Goal: Information Seeking & Learning: Learn about a topic

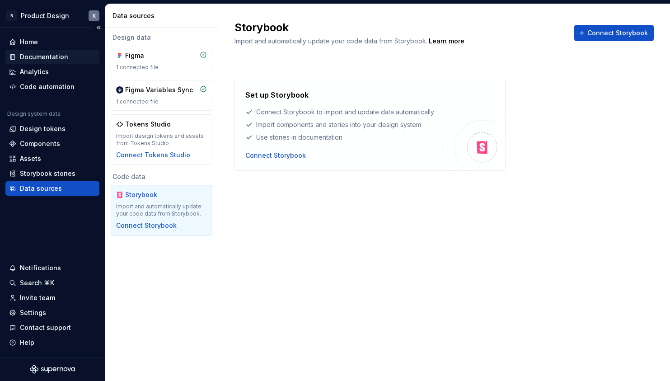
click at [18, 52] on div "Documentation" at bounding box center [52, 56] width 87 height 9
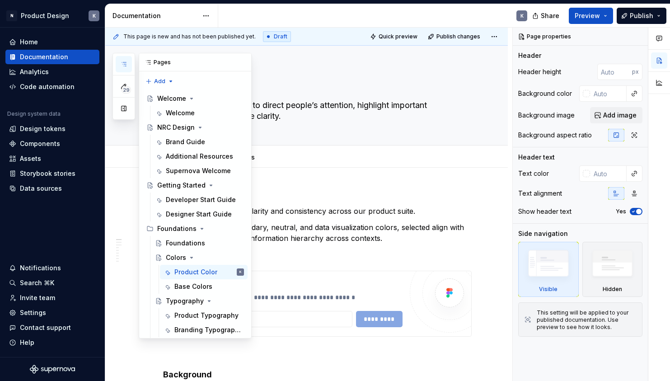
click at [119, 63] on button "button" at bounding box center [124, 64] width 16 height 16
click at [120, 63] on button "button" at bounding box center [124, 64] width 16 height 16
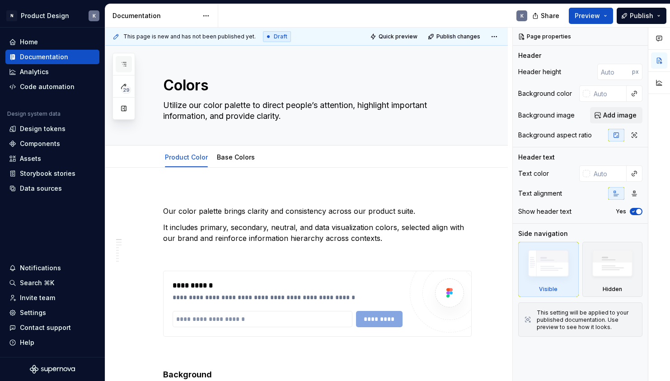
click at [120, 63] on button "button" at bounding box center [124, 64] width 16 height 16
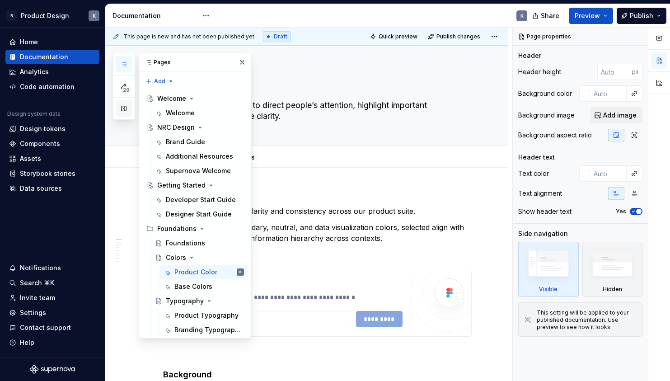
click at [121, 112] on button "button" at bounding box center [124, 108] width 16 height 16
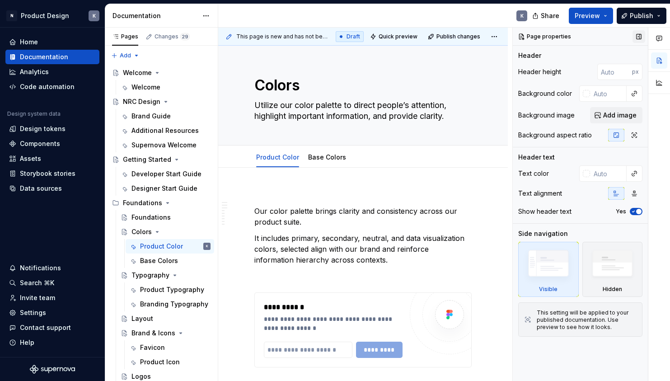
click at [636, 34] on button "button" at bounding box center [638, 36] width 13 height 13
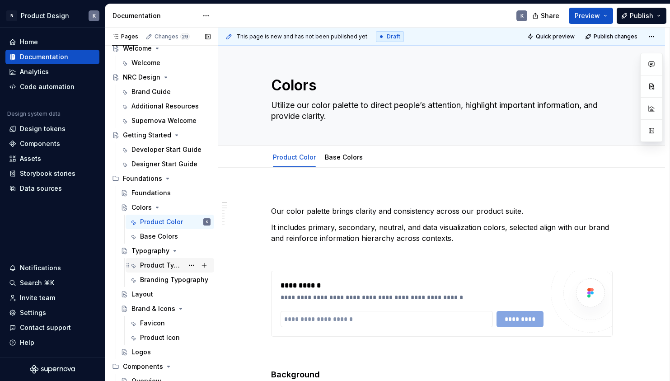
scroll to position [64, 0]
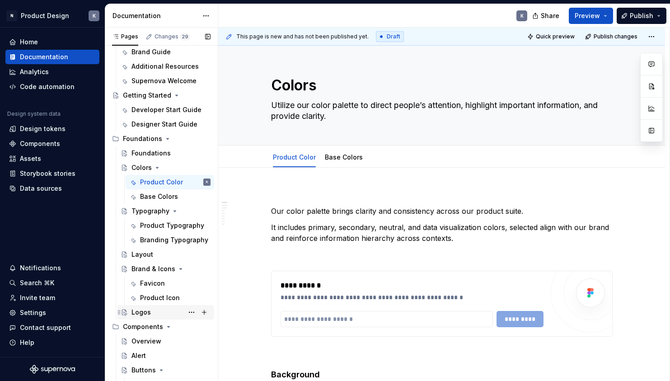
click at [168, 310] on div "Logos" at bounding box center [170, 312] width 79 height 13
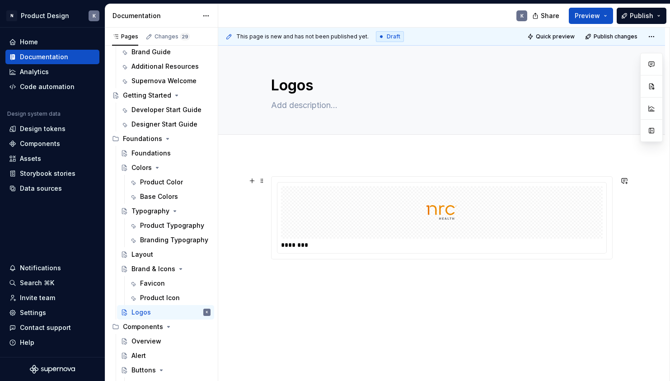
scroll to position [25, 0]
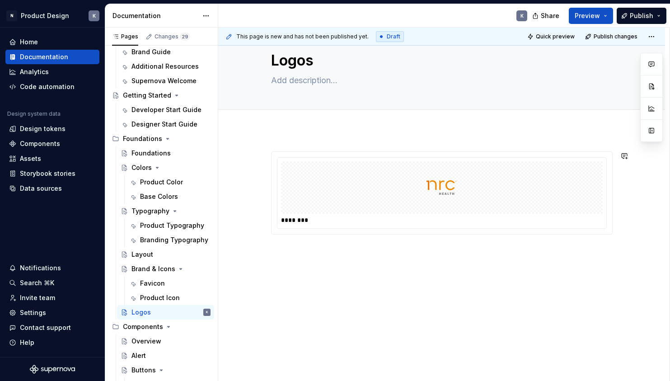
type textarea "*"
click at [320, 269] on div "This page is new and has not been published yet. Draft Quick preview Publish ch…" at bounding box center [443, 205] width 451 height 354
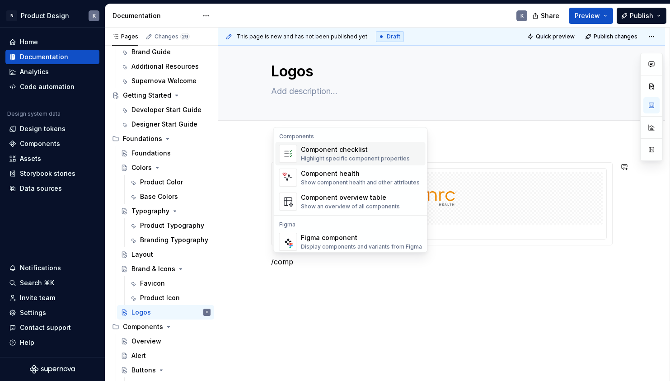
type textarea "*"
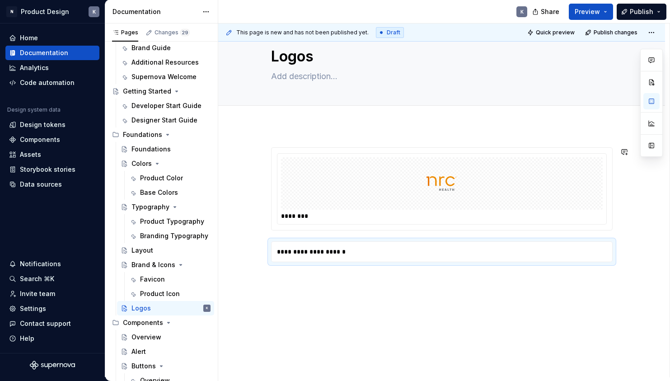
scroll to position [23, 0]
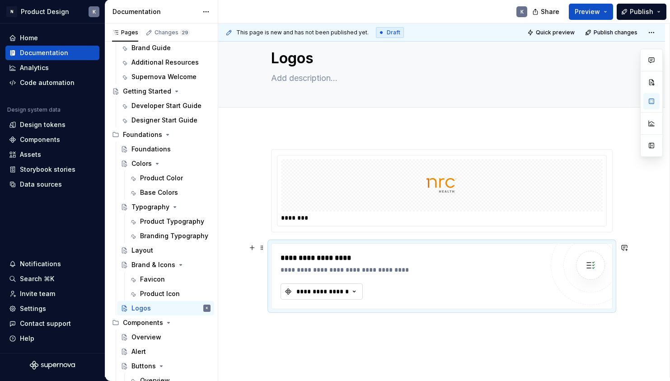
click at [362, 292] on button "**********" at bounding box center [321, 291] width 82 height 16
click at [575, 273] on div at bounding box center [590, 265] width 54 height 54
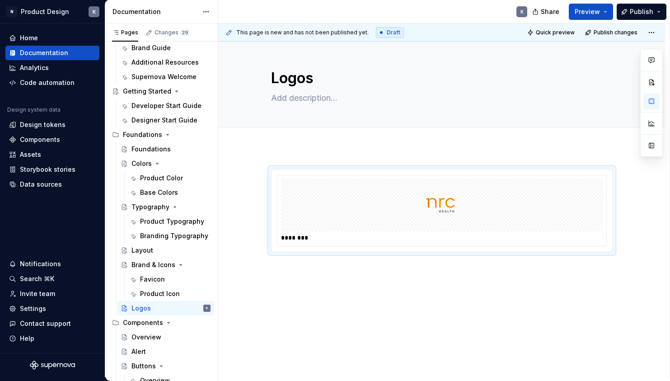
scroll to position [3, 0]
click at [365, 285] on div "********" at bounding box center [441, 262] width 447 height 230
click at [363, 272] on div "********" at bounding box center [441, 262] width 447 height 230
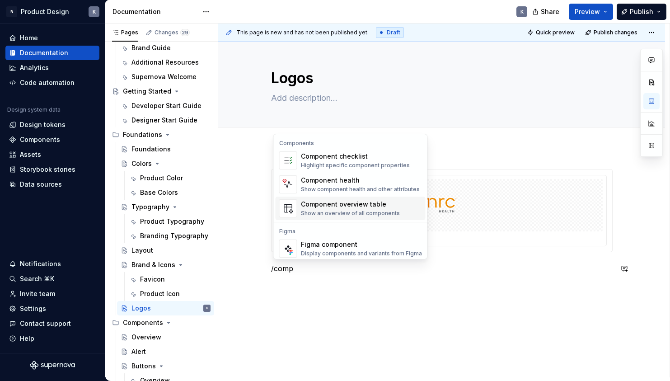
scroll to position [9, 0]
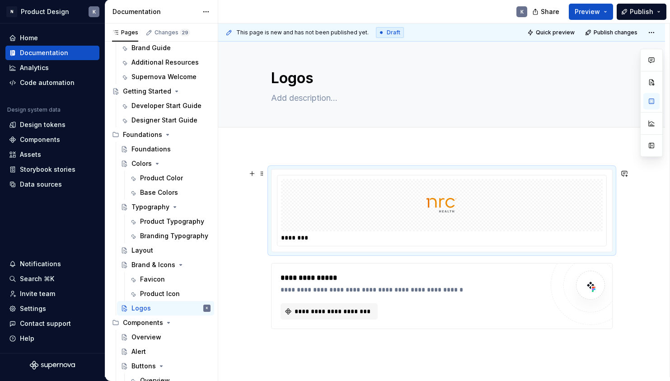
click at [482, 210] on div at bounding box center [442, 205] width 322 height 52
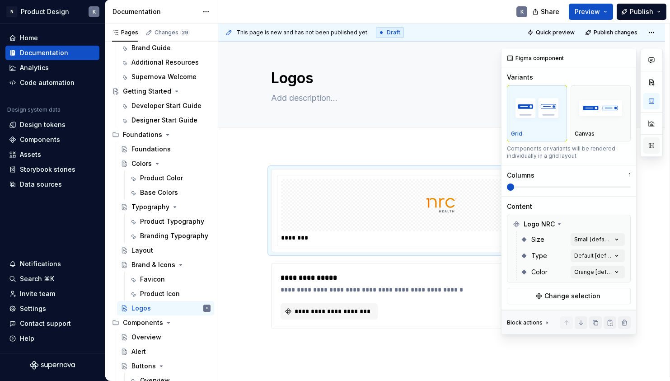
click at [657, 146] on button "button" at bounding box center [651, 145] width 16 height 16
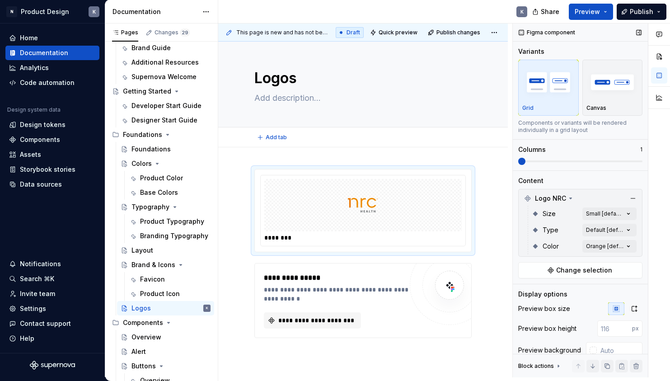
type textarea "*"
click at [625, 229] on div "Comments Open comments No comments yet Select ‘Comment’ from the block context …" at bounding box center [591, 200] width 157 height 354
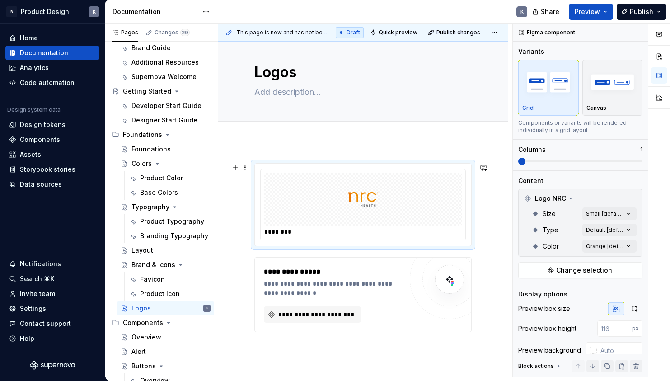
scroll to position [21, 0]
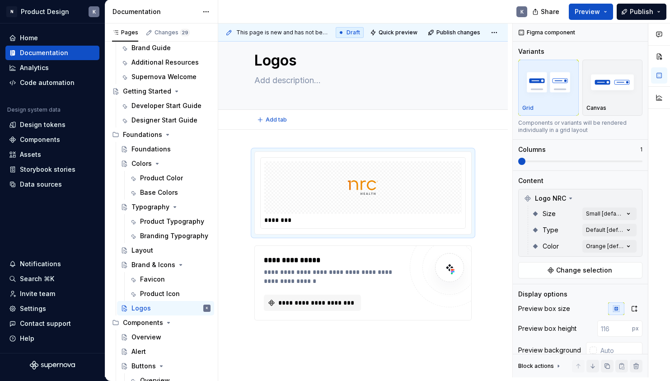
click at [462, 127] on div "Add tab" at bounding box center [362, 120] width 289 height 20
click at [448, 168] on div at bounding box center [362, 187] width 197 height 52
drag, startPoint x: 502, startPoint y: 214, endPoint x: 493, endPoint y: 225, distance: 13.8
click at [497, 219] on div "**********" at bounding box center [365, 200] width 294 height 354
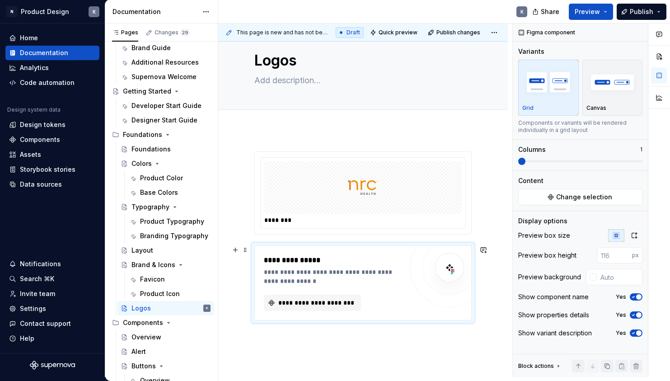
click at [416, 285] on div at bounding box center [449, 267] width 79 height 79
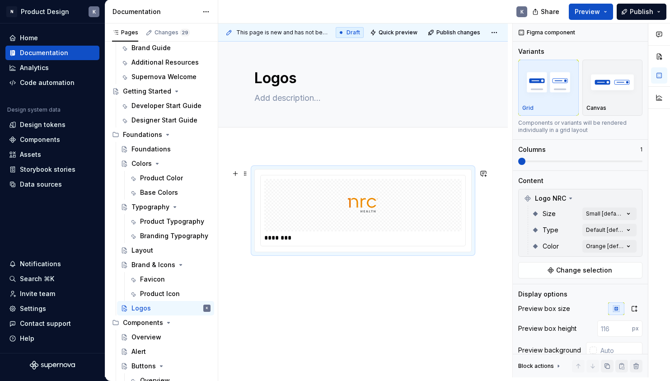
click at [401, 228] on div at bounding box center [362, 205] width 197 height 52
click at [390, 273] on div "********" at bounding box center [362, 262] width 289 height 230
type textarea "*"
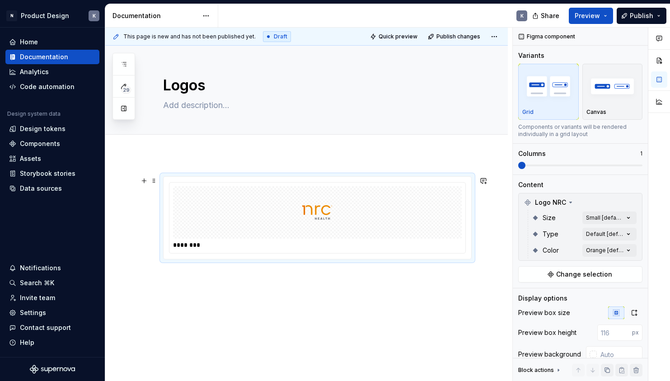
click at [345, 202] on div at bounding box center [317, 212] width 289 height 52
click at [286, 290] on div "********" at bounding box center [306, 269] width 402 height 230
click at [285, 285] on div "********" at bounding box center [306, 269] width 402 height 230
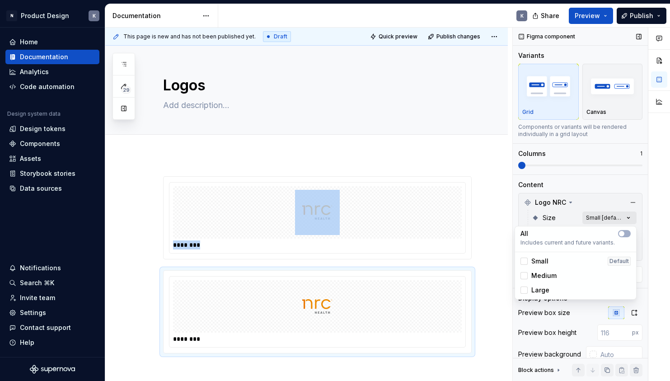
click at [628, 219] on div "Comments Open comments No comments yet Select ‘Comment’ from the block context …" at bounding box center [591, 205] width 157 height 354
drag, startPoint x: 610, startPoint y: 197, endPoint x: 612, endPoint y: 202, distance: 5.5
click at [610, 197] on div "Comments Open comments No comments yet Select ‘Comment’ from the block context …" at bounding box center [591, 205] width 157 height 354
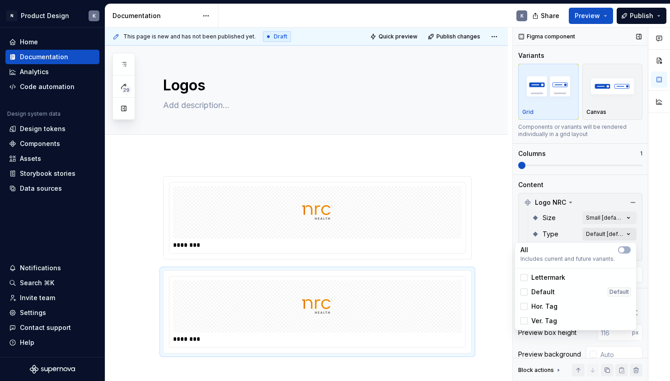
click at [623, 234] on div "Comments Open comments No comments yet Select ‘Comment’ from the block context …" at bounding box center [591, 205] width 157 height 354
click at [526, 276] on div at bounding box center [523, 277] width 7 height 7
click at [526, 289] on div at bounding box center [523, 291] width 7 height 7
click at [524, 305] on div at bounding box center [523, 306] width 7 height 7
click at [527, 319] on div at bounding box center [523, 320] width 7 height 7
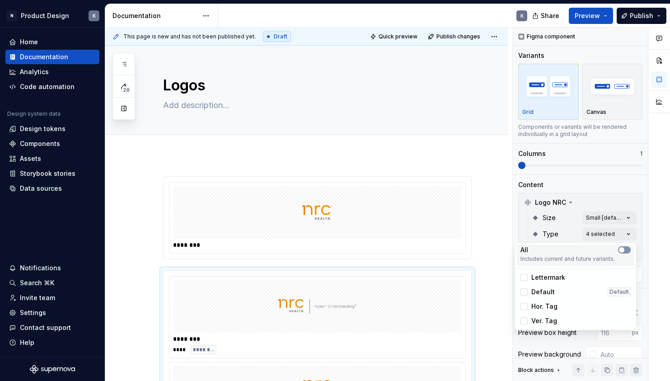
click at [621, 249] on span "button" at bounding box center [621, 249] width 5 height 5
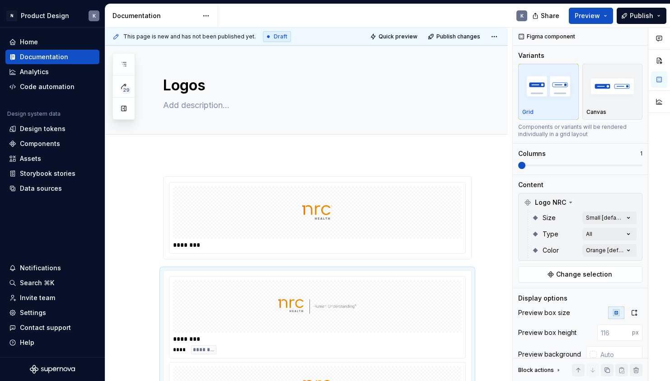
click at [496, 231] on html "N Product Design K Home Documentation Analytics Code automation Design system d…" at bounding box center [335, 190] width 670 height 381
click at [620, 249] on div "Comments Open comments No comments yet Select ‘Comment’ from the block context …" at bounding box center [591, 205] width 157 height 354
click at [491, 247] on html "N Product Design K Home Documentation Analytics Code automation Design system d…" at bounding box center [335, 190] width 670 height 381
click at [448, 221] on div at bounding box center [317, 212] width 289 height 52
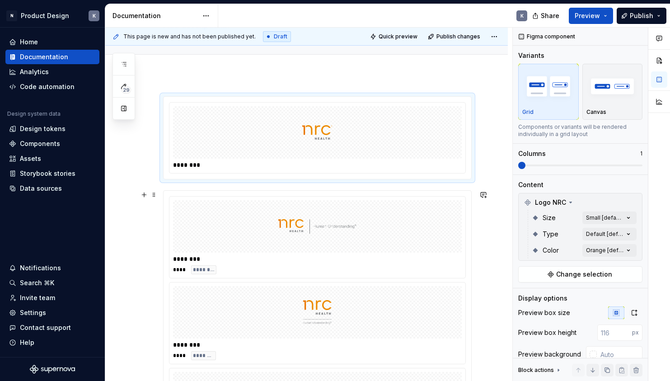
scroll to position [177, 0]
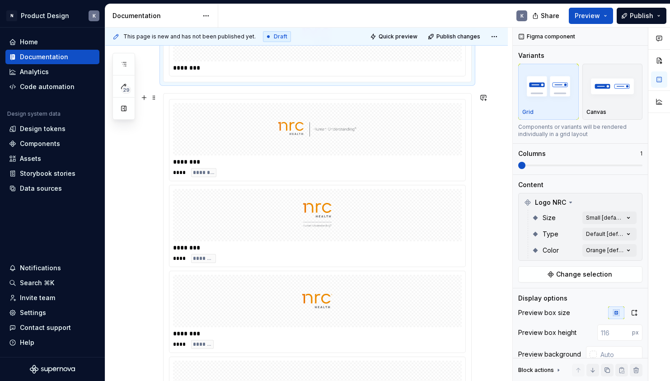
click at [414, 134] on div at bounding box center [317, 129] width 289 height 52
click at [560, 163] on span at bounding box center [580, 165] width 124 height 7
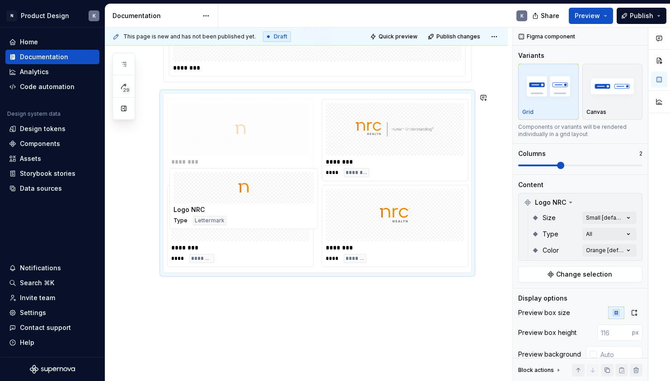
drag, startPoint x: 422, startPoint y: 228, endPoint x: 298, endPoint y: 155, distance: 143.1
click at [298, 155] on body "N Product Design K Home Documentation Analytics Code automation Design system d…" at bounding box center [335, 190] width 670 height 381
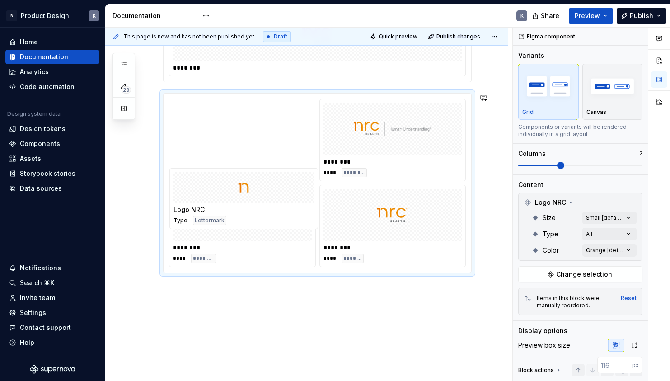
scroll to position [108, 0]
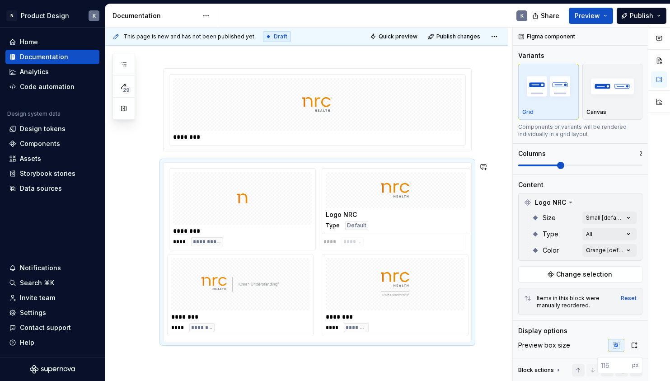
drag, startPoint x: 405, startPoint y: 293, endPoint x: 401, endPoint y: 219, distance: 74.1
click at [401, 219] on body "N Product Design K Home Documentation Analytics Code automation Design system d…" at bounding box center [335, 190] width 670 height 381
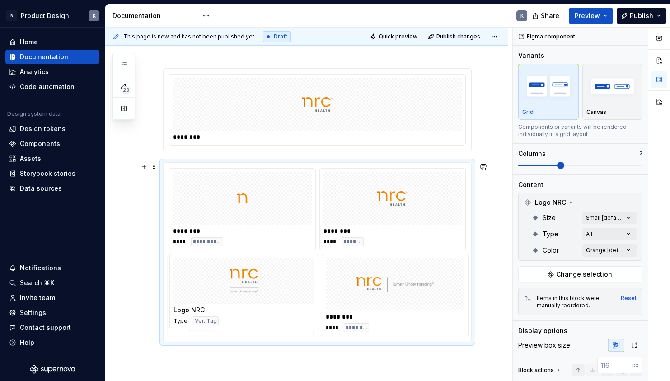
drag, startPoint x: 425, startPoint y: 293, endPoint x: 267, endPoint y: 290, distance: 157.6
click at [267, 290] on body "N Product Design K Home Documentation Analytics Code automation Design system d…" at bounding box center [335, 190] width 670 height 381
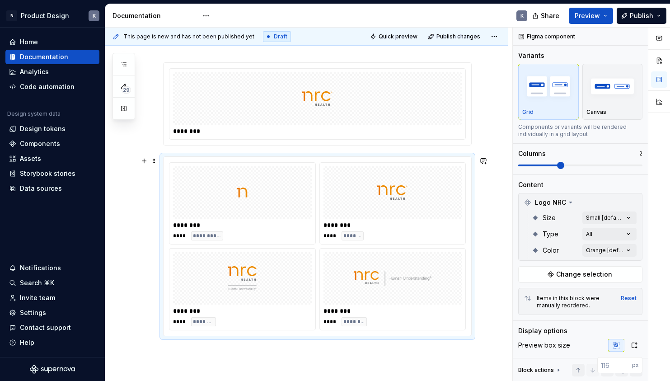
scroll to position [146, 0]
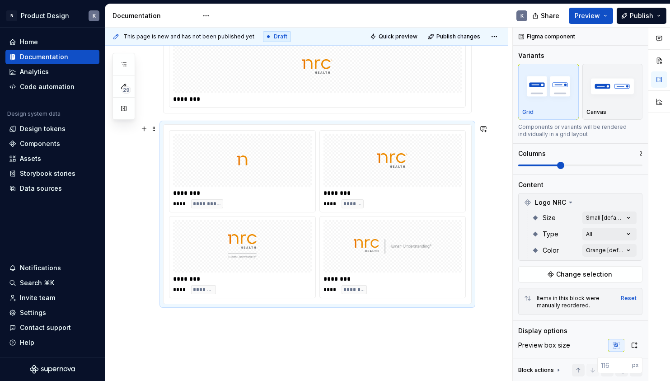
click at [496, 220] on div "**********" at bounding box center [306, 219] width 402 height 420
click at [428, 227] on img at bounding box center [392, 246] width 92 height 45
copy div "********"
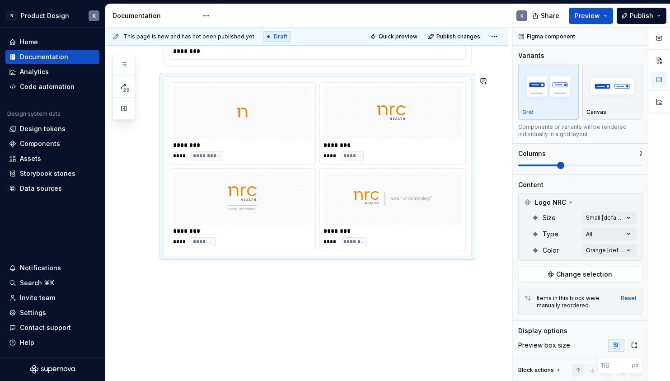
click at [376, 275] on div "**********" at bounding box center [306, 171] width 402 height 420
click at [320, 288] on div "**********" at bounding box center [308, 205] width 407 height 354
click at [310, 208] on div at bounding box center [242, 198] width 139 height 52
click at [373, 308] on div "**********" at bounding box center [308, 205] width 407 height 354
click at [297, 286] on div "**********" at bounding box center [306, 171] width 402 height 420
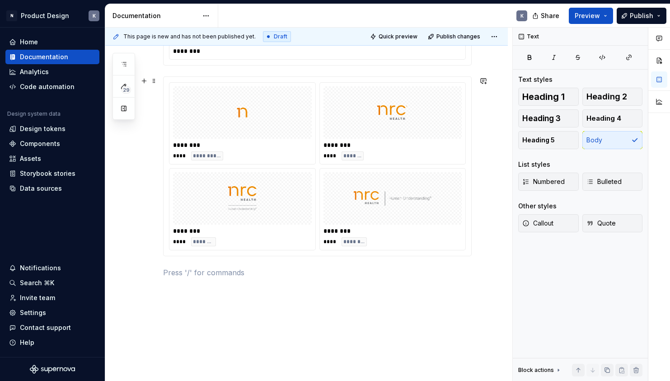
click at [299, 234] on div "********" at bounding box center [243, 230] width 141 height 9
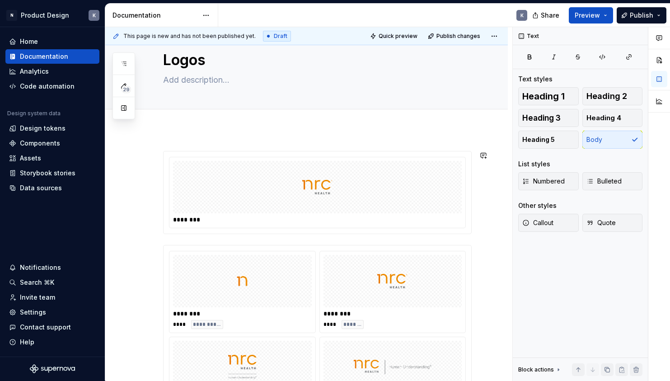
scroll to position [92, 0]
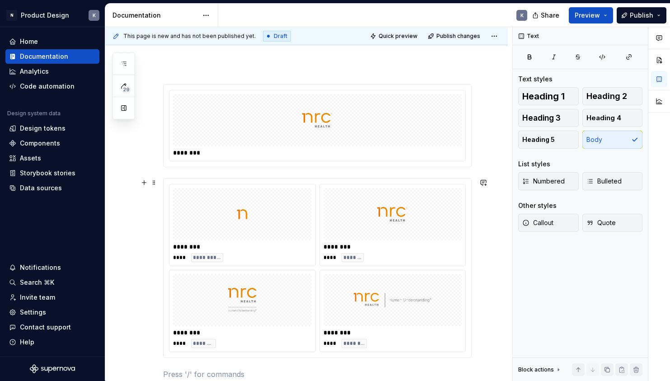
click at [298, 241] on div "**********" at bounding box center [242, 224] width 146 height 81
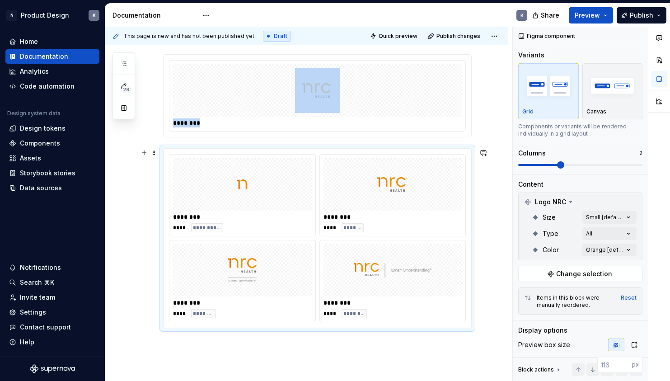
copy div "********"
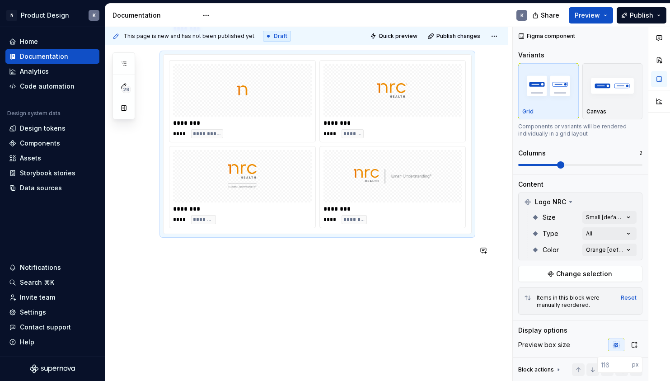
click at [261, 270] on div "**********" at bounding box center [306, 160] width 402 height 442
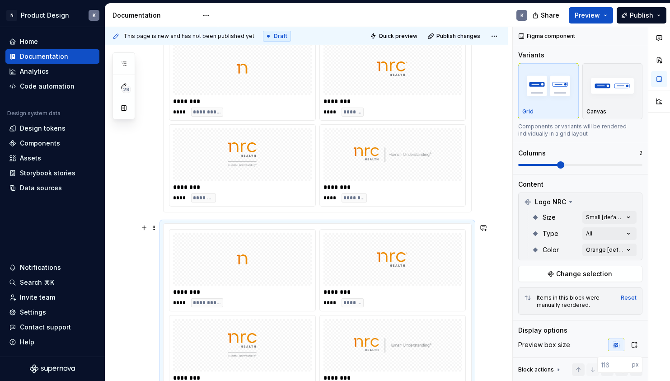
scroll to position [249, 0]
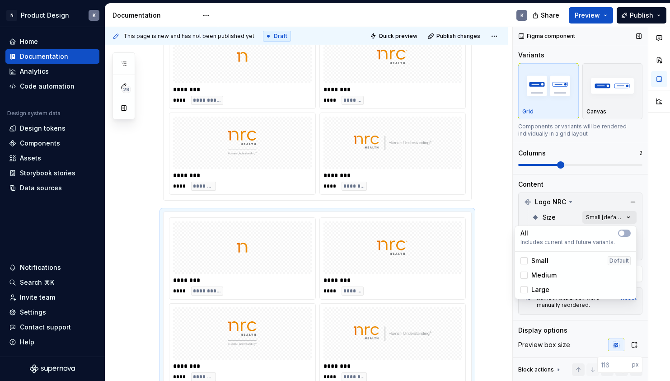
click at [628, 216] on div "Comments Open comments No comments yet Select ‘Comment’ from the block context …" at bounding box center [591, 204] width 157 height 354
click at [623, 217] on div "Comments Open comments No comments yet Select ‘Comment’ from the block context …" at bounding box center [591, 204] width 157 height 354
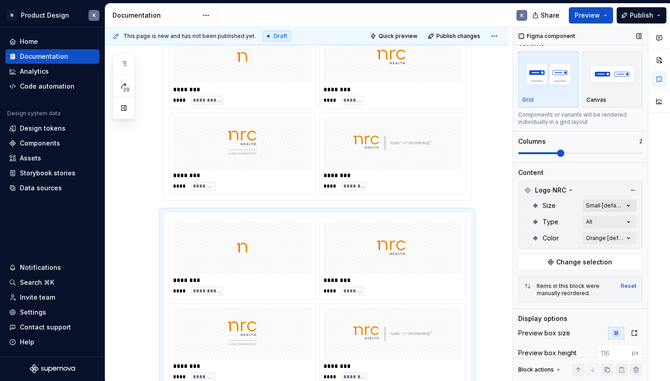
scroll to position [28, 0]
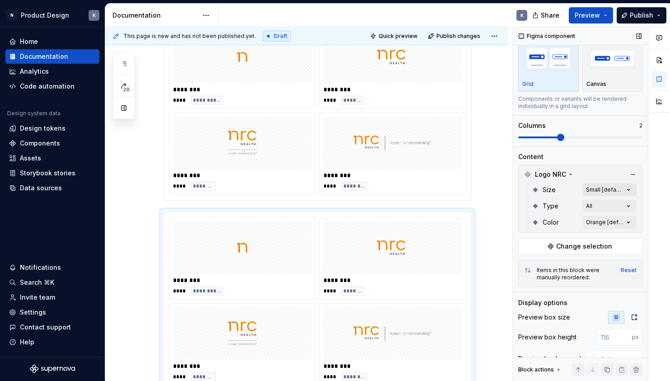
click at [625, 189] on div "Comments Open comments No comments yet Select ‘Comment’ from the block context …" at bounding box center [591, 204] width 157 height 354
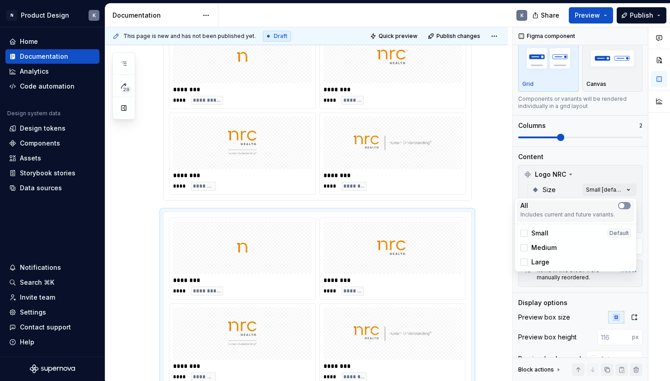
click at [622, 206] on span "button" at bounding box center [621, 205] width 5 height 5
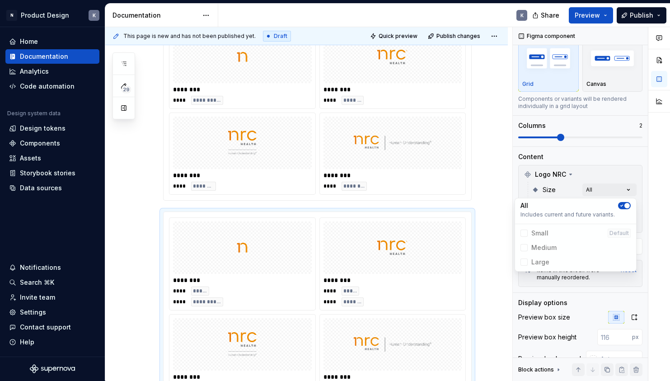
click at [498, 281] on html "N Product Design K Home Documentation Analytics Code automation Design system d…" at bounding box center [335, 190] width 670 height 381
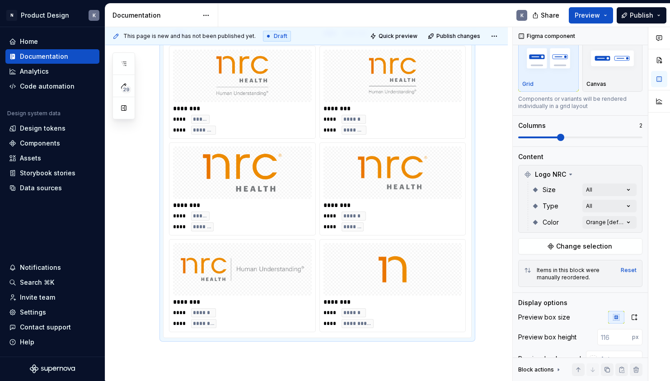
scroll to position [757, 0]
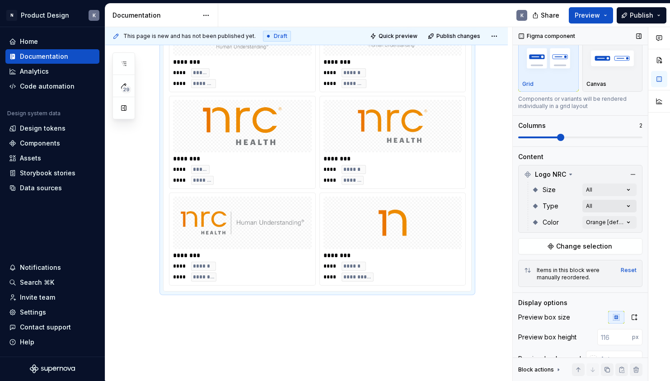
click at [612, 204] on div "Comments Open comments No comments yet Select ‘Comment’ from the block context …" at bounding box center [591, 204] width 157 height 354
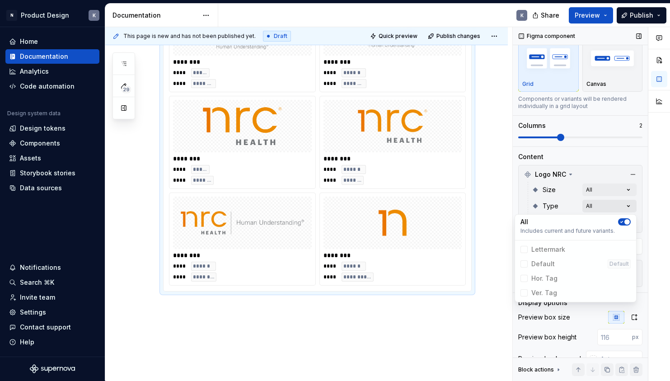
click at [612, 204] on div "Comments Open comments No comments yet Select ‘Comment’ from the block context …" at bounding box center [591, 204] width 157 height 354
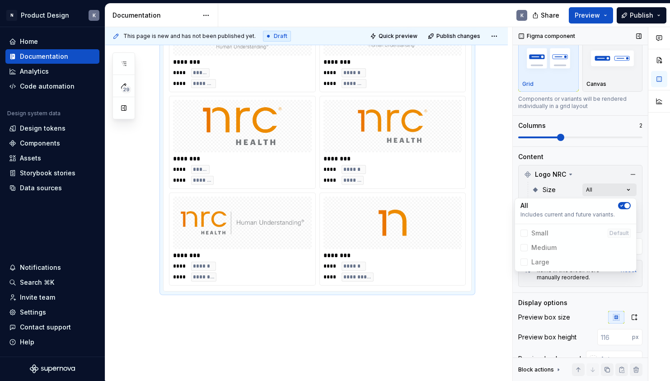
click at [615, 190] on div "Comments Open comments No comments yet Select ‘Comment’ from the block context …" at bounding box center [591, 204] width 157 height 354
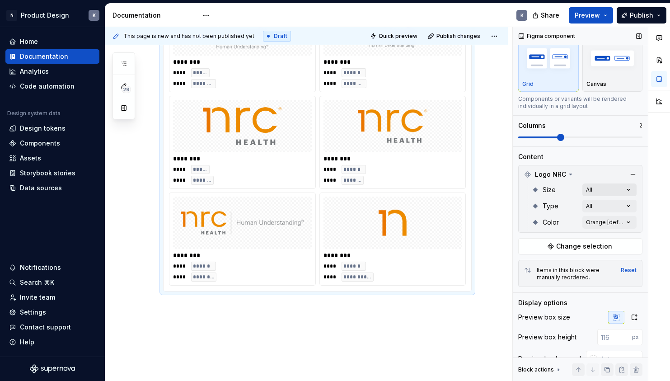
click at [615, 190] on div "Comments Open comments No comments yet Select ‘Comment’ from the block context …" at bounding box center [591, 204] width 157 height 354
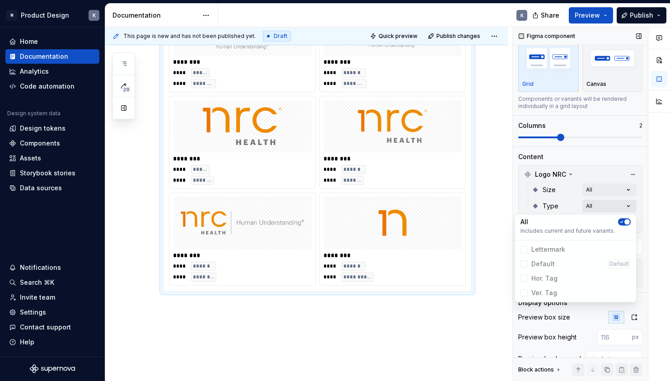
click at [615, 205] on div "Comments Open comments No comments yet Select ‘Comment’ from the block context …" at bounding box center [591, 204] width 157 height 354
click at [625, 222] on span "button" at bounding box center [626, 221] width 5 height 5
click at [621, 222] on span "button" at bounding box center [621, 221] width 5 height 5
click at [621, 222] on icon "button" at bounding box center [621, 221] width 2 height 1
drag, startPoint x: 522, startPoint y: 250, endPoint x: 521, endPoint y: 269, distance: 19.0
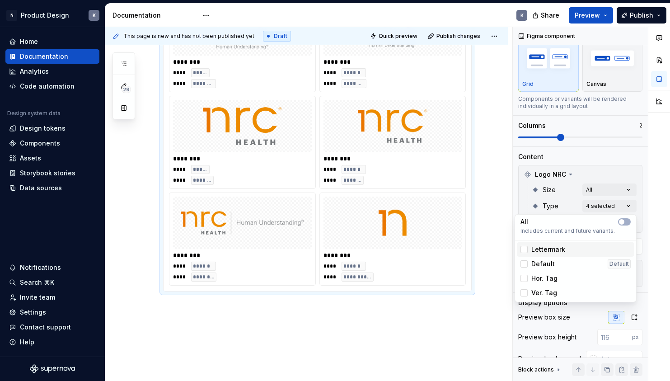
click at [524, 249] on polyline at bounding box center [524, 249] width 0 height 0
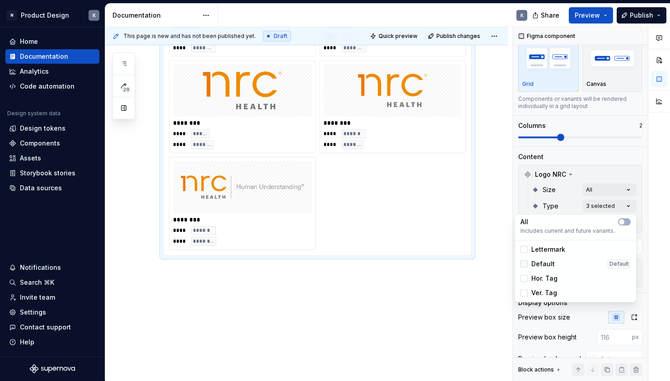
click at [524, 264] on icon at bounding box center [524, 264] width 0 height 0
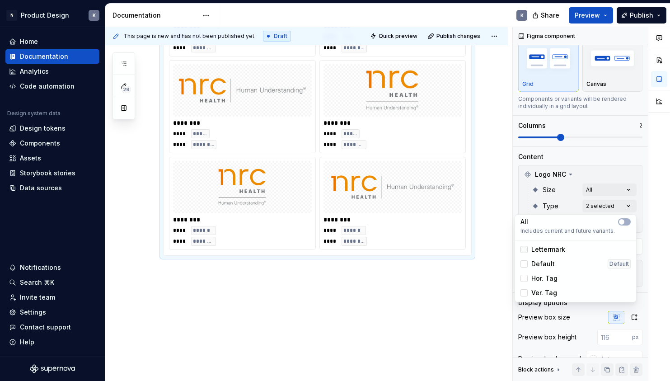
click at [523, 251] on div at bounding box center [523, 249] width 7 height 7
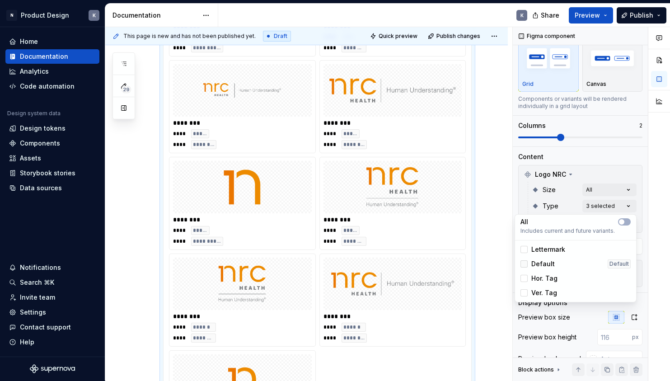
click at [522, 265] on div at bounding box center [523, 263] width 7 height 7
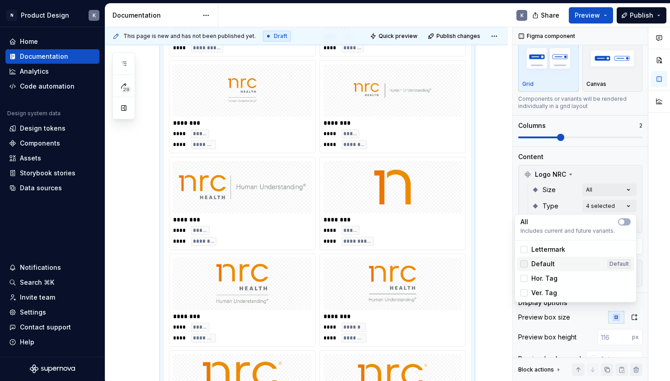
click at [524, 264] on polyline at bounding box center [524, 264] width 0 height 0
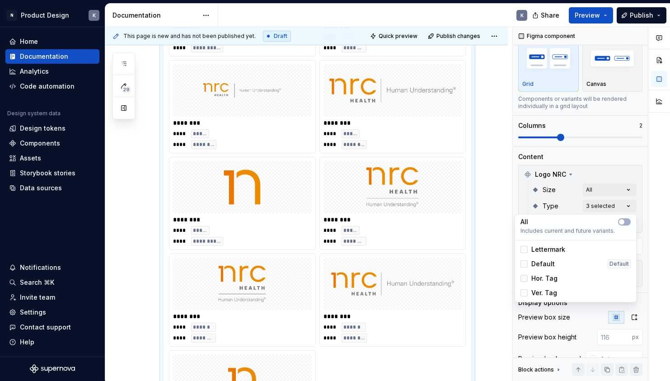
click at [524, 278] on icon at bounding box center [524, 278] width 0 height 0
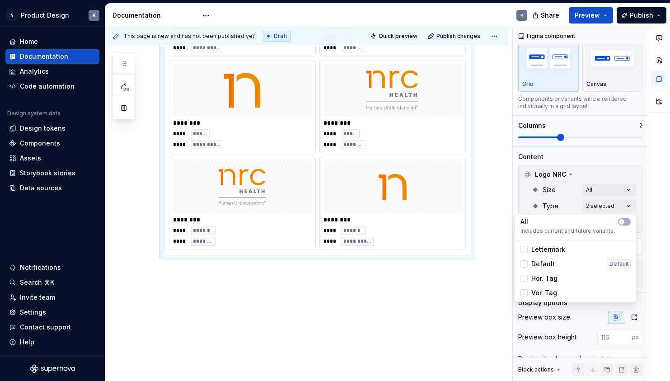
click at [524, 293] on polyline at bounding box center [524, 293] width 0 height 0
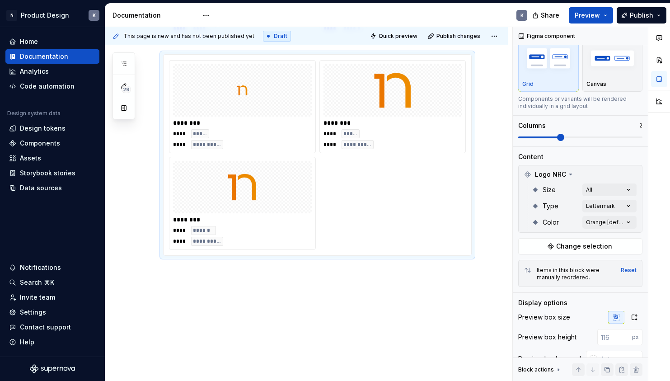
click at [492, 186] on html "N Product Design K Home Documentation Analytics Code automation Design system d…" at bounding box center [335, 190] width 670 height 381
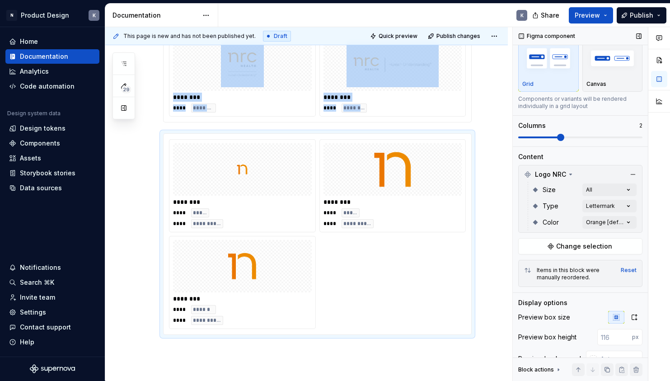
scroll to position [309, 0]
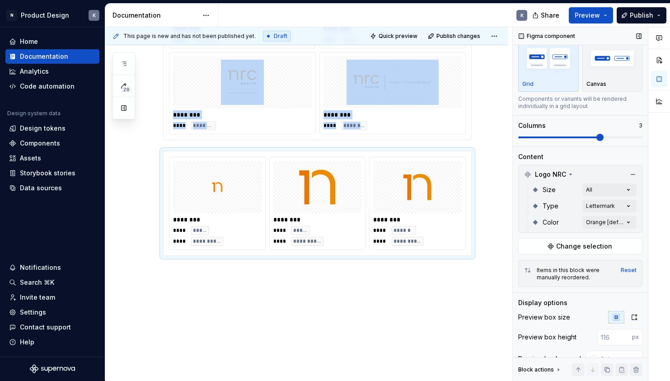
click at [589, 137] on span at bounding box center [580, 137] width 124 height 2
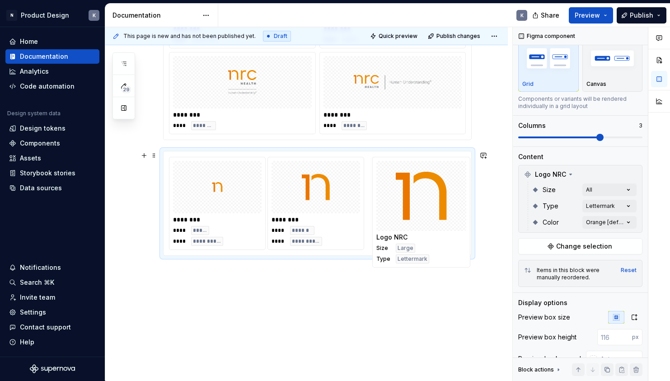
drag, startPoint x: 345, startPoint y: 203, endPoint x: 447, endPoint y: 200, distance: 101.7
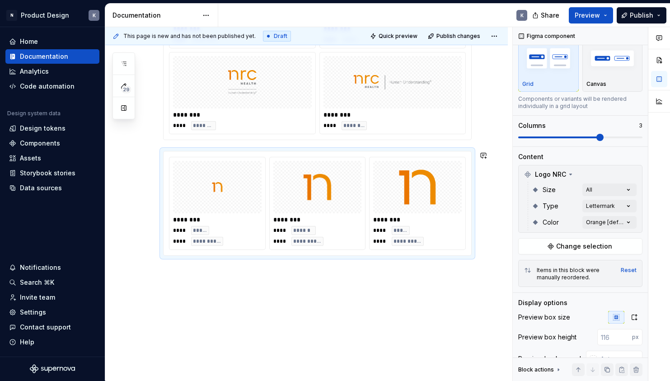
click at [457, 304] on div "**********" at bounding box center [306, 113] width 402 height 536
click at [454, 312] on div "**********" at bounding box center [306, 113] width 402 height 536
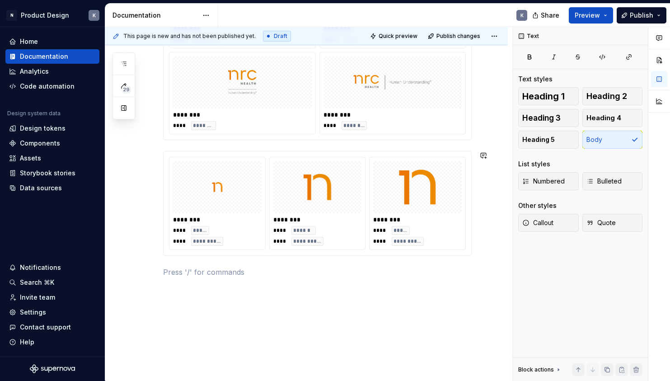
scroll to position [0, 0]
click at [391, 232] on div "**********" at bounding box center [417, 236] width 89 height 20
click at [242, 306] on div "**********" at bounding box center [306, 124] width 402 height 558
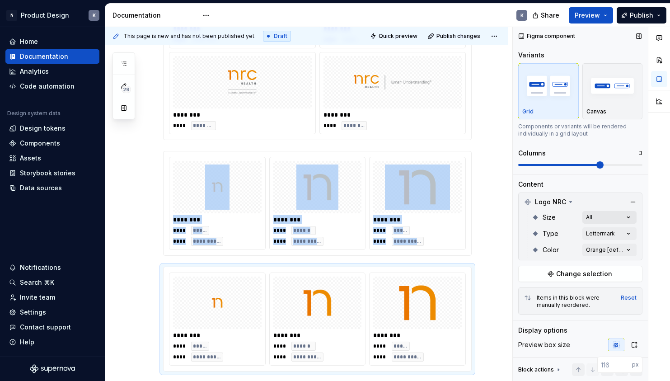
click at [622, 216] on div "Comments Open comments No comments yet Select ‘Comment’ from the block context …" at bounding box center [591, 204] width 157 height 354
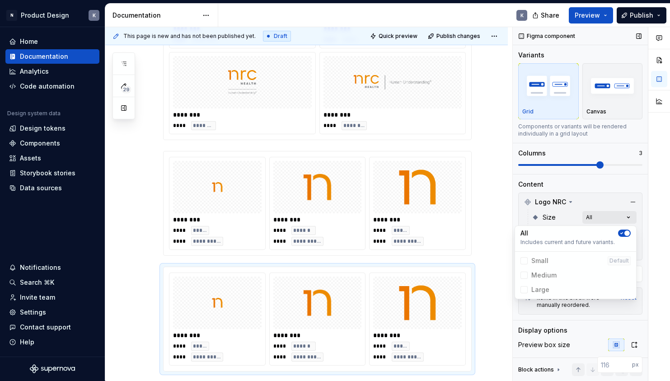
click at [622, 216] on div "Comments Open comments No comments yet Select ‘Comment’ from the block context …" at bounding box center [591, 204] width 157 height 354
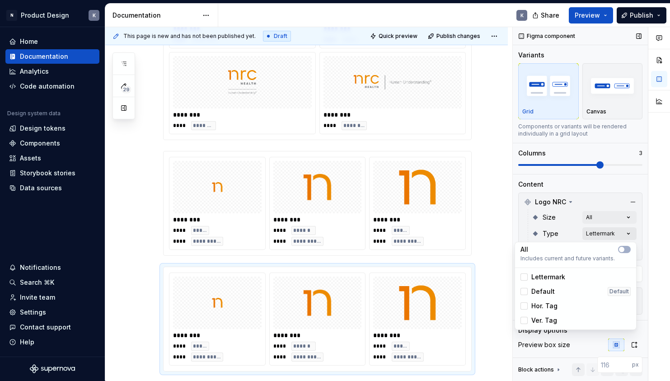
click at [624, 236] on div "Comments Open comments No comments yet Select ‘Comment’ from the block context …" at bounding box center [591, 204] width 157 height 354
click at [525, 291] on div at bounding box center [523, 291] width 7 height 7
click at [524, 277] on icon at bounding box center [524, 277] width 0 height 0
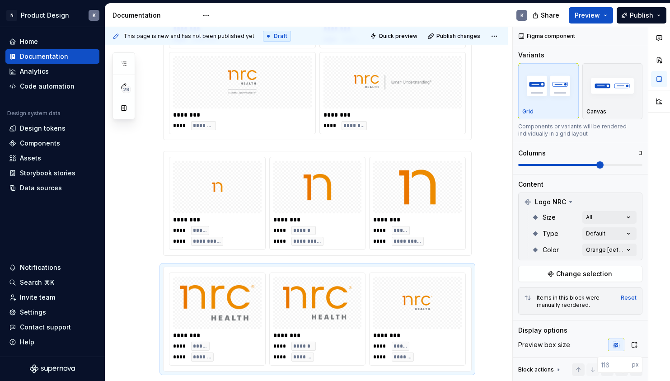
click at [490, 260] on html "N Product Design K Home Documentation Analytics Code automation Design system d…" at bounding box center [335, 190] width 670 height 381
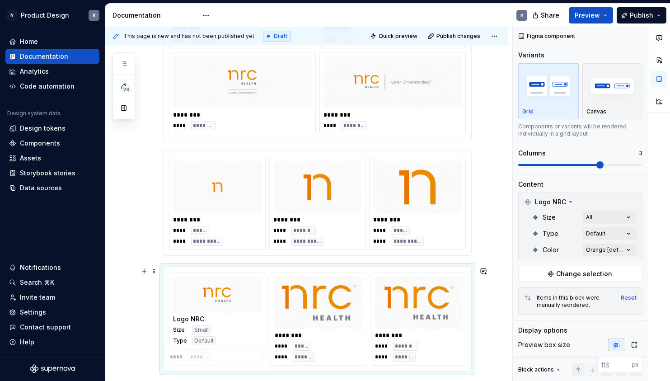
drag, startPoint x: 445, startPoint y: 301, endPoint x: 248, endPoint y: 307, distance: 197.4
click at [248, 307] on body "N Product Design K Home Documentation Analytics Code automation Design system d…" at bounding box center [335, 190] width 670 height 381
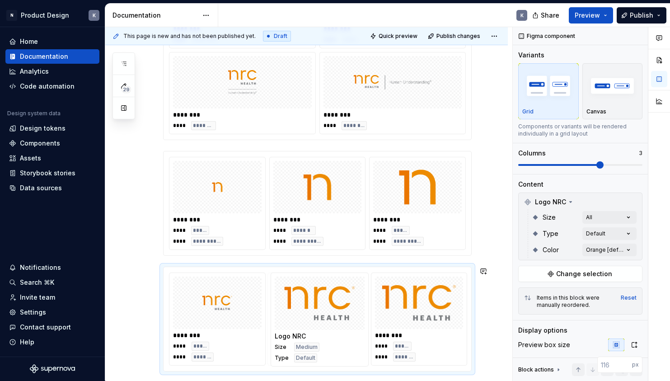
drag, startPoint x: 396, startPoint y: 303, endPoint x: 316, endPoint y: 307, distance: 80.5
click at [316, 307] on body "N Product Design K Home Documentation Analytics Code automation Design system d…" at bounding box center [335, 190] width 670 height 381
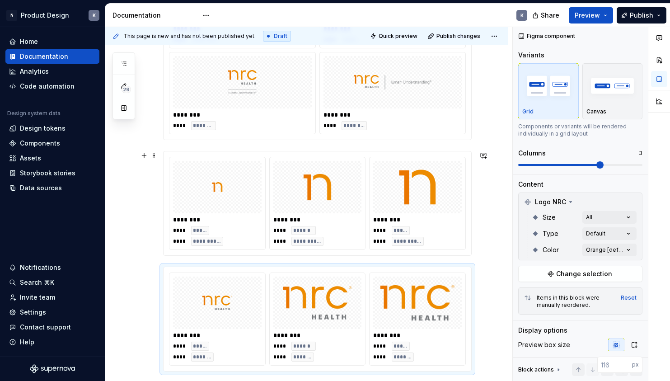
click at [484, 253] on div "**********" at bounding box center [306, 171] width 402 height 652
click at [505, 225] on div "**********" at bounding box center [306, 171] width 402 height 652
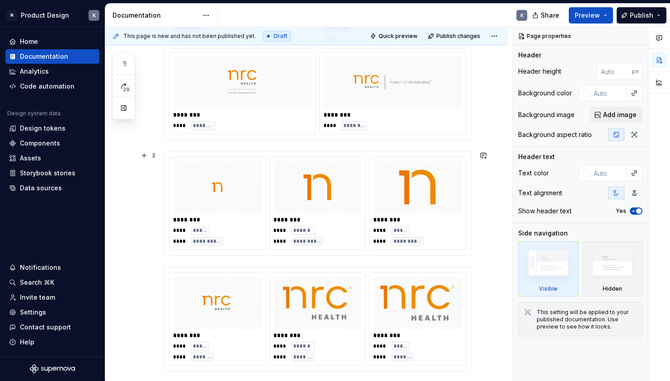
type textarea "*"
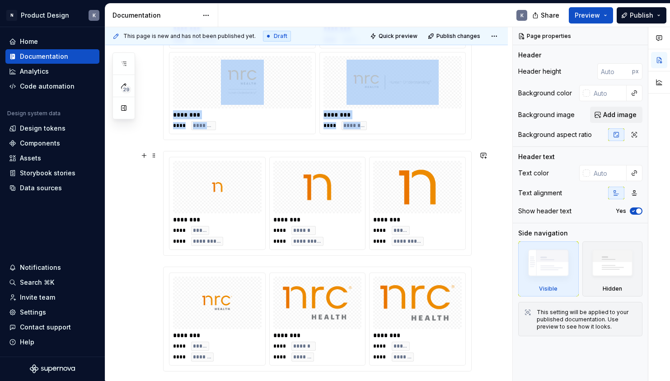
click at [462, 200] on div at bounding box center [417, 187] width 89 height 52
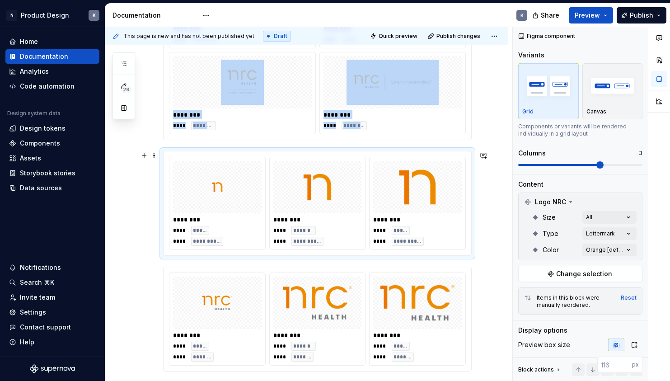
scroll to position [425, 0]
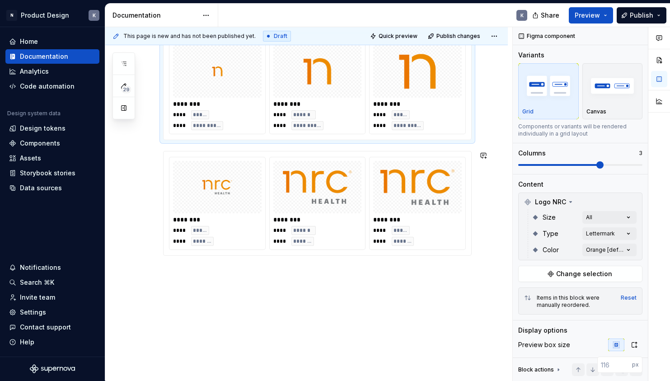
click at [319, 274] on div "**********" at bounding box center [306, 55] width 402 height 652
click at [283, 283] on div "**********" at bounding box center [306, 55] width 402 height 652
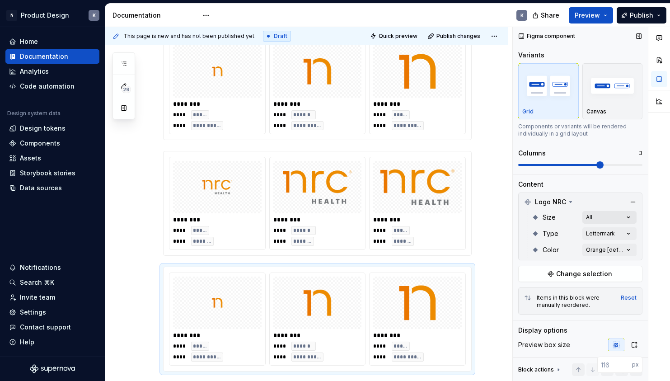
click at [610, 217] on div "Comments Open comments No comments yet Select ‘Comment’ from the block context …" at bounding box center [591, 204] width 157 height 354
click at [618, 230] on div "Comments Open comments No comments yet Select ‘Comment’ from the block context …" at bounding box center [591, 204] width 157 height 354
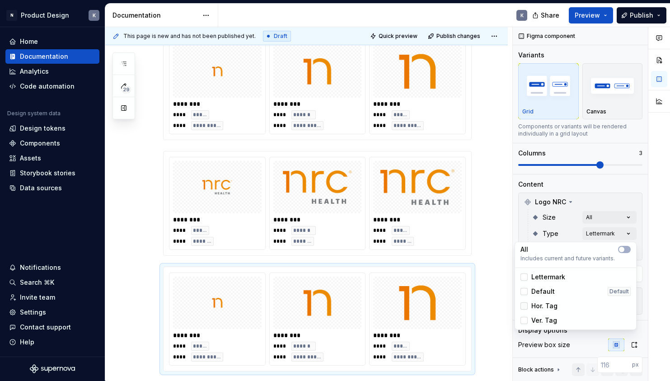
click at [522, 306] on div at bounding box center [523, 305] width 7 height 7
click at [527, 274] on div "Lettermark" at bounding box center [542, 276] width 45 height 9
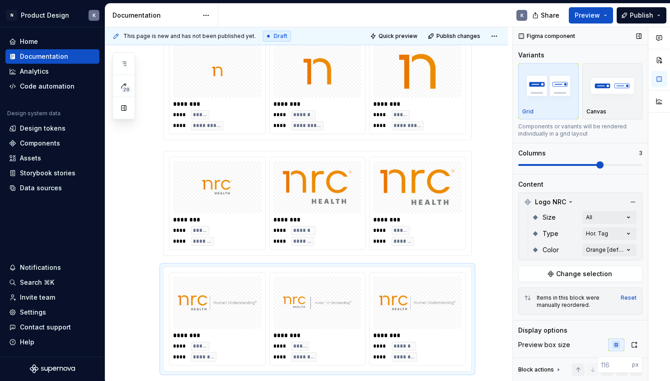
drag, startPoint x: 578, startPoint y: 163, endPoint x: 570, endPoint y: 164, distance: 7.2
click at [575, 164] on div "Comments Open comments No comments yet Select ‘Comment’ from the block context …" at bounding box center [591, 204] width 157 height 354
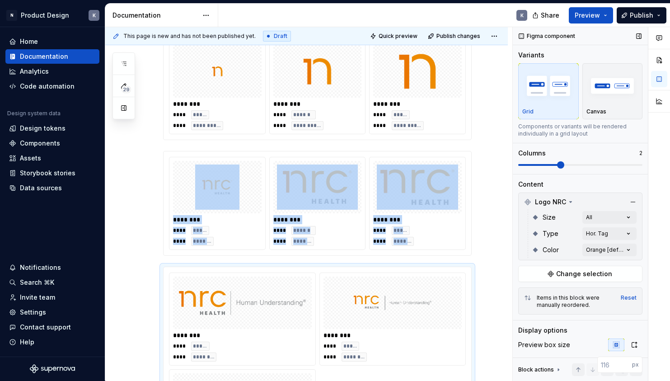
scroll to position [609, 0]
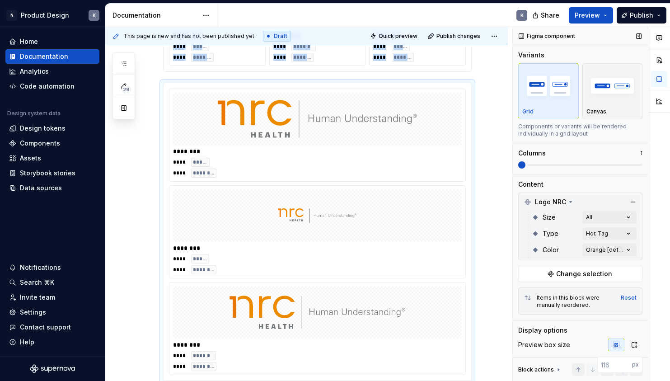
click at [524, 165] on span at bounding box center [580, 164] width 124 height 7
click at [602, 98] on img "button" at bounding box center [612, 85] width 52 height 33
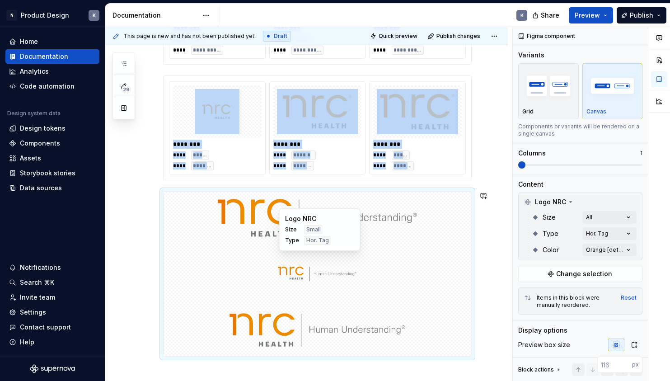
scroll to position [512, 0]
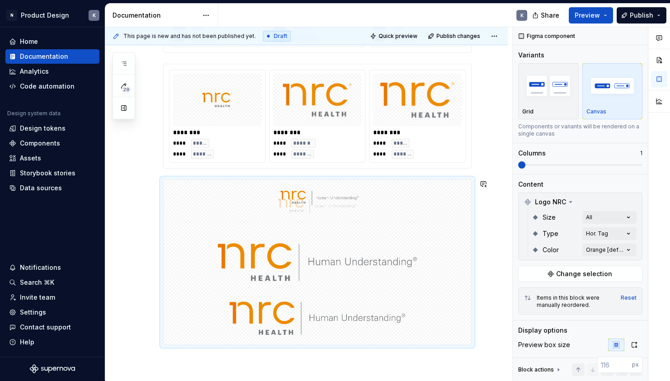
drag, startPoint x: 362, startPoint y: 261, endPoint x: 359, endPoint y: 225, distance: 36.3
click at [359, 225] on body "N Product Design K Home Documentation Analytics Code automation Design system d…" at bounding box center [335, 190] width 670 height 381
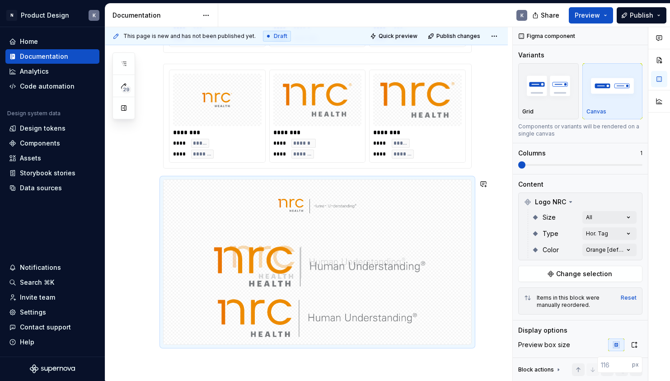
drag, startPoint x: 363, startPoint y: 309, endPoint x: 365, endPoint y: 242, distance: 67.8
click at [365, 242] on body "N Product Design K Home Documentation Analytics Code automation Design system d…" at bounding box center [335, 190] width 670 height 381
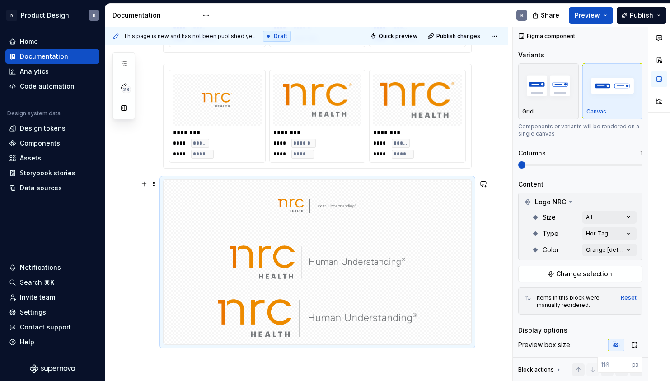
click at [492, 237] on div "**********" at bounding box center [306, 56] width 402 height 828
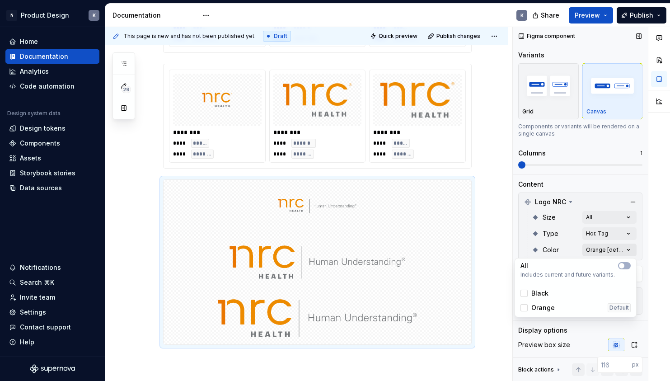
click at [606, 246] on div "Comments Open comments No comments yet Select ‘Comment’ from the block context …" at bounding box center [591, 204] width 157 height 354
click at [623, 265] on span "button" at bounding box center [621, 265] width 5 height 5
click at [625, 265] on span "button" at bounding box center [626, 265] width 5 height 5
click at [486, 259] on html "N Product Design K Home Documentation Analytics Code automation Design system d…" at bounding box center [335, 190] width 670 height 381
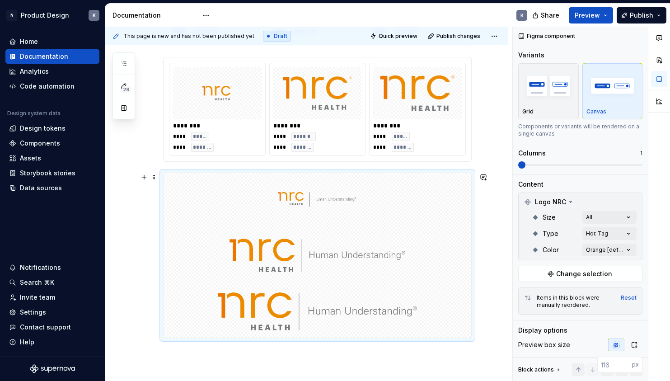
scroll to position [513, 0]
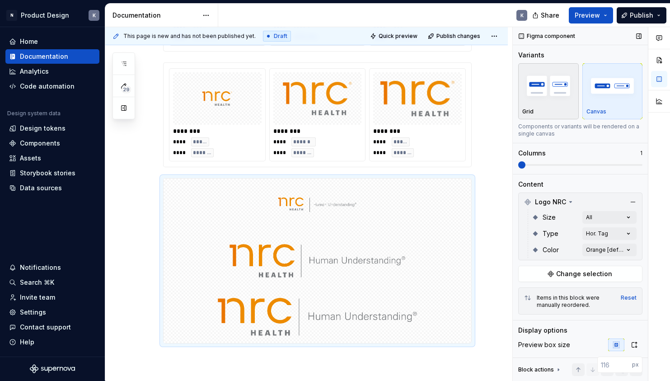
click at [563, 110] on div "Grid" at bounding box center [548, 111] width 52 height 7
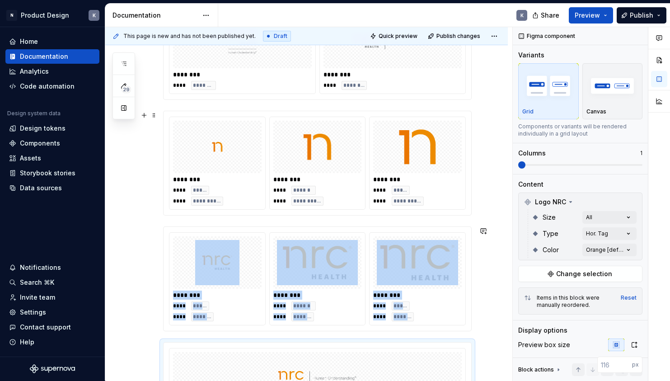
scroll to position [194, 0]
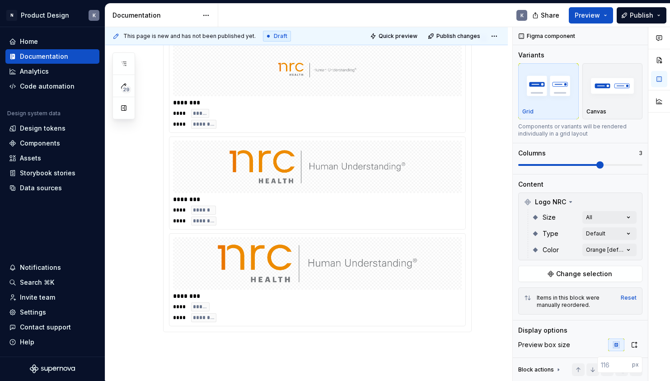
scroll to position [734, 0]
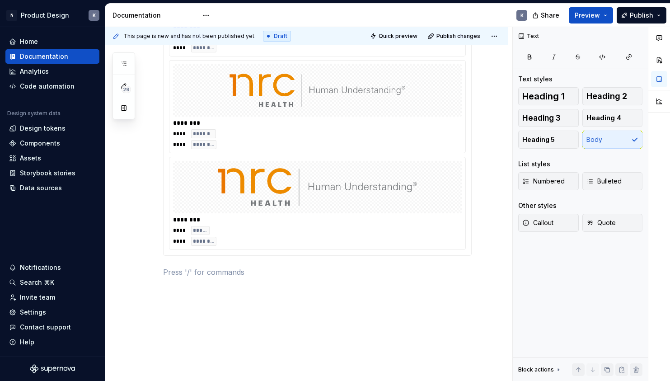
click at [425, 225] on div "******** **** ***** **** ********" at bounding box center [317, 230] width 289 height 31
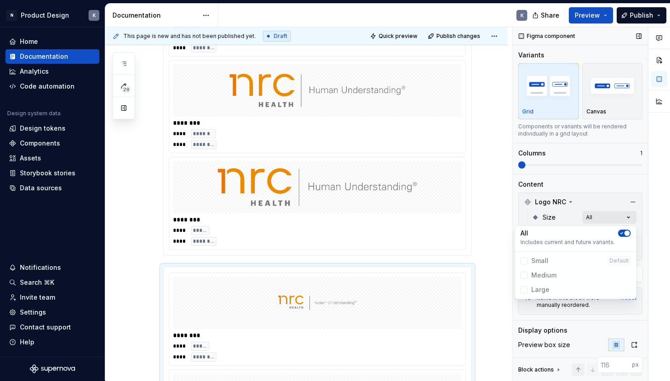
click at [627, 217] on div "Comments Open comments No comments yet Select ‘Comment’ from the block context …" at bounding box center [591, 204] width 157 height 354
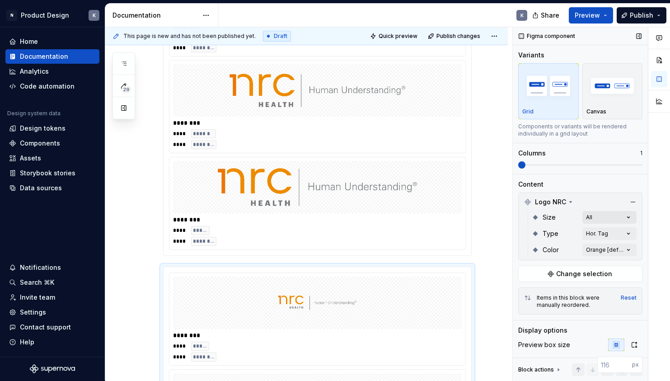
click at [627, 217] on div "Comments Open comments No comments yet Select ‘Comment’ from the block context …" at bounding box center [591, 204] width 157 height 354
click at [630, 250] on div "Comments Open comments No comments yet Select ‘Comment’ from the block context …" at bounding box center [591, 204] width 157 height 354
click at [524, 293] on div at bounding box center [523, 292] width 7 height 7
click at [629, 233] on div "Comments Open comments No comments yet Select ‘Comment’ from the block context …" at bounding box center [591, 204] width 157 height 354
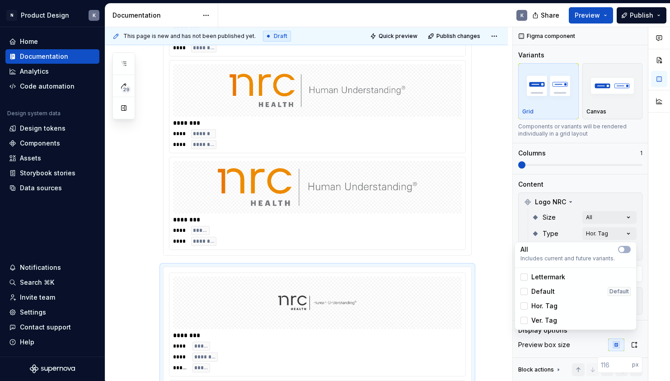
click at [629, 233] on div "Comments Open comments No comments yet Select ‘Comment’ from the block context …" at bounding box center [591, 204] width 157 height 354
click at [525, 317] on div at bounding box center [523, 320] width 7 height 7
click at [524, 306] on icon at bounding box center [524, 306] width 0 height 0
click at [595, 204] on div "Comments Open comments No comments yet Select ‘Comment’ from the block context …" at bounding box center [591, 204] width 157 height 354
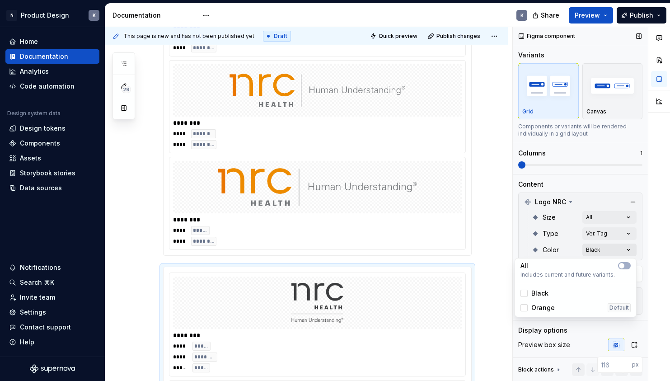
click at [620, 251] on div "Comments Open comments No comments yet Select ‘Comment’ from the block context …" at bounding box center [591, 204] width 157 height 354
click at [544, 304] on span "Orange" at bounding box center [542, 307] width 23 height 9
click at [540, 292] on span "Black" at bounding box center [539, 293] width 17 height 9
click at [501, 246] on html "N Product Design K Home Documentation Analytics Code automation Design system d…" at bounding box center [335, 190] width 670 height 381
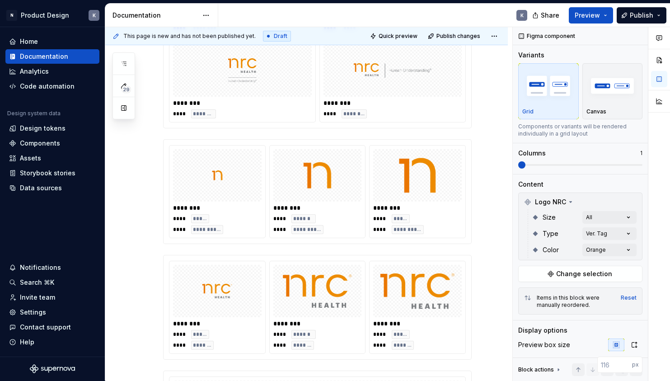
scroll to position [0, 0]
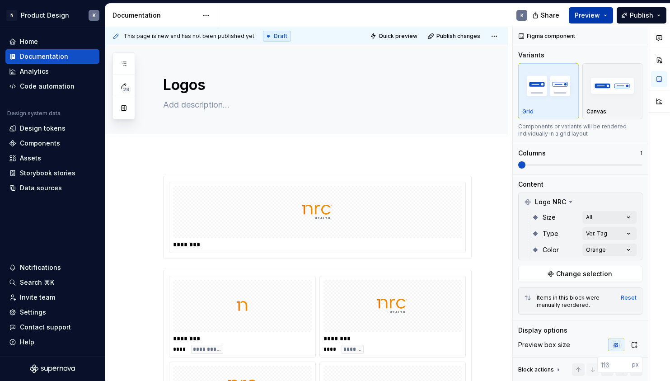
click at [608, 14] on button "Preview" at bounding box center [591, 15] width 44 height 16
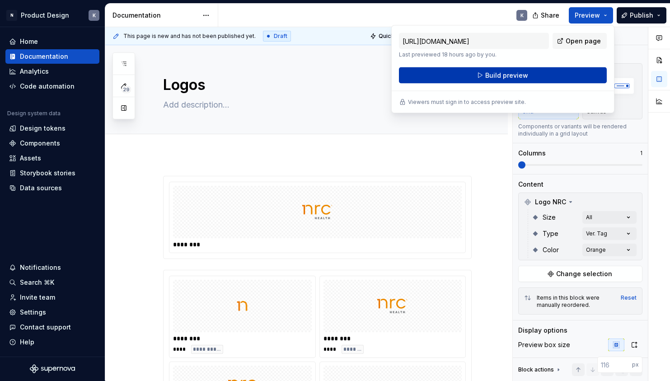
click at [527, 74] on button "Build preview" at bounding box center [503, 75] width 208 height 16
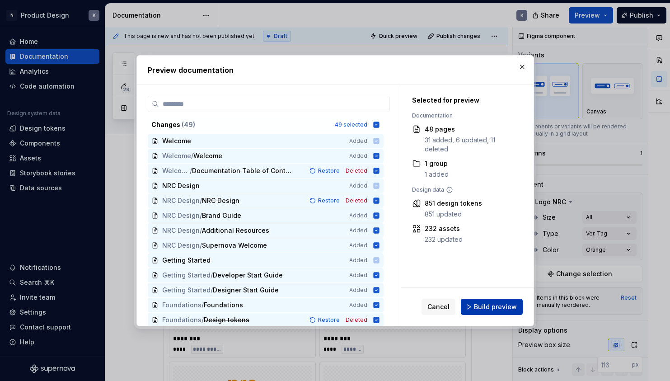
click at [476, 307] on span "Build preview" at bounding box center [495, 306] width 43 height 9
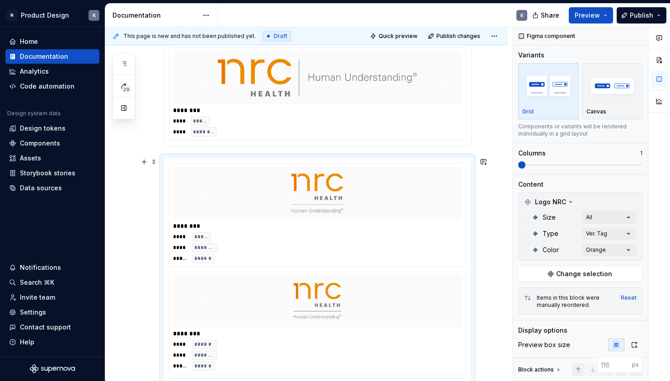
scroll to position [1075, 0]
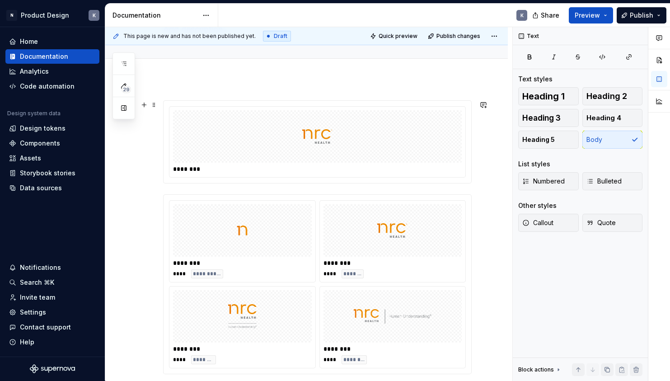
scroll to position [29, 0]
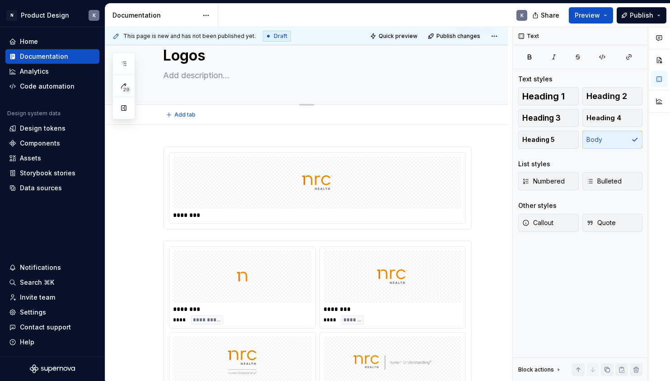
click at [214, 75] on textarea at bounding box center [315, 75] width 308 height 14
paste textarea "Defines the primary brand mark and its usage across digital and print applicati…"
type textarea "*"
type textarea "Defines the primary brand mark and its usage across digital and print applicati…"
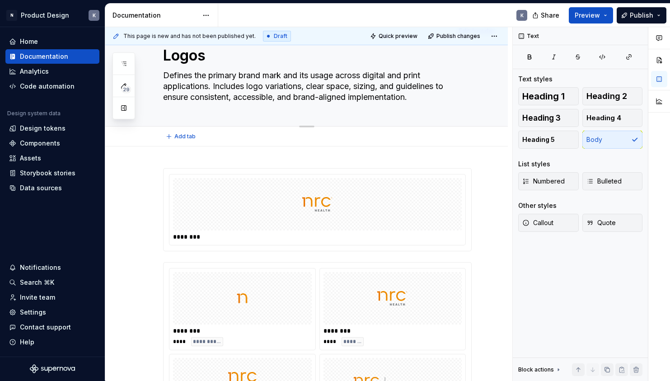
type textarea "*"
type textarea "Defines the primary brand mark and its usage across digital and print applicati…"
click at [471, 131] on div "Add tab" at bounding box center [317, 136] width 308 height 13
type textarea "*"
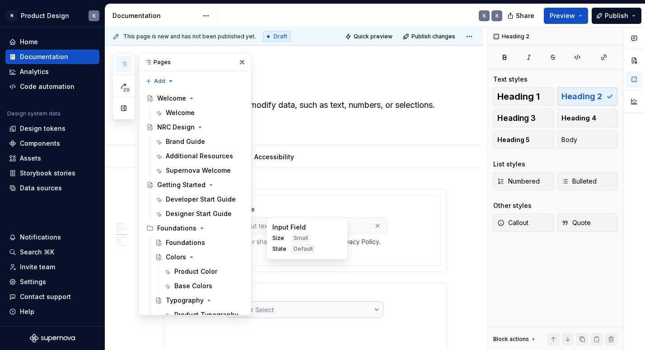
scroll to position [1892, 0]
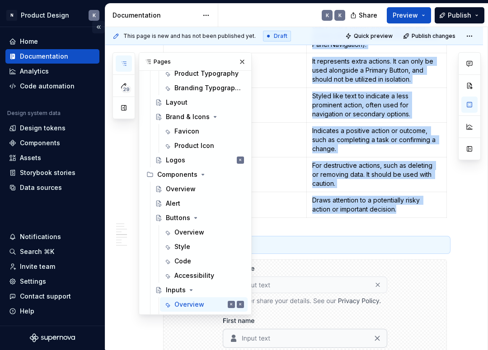
click at [98, 28] on button "Collapse sidebar" at bounding box center [98, 27] width 13 height 13
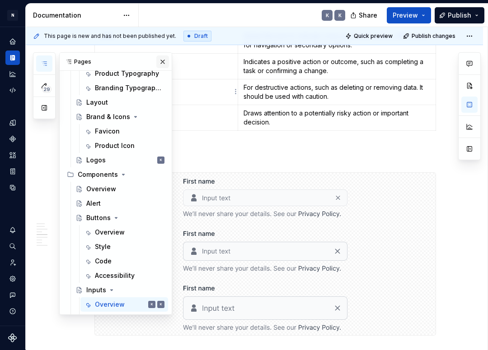
click at [166, 62] on button "button" at bounding box center [162, 62] width 13 height 13
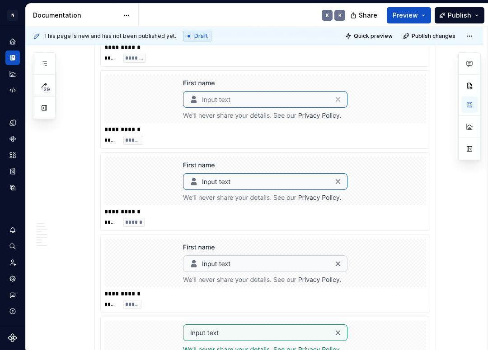
scroll to position [1032, 0]
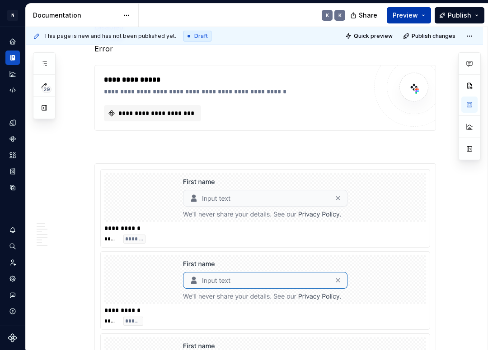
click at [423, 13] on button "Preview" at bounding box center [409, 15] width 44 height 16
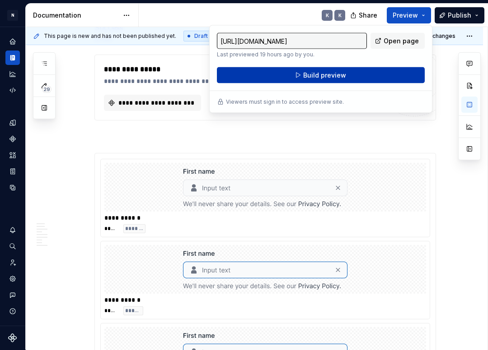
click at [385, 73] on button "Build preview" at bounding box center [321, 75] width 208 height 16
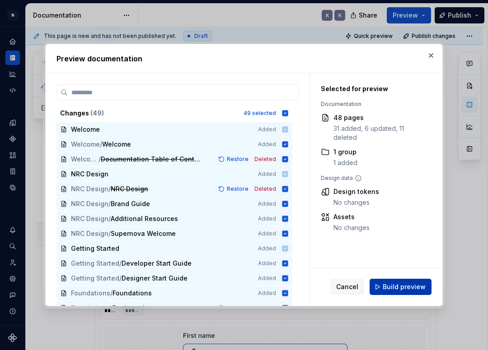
click at [386, 293] on button "Build preview" at bounding box center [400, 287] width 62 height 16
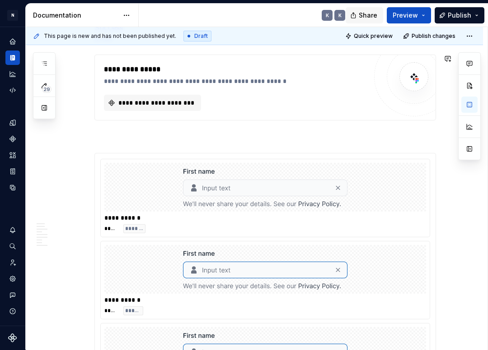
type textarea "*"
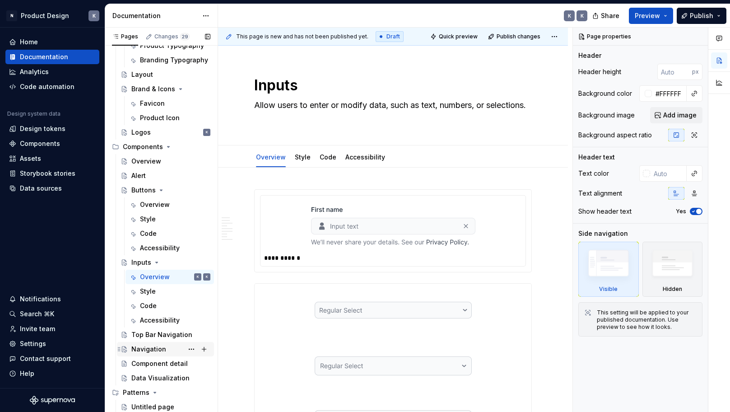
click at [162, 351] on div "Navigation" at bounding box center [148, 349] width 35 height 9
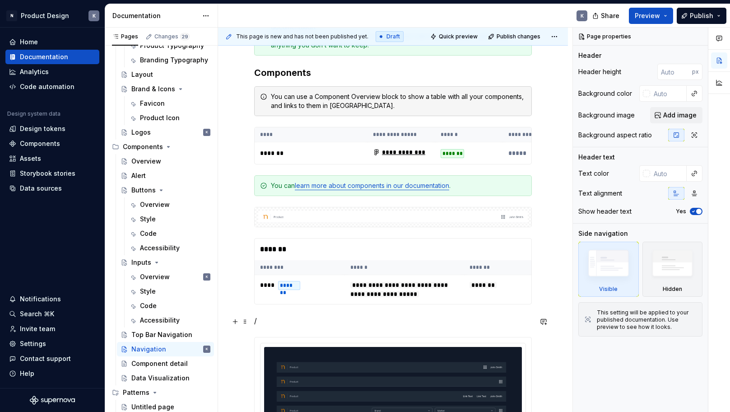
scroll to position [289, 0]
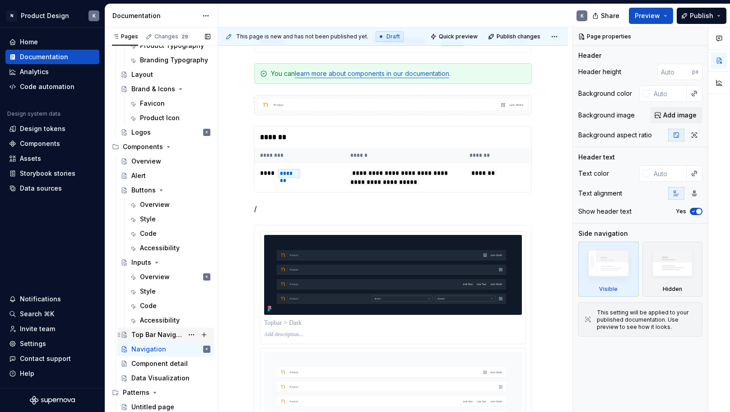
click at [163, 330] on div "Top Bar Navigation" at bounding box center [170, 334] width 79 height 13
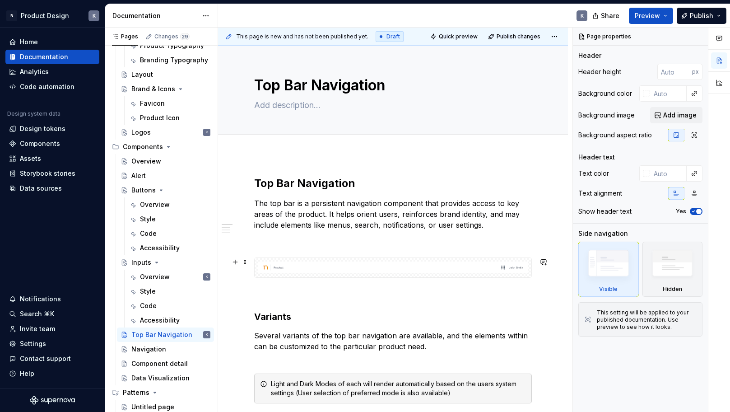
type textarea "*"
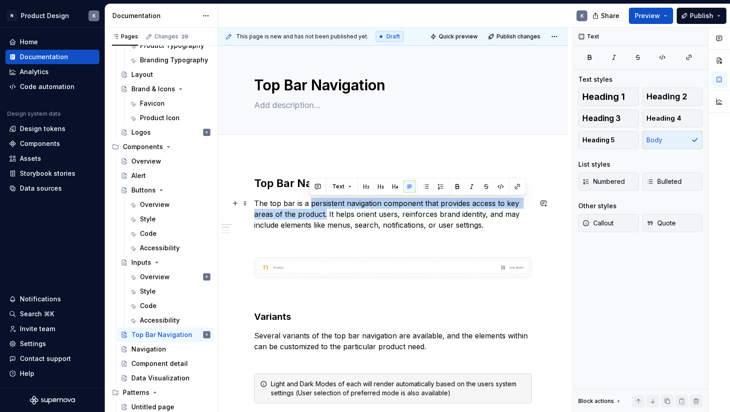
drag, startPoint x: 310, startPoint y: 203, endPoint x: 325, endPoint y: 211, distance: 16.4
click at [325, 211] on p "The top bar is a persistent navigation component that provides access to key ar…" at bounding box center [393, 214] width 278 height 33
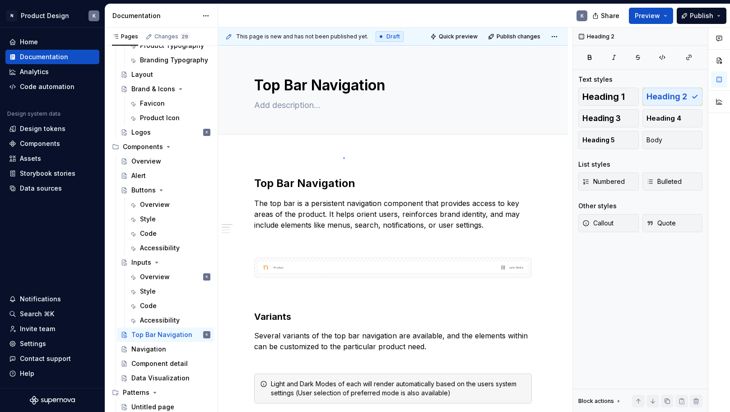
click at [343, 157] on div "**********" at bounding box center [395, 220] width 354 height 385
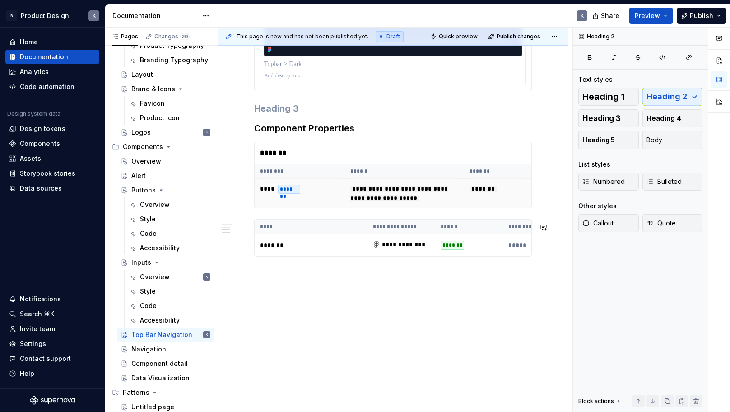
scroll to position [438, 0]
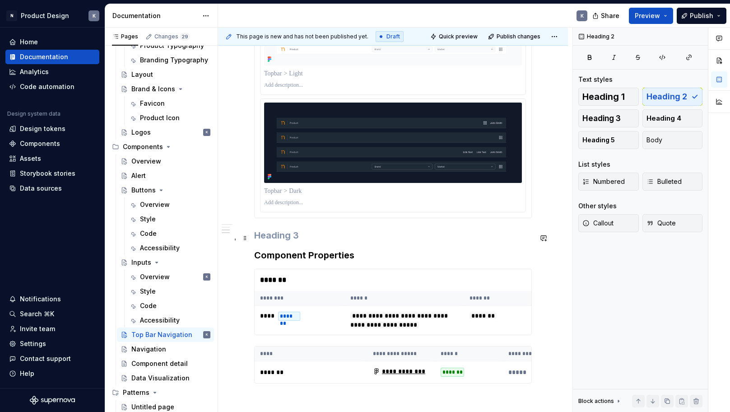
click at [315, 236] on h3 at bounding box center [393, 235] width 278 height 13
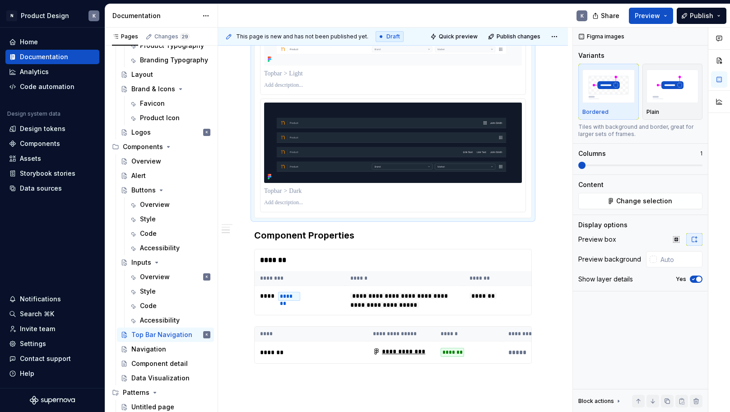
scroll to position [387, 0]
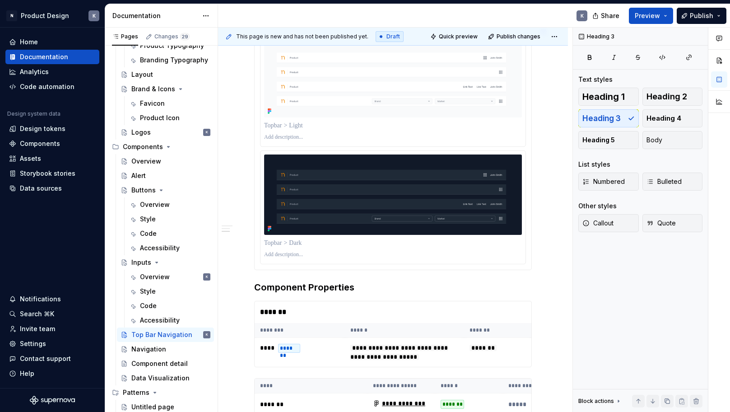
click at [460, 281] on div "**********" at bounding box center [393, 114] width 278 height 648
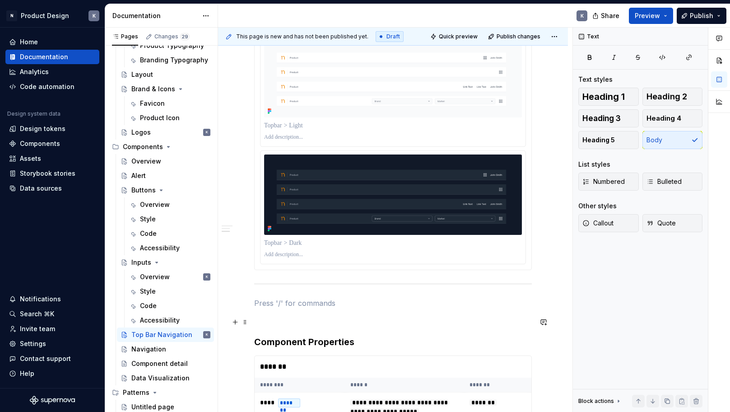
click at [294, 325] on p at bounding box center [393, 319] width 278 height 11
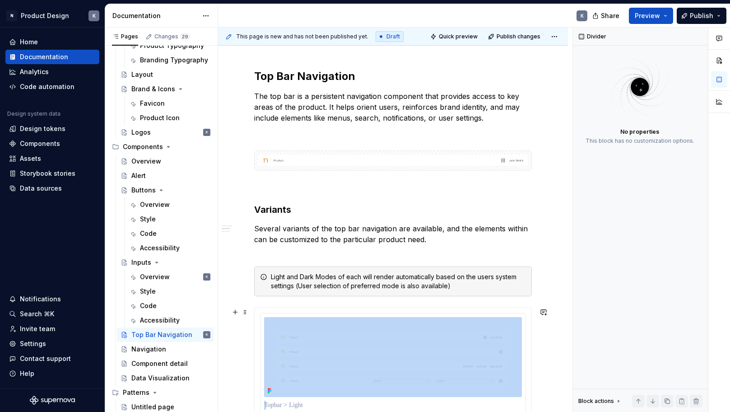
scroll to position [55, 0]
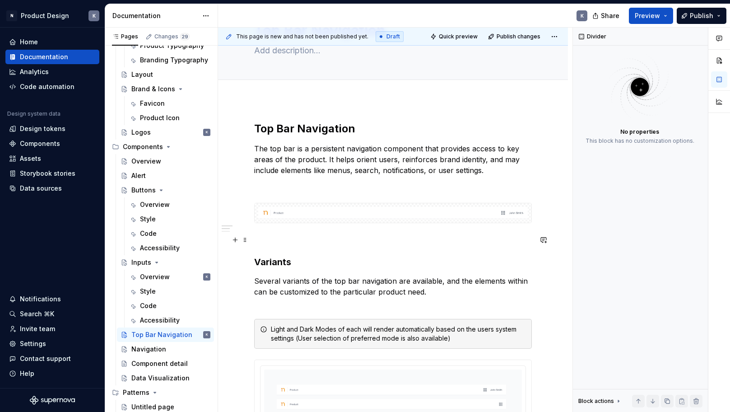
click at [406, 238] on p at bounding box center [393, 239] width 278 height 11
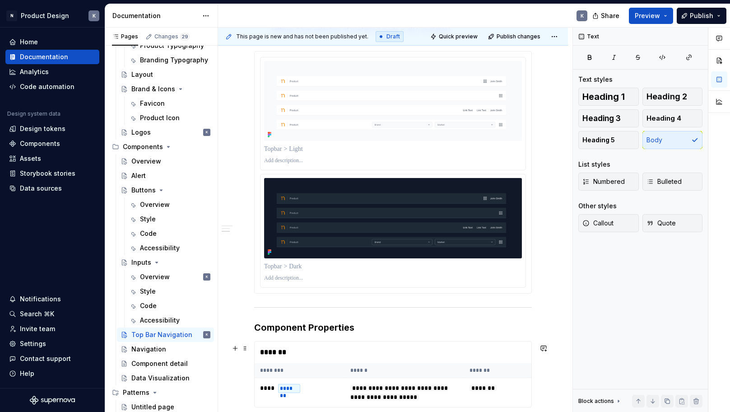
scroll to position [413, 0]
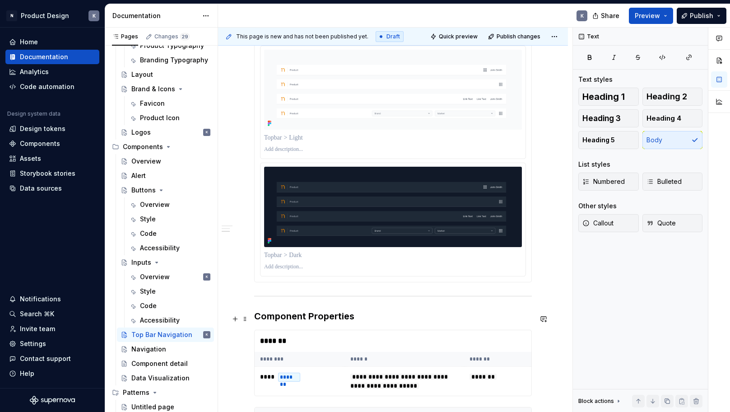
click at [256, 317] on h3 "Component Properties" at bounding box center [393, 316] width 278 height 13
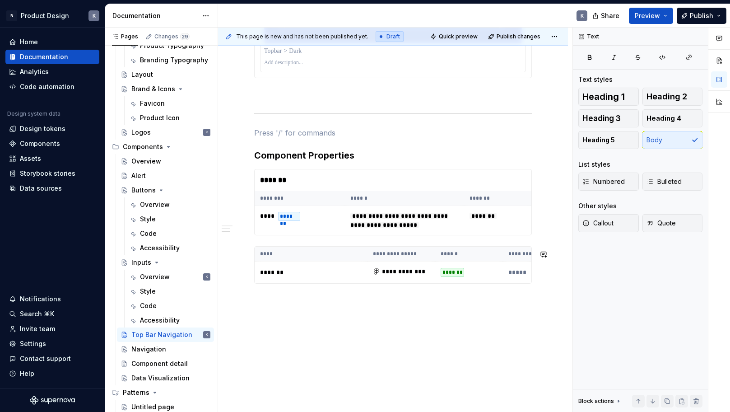
scroll to position [648, 0]
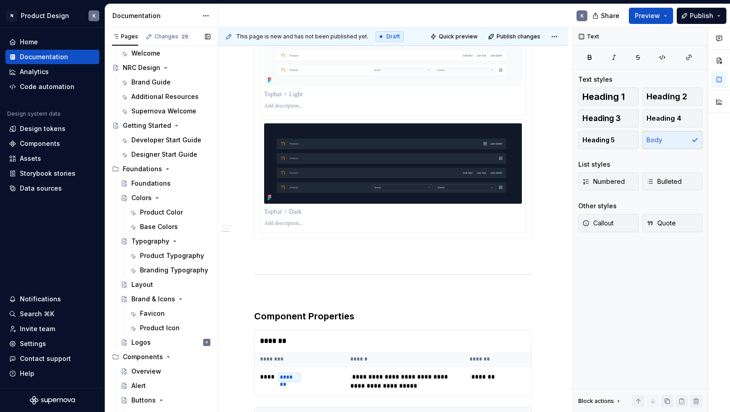
scroll to position [191, 0]
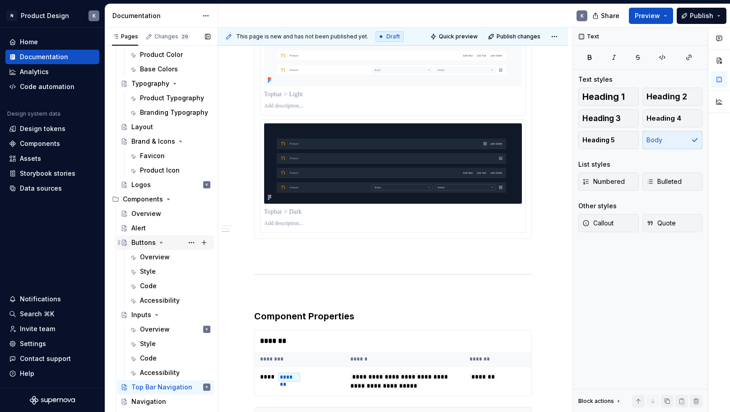
click at [171, 242] on div "Buttons" at bounding box center [170, 242] width 79 height 13
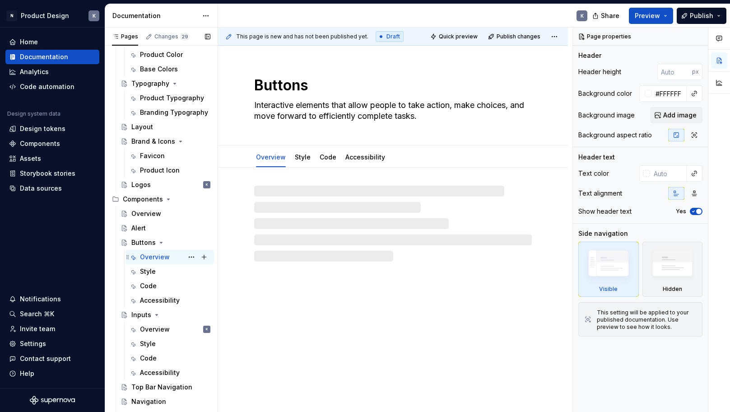
click at [172, 256] on div "Overview K" at bounding box center [175, 257] width 70 height 13
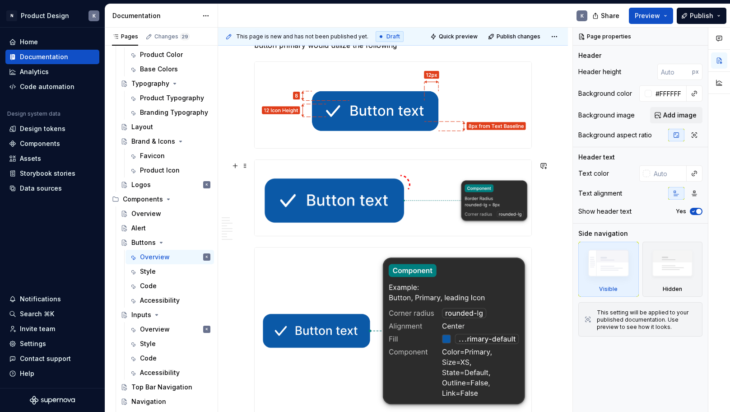
scroll to position [140, 0]
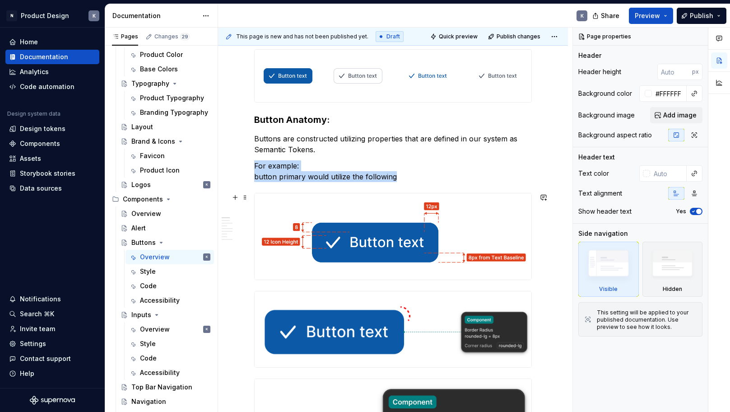
click at [461, 228] on img at bounding box center [393, 236] width 277 height 86
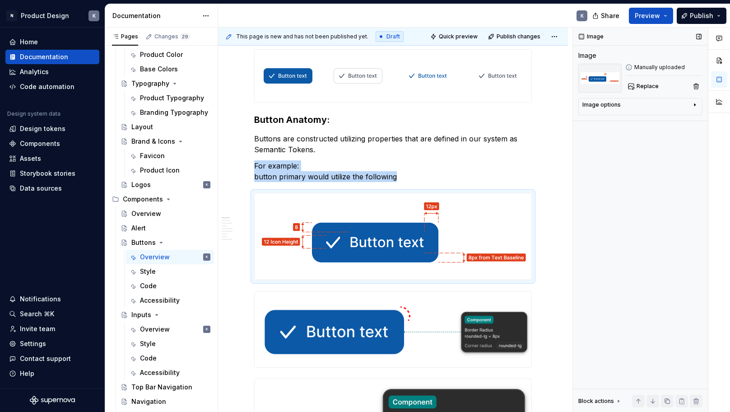
click at [648, 102] on div "Image options" at bounding box center [637, 106] width 109 height 11
click at [675, 120] on icon "button" at bounding box center [672, 118] width 7 height 7
click at [687, 121] on icon "button" at bounding box center [690, 118] width 7 height 7
click at [649, 121] on button "button" at bounding box center [654, 118] width 16 height 13
click at [694, 106] on icon "button" at bounding box center [694, 104] width 7 height 7
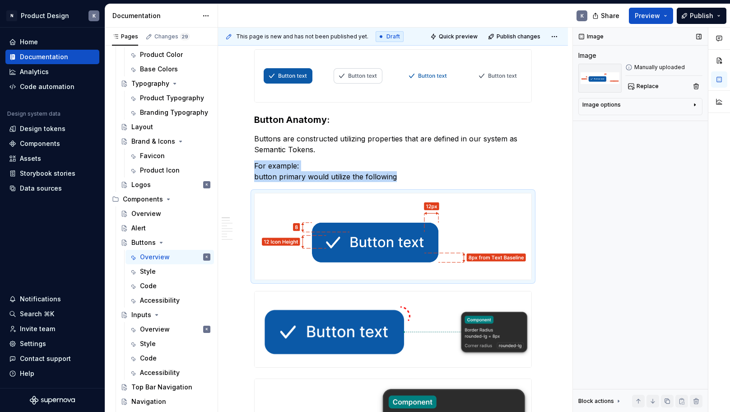
click at [695, 106] on icon "button" at bounding box center [695, 105] width 1 height 2
click at [648, 67] on div "Manually uploaded" at bounding box center [663, 67] width 77 height 7
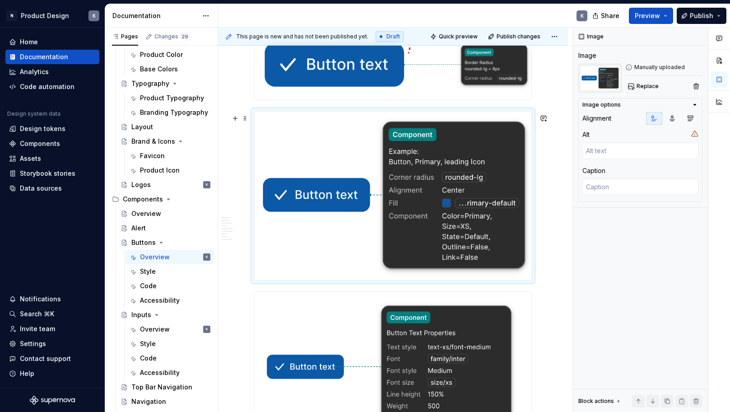
click at [503, 205] on img at bounding box center [393, 196] width 277 height 168
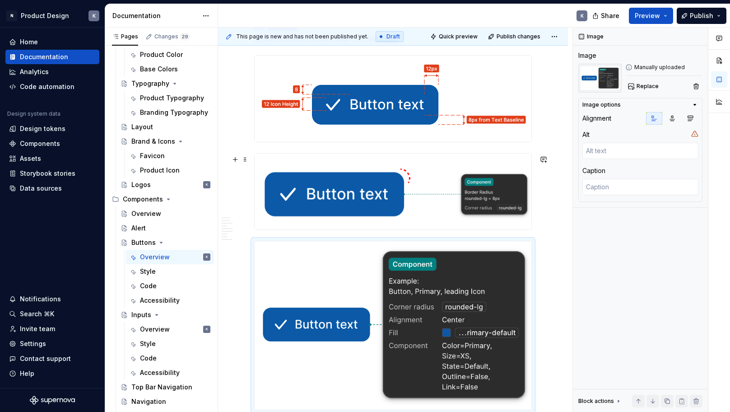
click at [483, 188] on img at bounding box center [393, 191] width 277 height 75
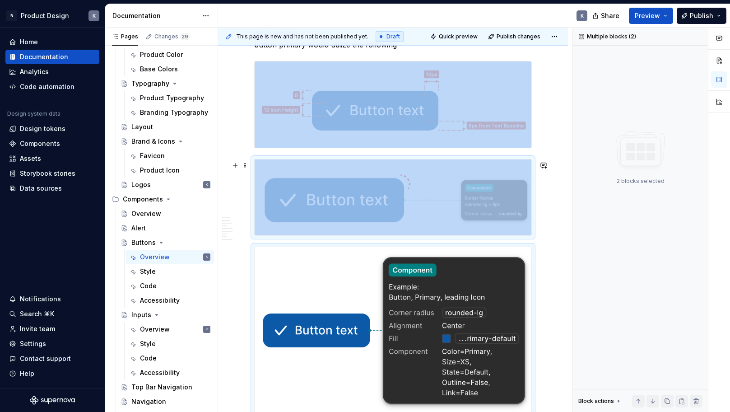
scroll to position [260, 0]
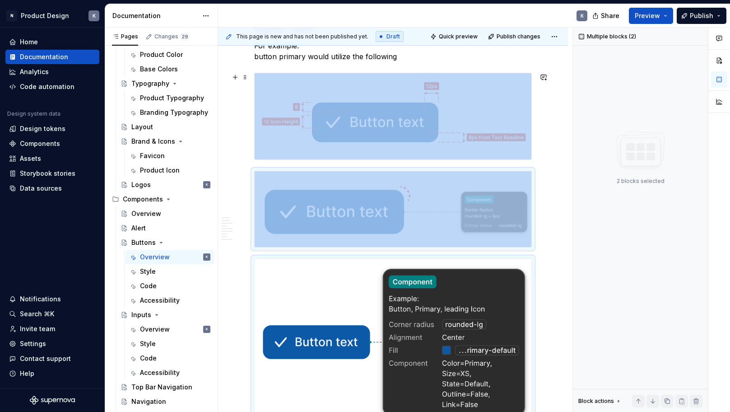
click at [470, 152] on img at bounding box center [393, 116] width 277 height 86
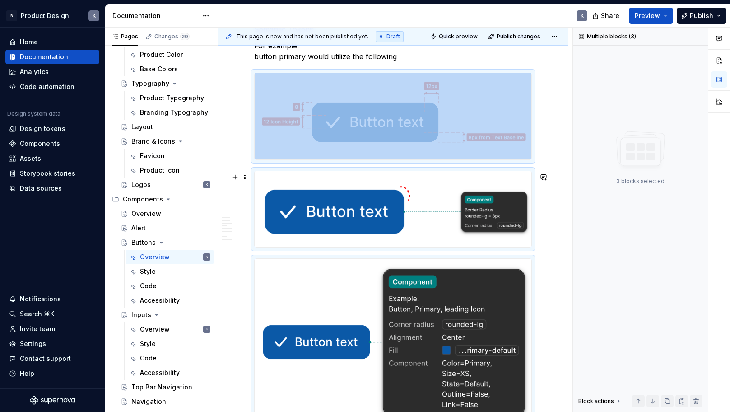
click at [532, 191] on img at bounding box center [393, 208] width 277 height 75
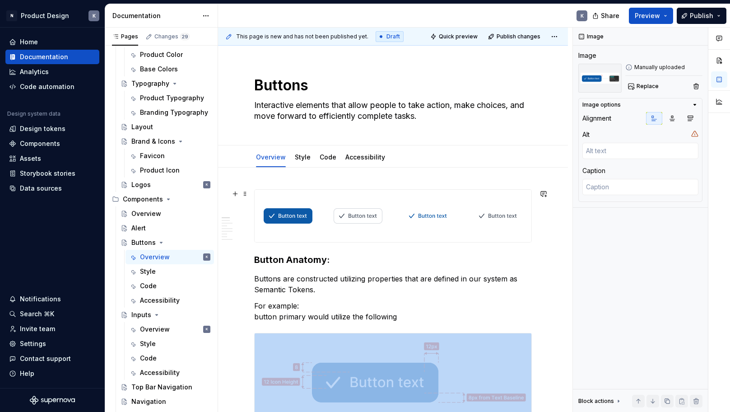
scroll to position [61, 0]
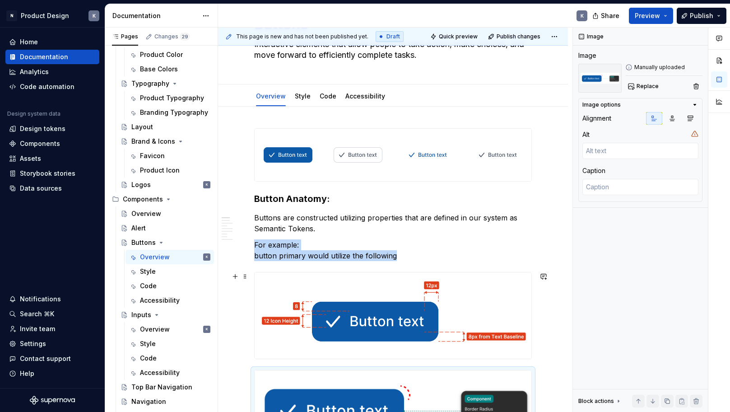
click at [451, 296] on img at bounding box center [393, 315] width 277 height 86
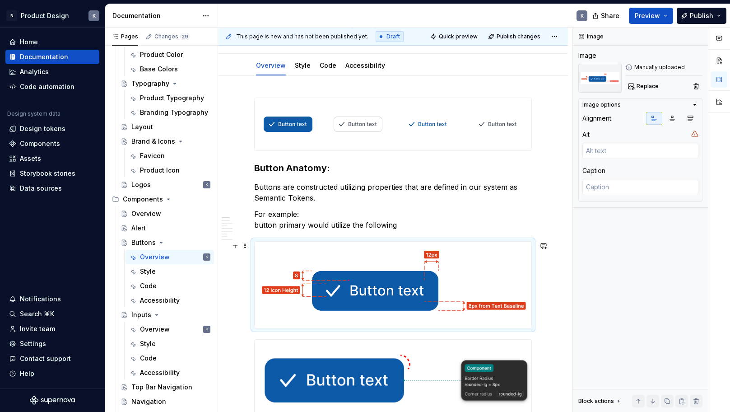
scroll to position [121, 0]
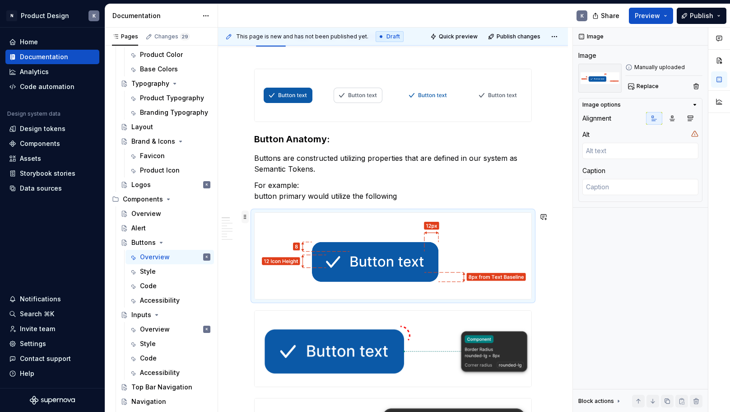
click at [244, 217] on span at bounding box center [245, 216] width 7 height 13
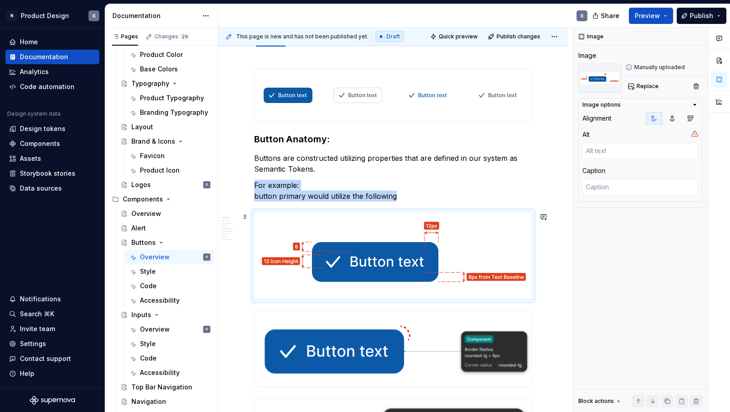
click at [454, 246] on img at bounding box center [393, 256] width 277 height 86
click at [532, 299] on div at bounding box center [393, 255] width 278 height 87
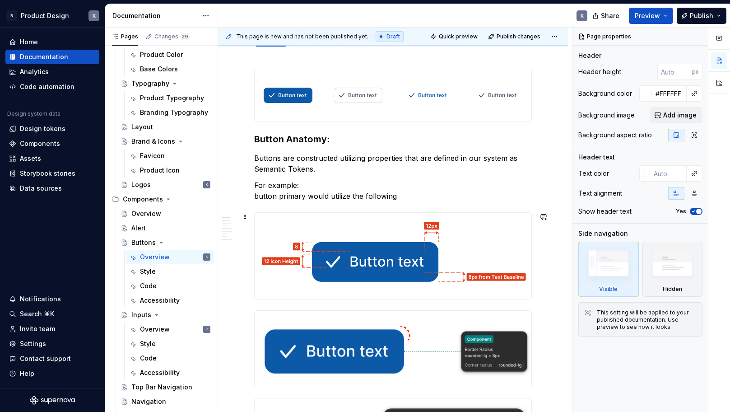
click at [530, 293] on img at bounding box center [393, 256] width 277 height 86
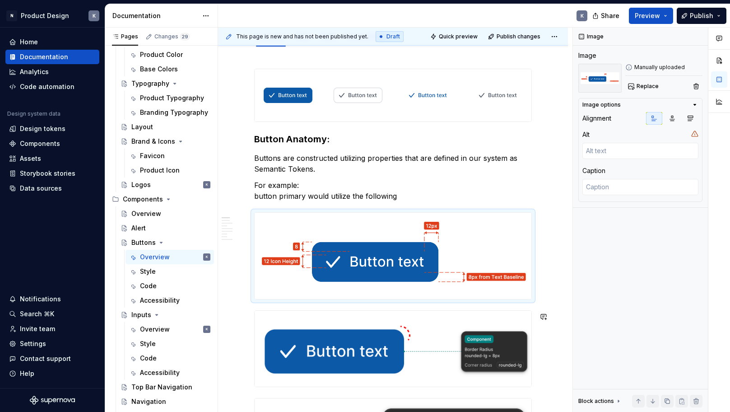
click at [517, 317] on img at bounding box center [393, 348] width 277 height 75
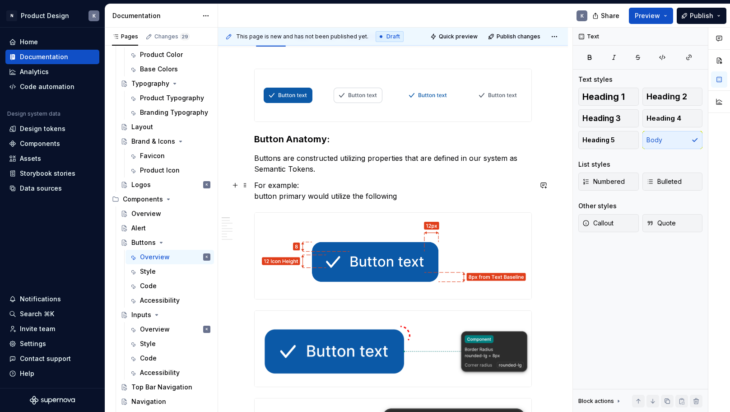
click at [441, 199] on p "For example: button primary would utilize the following" at bounding box center [393, 191] width 278 height 22
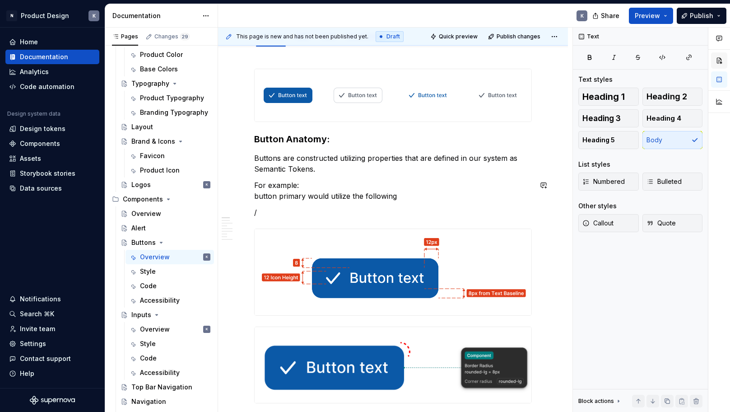
click at [714, 58] on button "button" at bounding box center [719, 60] width 16 height 16
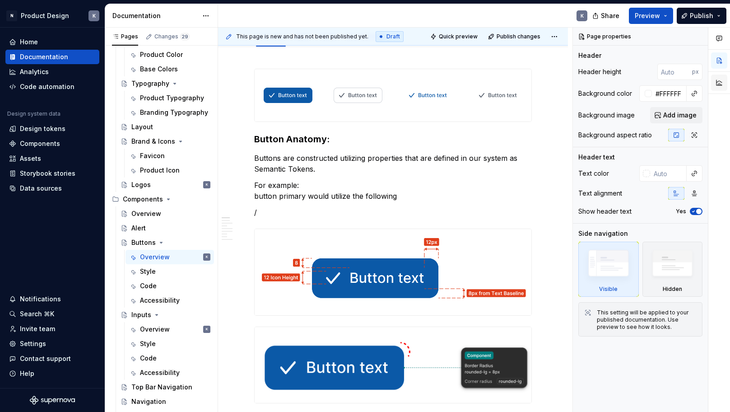
click at [721, 83] on button "button" at bounding box center [719, 83] width 16 height 16
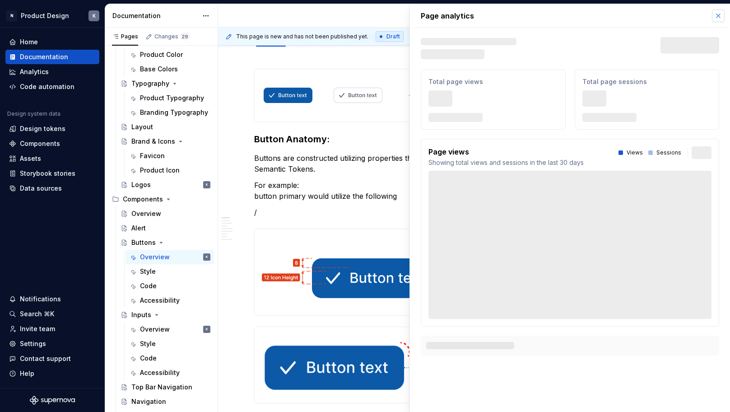
click at [717, 17] on button "button" at bounding box center [718, 15] width 13 height 13
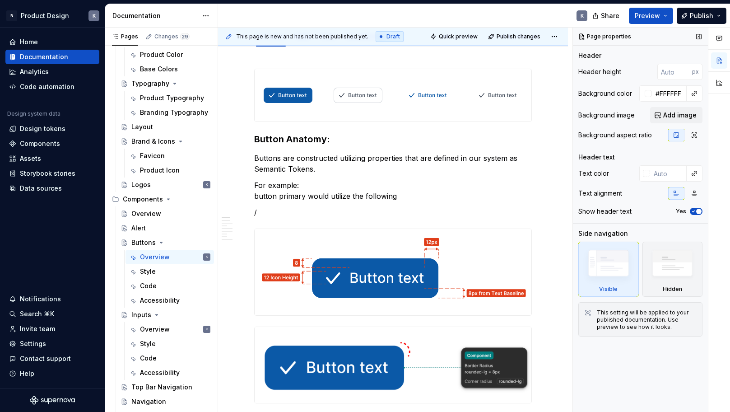
click at [625, 56] on div "Header" at bounding box center [640, 55] width 124 height 9
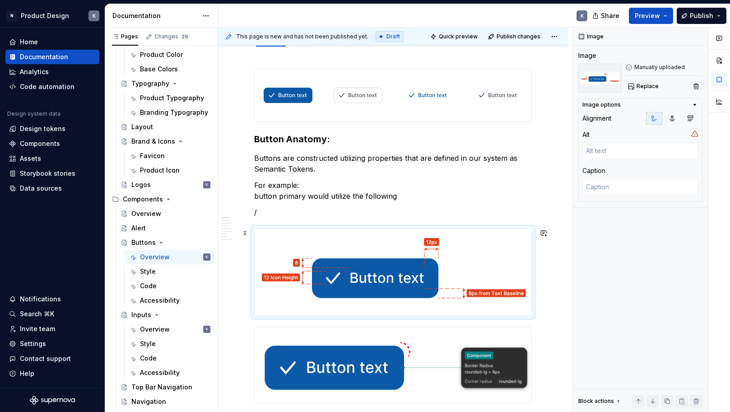
click at [429, 268] on img at bounding box center [393, 272] width 277 height 86
type textarea "*"
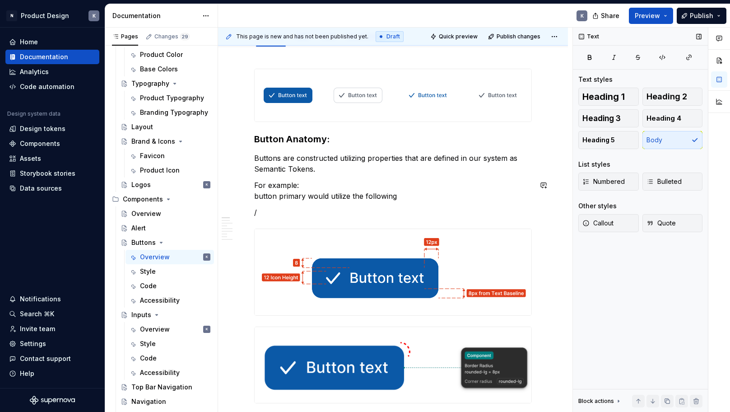
click at [485, 216] on p "/" at bounding box center [393, 212] width 278 height 11
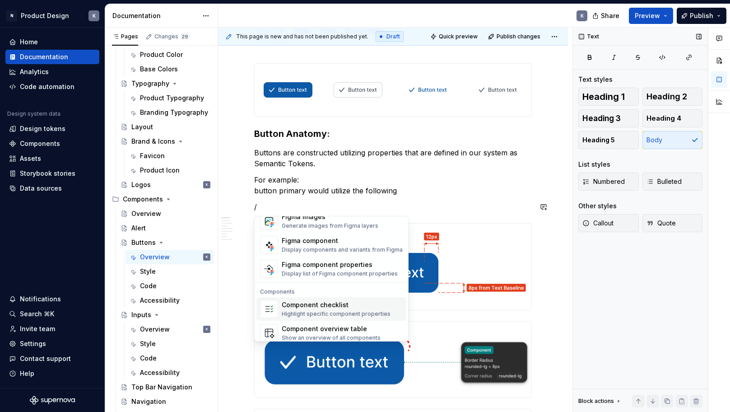
scroll to position [864, 0]
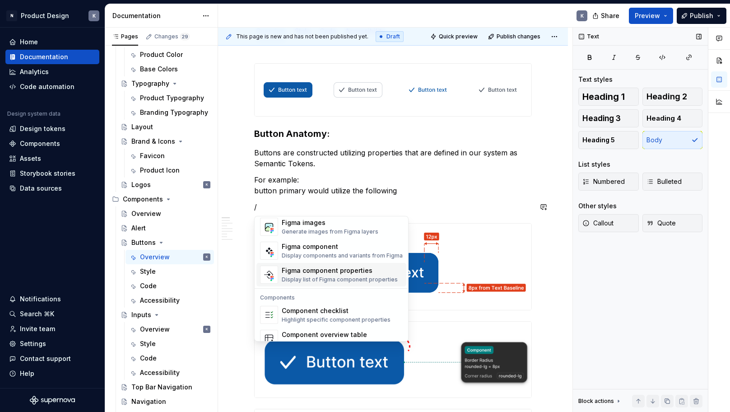
click at [358, 274] on div "Figma component properties" at bounding box center [340, 270] width 116 height 9
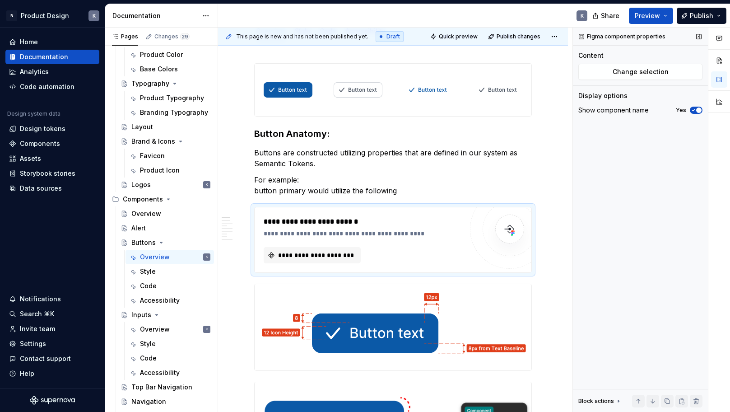
type textarea "*"
click at [327, 254] on span "**********" at bounding box center [316, 255] width 78 height 9
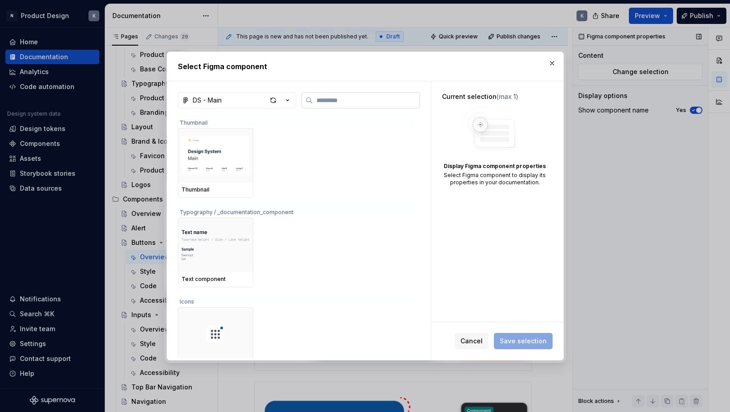
click at [350, 97] on input "search" at bounding box center [366, 100] width 107 height 9
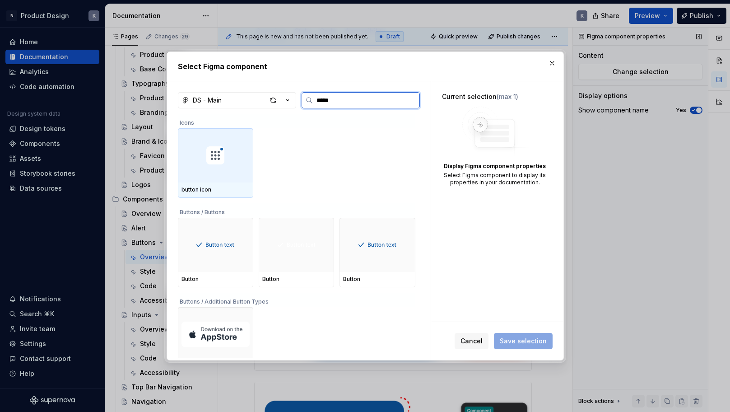
type input "******"
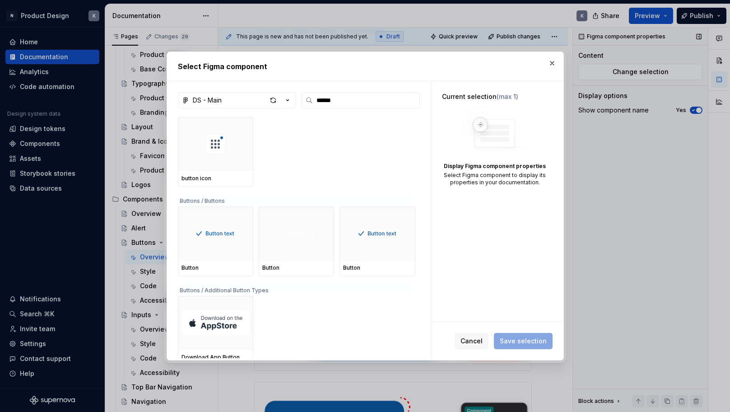
scroll to position [0, 0]
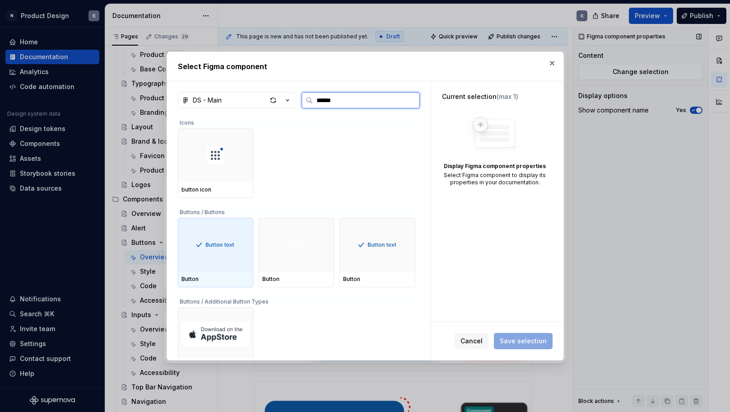
click at [215, 246] on img at bounding box center [215, 245] width 45 height 14
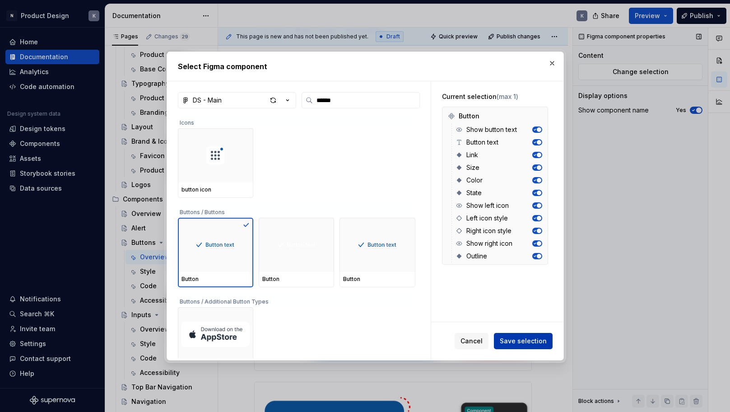
click at [518, 339] on span "Save selection" at bounding box center [523, 340] width 47 height 9
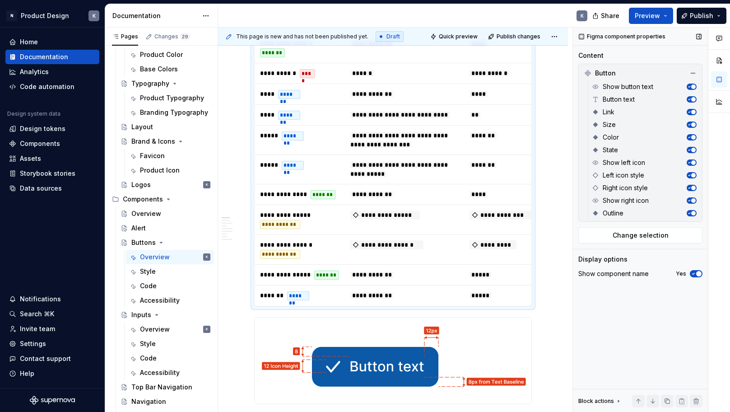
scroll to position [98, 0]
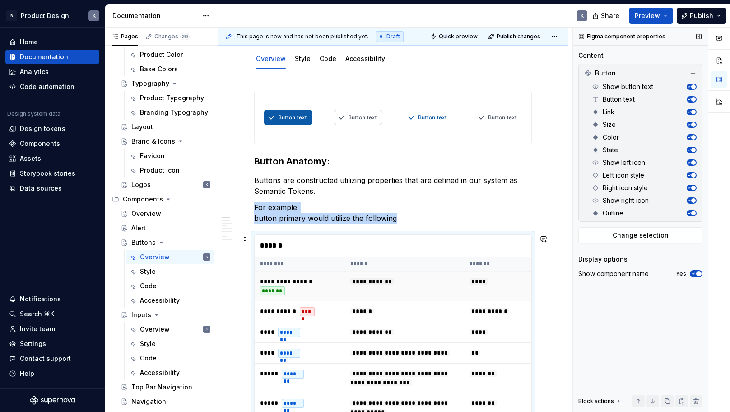
click at [420, 297] on td "**********" at bounding box center [404, 286] width 119 height 30
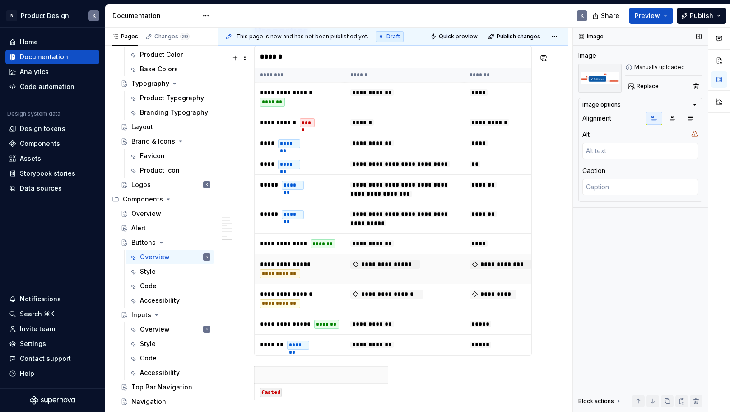
scroll to position [2262, 0]
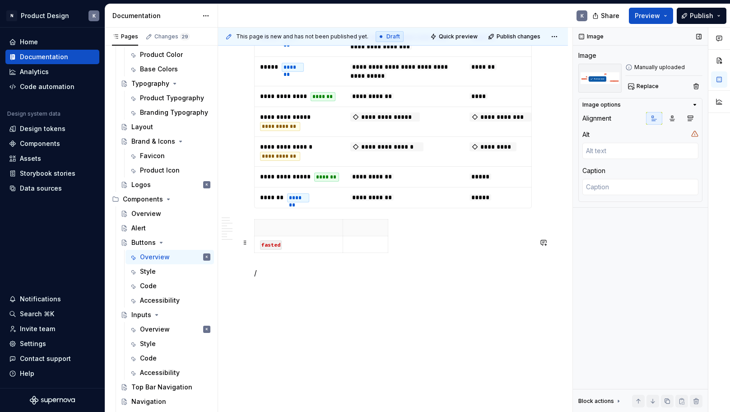
click at [419, 248] on div "fasted" at bounding box center [393, 237] width 278 height 37
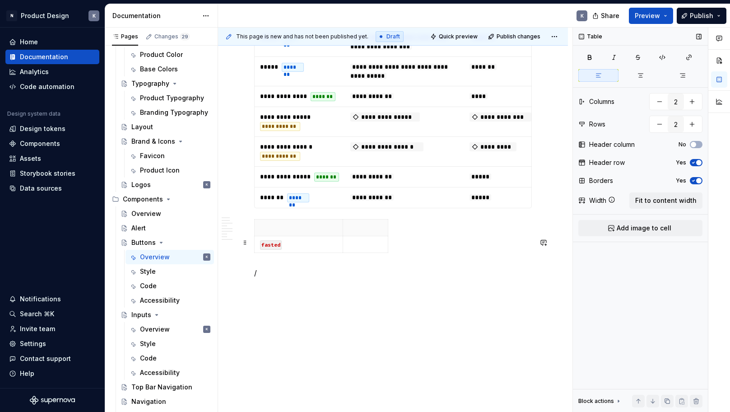
drag, startPoint x: 419, startPoint y: 248, endPoint x: 410, endPoint y: 261, distance: 15.8
click at [417, 252] on div "fasted" at bounding box center [393, 237] width 278 height 37
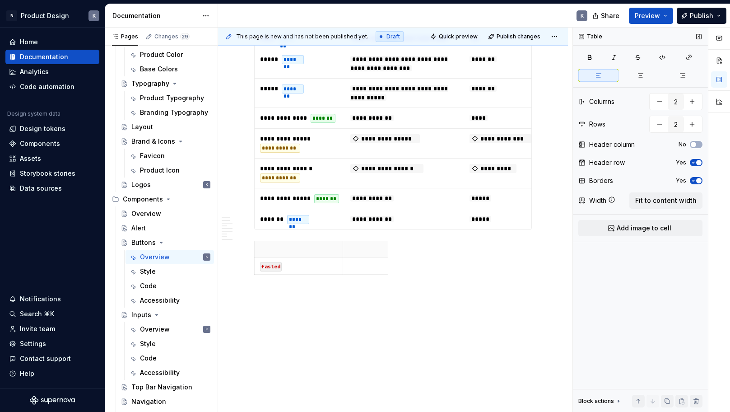
scroll to position [2241, 0]
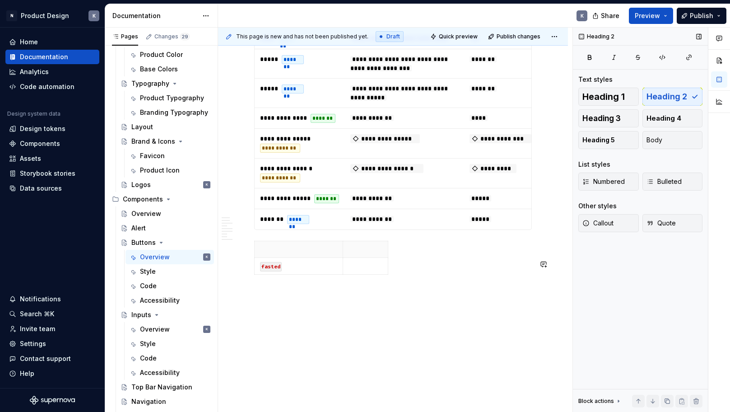
drag, startPoint x: 419, startPoint y: 336, endPoint x: 348, endPoint y: 313, distance: 73.8
click at [419, 336] on div "This page is new and has not been published yet. Draft Quick preview Publish ch…" at bounding box center [395, 220] width 354 height 385
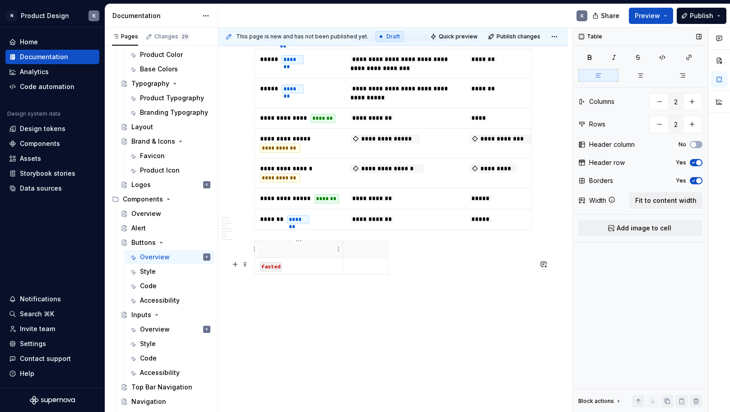
click at [294, 253] on p at bounding box center [298, 249] width 77 height 9
click at [243, 258] on span at bounding box center [245, 264] width 7 height 13
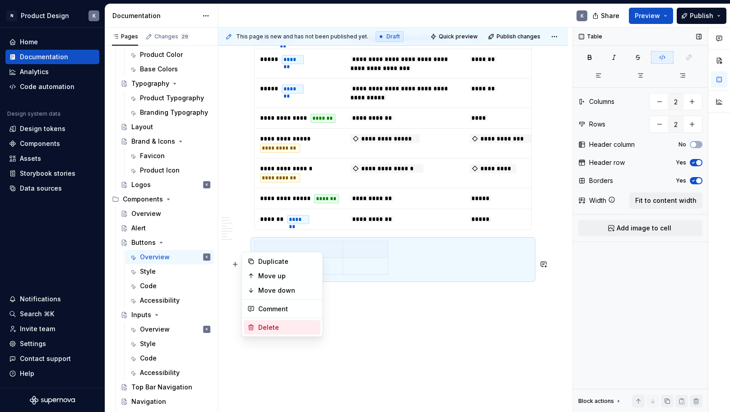
click at [266, 326] on div "Delete" at bounding box center [287, 327] width 59 height 9
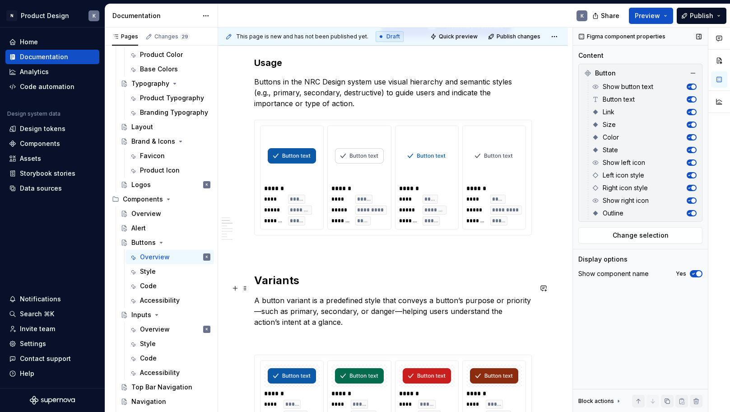
scroll to position [706, 0]
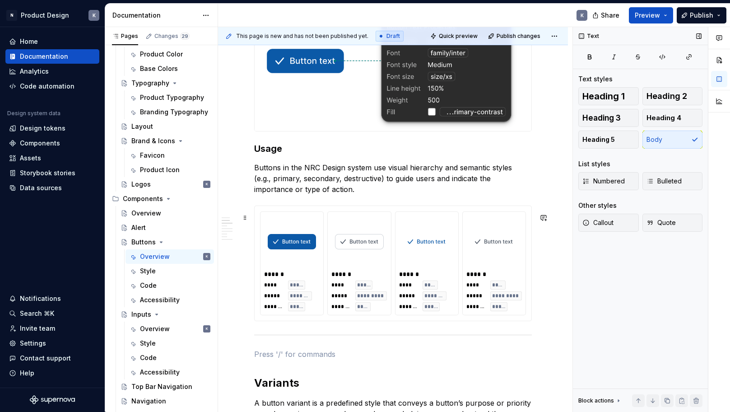
click at [490, 305] on div "**** **** ***** ********* ******* *****" at bounding box center [494, 295] width 56 height 31
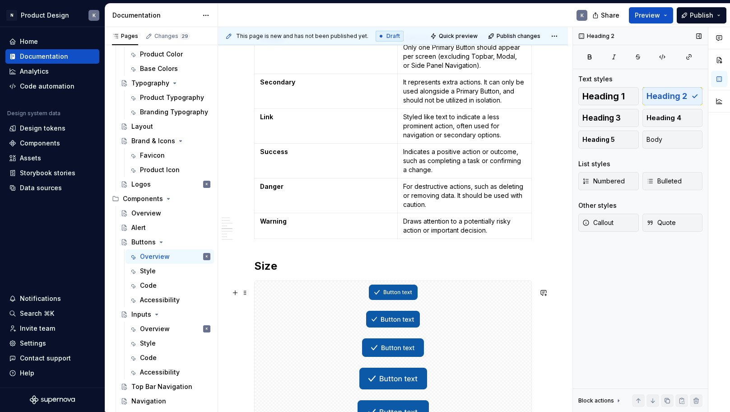
scroll to position [1453, 0]
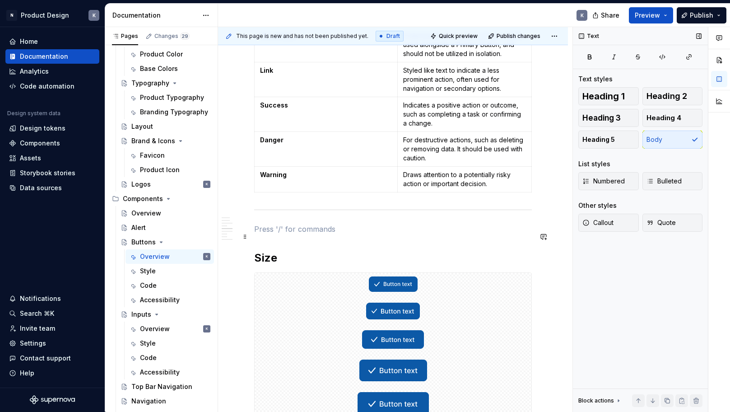
click at [302, 234] on p at bounding box center [393, 229] width 278 height 11
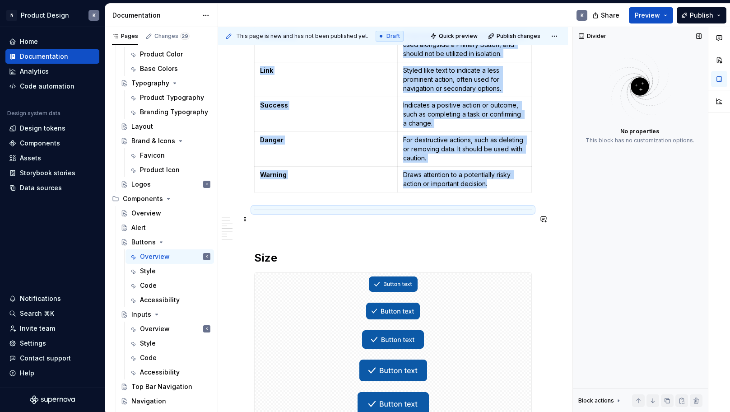
click at [267, 213] on div at bounding box center [393, 210] width 278 height 6
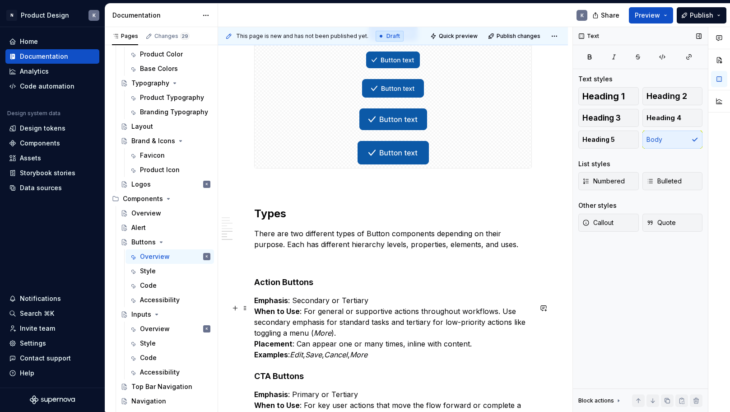
scroll to position [1679, 0]
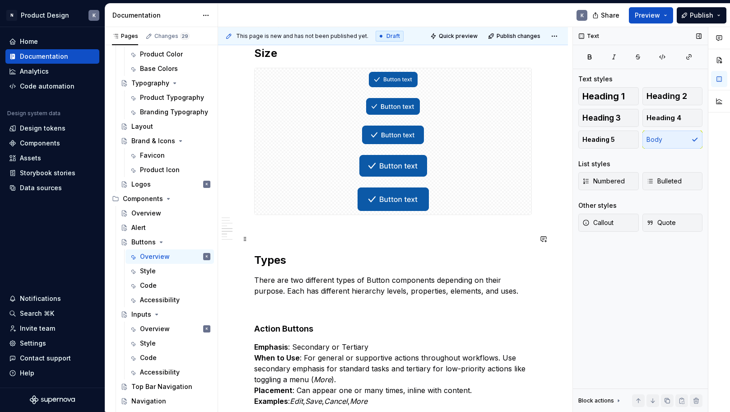
click at [284, 237] on p at bounding box center [393, 231] width 278 height 11
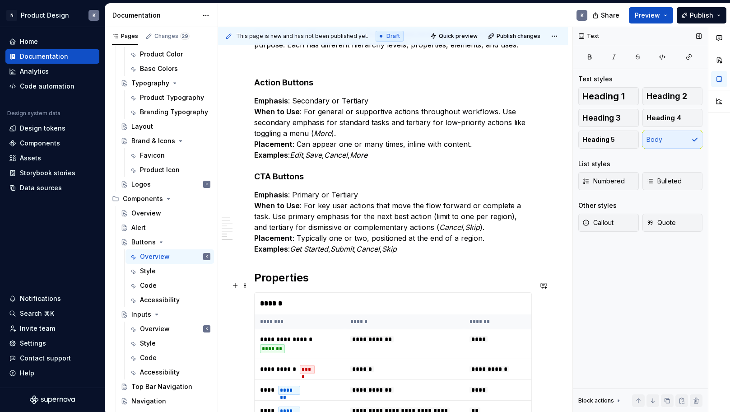
scroll to position [1984, 0]
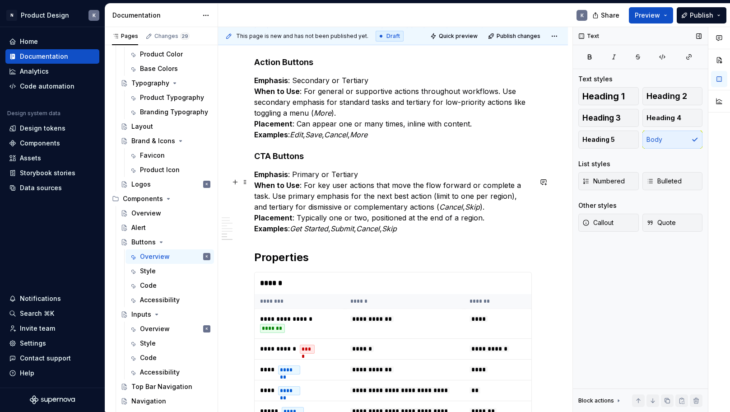
click at [416, 234] on p "Emphasis : Primary or Tertiary When to Use : For key user actions that move the…" at bounding box center [393, 201] width 278 height 65
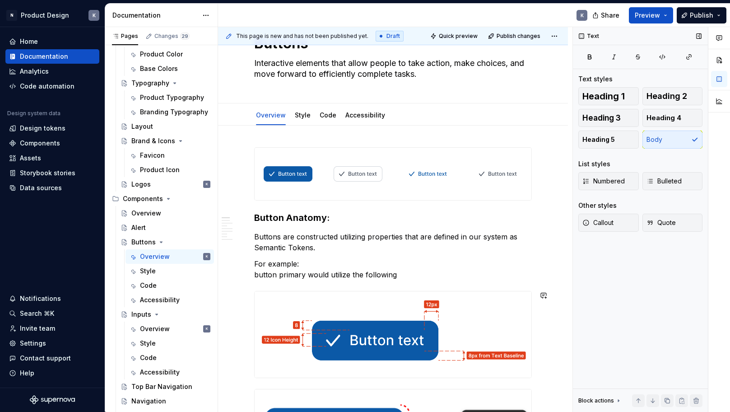
scroll to position [0, 0]
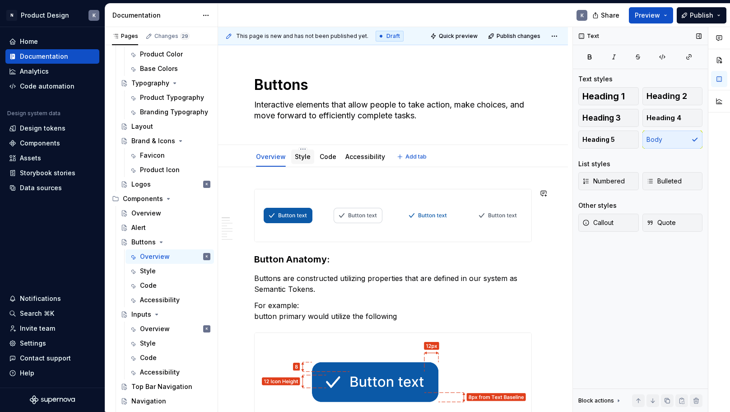
click at [299, 159] on link "Style" at bounding box center [303, 157] width 16 height 8
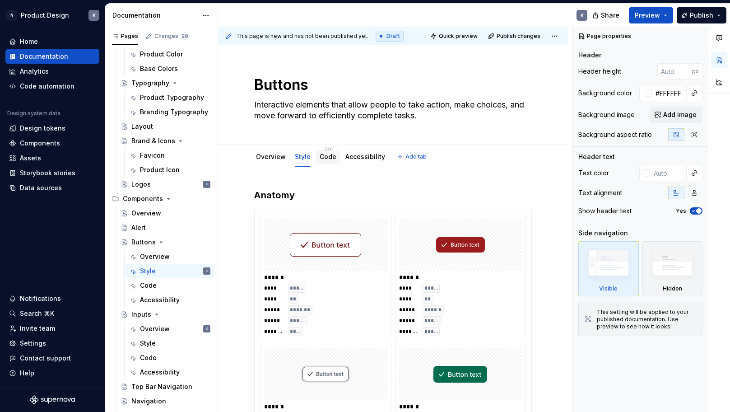
click at [332, 161] on div "Code" at bounding box center [328, 156] width 17 height 9
click at [329, 159] on link "Code" at bounding box center [328, 157] width 17 height 8
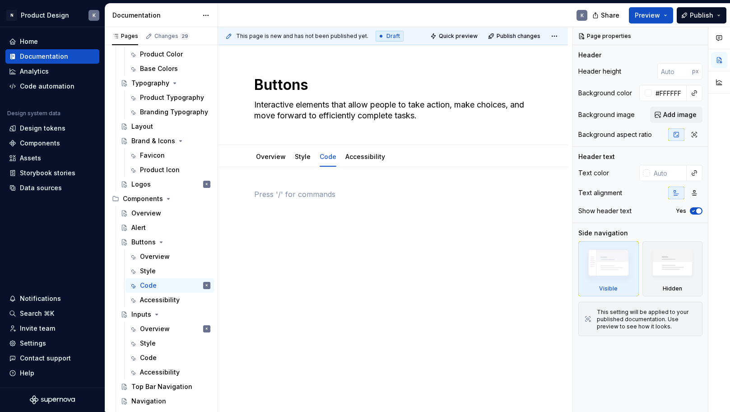
click at [358, 286] on div at bounding box center [393, 262] width 350 height 191
click at [389, 218] on div at bounding box center [393, 206] width 278 height 34
click at [298, 153] on link "Style" at bounding box center [303, 157] width 16 height 8
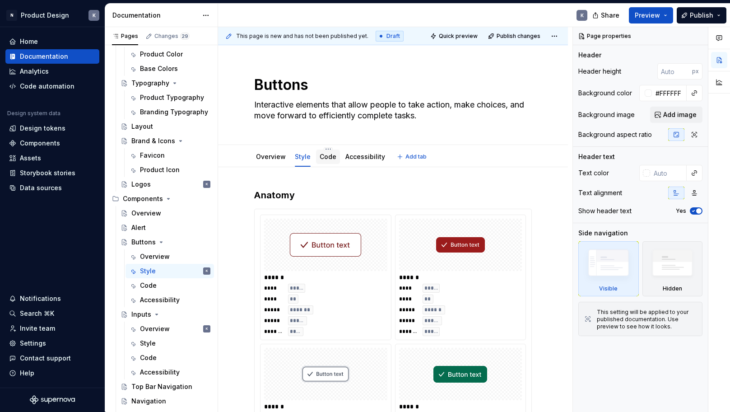
click at [326, 154] on link "Code" at bounding box center [328, 157] width 17 height 8
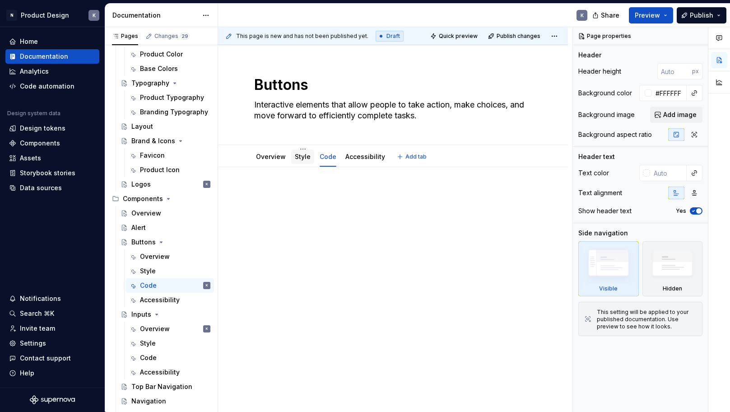
click at [300, 157] on link "Style" at bounding box center [303, 157] width 16 height 8
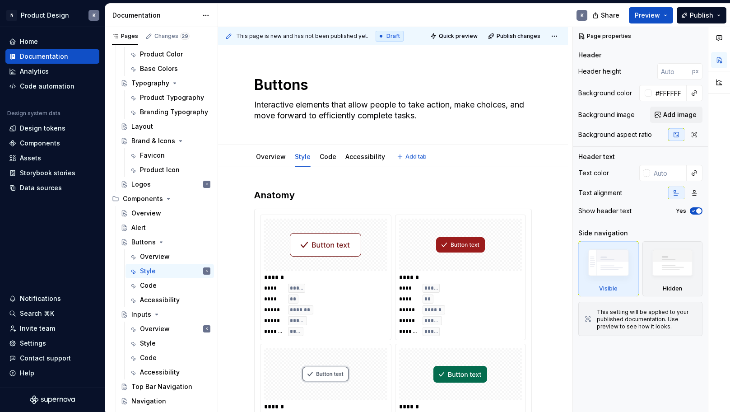
type textarea "*"
click at [288, 197] on h3 "Anatomy" at bounding box center [393, 195] width 278 height 13
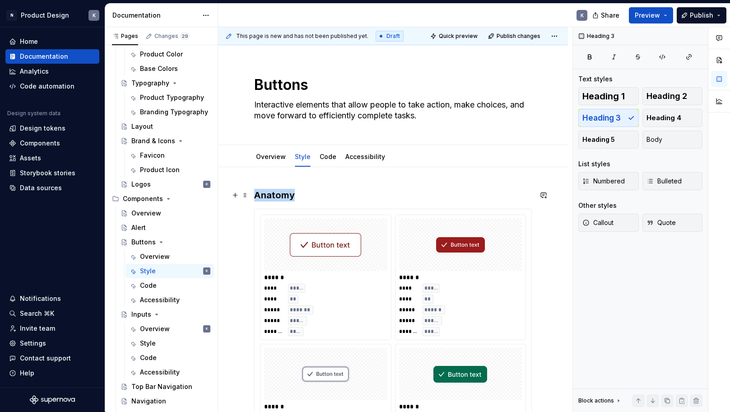
click at [288, 197] on h3 "Anatomy" at bounding box center [393, 195] width 278 height 13
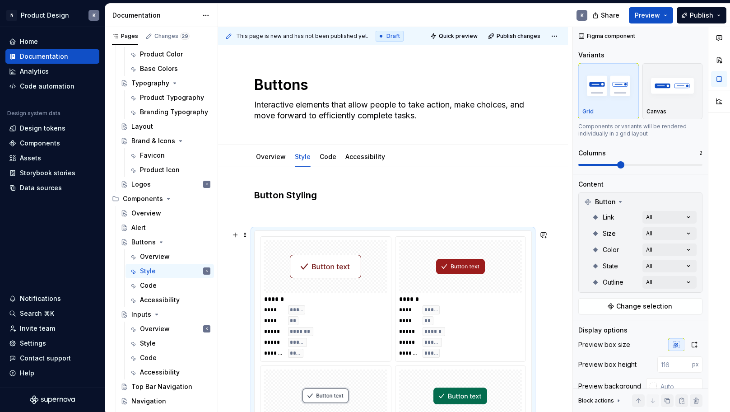
click at [490, 268] on div at bounding box center [460, 266] width 123 height 52
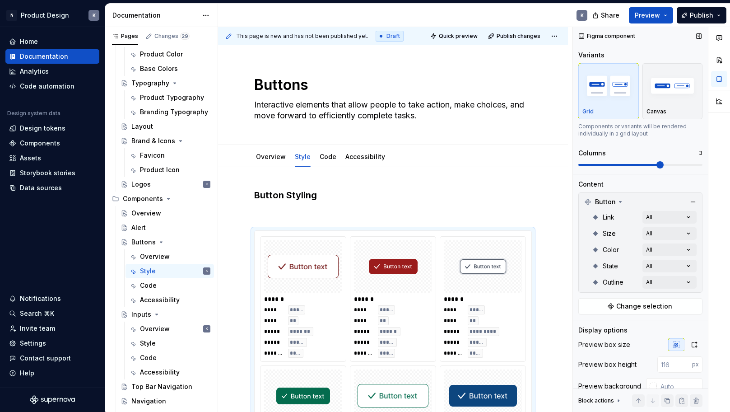
click at [642, 164] on span at bounding box center [640, 164] width 124 height 7
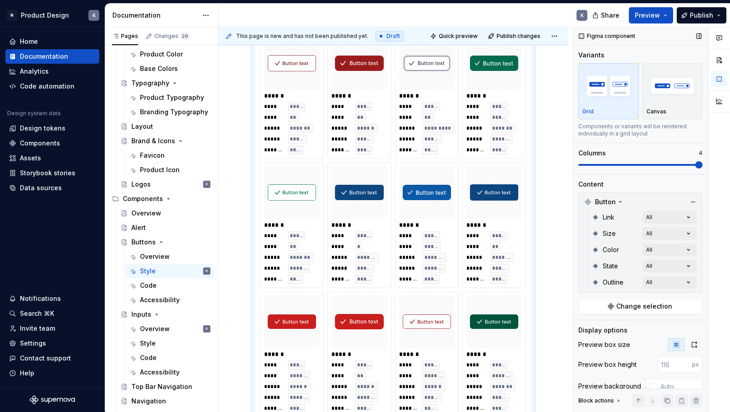
click at [716, 164] on div "Comments Open comments No comments yet Select ‘Comment’ from the block context …" at bounding box center [651, 219] width 157 height 385
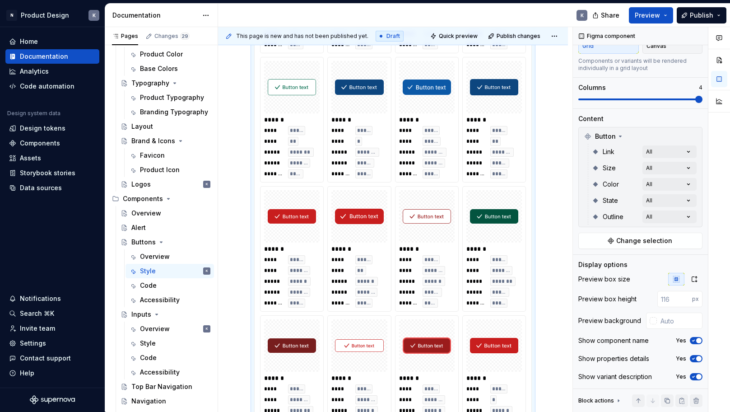
scroll to position [0, 0]
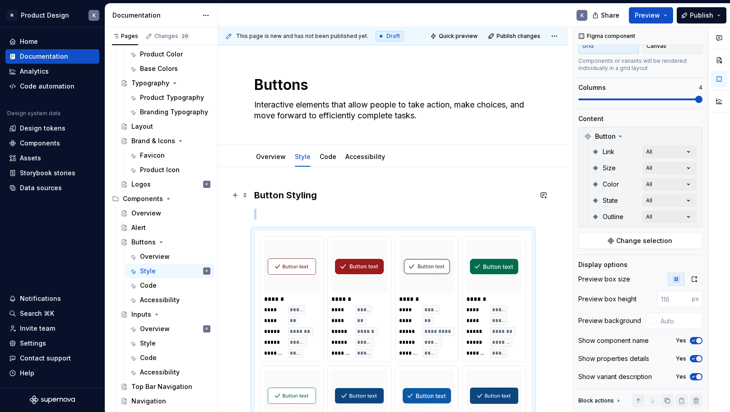
click at [352, 197] on h3 "Button Styling" at bounding box center [393, 195] width 278 height 13
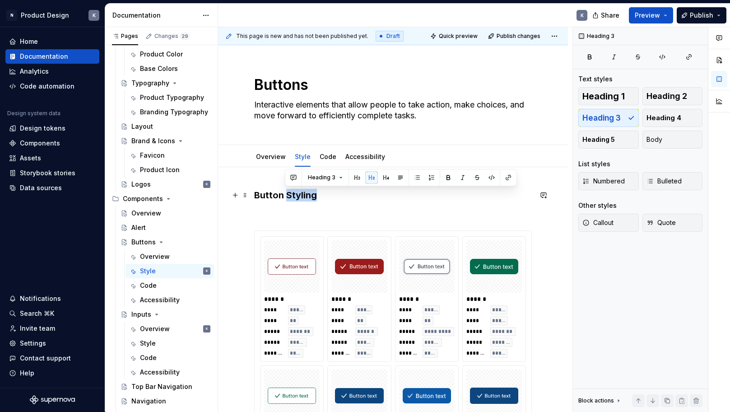
drag, startPoint x: 287, startPoint y: 194, endPoint x: 326, endPoint y: 195, distance: 39.3
click at [326, 195] on h3 "Button Styling" at bounding box center [393, 195] width 278 height 13
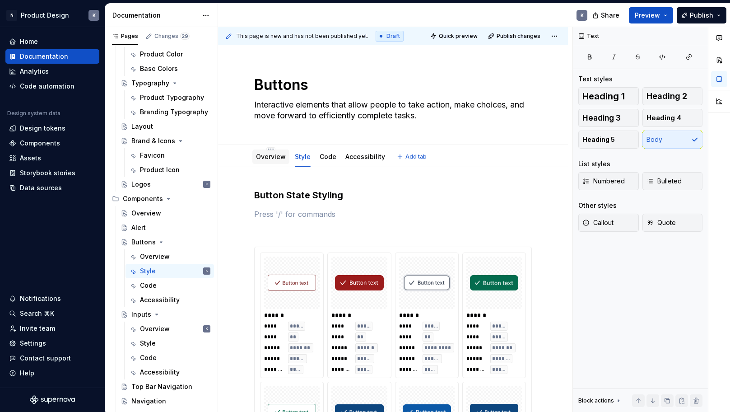
click at [269, 159] on link "Overview" at bounding box center [271, 157] width 30 height 8
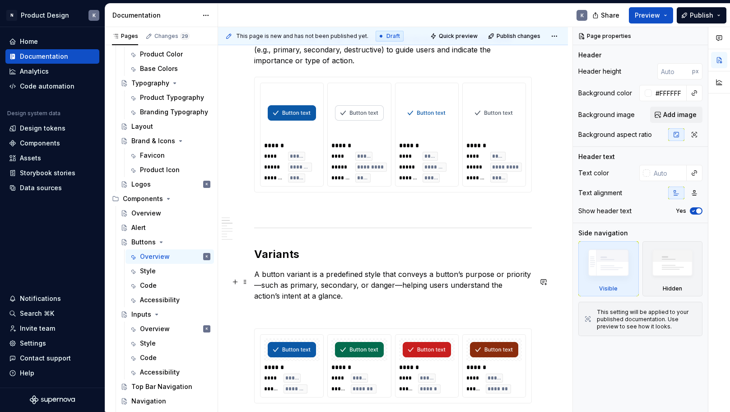
scroll to position [996, 0]
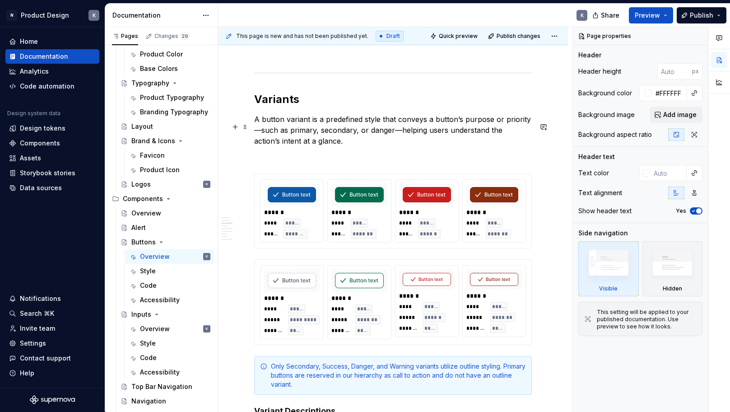
click at [336, 128] on p "A button variant is a predefined style that conveys a button’s purpose or prior…" at bounding box center [393, 130] width 278 height 33
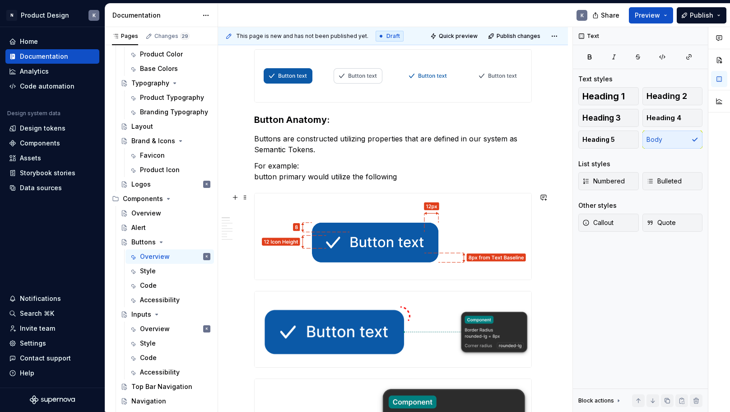
scroll to position [121, 0]
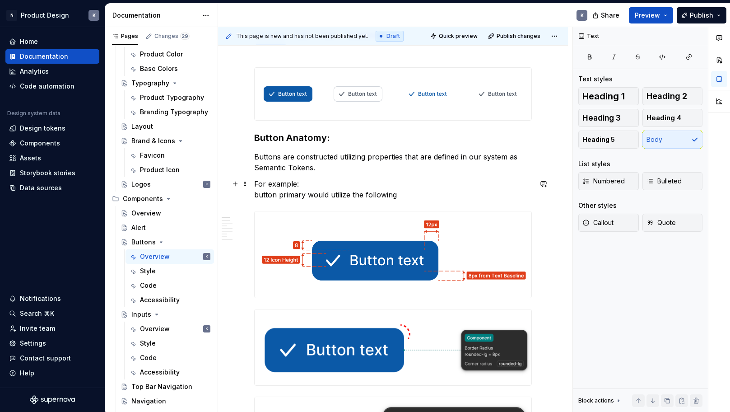
click at [374, 192] on p "For example: button primary would utilize the following" at bounding box center [393, 189] width 278 height 22
drag, startPoint x: 401, startPoint y: 195, endPoint x: 228, endPoint y: 181, distance: 174.0
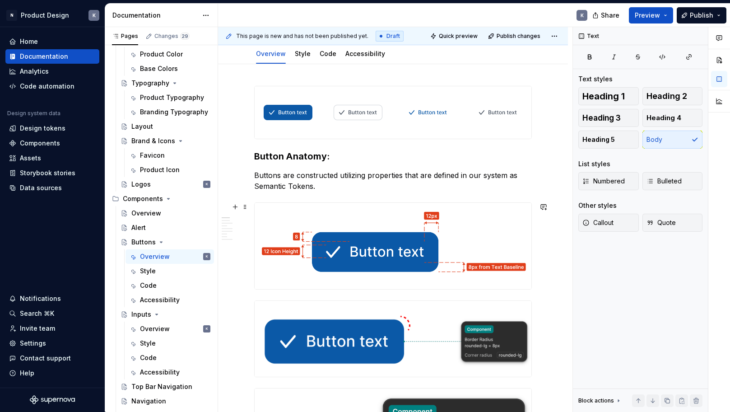
scroll to position [0, 0]
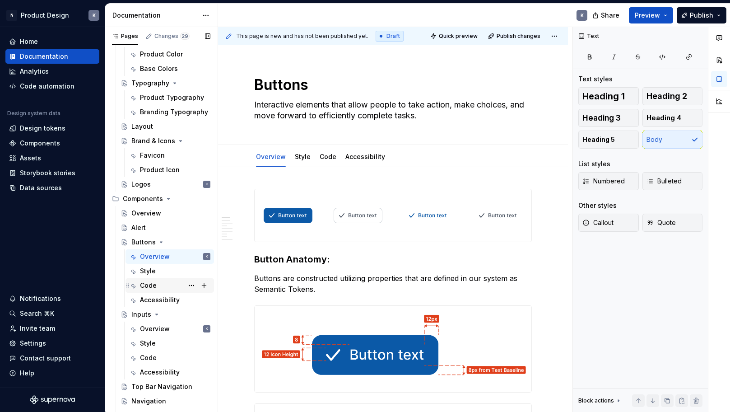
click at [163, 285] on div "Code" at bounding box center [175, 285] width 70 height 13
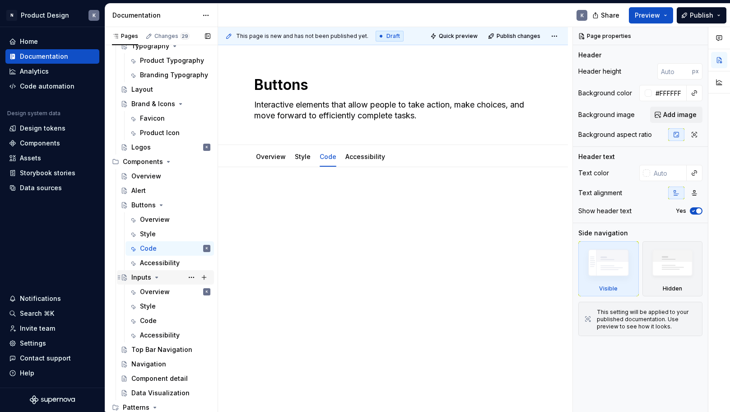
scroll to position [244, 0]
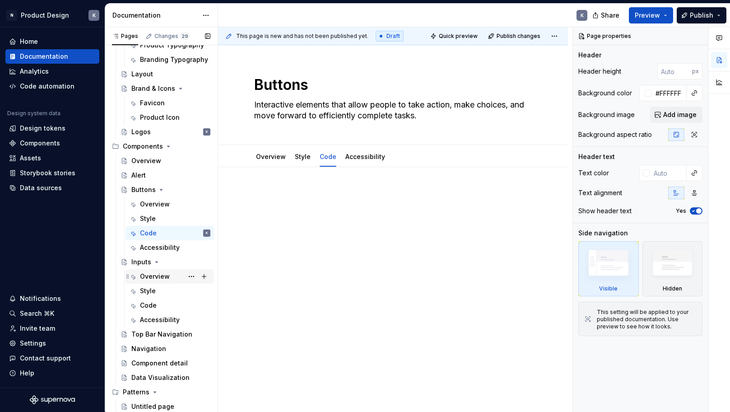
click at [165, 280] on div "Overview" at bounding box center [155, 276] width 30 height 9
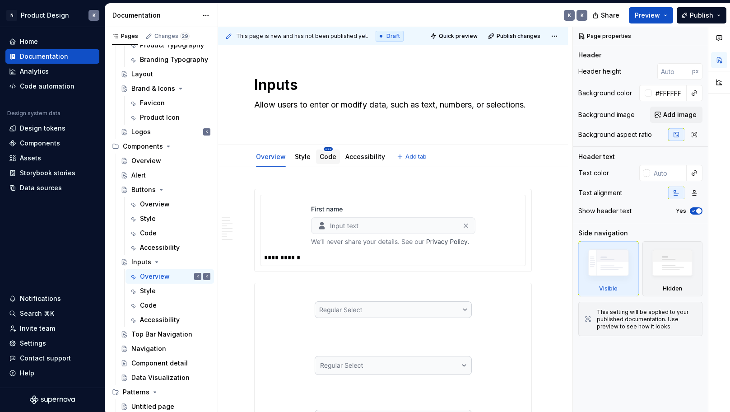
click at [325, 149] on html "N Product Design K Home Documentation Analytics Code automation Design system d…" at bounding box center [365, 206] width 730 height 412
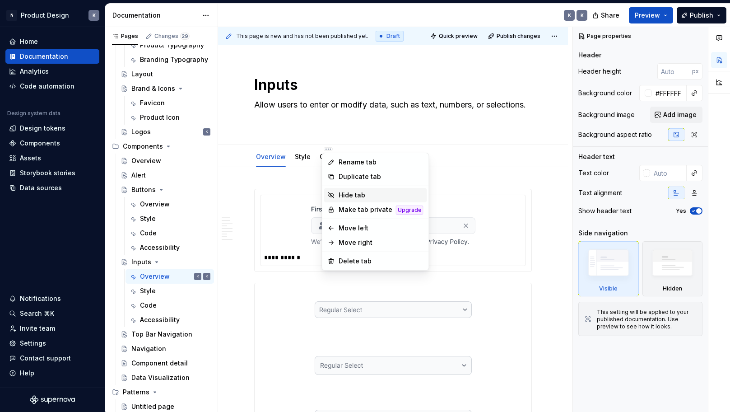
click at [357, 196] on div "Hide tab" at bounding box center [381, 195] width 85 height 9
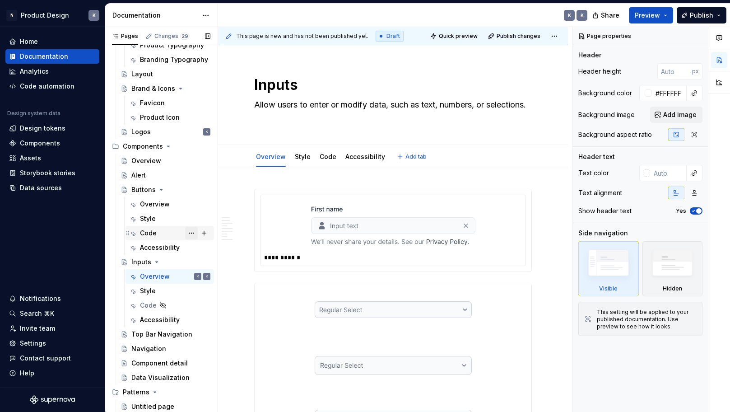
click at [191, 232] on button "Page tree" at bounding box center [191, 233] width 13 height 13
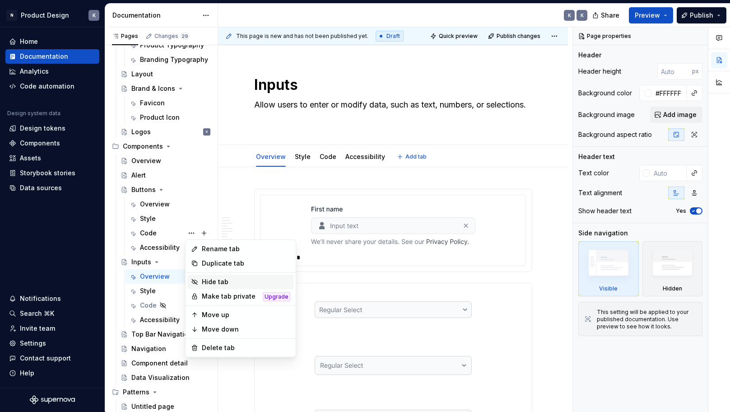
click at [206, 279] on div "Hide tab" at bounding box center [246, 281] width 89 height 9
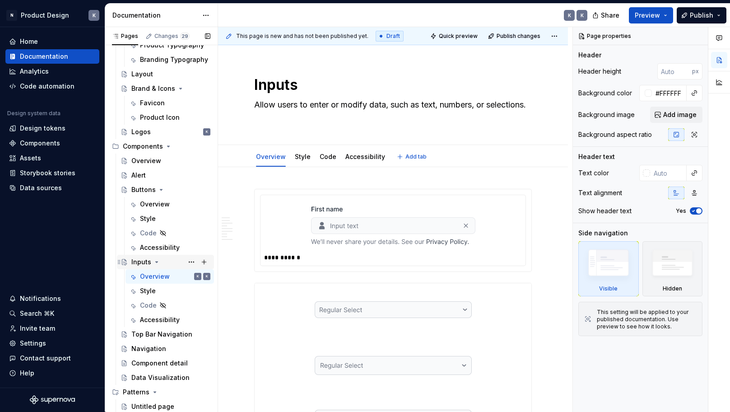
click at [154, 261] on icon "Page tree" at bounding box center [156, 261] width 7 height 7
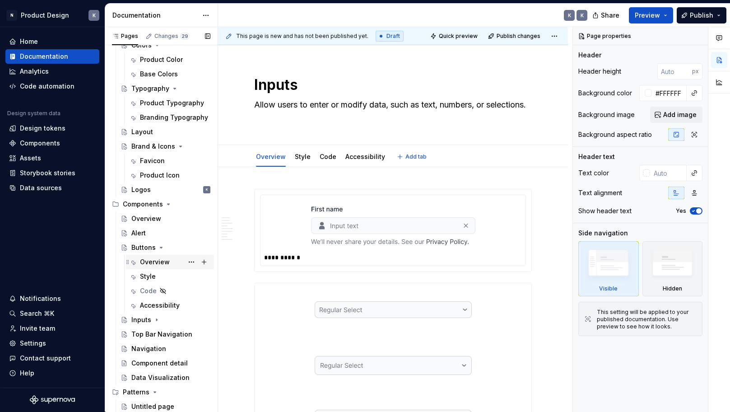
scroll to position [186, 0]
click at [160, 247] on icon "Page tree" at bounding box center [161, 247] width 2 height 1
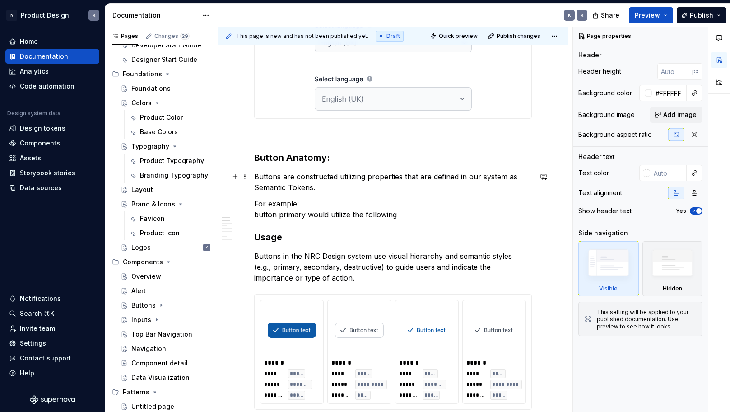
scroll to position [511, 0]
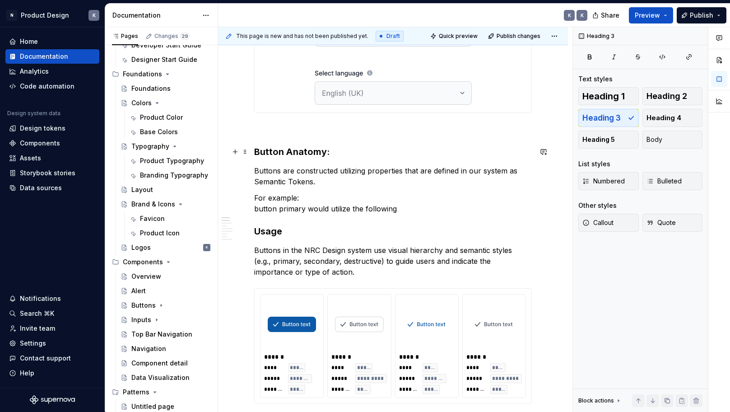
click at [255, 152] on h3 "Button Anatomy:" at bounding box center [393, 151] width 278 height 13
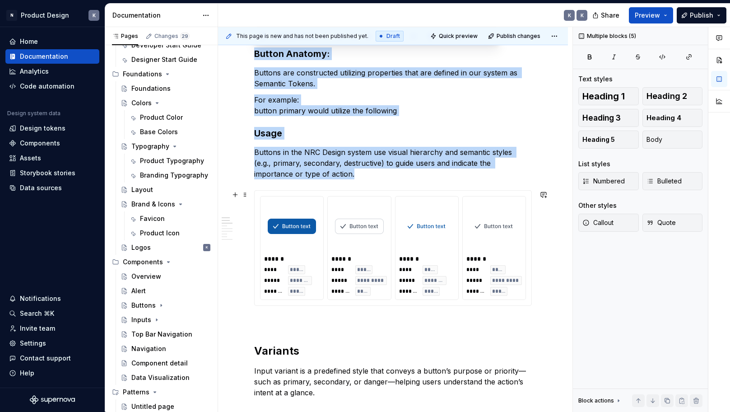
scroll to position [650, 0]
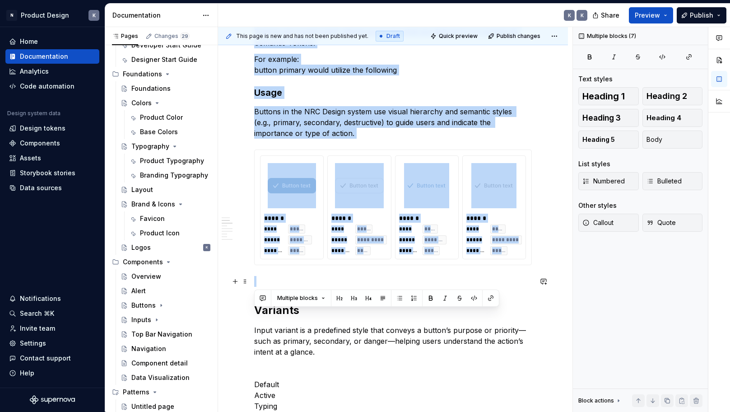
drag, startPoint x: 258, startPoint y: 152, endPoint x: 494, endPoint y: 284, distance: 270.3
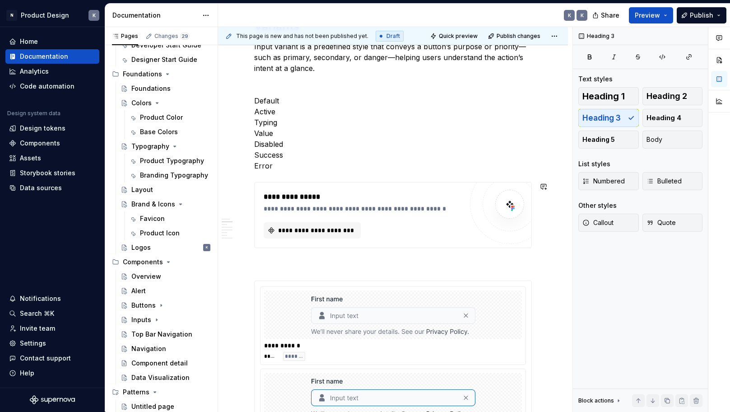
scroll to position [699, 0]
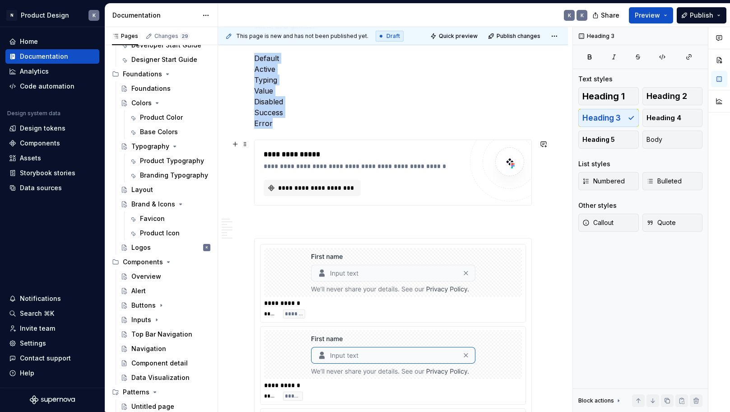
click at [431, 171] on div "**********" at bounding box center [363, 172] width 199 height 47
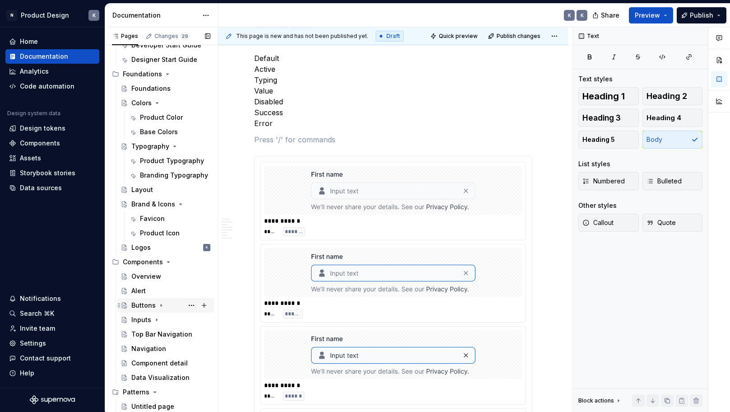
click at [170, 305] on div "Buttons" at bounding box center [170, 305] width 79 height 13
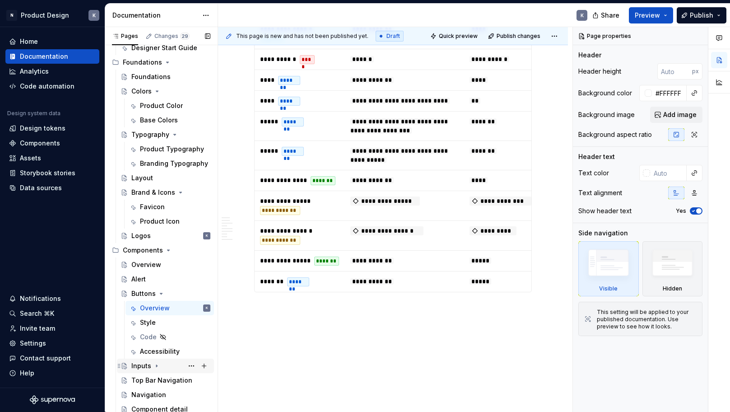
scroll to position [158, 0]
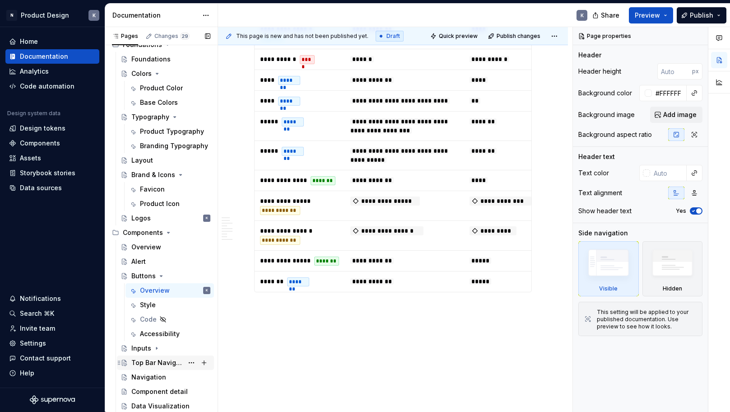
click at [174, 363] on div "Top Bar Navigation" at bounding box center [157, 362] width 52 height 9
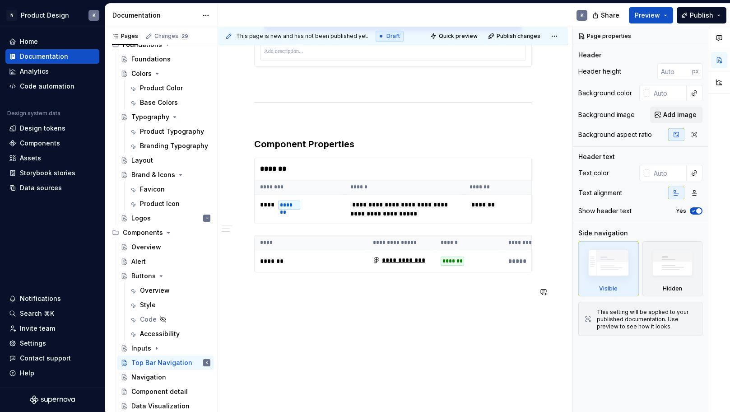
scroll to position [648, 0]
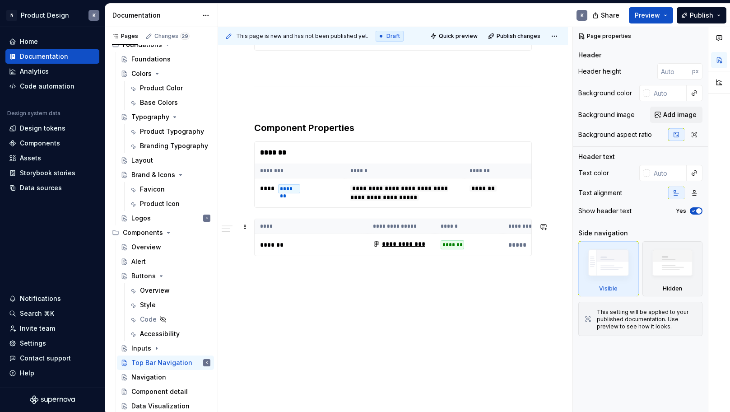
click at [292, 227] on th "****" at bounding box center [311, 226] width 113 height 15
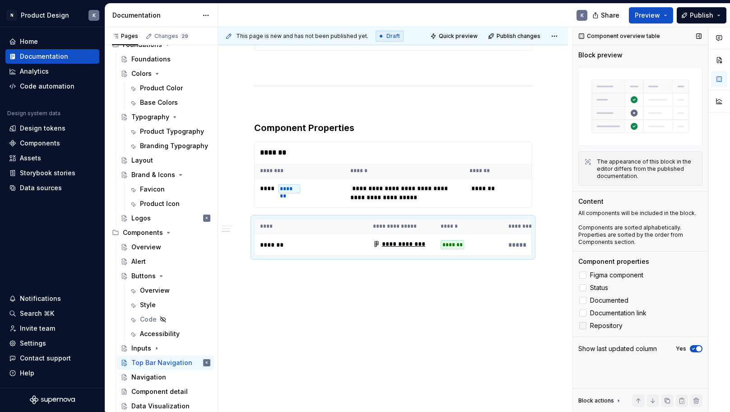
click at [585, 327] on div at bounding box center [582, 325] width 7 height 7
click at [583, 326] on icon at bounding box center [583, 326] width 0 height 0
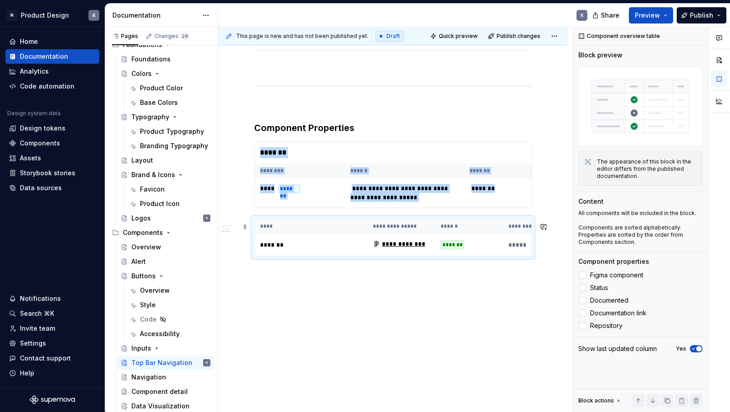
click at [348, 230] on th "****" at bounding box center [311, 226] width 113 height 15
click at [270, 226] on th "****" at bounding box center [311, 226] width 113 height 15
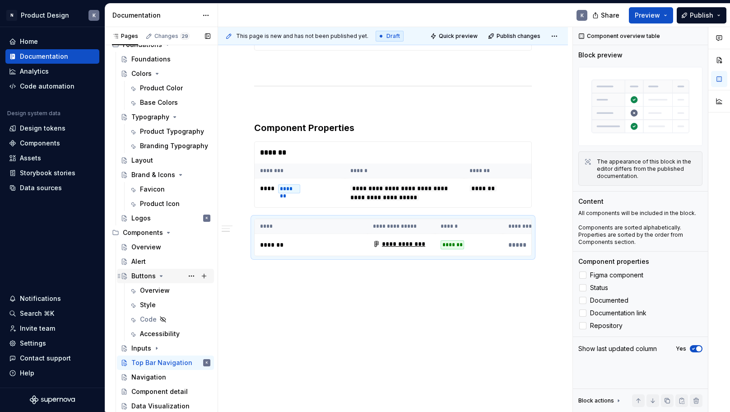
click at [175, 278] on div "Buttons" at bounding box center [170, 276] width 79 height 13
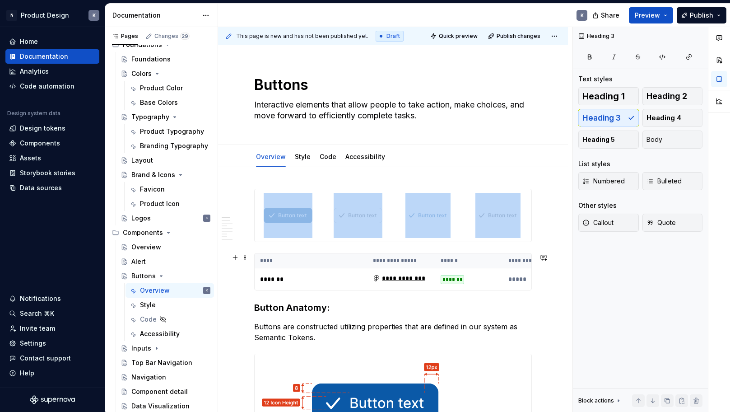
click at [305, 279] on p "*******" at bounding box center [311, 279] width 102 height 9
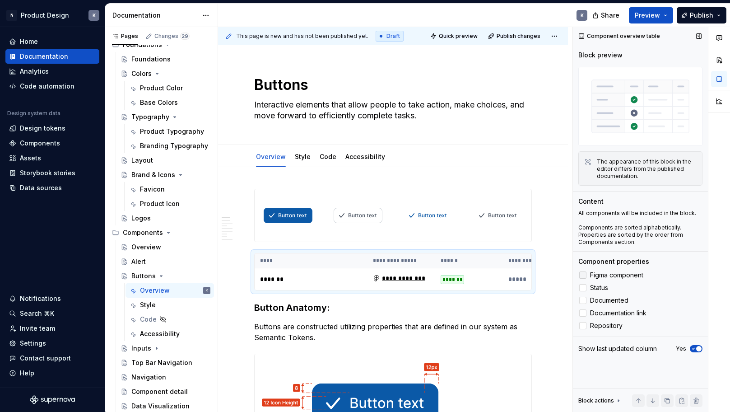
click at [598, 273] on span "Figma component" at bounding box center [616, 274] width 53 height 7
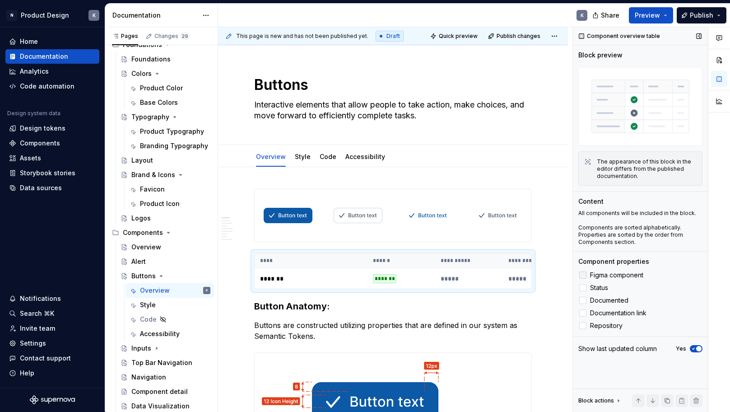
click at [598, 273] on span "Figma component" at bounding box center [616, 274] width 53 height 7
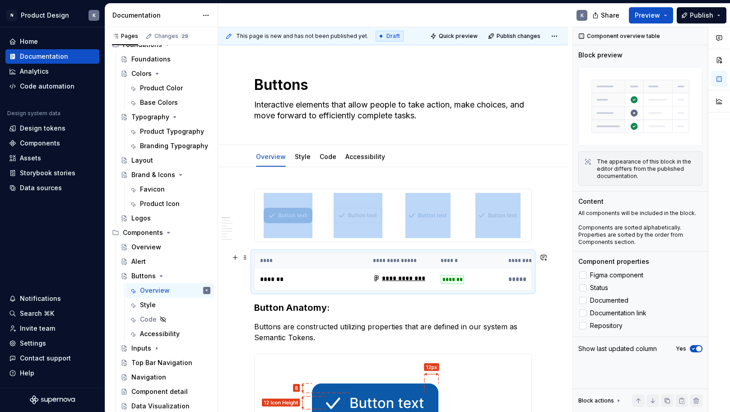
click at [268, 283] on p "*******" at bounding box center [311, 279] width 102 height 9
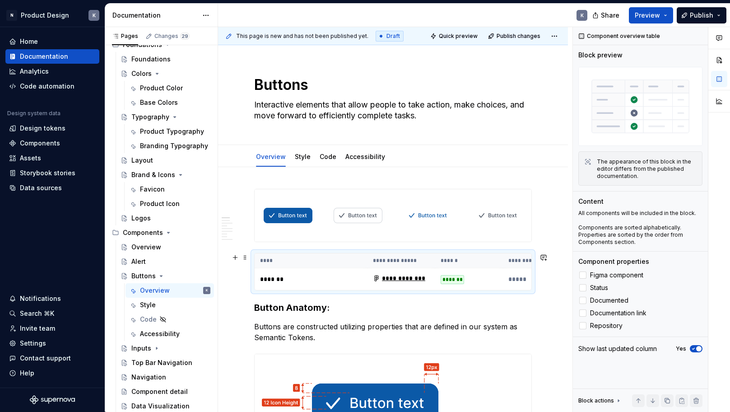
click at [268, 260] on th "****" at bounding box center [311, 260] width 113 height 15
click at [249, 258] on div "**********" at bounding box center [395, 219] width 354 height 385
click at [266, 260] on th "****" at bounding box center [311, 260] width 113 height 15
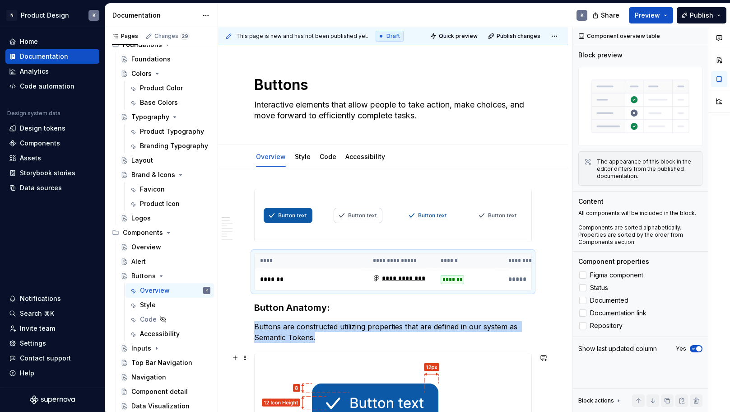
click at [505, 364] on img at bounding box center [393, 397] width 277 height 86
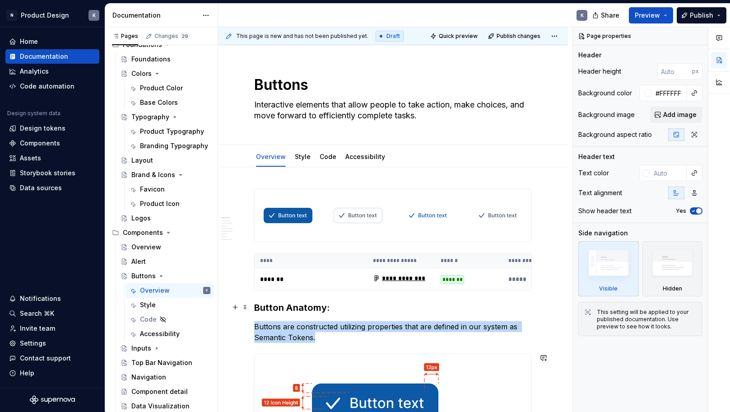
type textarea "*"
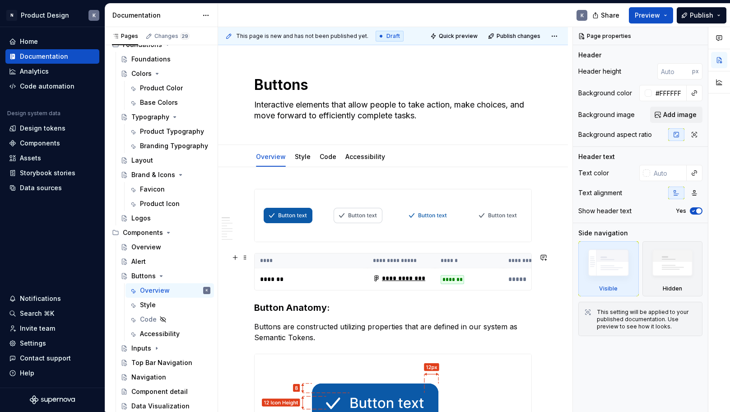
click at [419, 266] on th "**********" at bounding box center [402, 260] width 68 height 15
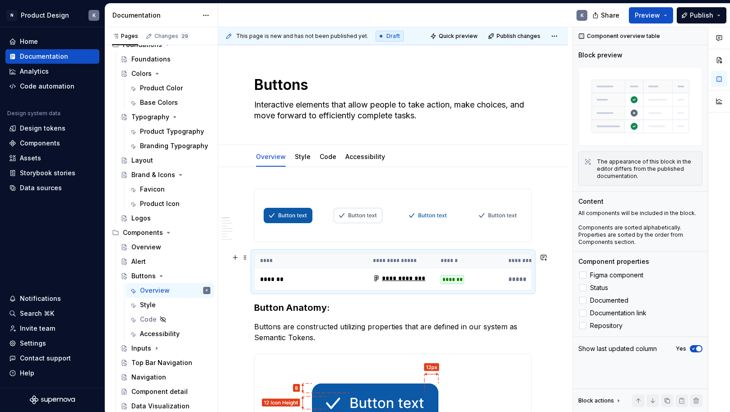
click at [443, 256] on th "******" at bounding box center [469, 260] width 68 height 15
click at [278, 283] on p "*******" at bounding box center [311, 279] width 102 height 9
click at [277, 279] on p "*******" at bounding box center [311, 279] width 102 height 9
click at [246, 257] on span at bounding box center [245, 257] width 7 height 13
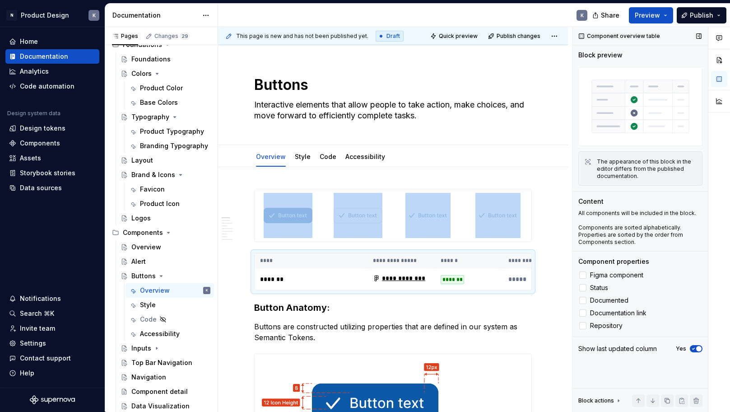
drag, startPoint x: 658, startPoint y: 101, endPoint x: 652, endPoint y: 108, distance: 9.3
click at [658, 101] on img at bounding box center [640, 106] width 124 height 79
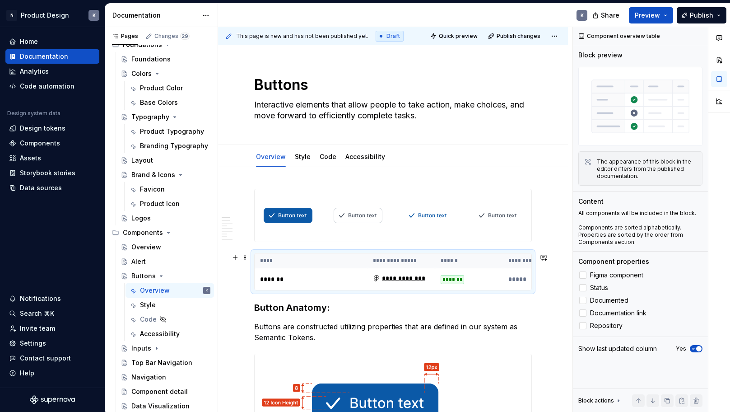
click at [454, 255] on th "******" at bounding box center [469, 260] width 68 height 15
click at [458, 271] on td "*******" at bounding box center [469, 279] width 68 height 22
drag, startPoint x: 456, startPoint y: 280, endPoint x: 425, endPoint y: 282, distance: 30.8
click at [455, 280] on div "*******" at bounding box center [452, 279] width 23 height 9
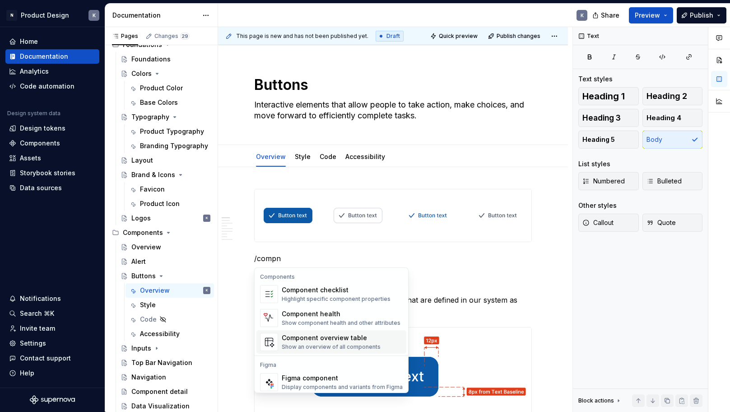
click at [361, 340] on div "Component overview table" at bounding box center [331, 337] width 99 height 9
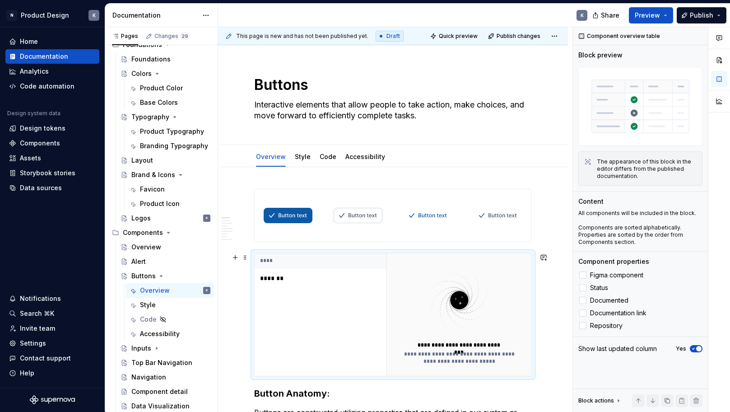
click at [289, 262] on th "****" at bounding box center [322, 260] width 135 height 15
click at [408, 305] on img at bounding box center [459, 300] width 117 height 72
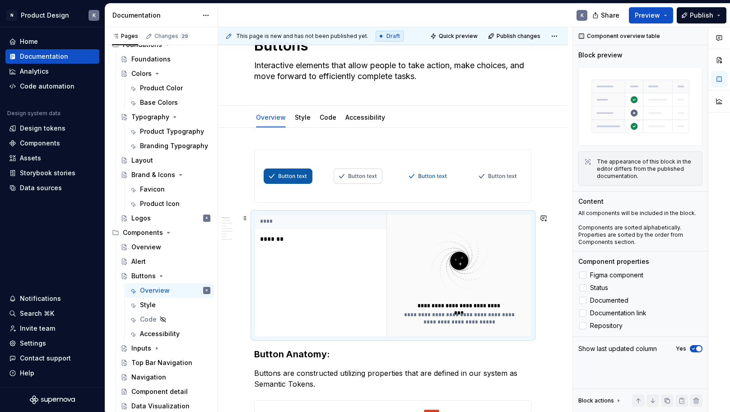
click at [452, 280] on img at bounding box center [459, 261] width 117 height 72
click at [337, 273] on div "**** *******" at bounding box center [321, 275] width 132 height 122
click at [302, 238] on p "*******" at bounding box center [316, 238] width 113 height 9
click at [276, 238] on p "*******" at bounding box center [316, 238] width 113 height 9
click at [471, 263] on img at bounding box center [459, 261] width 117 height 72
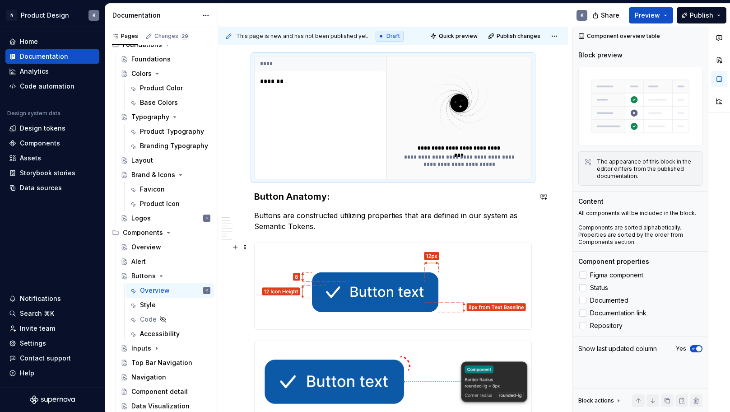
scroll to position [20, 0]
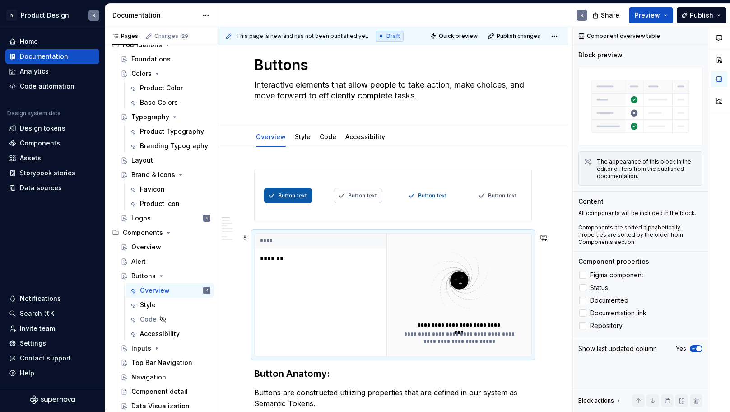
click at [349, 269] on div "**** *******" at bounding box center [321, 294] width 132 height 122
click at [260, 240] on th "****" at bounding box center [322, 240] width 135 height 15
click at [246, 238] on span at bounding box center [245, 237] width 7 height 13
drag, startPoint x: 352, startPoint y: 243, endPoint x: 348, endPoint y: 245, distance: 4.6
click at [352, 243] on th "****" at bounding box center [322, 240] width 135 height 15
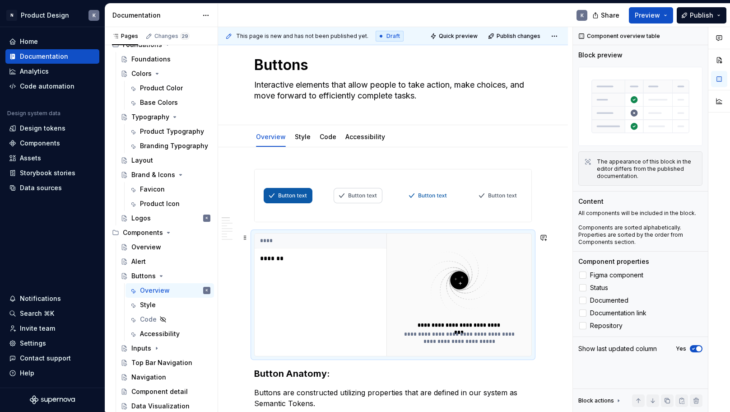
click at [271, 257] on p "*******" at bounding box center [316, 258] width 113 height 9
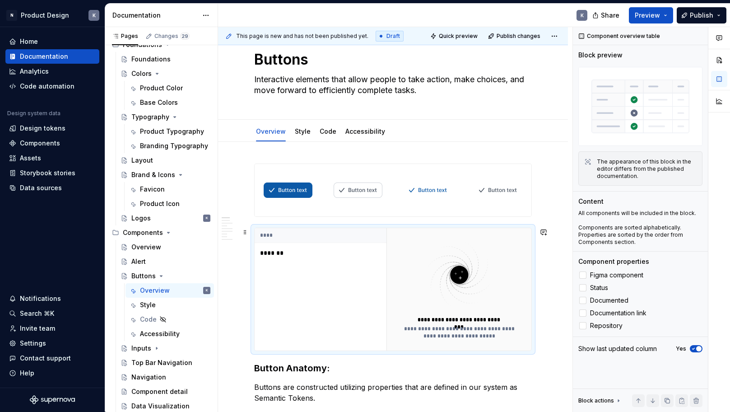
click at [372, 294] on div "**** *******" at bounding box center [321, 289] width 132 height 122
click at [582, 274] on div at bounding box center [582, 274] width 7 height 7
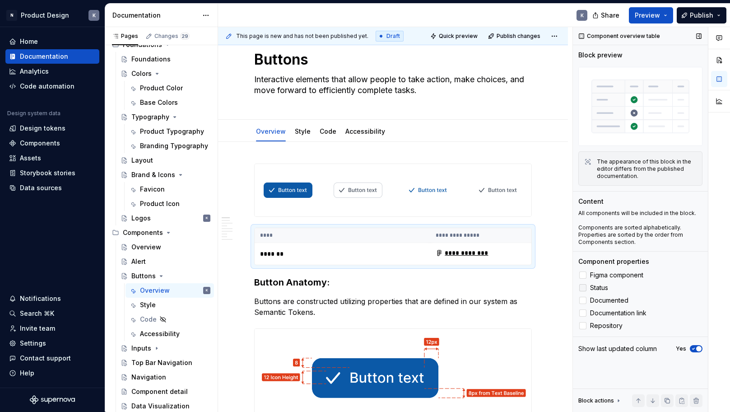
click at [583, 287] on div at bounding box center [582, 287] width 7 height 7
click at [584, 295] on label "Documented" at bounding box center [640, 300] width 124 height 11
click at [583, 300] on icon at bounding box center [583, 300] width 0 height 0
click at [655, 164] on div "The appearance of this block in the editor differs from the published documenta…" at bounding box center [647, 169] width 100 height 22
click at [703, 37] on button "button" at bounding box center [699, 36] width 13 height 13
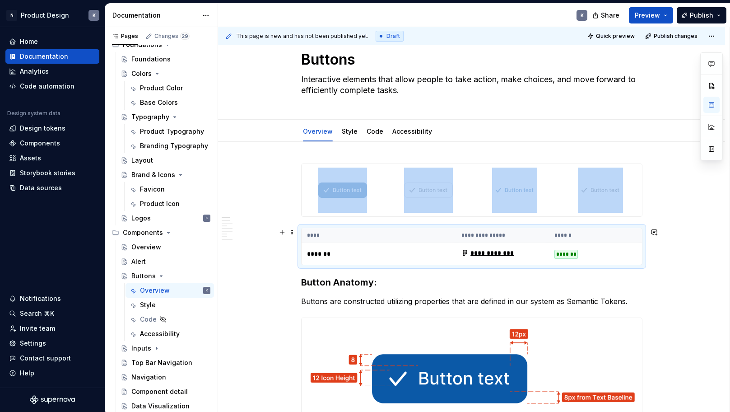
click at [416, 231] on th "****" at bounding box center [379, 235] width 155 height 15
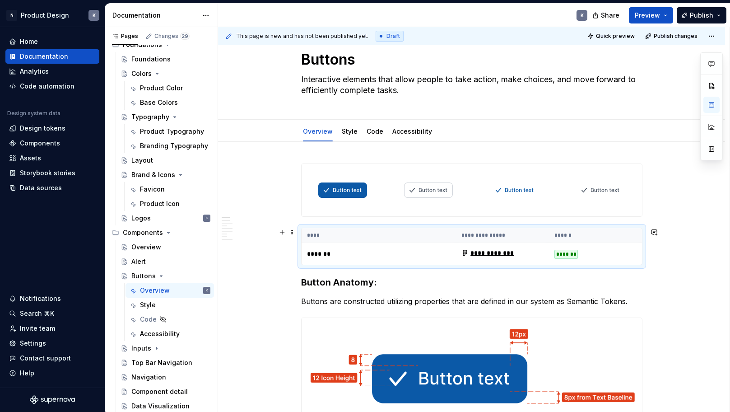
click at [313, 253] on p "*******" at bounding box center [363, 253] width 113 height 9
click at [489, 250] on div "**********" at bounding box center [488, 252] width 52 height 9
click at [501, 230] on th "**********" at bounding box center [502, 235] width 93 height 15
click at [582, 277] on h3 "Button Anatomy:" at bounding box center [471, 282] width 341 height 13
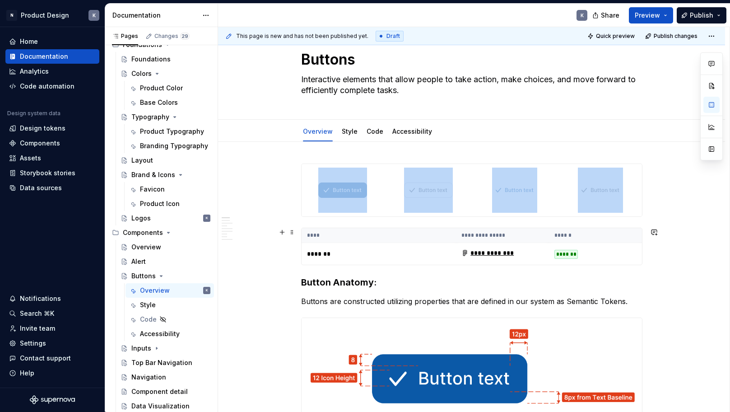
click at [320, 232] on th "****" at bounding box center [379, 235] width 155 height 15
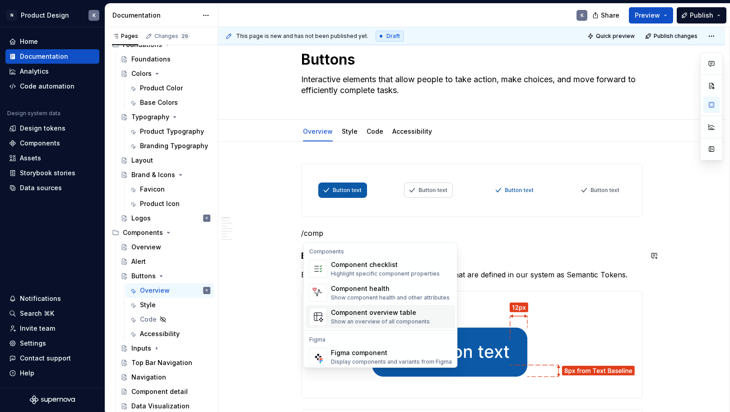
click at [362, 321] on div "Show an overview of all components" at bounding box center [380, 321] width 99 height 7
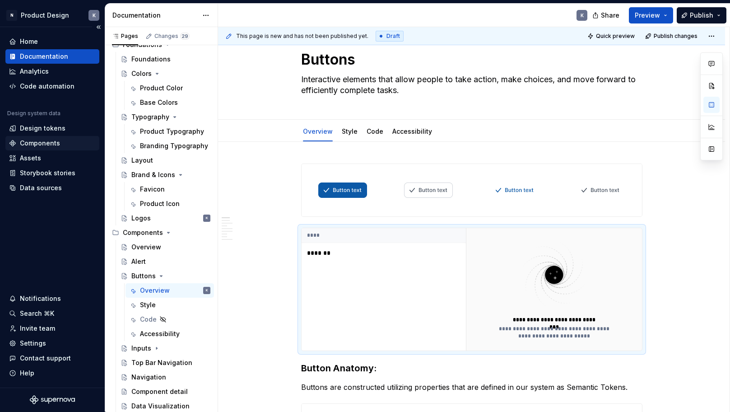
click at [53, 148] on div "Components" at bounding box center [52, 143] width 94 height 14
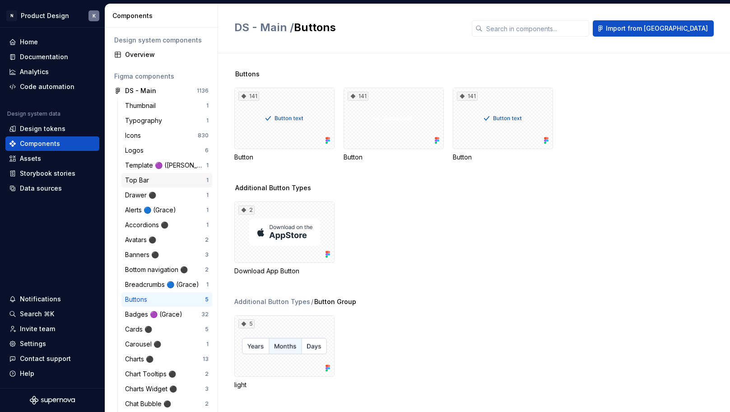
click at [163, 181] on div "Top Bar" at bounding box center [165, 180] width 81 height 9
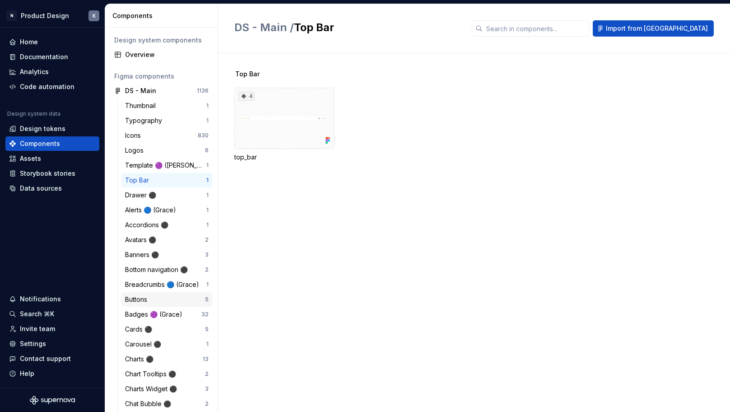
click at [164, 299] on div "Buttons" at bounding box center [165, 299] width 80 height 9
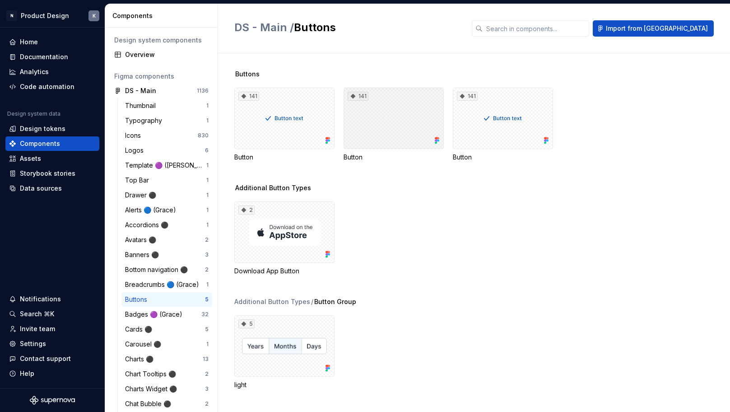
click at [378, 116] on div "141" at bounding box center [394, 118] width 100 height 61
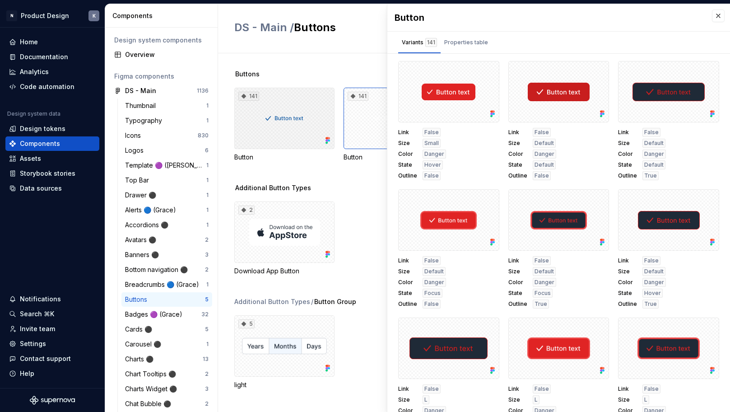
click at [297, 125] on div "141" at bounding box center [284, 118] width 100 height 61
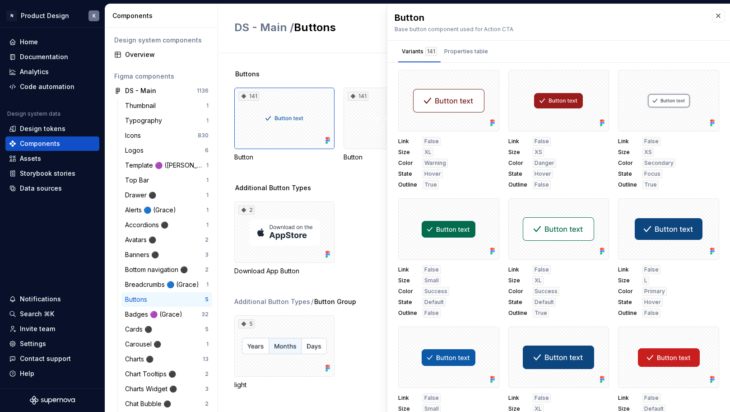
click at [350, 66] on div "Buttons 141 Button 141 Button 141 Button Additional Button Types 2 Download App…" at bounding box center [482, 232] width 496 height 359
click at [475, 54] on div "Properties table" at bounding box center [466, 51] width 44 height 9
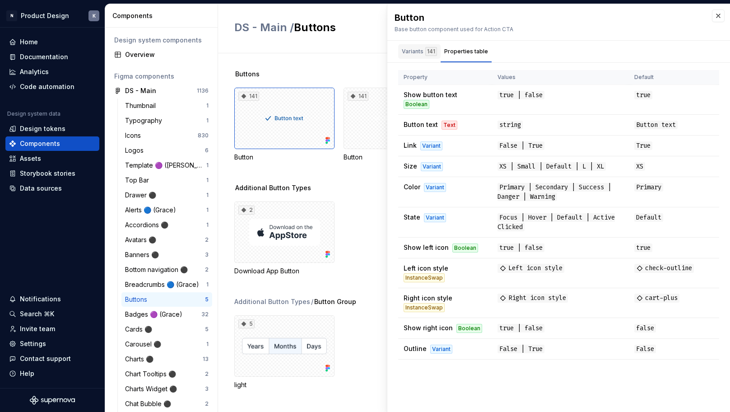
click at [417, 49] on div "Variants 141" at bounding box center [419, 51] width 35 height 9
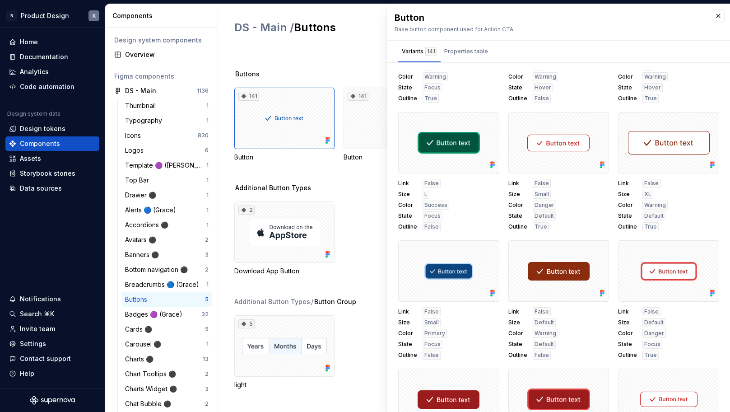
scroll to position [5528, 0]
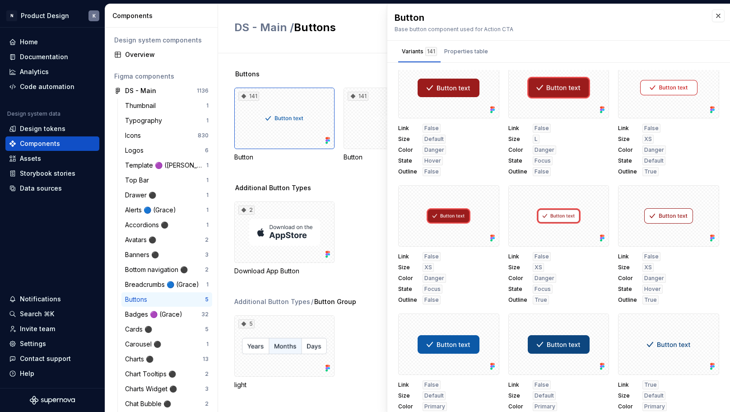
click at [346, 62] on div "Buttons 141 Button 141 Button 141 Button Additional Button Types 2 Download App…" at bounding box center [482, 232] width 496 height 359
click at [718, 13] on button "button" at bounding box center [718, 15] width 13 height 13
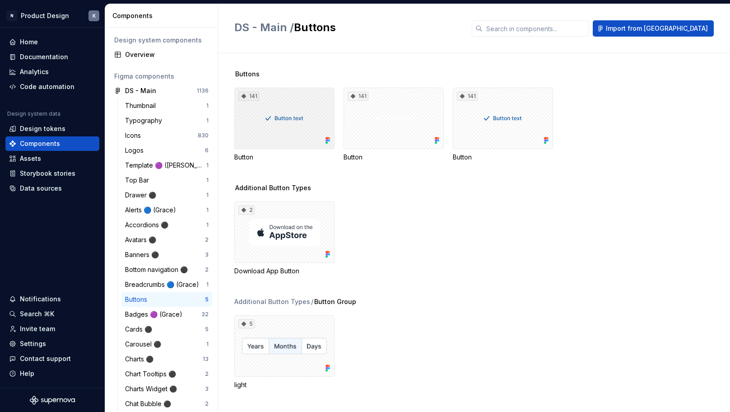
click at [287, 123] on div "141" at bounding box center [284, 118] width 100 height 61
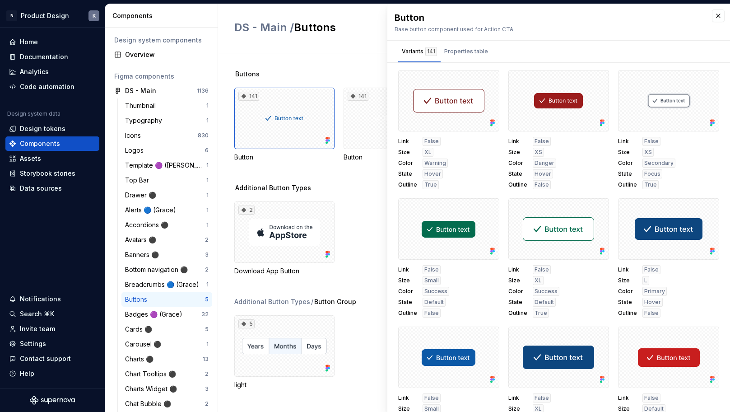
click at [352, 71] on div "Buttons" at bounding box center [482, 74] width 496 height 9
click at [724, 16] on button "button" at bounding box center [718, 15] width 13 height 13
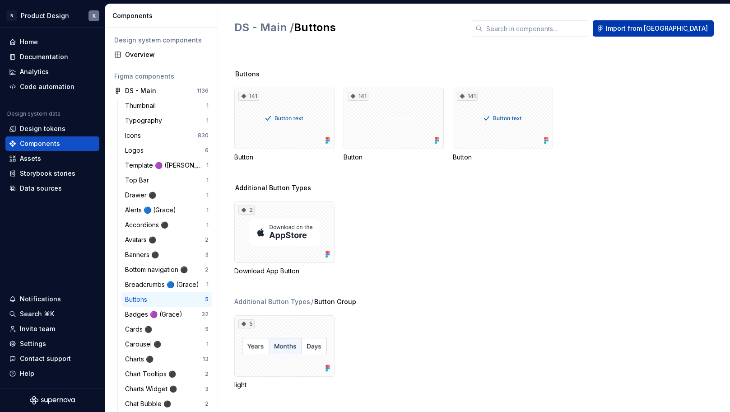
click at [691, 30] on span "Import from Figma" at bounding box center [657, 28] width 102 height 9
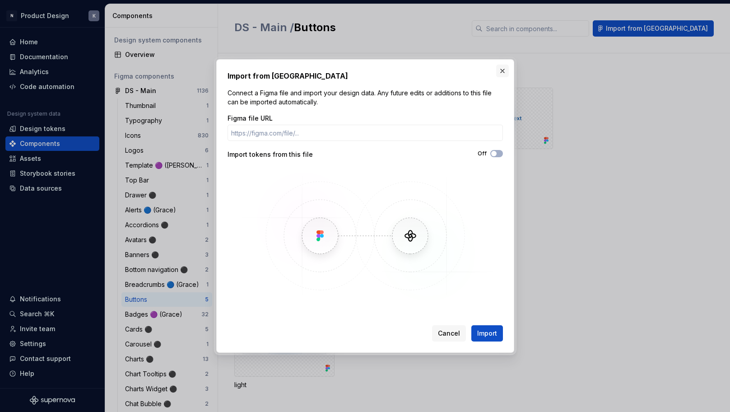
click at [504, 71] on button "button" at bounding box center [502, 71] width 13 height 13
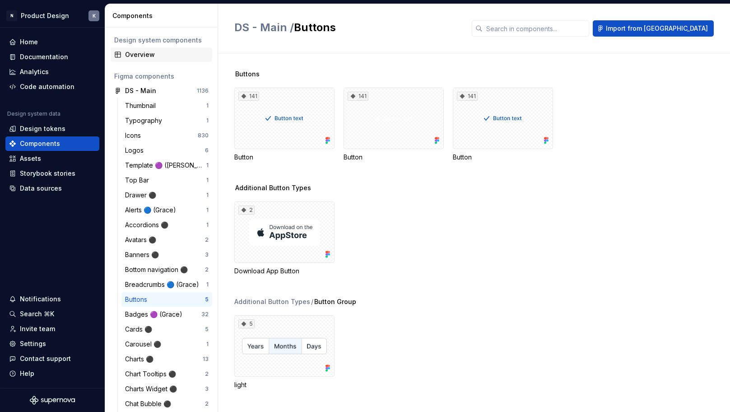
click at [147, 52] on div "Overview" at bounding box center [167, 54] width 84 height 9
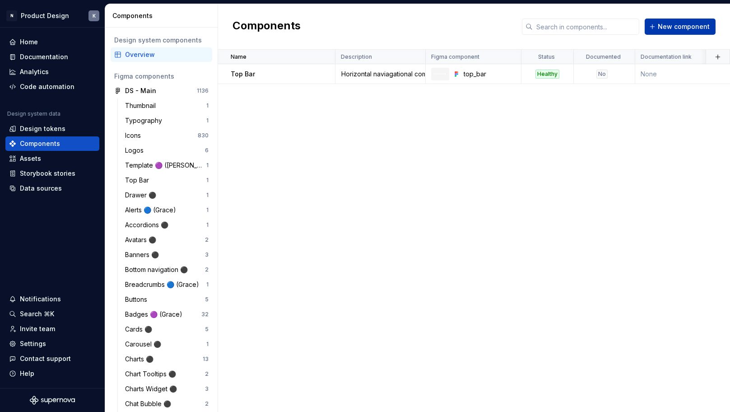
click at [662, 29] on span "New component" at bounding box center [684, 26] width 52 height 9
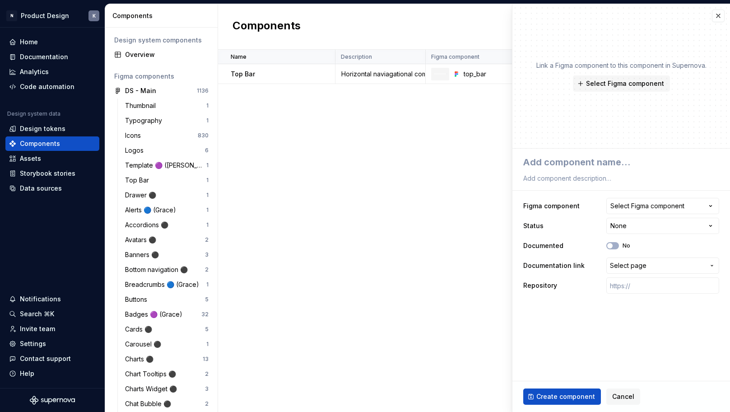
type textarea "*"
type textarea "B"
type textarea "*"
type textarea "Bu"
type textarea "*"
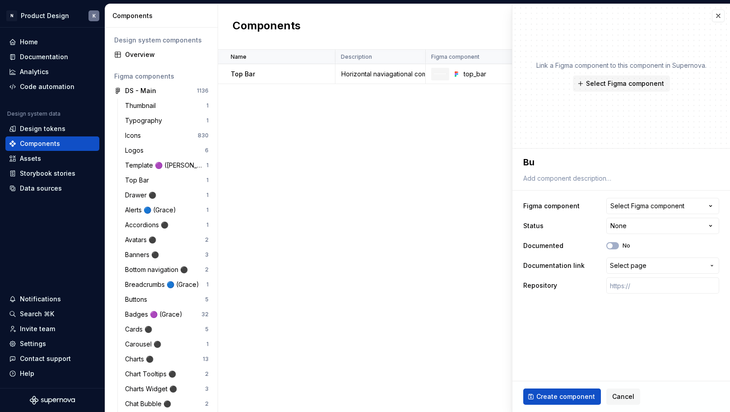
type textarea "But"
type textarea "*"
type textarea "Butt"
type textarea "*"
type textarea "Butto"
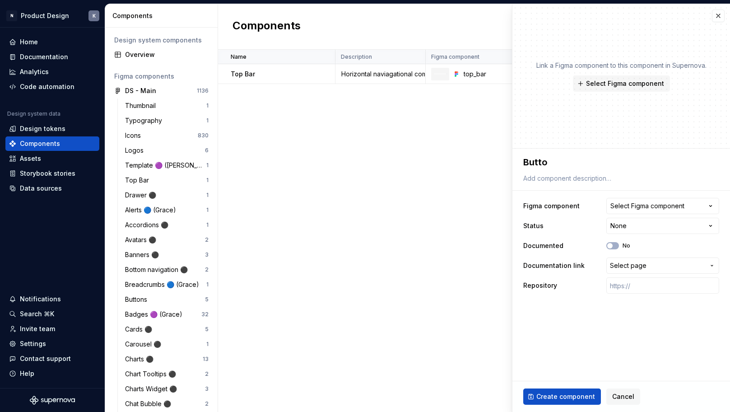
type textarea "*"
type textarea "Button"
click at [709, 206] on icon "button" at bounding box center [710, 205] width 9 height 9
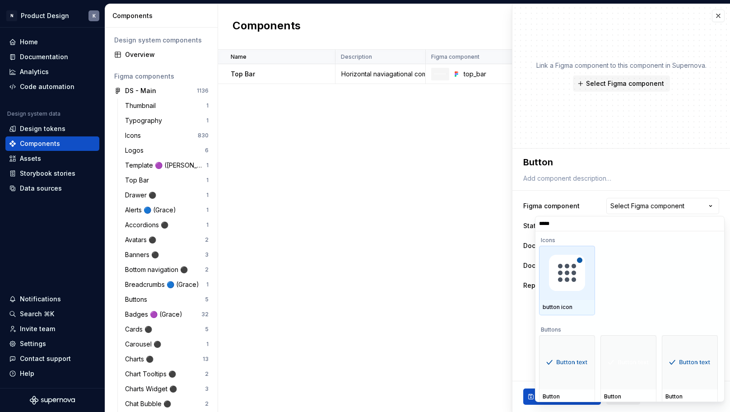
type input "******"
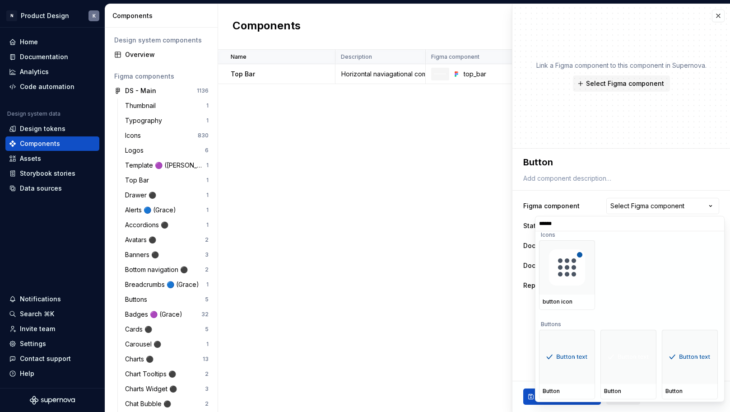
scroll to position [48, 0]
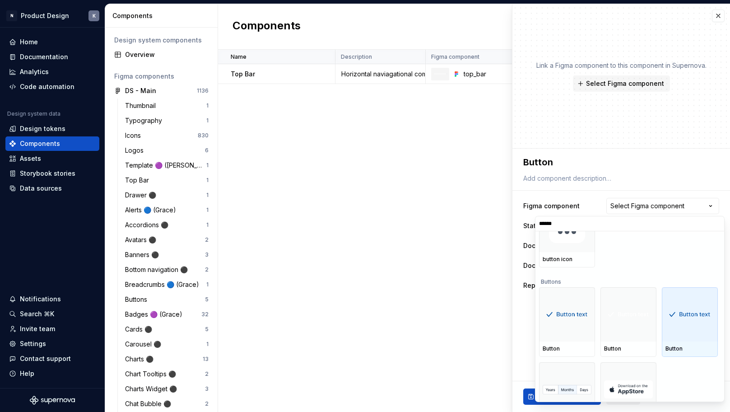
click at [694, 342] on div "Button" at bounding box center [690, 348] width 56 height 15
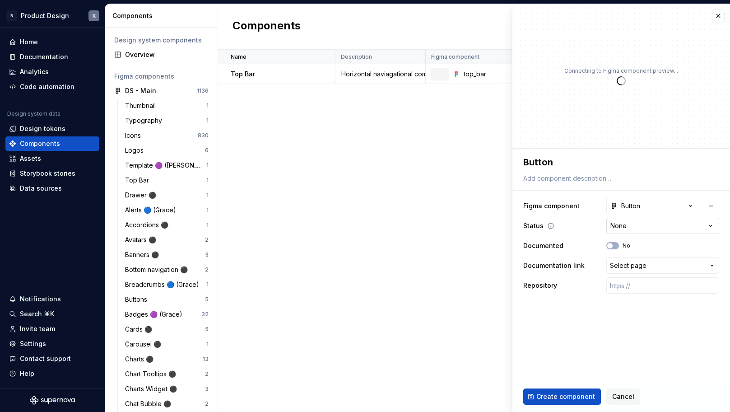
type textarea "*"
click at [651, 224] on html "N Product Design K Home Documentation Analytics Code automation Design system d…" at bounding box center [365, 206] width 730 height 412
select select "**********"
click at [654, 263] on span "Select page" at bounding box center [657, 265] width 95 height 9
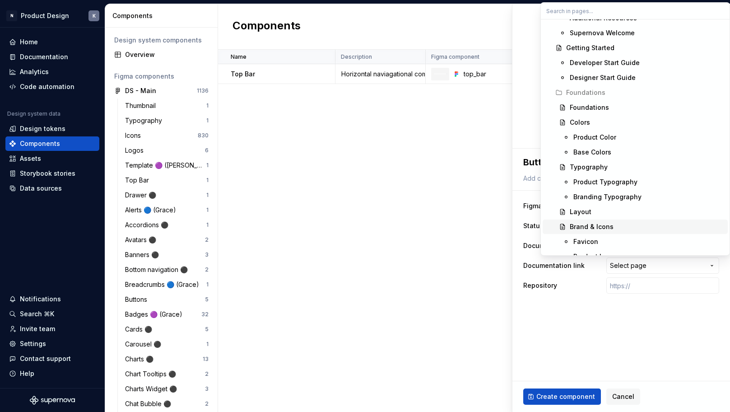
scroll to position [241, 0]
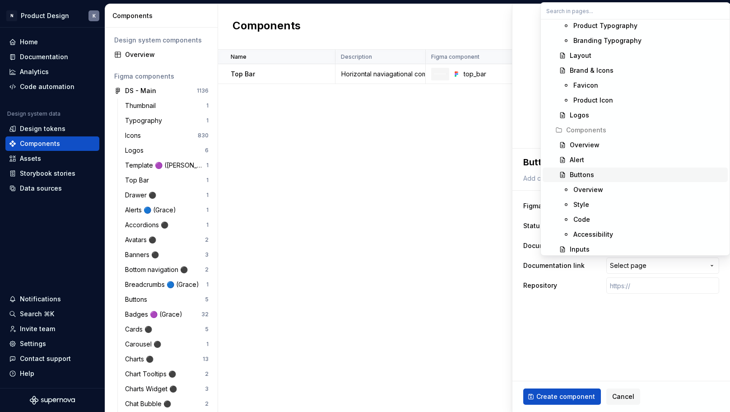
click at [624, 177] on div "Buttons" at bounding box center [647, 174] width 154 height 9
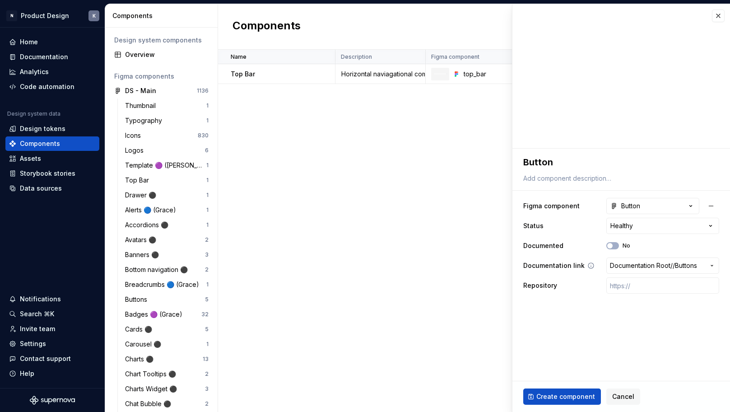
click at [673, 264] on span "Documentation Root /" at bounding box center [641, 265] width 63 height 9
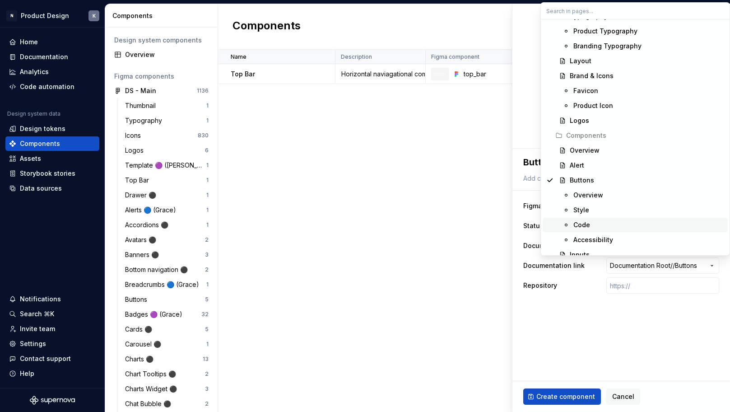
scroll to position [274, 0]
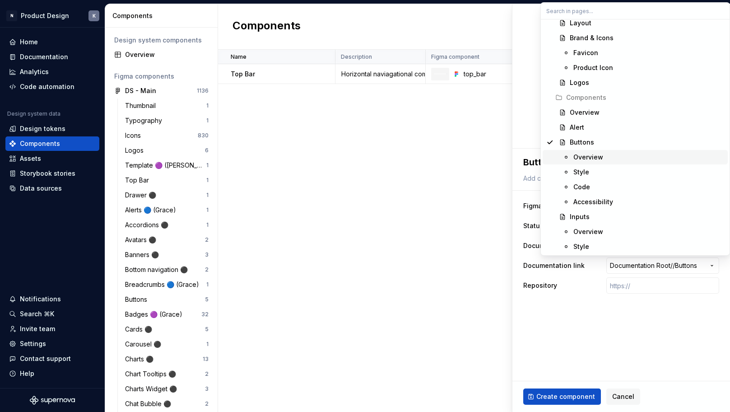
click at [631, 159] on div "Overview" at bounding box center [649, 157] width 151 height 9
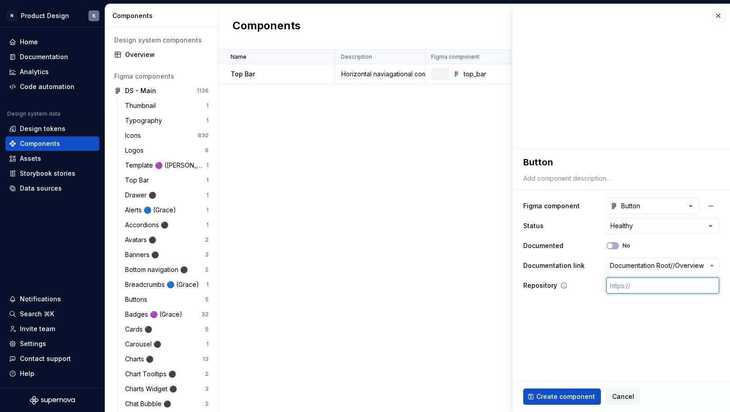
click at [650, 290] on input "text" at bounding box center [662, 285] width 113 height 16
click at [591, 332] on fieldset "**********" at bounding box center [622, 280] width 218 height 263
click at [612, 246] on span "button" at bounding box center [609, 245] width 5 height 5
type textarea "*"
click at [639, 208] on div "Button" at bounding box center [626, 205] width 30 height 9
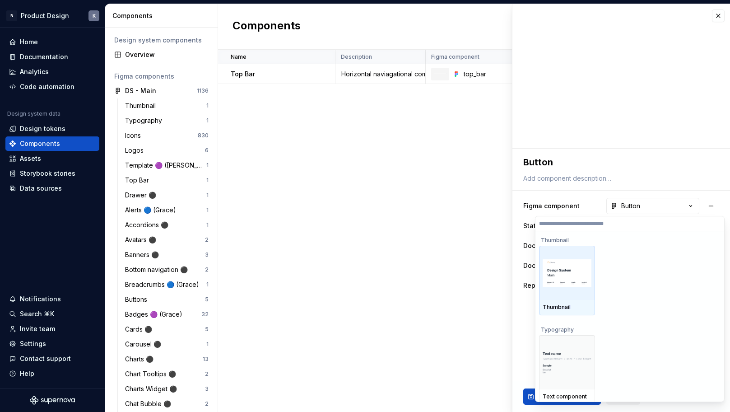
scroll to position [11, 0]
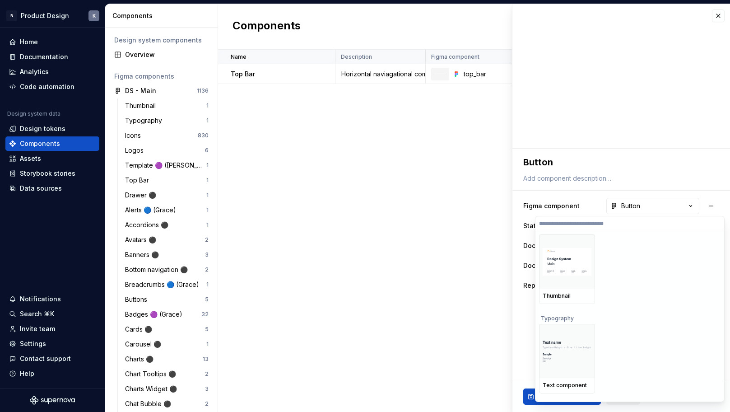
click at [600, 227] on input "search" at bounding box center [630, 223] width 189 height 7
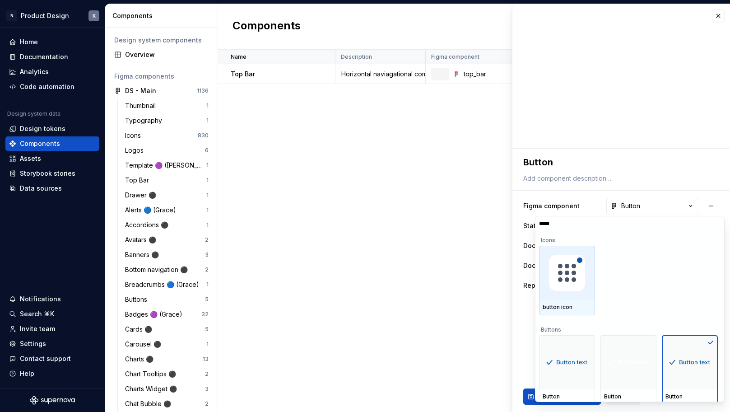
type input "******"
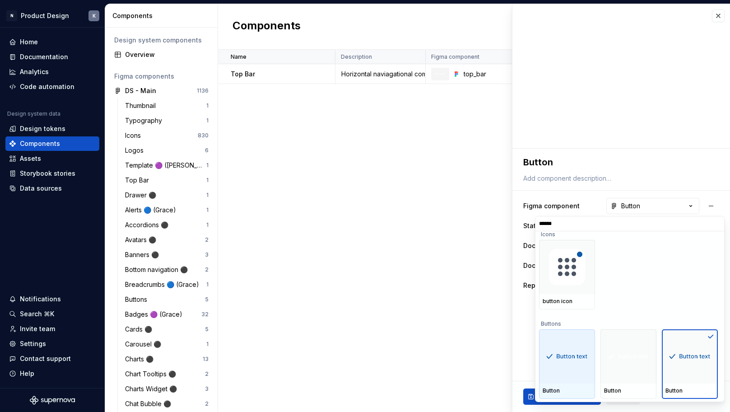
click at [571, 358] on img at bounding box center [567, 356] width 49 height 14
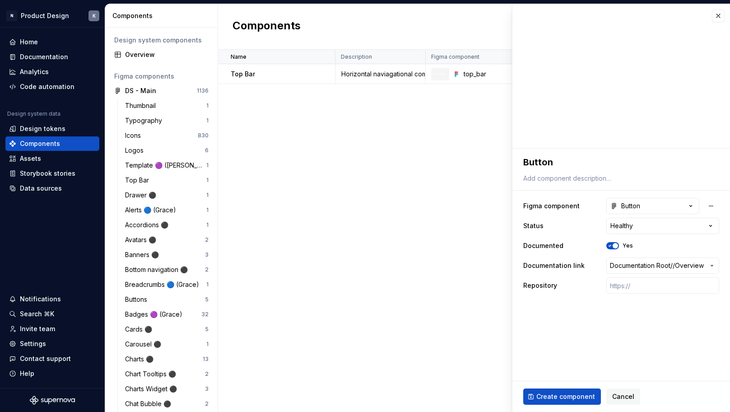
click at [589, 398] on ul "No internet connection. Reconnect to ensure all of your changes are synced. Suc…" at bounding box center [619, 404] width 222 height 14
click at [572, 396] on span "Create component" at bounding box center [565, 396] width 59 height 9
type textarea "*"
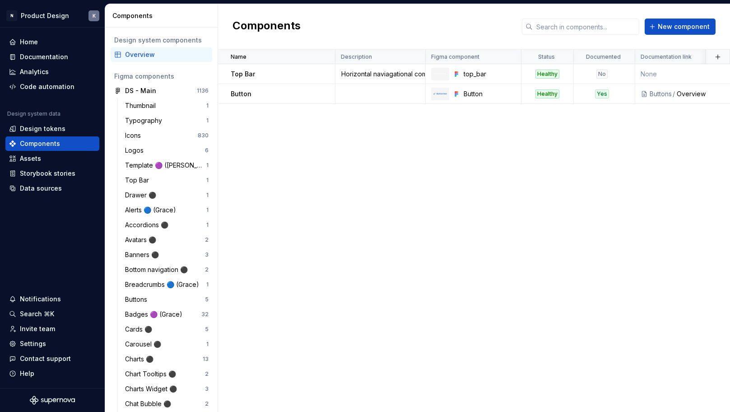
click at [328, 198] on div "Name Description Figma component Status Documented Documentation link Repositor…" at bounding box center [474, 231] width 512 height 362
click at [56, 58] on div "Documentation" at bounding box center [44, 56] width 48 height 9
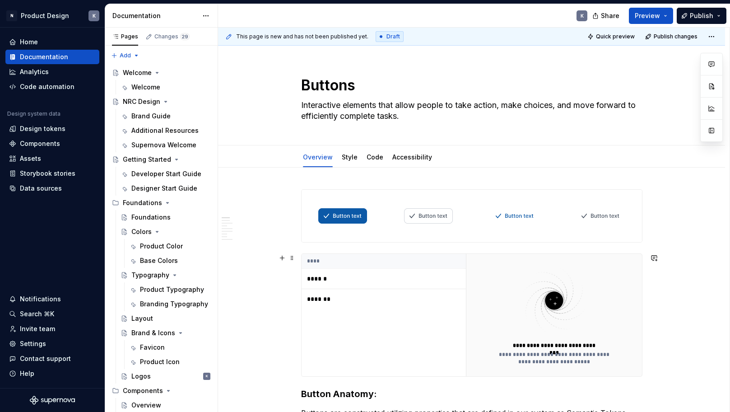
click at [348, 282] on p "******" at bounding box center [363, 278] width 113 height 9
click at [317, 279] on p "******" at bounding box center [363, 278] width 113 height 9
click at [319, 279] on p "******" at bounding box center [363, 278] width 113 height 9
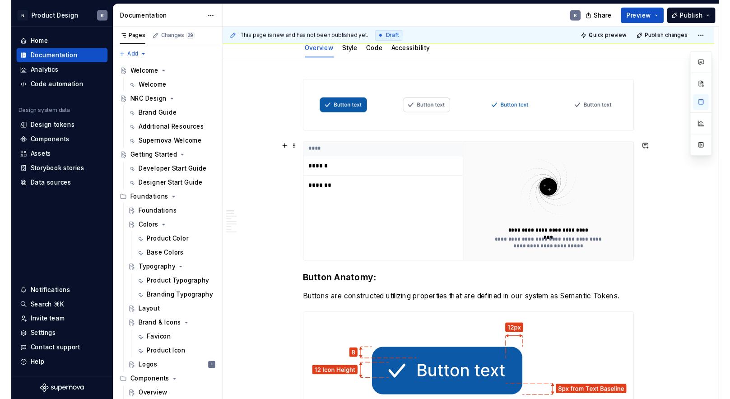
scroll to position [61, 0]
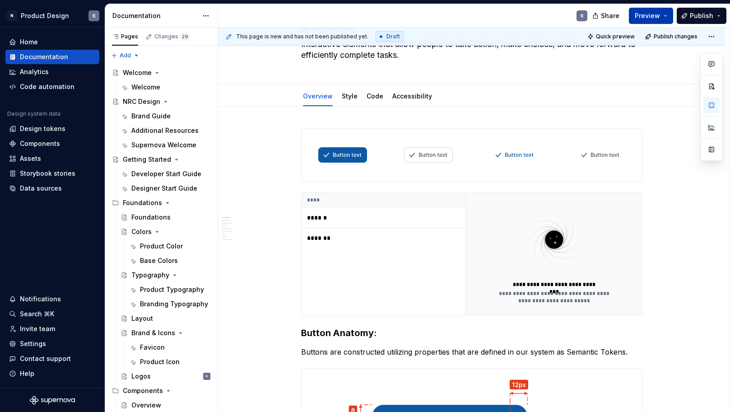
click at [668, 15] on button "Preview" at bounding box center [651, 16] width 44 height 16
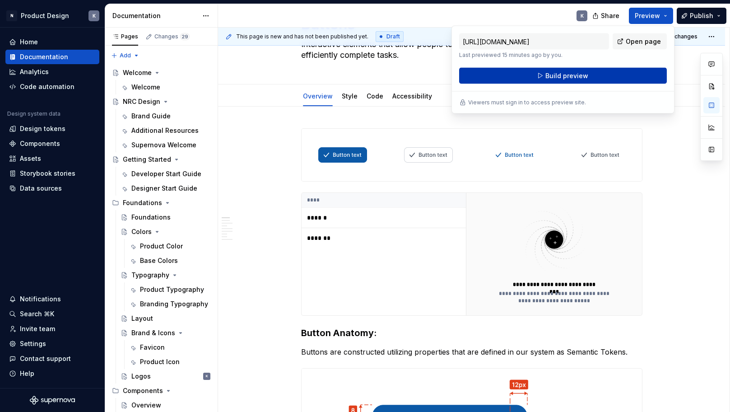
click at [601, 73] on button "Build preview" at bounding box center [563, 76] width 208 height 16
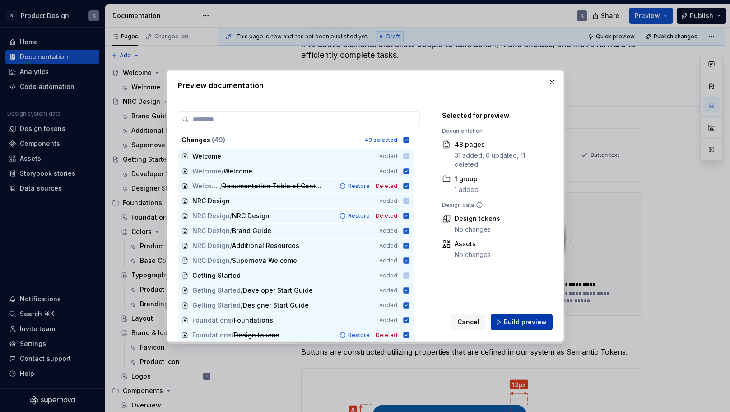
click at [522, 318] on span "Build preview" at bounding box center [525, 321] width 43 height 9
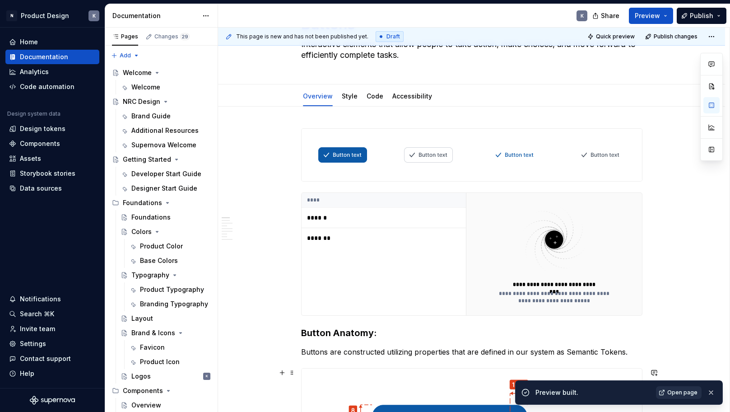
click at [687, 393] on span "Open page" at bounding box center [682, 392] width 30 height 7
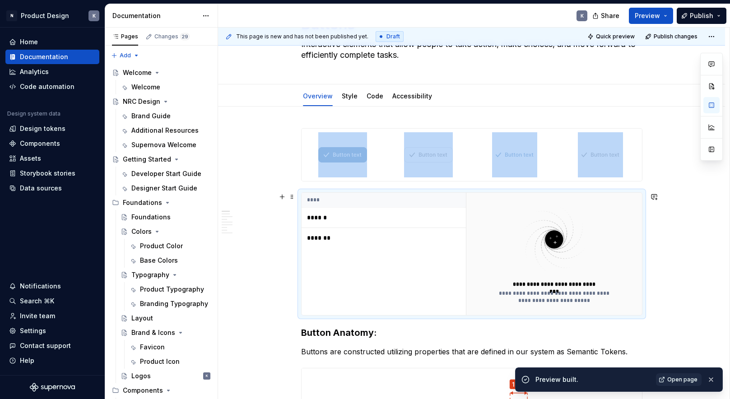
click at [431, 213] on td "******" at bounding box center [384, 218] width 164 height 20
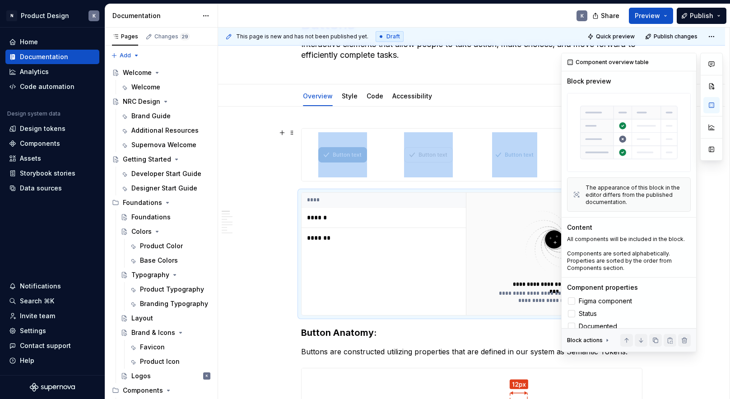
click at [711, 150] on button "button" at bounding box center [712, 149] width 16 height 16
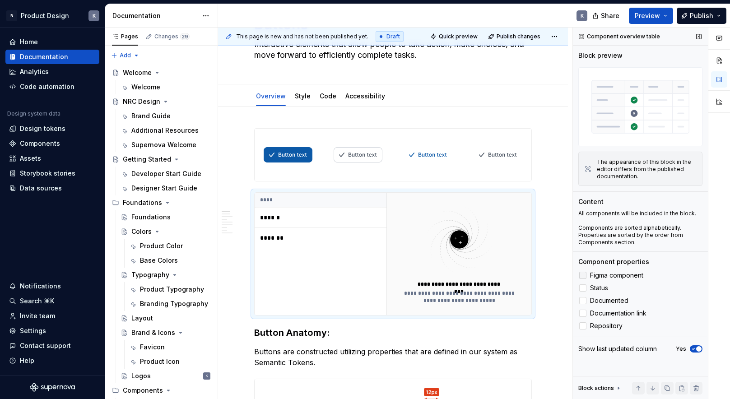
click at [585, 276] on div at bounding box center [582, 275] width 7 height 7
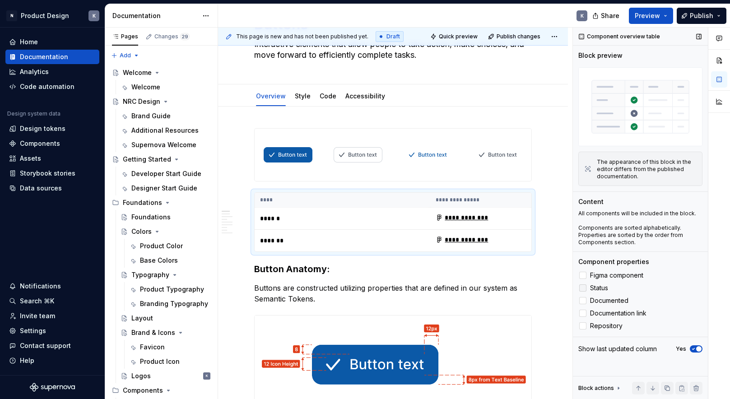
click at [585, 289] on div at bounding box center [582, 287] width 7 height 7
click at [585, 302] on div at bounding box center [582, 300] width 7 height 7
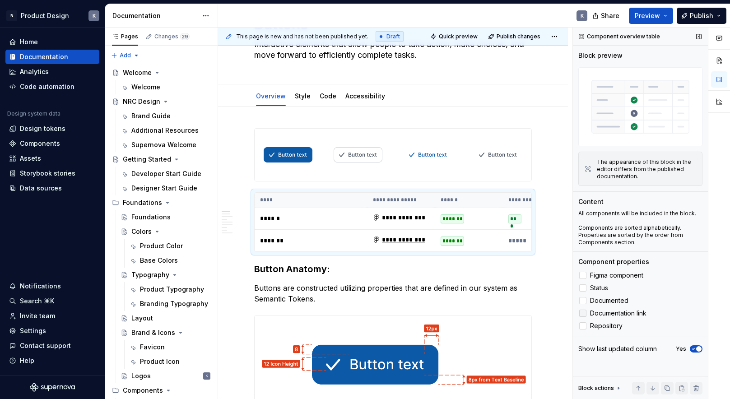
click at [583, 312] on div at bounding box center [582, 313] width 7 height 7
click at [582, 325] on div at bounding box center [582, 325] width 7 height 7
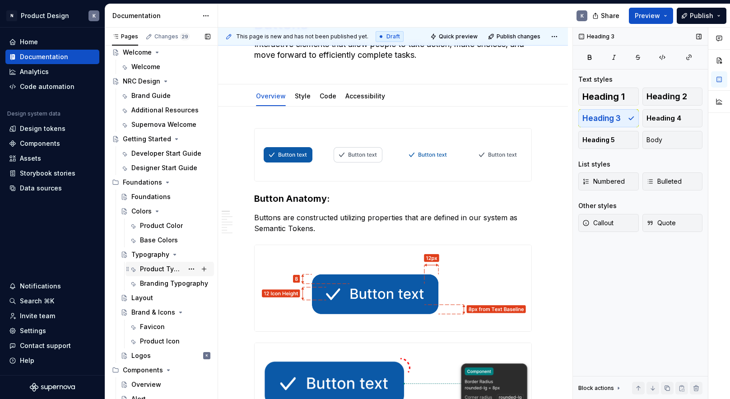
scroll to position [20, 0]
click at [149, 385] on div "Overview" at bounding box center [146, 384] width 30 height 9
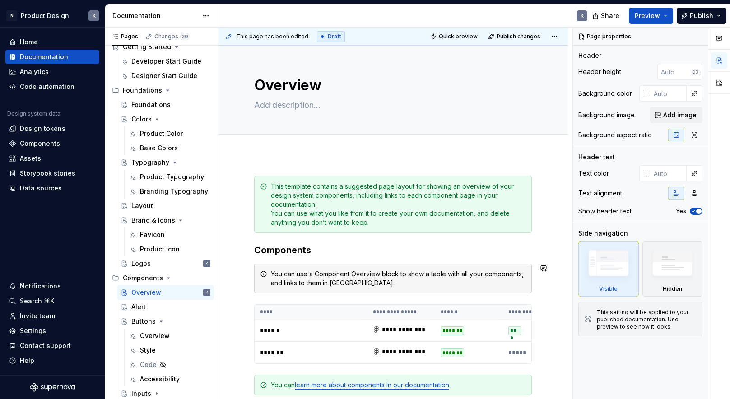
scroll to position [162, 0]
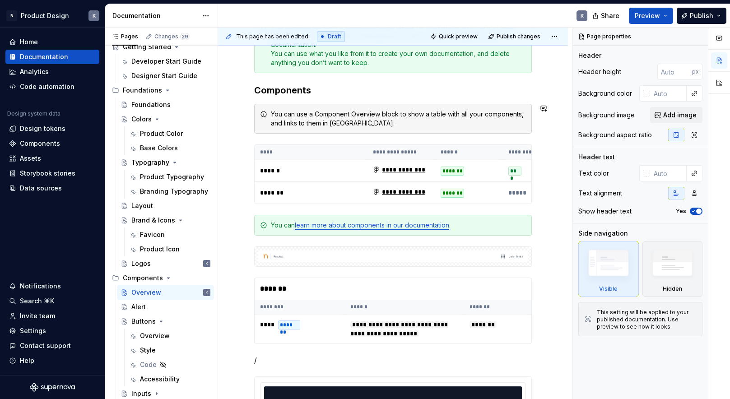
type textarea "*"
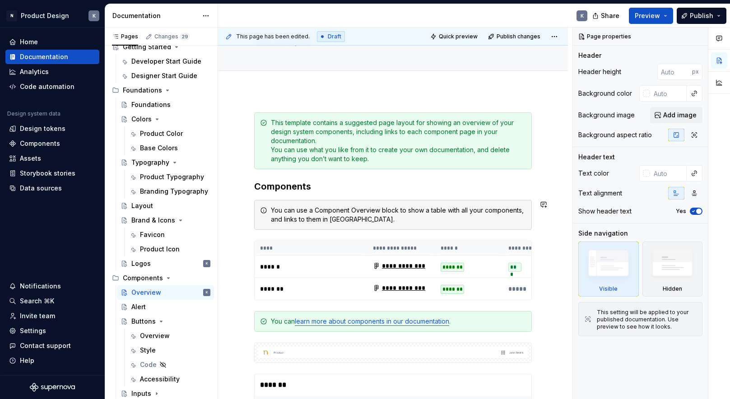
scroll to position [161, 0]
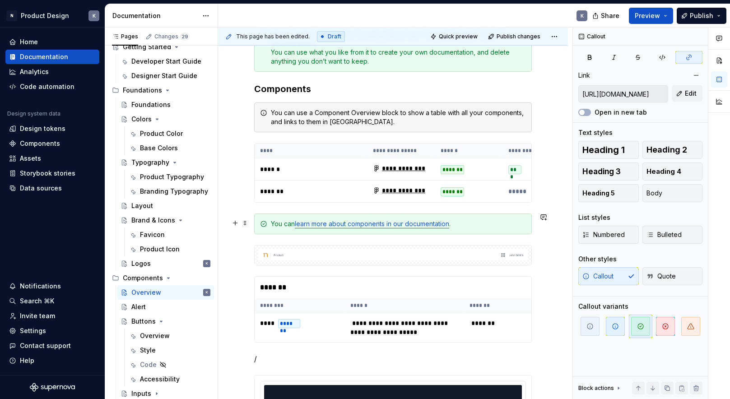
click at [435, 222] on link "learn more about components in our documentation" at bounding box center [372, 224] width 154 height 8
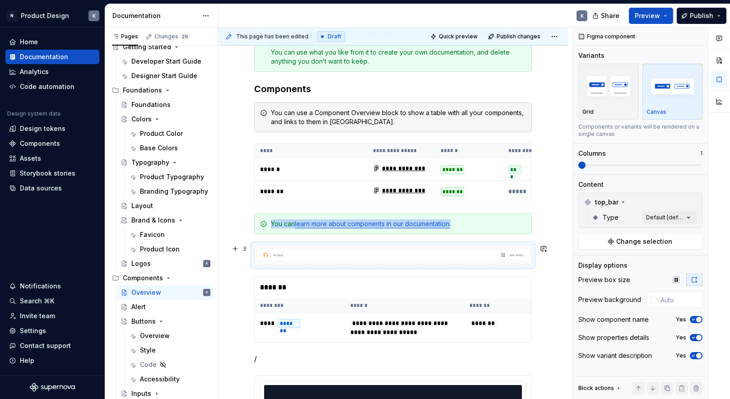
click at [427, 245] on div at bounding box center [393, 255] width 278 height 20
click at [542, 281] on button "button" at bounding box center [543, 280] width 13 height 13
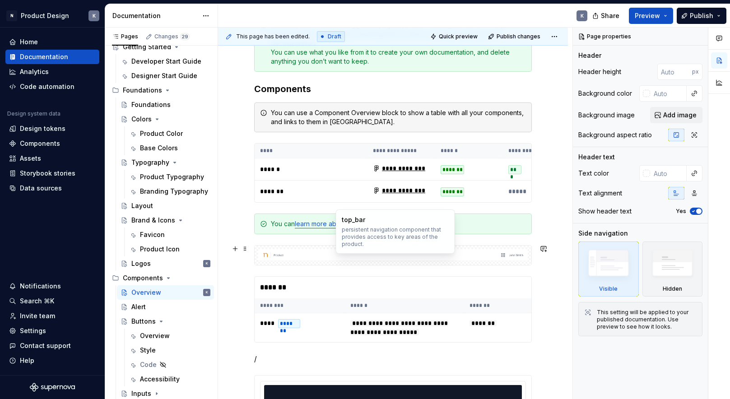
click at [528, 256] on img at bounding box center [393, 255] width 270 height 12
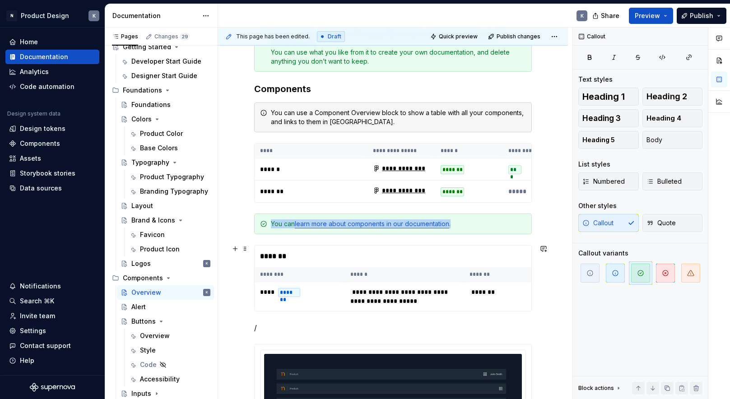
click at [463, 265] on div "*******" at bounding box center [395, 257] width 281 height 22
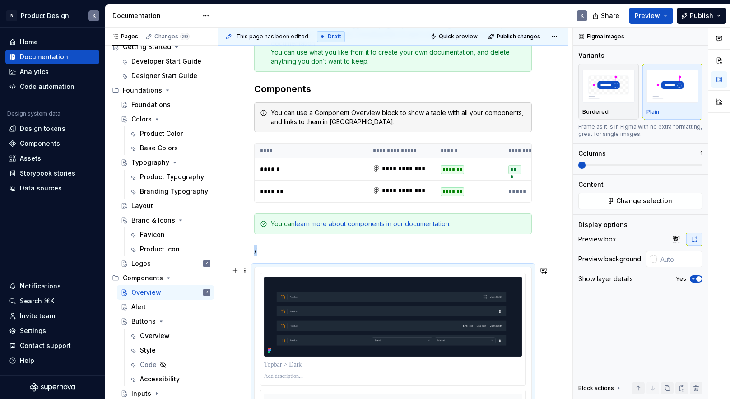
click at [354, 268] on div at bounding box center [393, 387] width 277 height 241
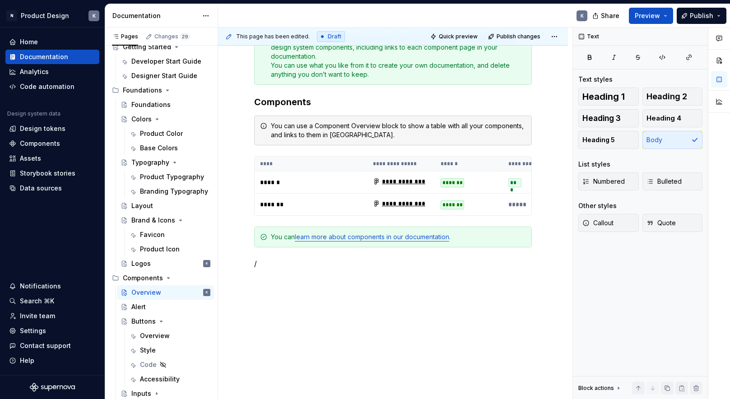
scroll to position [147, 0]
click at [265, 259] on p "/" at bounding box center [393, 264] width 278 height 11
click at [263, 266] on p "/" at bounding box center [393, 264] width 278 height 11
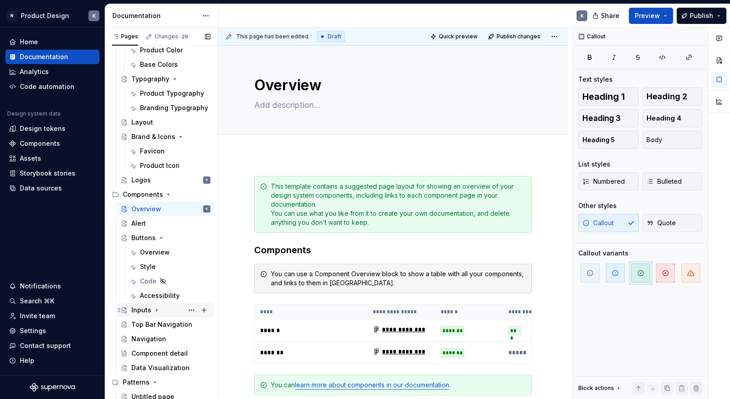
scroll to position [199, 0]
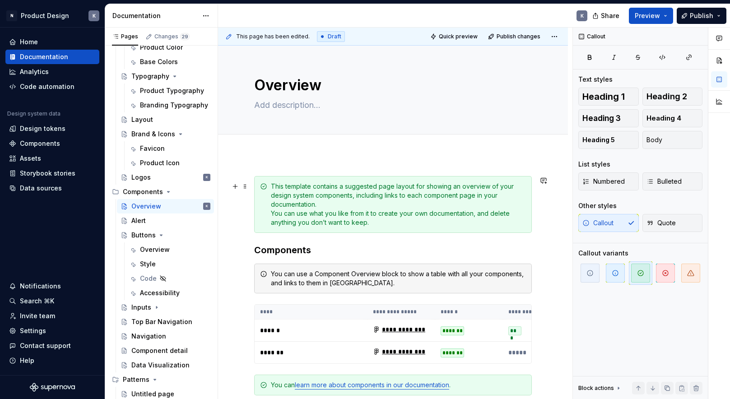
click at [464, 203] on div "This template contains a suggested page layout for showing an overview of your …" at bounding box center [398, 204] width 255 height 45
click at [287, 105] on textarea at bounding box center [391, 105] width 278 height 14
click at [279, 84] on textarea "Overview" at bounding box center [391, 86] width 278 height 22
click at [260, 85] on textarea "Overview" at bounding box center [391, 86] width 278 height 22
click at [258, 85] on textarea "Overview" at bounding box center [391, 86] width 278 height 22
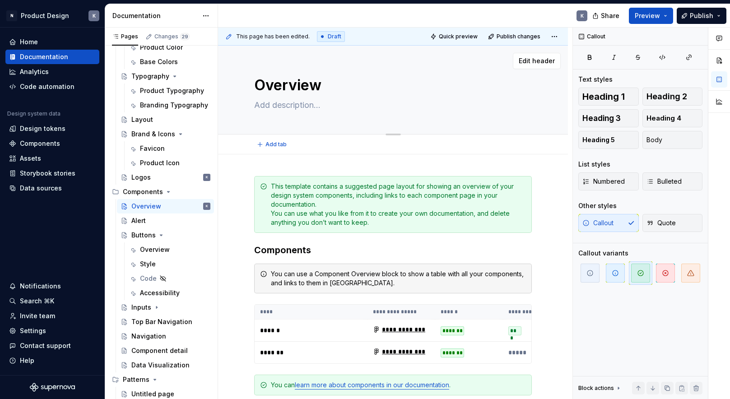
type textarea "*"
type textarea "COverview"
type textarea "*"
type textarea "CoOverview"
type textarea "*"
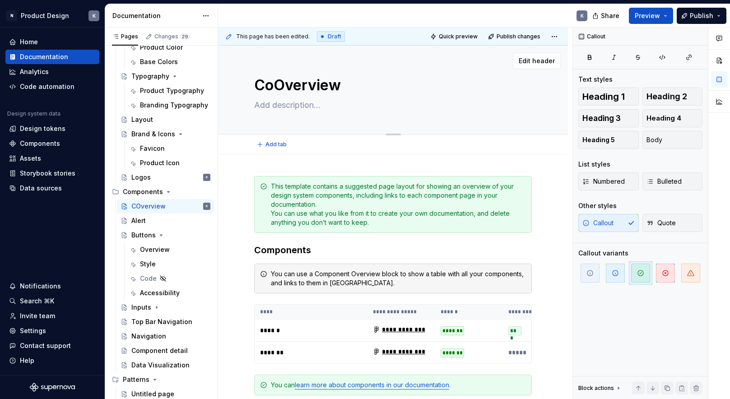
type textarea "ComOverview"
type textarea "*"
type textarea "CompOverview"
type textarea "*"
type textarea "CompoOverview"
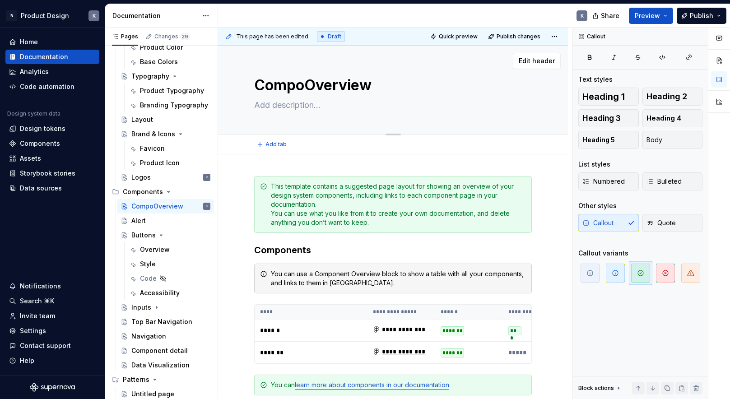
type textarea "*"
type textarea "CompoeOverview"
type textarea "*"
type textarea "CompoenOverview"
type textarea "*"
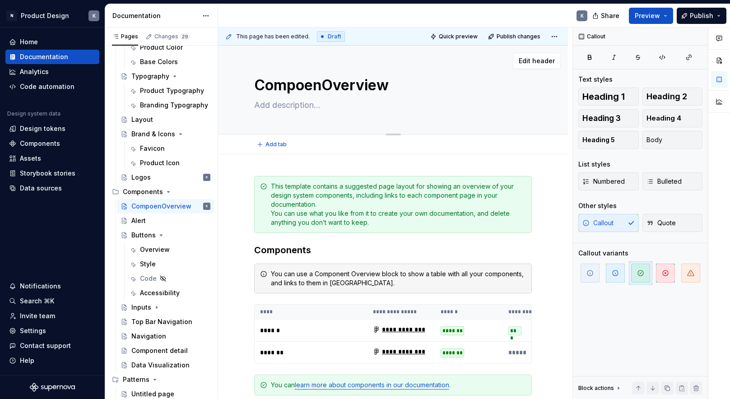
type textarea "CompoentOverview"
type textarea "*"
type textarea "CompoenOverview"
type textarea "*"
type textarea "CompoeOverview"
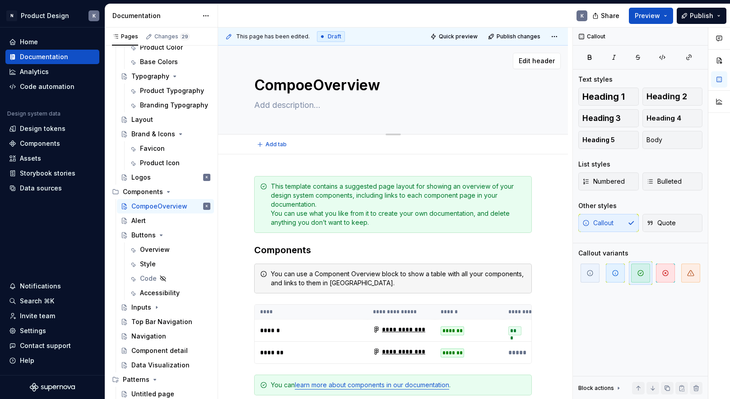
type textarea "*"
type textarea "CompoOverview"
type textarea "*"
type textarea "ComponOverview"
type textarea "*"
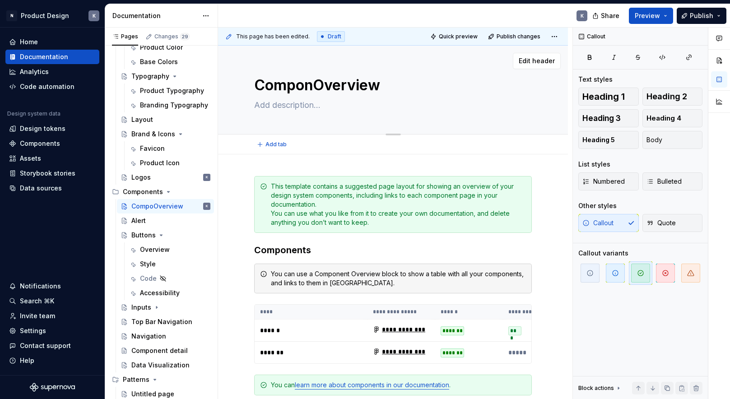
type textarea "ComponeOverview"
type textarea "*"
type textarea "ComponetOverview"
type textarea "*"
type textarea "ComponetsOverview"
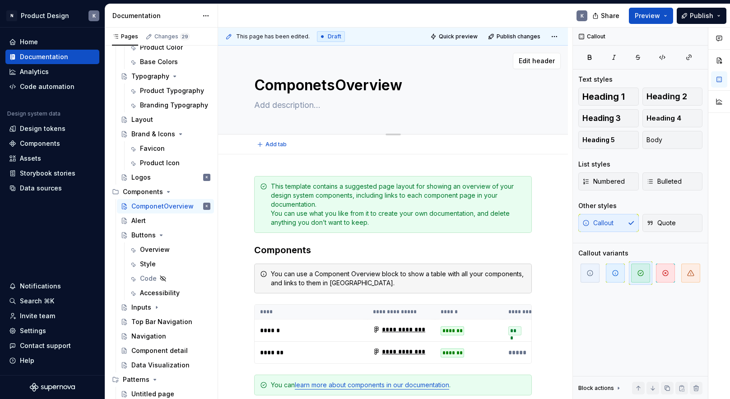
type textarea "*"
type textarea "Componets Overview"
type textarea "*"
type textarea "ComponetsOverview"
type textarea "*"
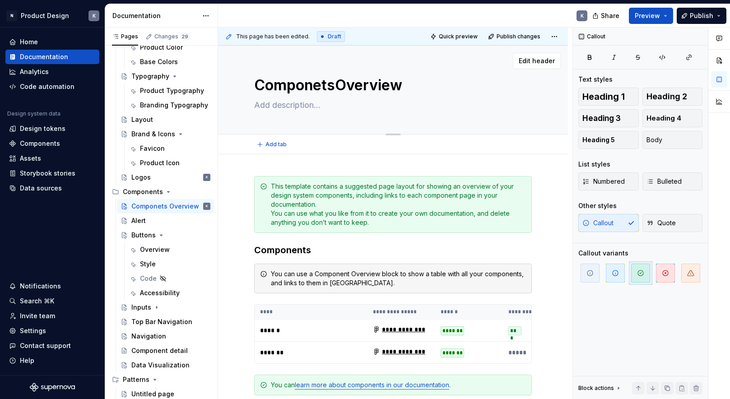
type textarea "ComponetOverview"
type textarea "*"
type textarea "ComponeOverview"
type textarea "*"
type textarea "ComponenOverview"
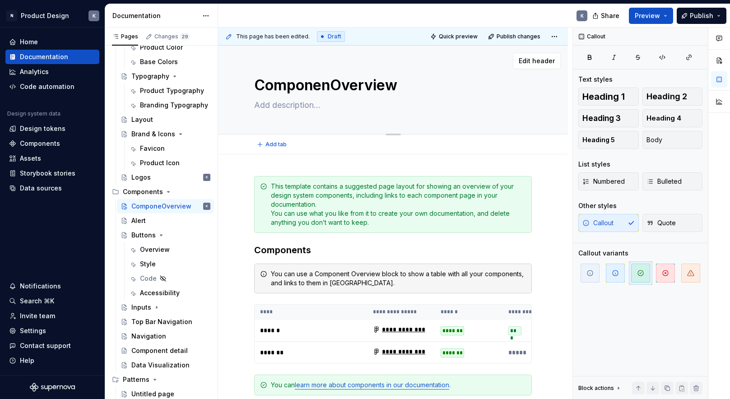
type textarea "*"
type textarea "ComponentOverview"
type textarea "*"
type textarea "ComponentsOverview"
type textarea "*"
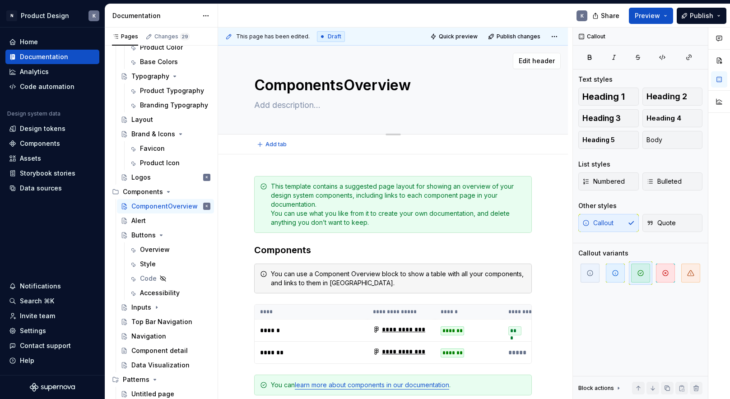
type textarea "Components Overview"
type textarea "*"
type textarea "Components |Overview"
type textarea "*"
type textarea "Components | Overview"
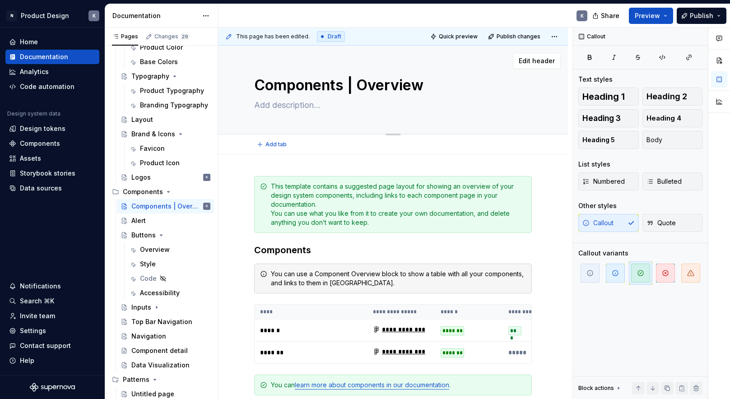
type textarea "*"
type textarea "Components |Overview"
type textarea "*"
type textarea "Components Overview"
type textarea "*"
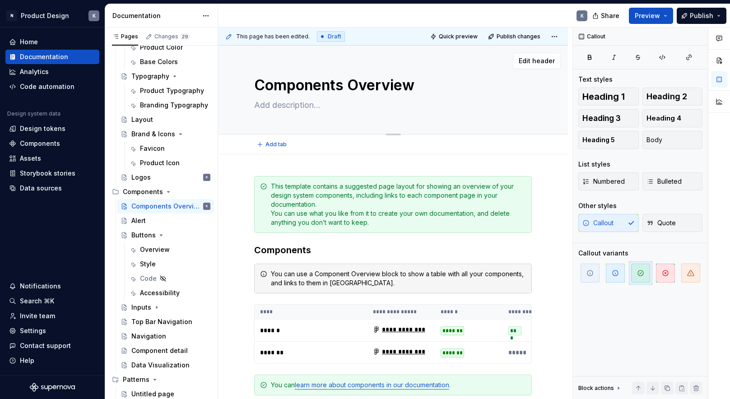
type textarea "ComponentsOverview"
type textarea "*"
type textarea "Components Overview"
type textarea "*"
type textarea "ComponentsOverview"
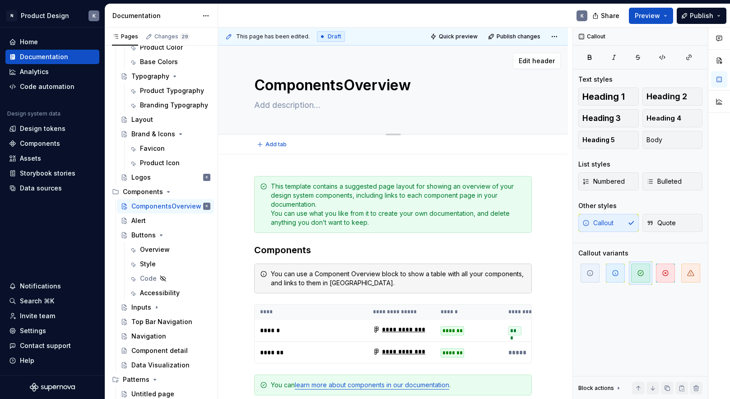
drag, startPoint x: 345, startPoint y: 84, endPoint x: 433, endPoint y: 82, distance: 88.1
click at [433, 82] on textarea "ComponentsOverview" at bounding box center [391, 86] width 278 height 22
type textarea "*"
type textarea "Components"
type textarea "*"
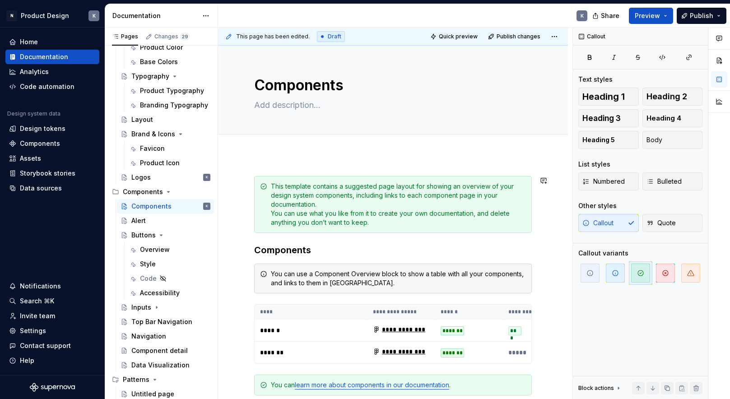
type textarea "Components"
click at [293, 163] on div "**********" at bounding box center [393, 340] width 350 height 372
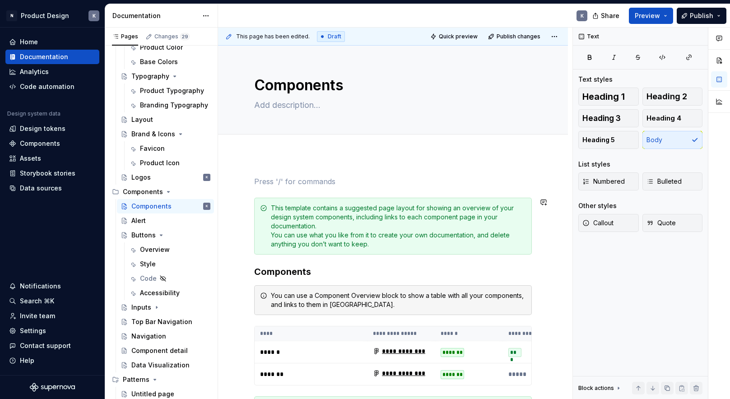
scroll to position [4, 0]
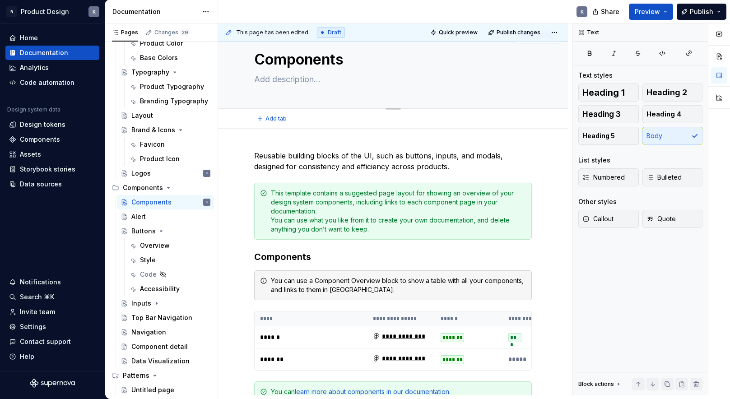
click at [285, 81] on textarea at bounding box center [391, 79] width 278 height 14
paste textarea "Reusable building blocks of the UI, such as buttons, inputs, and modals, design…"
type textarea "*"
type textarea "Reusable building blocks of the UI, such as buttons, inputs, and modals, design…"
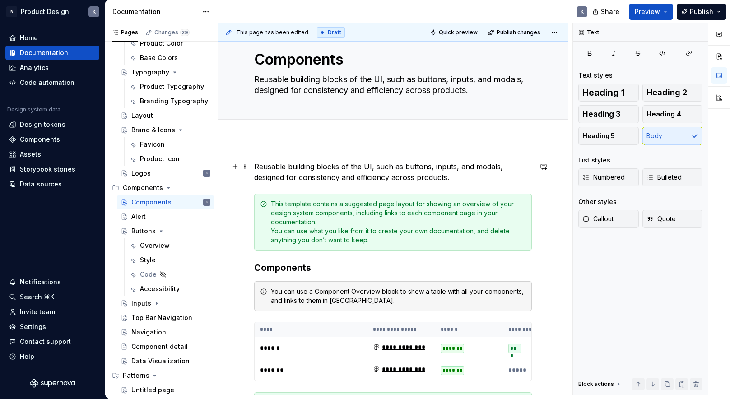
type textarea "*"
type textarea "Reusable building blocks of the UI, such as buttons, inputs, and modals, design…"
click at [354, 168] on p "Reusable building blocks of the UI, such as buttons, inputs, and modals, design…" at bounding box center [393, 172] width 278 height 22
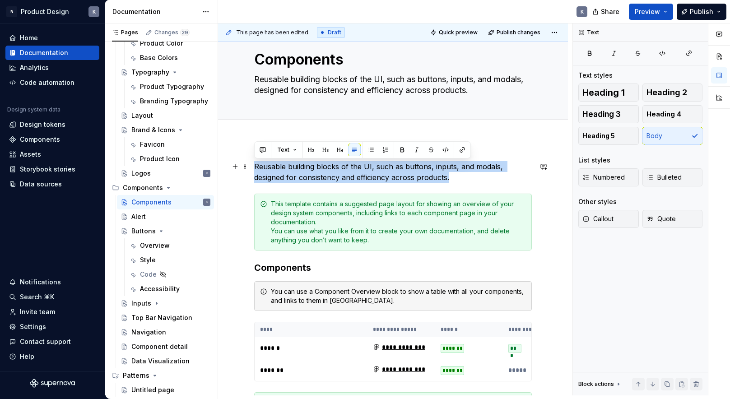
click at [354, 168] on p "Reusable building blocks of the UI, such as buttons, inputs, and modals, design…" at bounding box center [393, 172] width 278 height 22
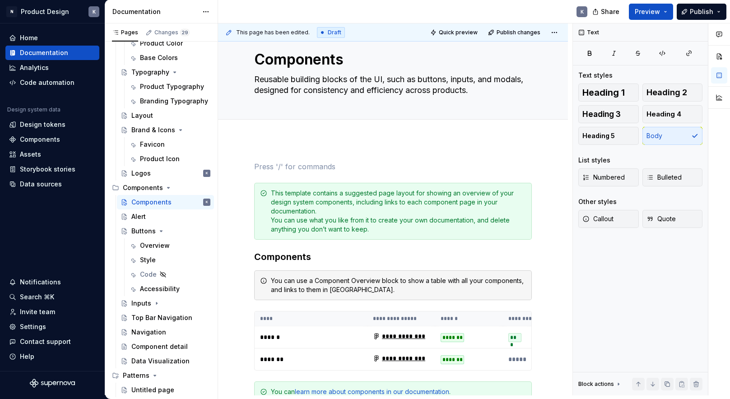
click at [270, 154] on div "**********" at bounding box center [393, 336] width 350 height 393
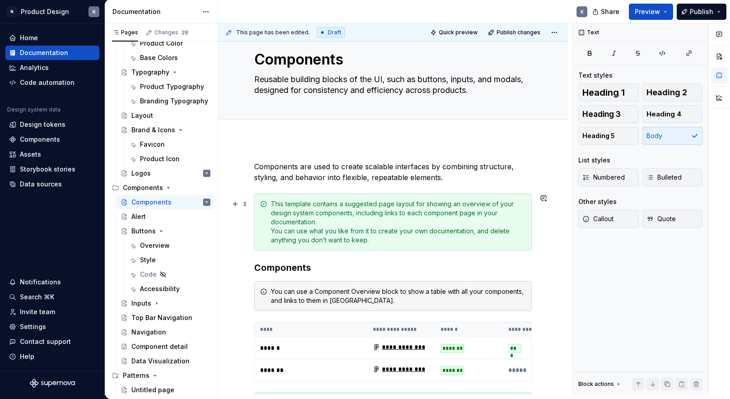
click at [510, 207] on div "This template contains a suggested page layout for showing an overview of your …" at bounding box center [398, 222] width 255 height 45
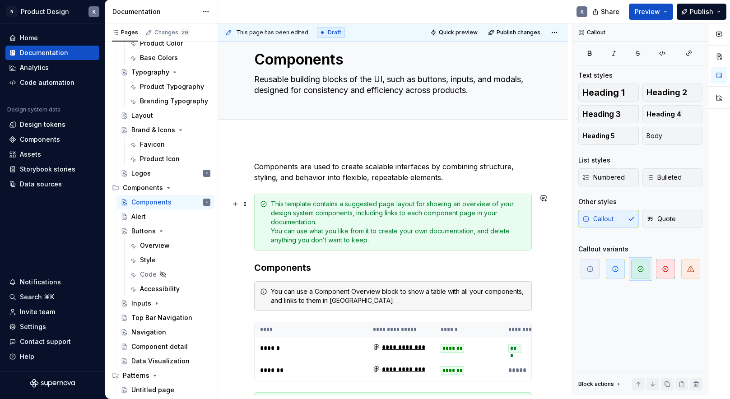
click at [526, 213] on div "This template contains a suggested page layout for showing an overview of your …" at bounding box center [398, 222] width 255 height 45
drag, startPoint x: 546, startPoint y: 227, endPoint x: 550, endPoint y: 230, distance: 5.4
click at [546, 227] on div "**********" at bounding box center [393, 342] width 350 height 404
drag, startPoint x: 558, startPoint y: 250, endPoint x: 512, endPoint y: 242, distance: 46.3
click at [554, 249] on div "**********" at bounding box center [395, 209] width 354 height 372
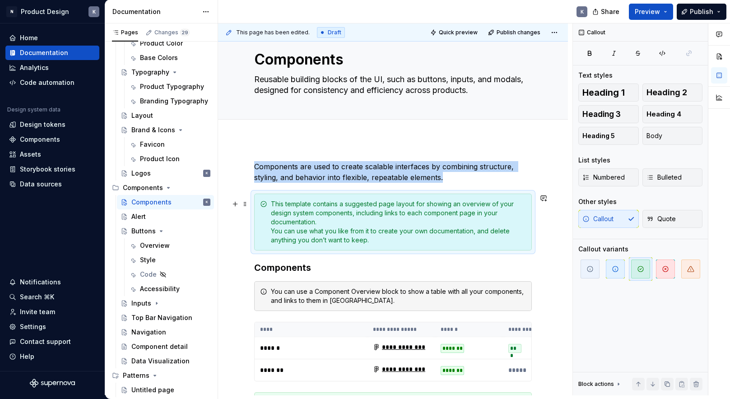
click at [512, 241] on div "This template contains a suggested page layout for showing an overview of your …" at bounding box center [398, 222] width 255 height 45
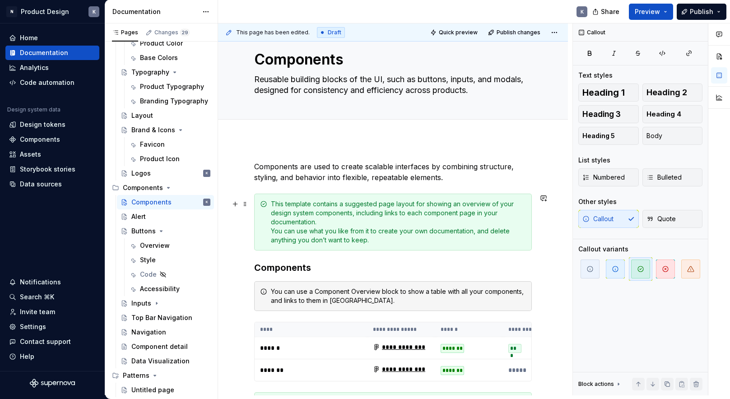
click at [512, 241] on div "This template contains a suggested page layout for showing an overview of your …" at bounding box center [398, 222] width 255 height 45
drag, startPoint x: 542, startPoint y: 245, endPoint x: 536, endPoint y: 247, distance: 5.7
click at [542, 245] on div "**********" at bounding box center [395, 209] width 354 height 372
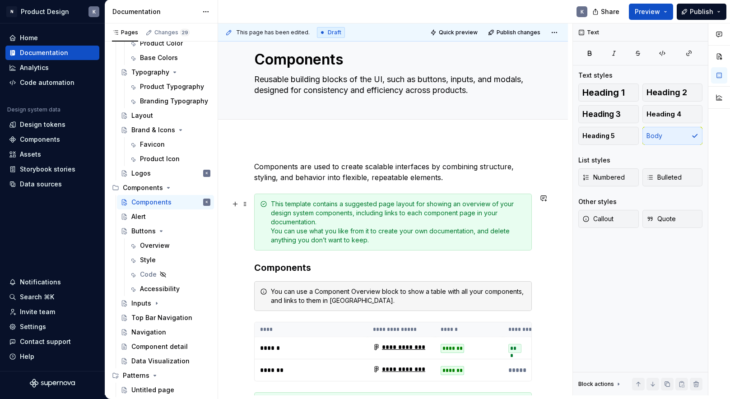
click at [532, 248] on div "This template contains a suggested page layout for showing an overview of your …" at bounding box center [393, 222] width 278 height 57
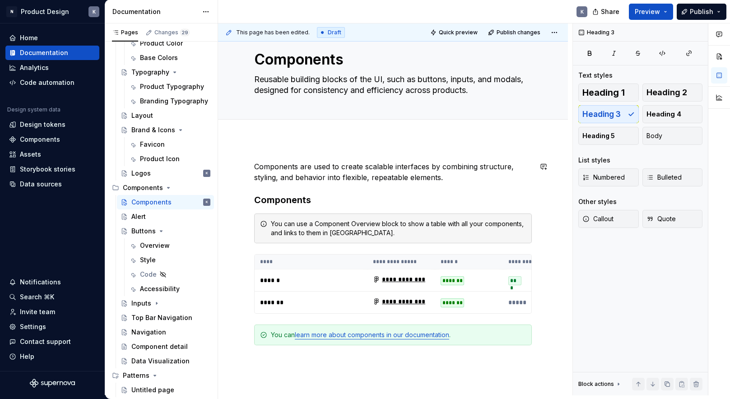
click at [286, 151] on div "**********" at bounding box center [393, 308] width 350 height 336
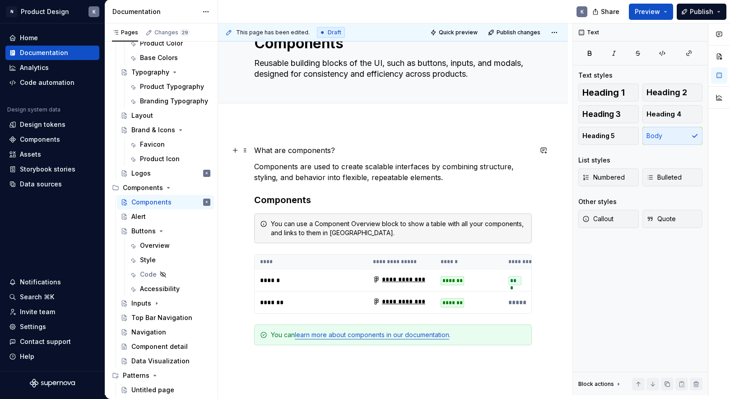
click at [288, 152] on p "What are components?" at bounding box center [393, 150] width 278 height 11
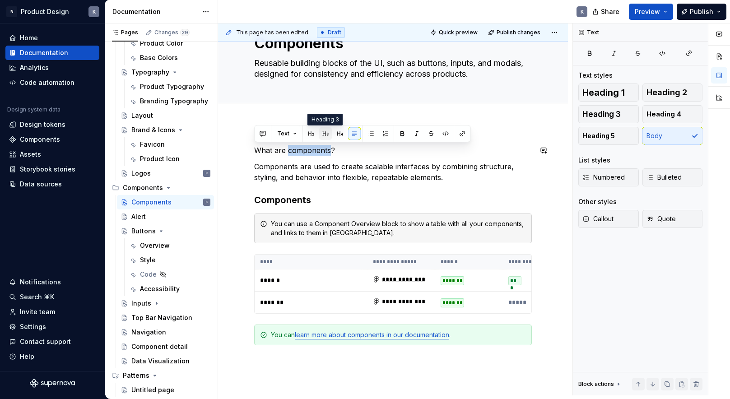
click at [323, 134] on button "button" at bounding box center [325, 133] width 13 height 13
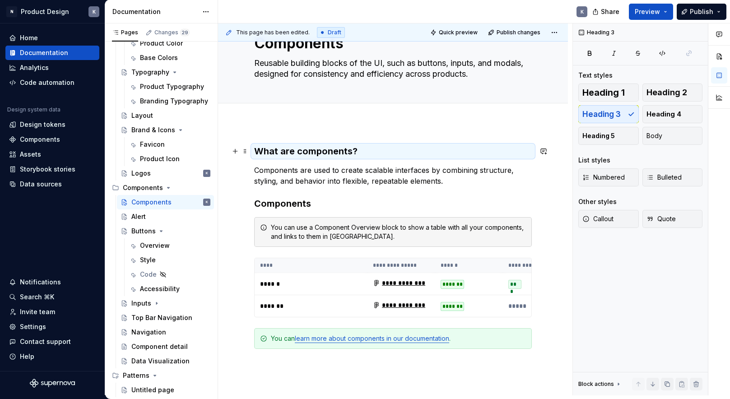
click at [303, 153] on h3 "What are components?" at bounding box center [393, 151] width 278 height 13
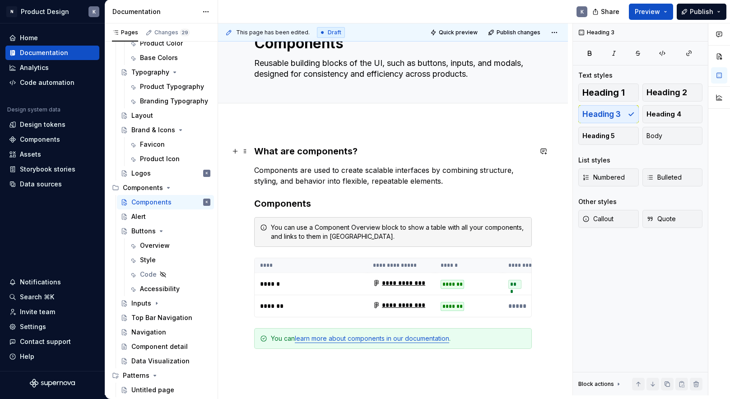
click at [297, 153] on h3 "What are components?" at bounding box center [393, 151] width 278 height 13
click at [567, 235] on div "**********" at bounding box center [393, 301] width 350 height 356
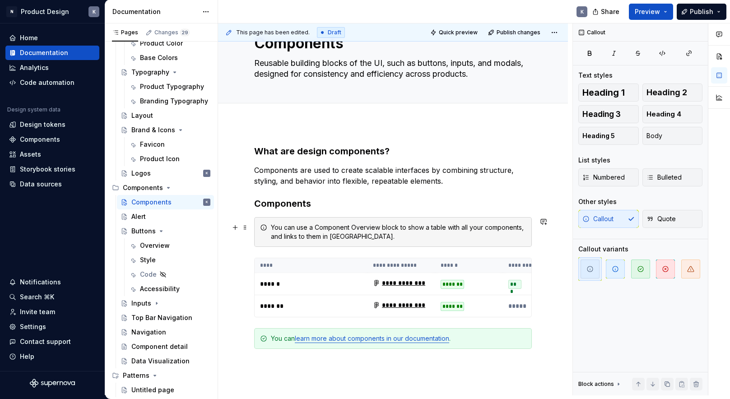
click at [278, 233] on div "You can use a Component Overview block to show a table with all your components…" at bounding box center [398, 232] width 255 height 18
click at [246, 228] on span at bounding box center [245, 227] width 7 height 13
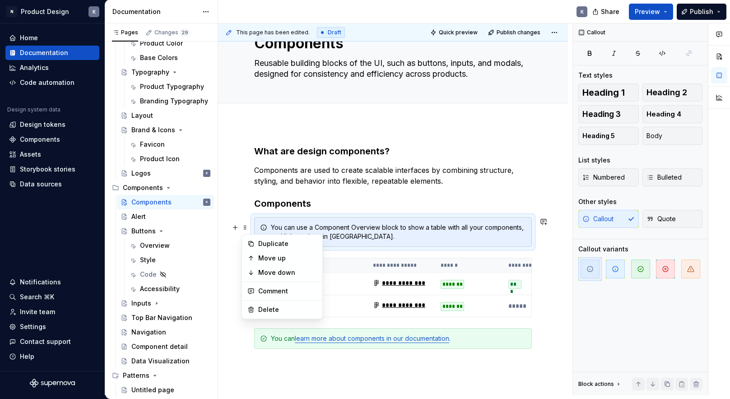
click at [402, 202] on h3 "Components" at bounding box center [393, 203] width 278 height 13
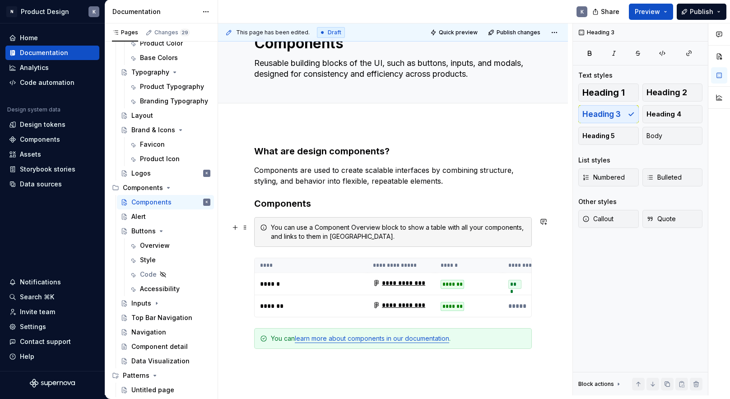
click at [359, 224] on div "You can use a Component Overview block to show a table with all your components…" at bounding box center [398, 232] width 255 height 18
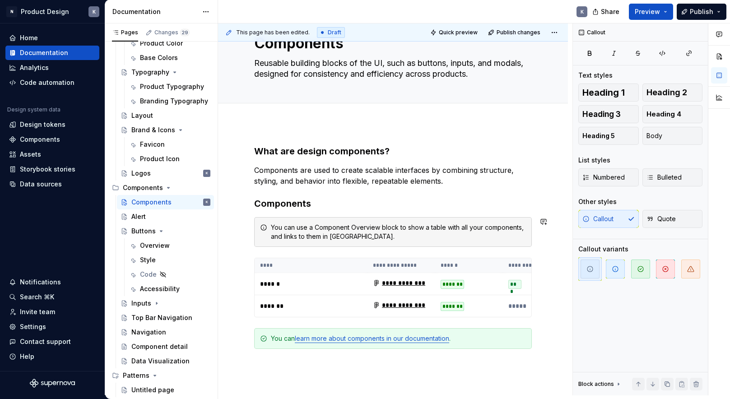
click at [367, 253] on div "**********" at bounding box center [393, 247] width 278 height 204
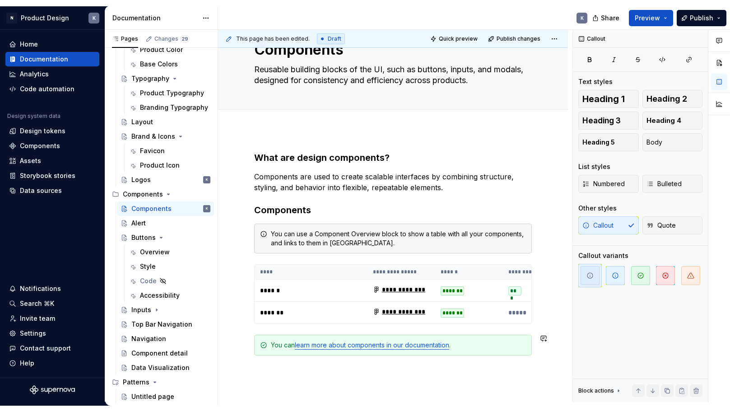
scroll to position [114, 0]
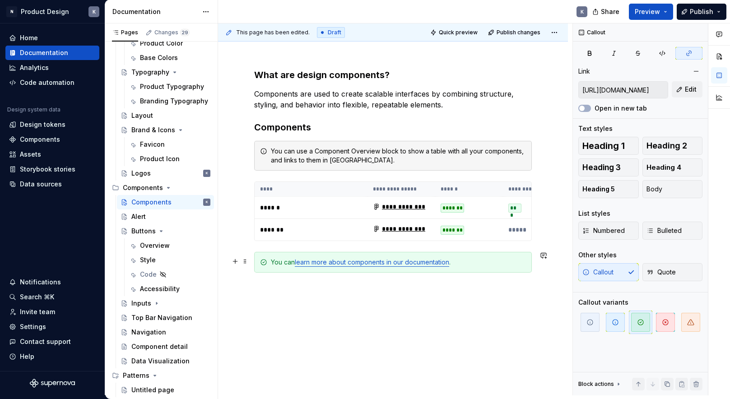
click at [381, 264] on link "learn more about components in our documentation" at bounding box center [372, 262] width 154 height 8
click at [381, 263] on link "learn more about components in our documentation" at bounding box center [372, 262] width 154 height 8
click at [631, 84] on input "https://learn.supernova.io/latest/design-systems/components/components-101.html" at bounding box center [623, 90] width 89 height 16
click at [630, 89] on input "https://learn.supernova.io/latest/design-systems/components/components-101.html" at bounding box center [623, 90] width 89 height 16
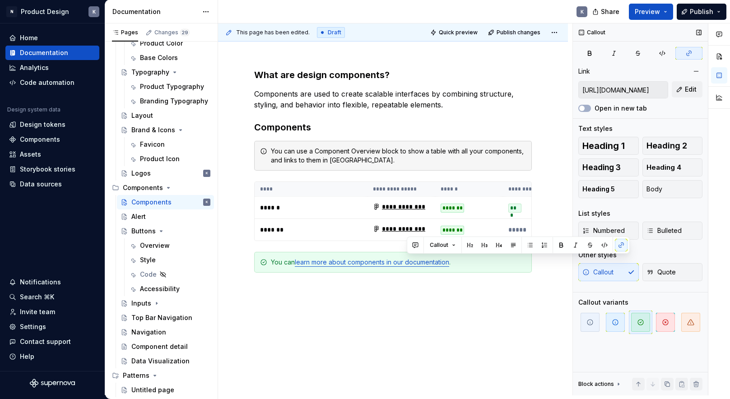
click at [630, 89] on input "https://learn.supernova.io/latest/design-systems/components/components-101.html" at bounding box center [623, 90] width 89 height 16
click at [668, 13] on button "Preview" at bounding box center [651, 12] width 44 height 16
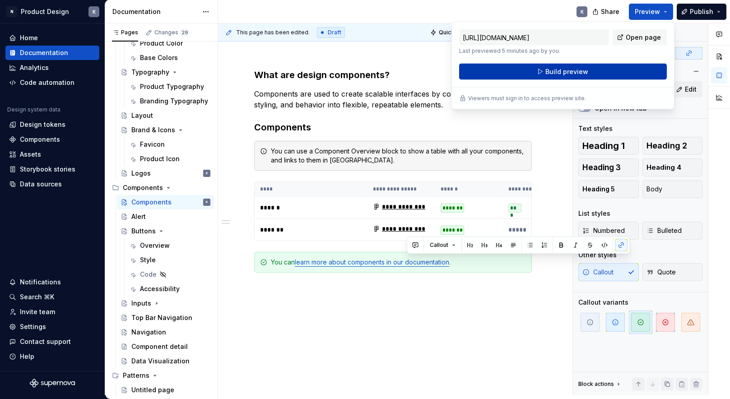
click at [591, 74] on button "Build preview" at bounding box center [563, 72] width 208 height 16
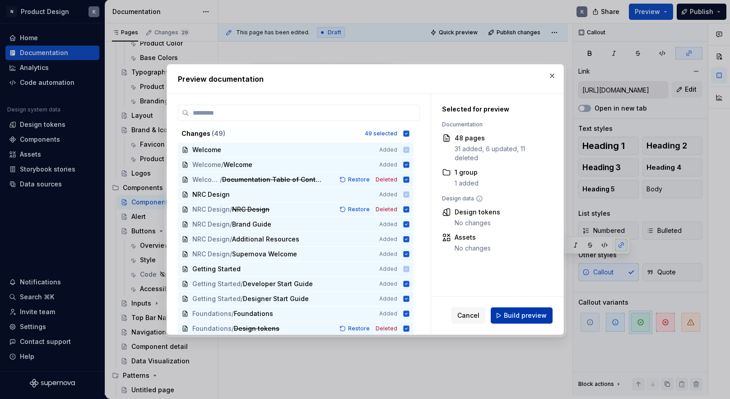
click at [520, 318] on span "Build preview" at bounding box center [525, 315] width 43 height 9
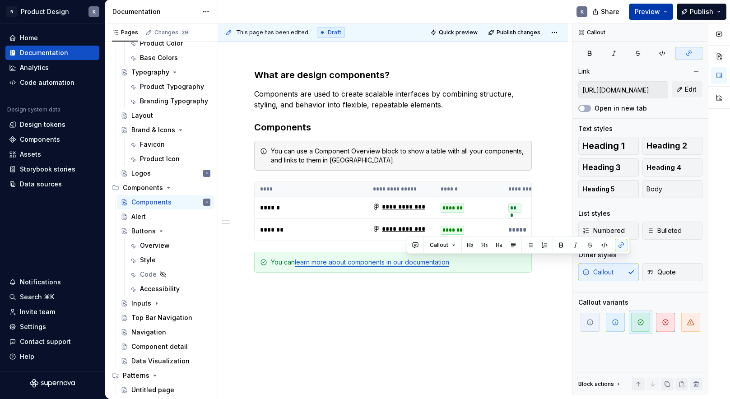
click at [655, 13] on span "Preview" at bounding box center [647, 11] width 25 height 9
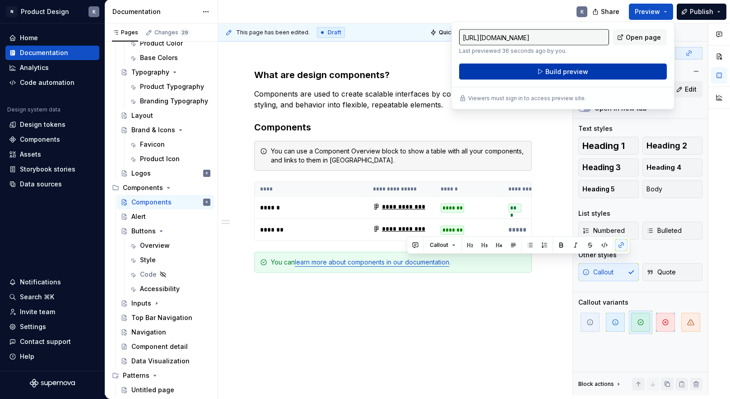
click at [616, 72] on button "Build preview" at bounding box center [563, 72] width 208 height 16
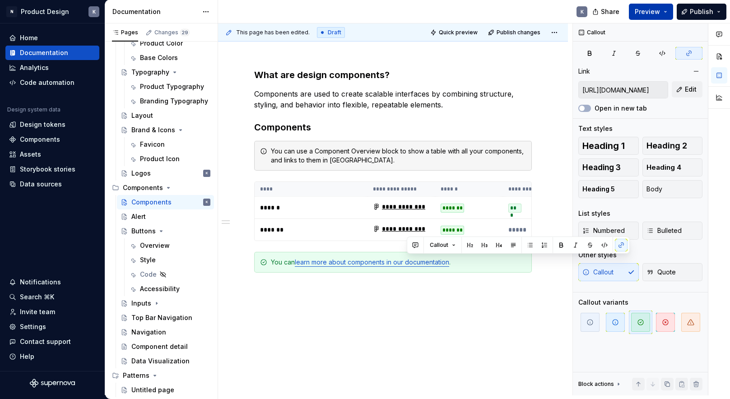
click at [667, 8] on button "Preview" at bounding box center [651, 12] width 44 height 16
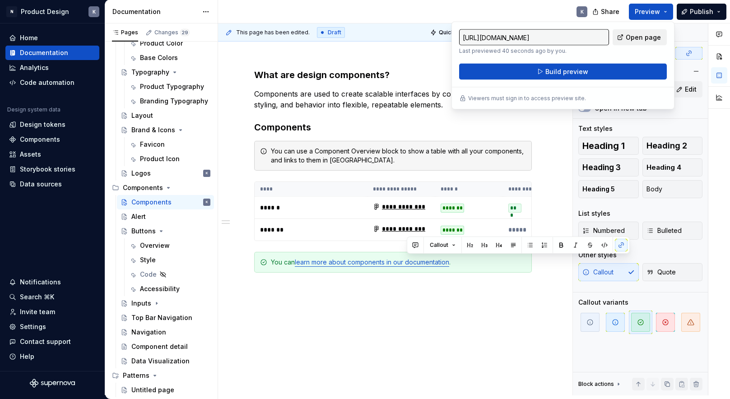
click at [645, 35] on span "Open page" at bounding box center [643, 37] width 35 height 9
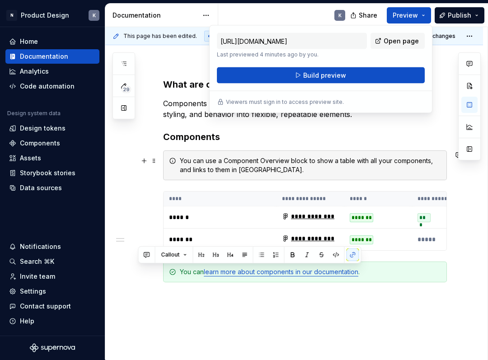
scroll to position [0, 0]
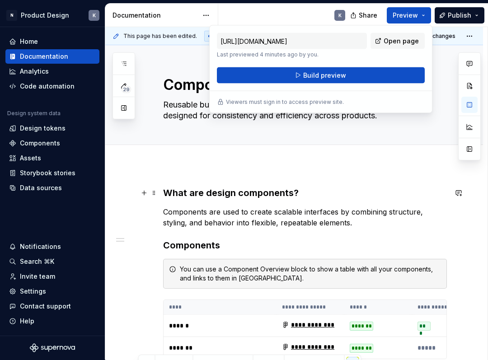
click at [167, 197] on h3 "What are design components?" at bounding box center [305, 193] width 284 height 13
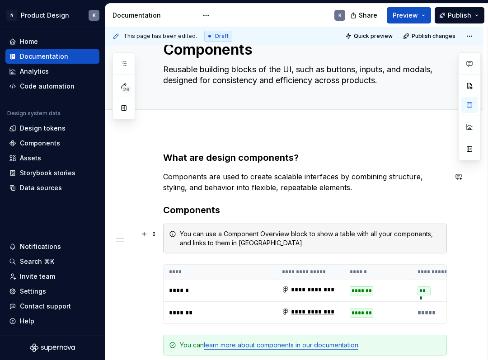
scroll to position [107, 0]
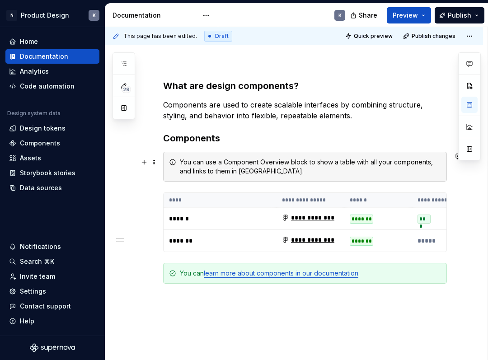
click at [262, 157] on div "You can use a Component Overview block to show a table with all your components…" at bounding box center [305, 167] width 284 height 30
click at [181, 162] on div "You can use a Component Overview block to show a table with all your components…" at bounding box center [310, 167] width 261 height 18
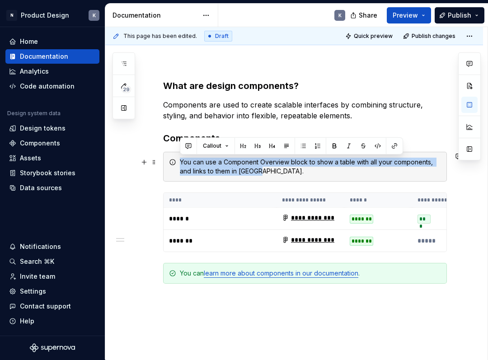
drag, startPoint x: 180, startPoint y: 163, endPoint x: 262, endPoint y: 172, distance: 82.3
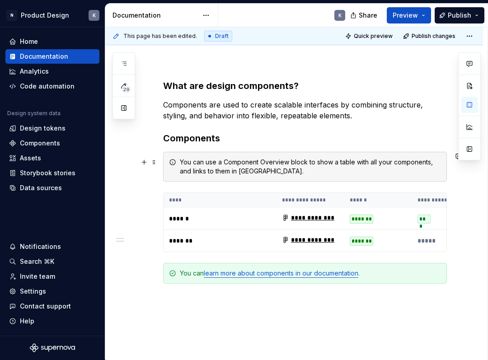
drag, startPoint x: 262, startPoint y: 168, endPoint x: 253, endPoint y: 165, distance: 9.0
click at [261, 168] on div "You can use a Component Overview block to show a table with all your components…" at bounding box center [310, 167] width 261 height 18
drag, startPoint x: 221, startPoint y: 161, endPoint x: 205, endPoint y: 163, distance: 16.4
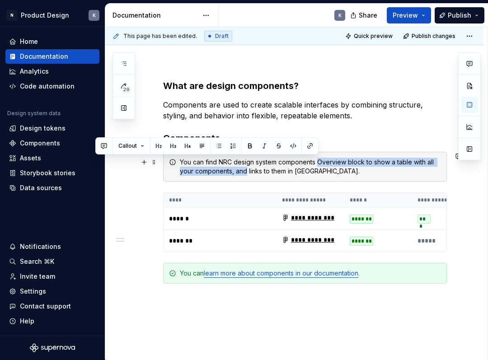
drag, startPoint x: 318, startPoint y: 161, endPoint x: 247, endPoint y: 171, distance: 72.5
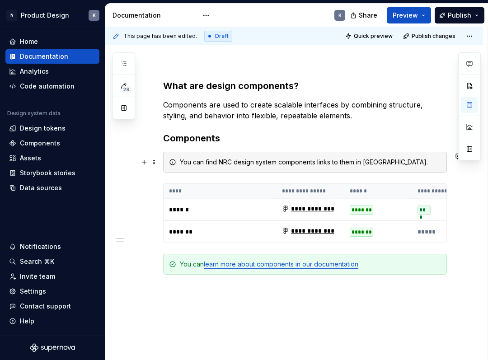
click at [291, 160] on div "You can find NRC design system components links to them in Figma." at bounding box center [310, 162] width 261 height 9
click at [318, 161] on div "You can find NRC design system components links to them in Figma." at bounding box center [310, 162] width 261 height 9
click at [398, 164] on div "You can find NRC design system components and links to them in Figma." at bounding box center [310, 162] width 261 height 9
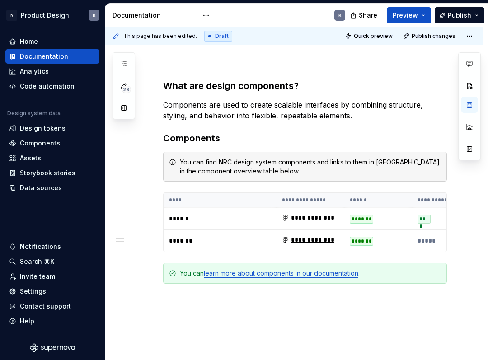
click at [377, 320] on div "**********" at bounding box center [294, 230] width 378 height 345
click at [155, 272] on span at bounding box center [153, 272] width 7 height 13
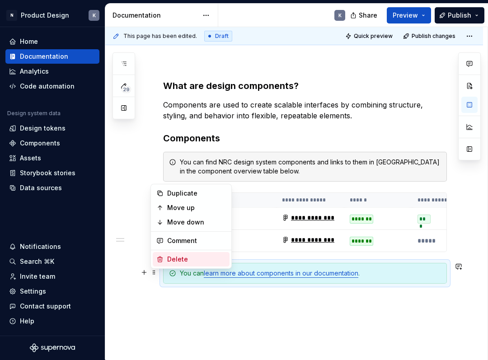
click at [172, 262] on div "Delete" at bounding box center [196, 259] width 59 height 9
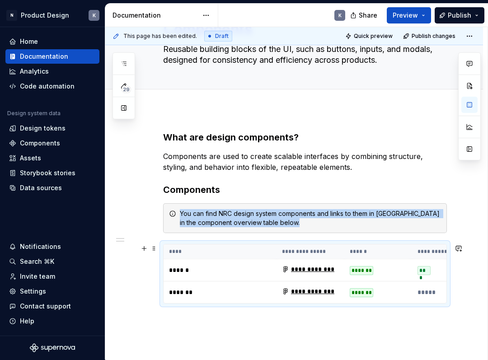
scroll to position [0, 0]
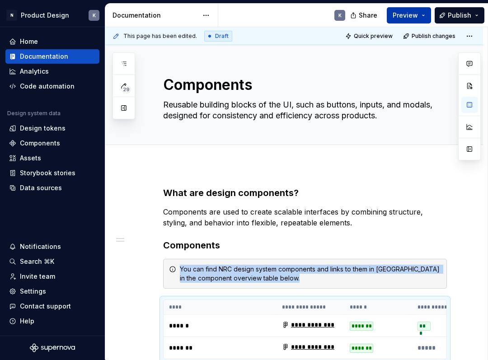
click at [424, 17] on button "Preview" at bounding box center [409, 15] width 44 height 16
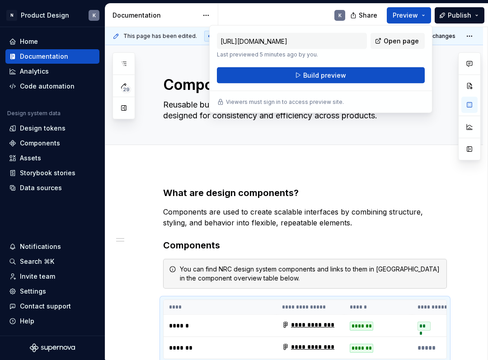
drag, startPoint x: 389, startPoint y: 42, endPoint x: 390, endPoint y: 60, distance: 17.2
click at [390, 60] on div "https://low-amethyst-lynx.preview.supernova-docs.io/latest/components/component…" at bounding box center [321, 58] width 208 height 51
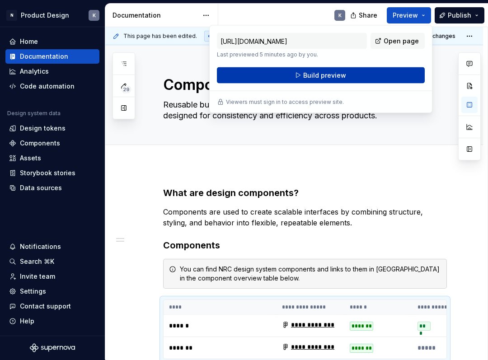
click at [389, 72] on button "Build preview" at bounding box center [321, 75] width 208 height 16
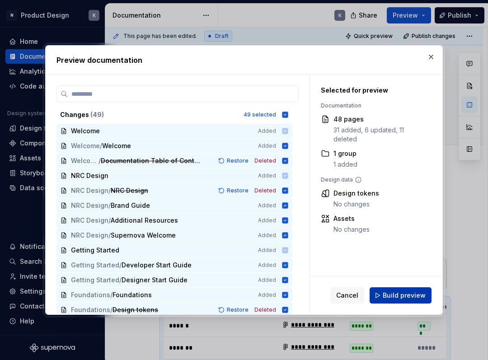
click at [392, 297] on span "Build preview" at bounding box center [403, 295] width 43 height 9
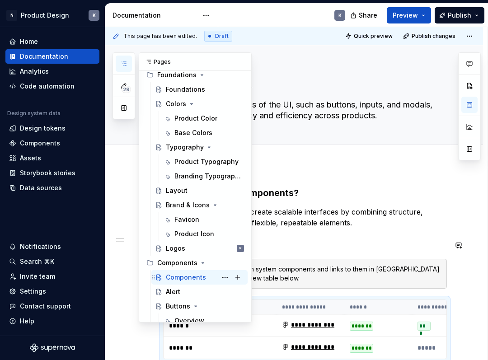
scroll to position [170, 0]
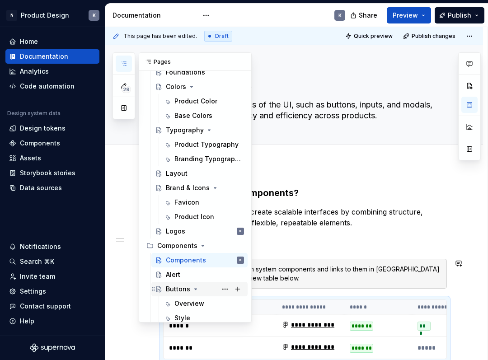
click at [184, 289] on div "Buttons" at bounding box center [178, 288] width 24 height 9
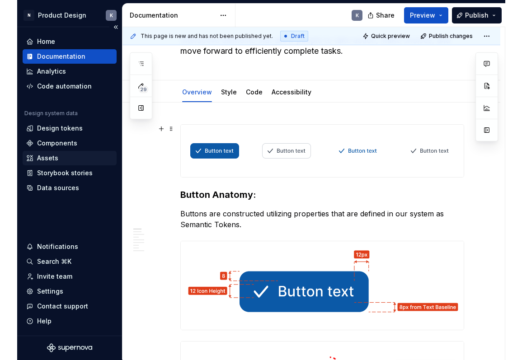
scroll to position [70, 0]
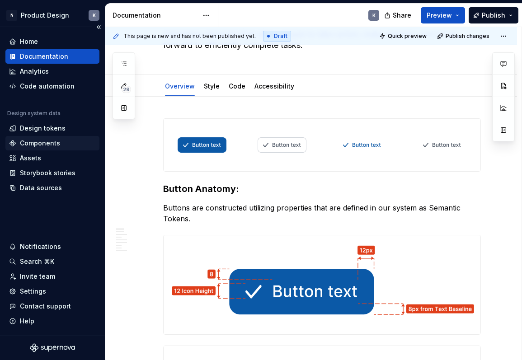
click at [63, 141] on div "Components" at bounding box center [52, 143] width 87 height 9
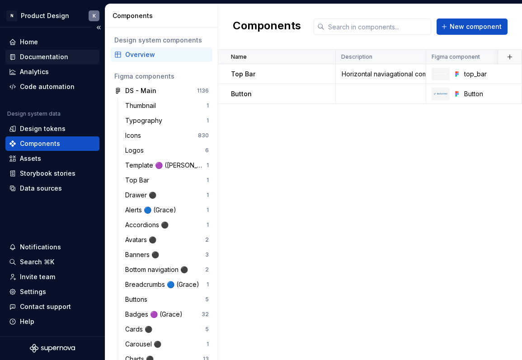
click at [62, 58] on div "Documentation" at bounding box center [44, 56] width 48 height 9
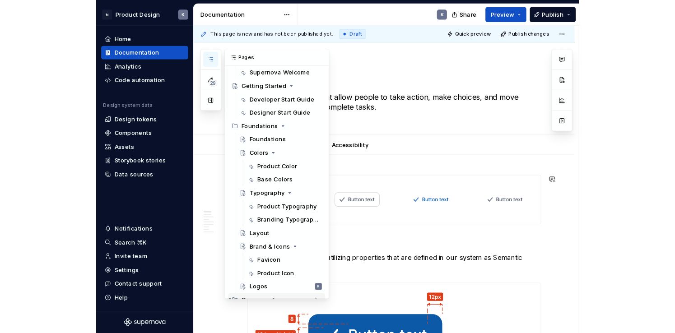
scroll to position [185, 0]
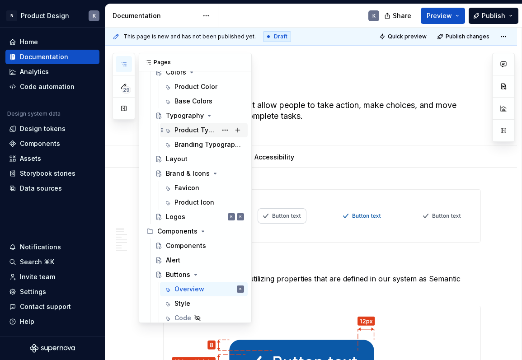
click at [210, 127] on div "Product Typography" at bounding box center [195, 130] width 42 height 9
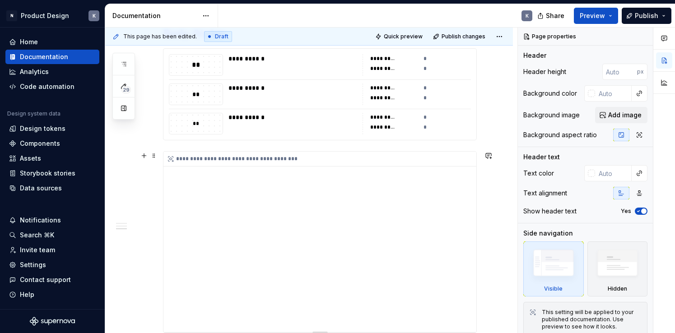
scroll to position [639, 0]
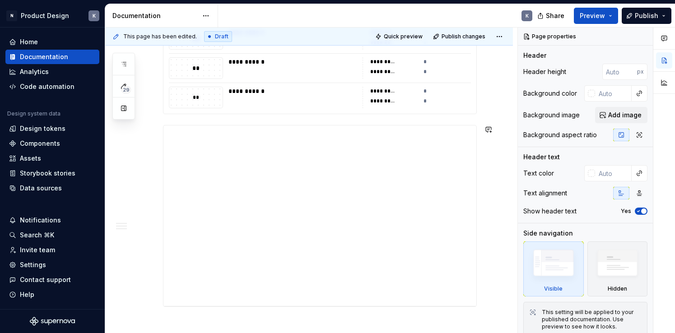
drag, startPoint x: 458, startPoint y: 262, endPoint x: 501, endPoint y: 260, distance: 42.5
click at [154, 130] on span at bounding box center [153, 129] width 7 height 13
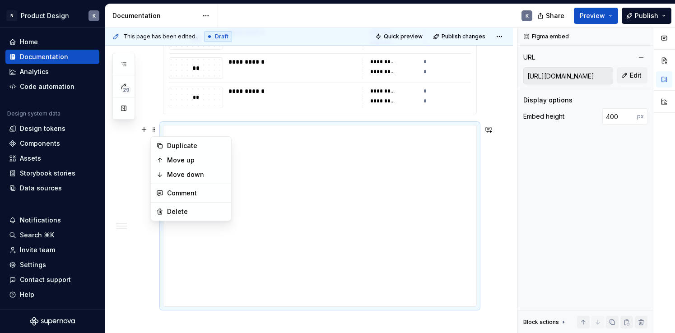
type textarea "*"
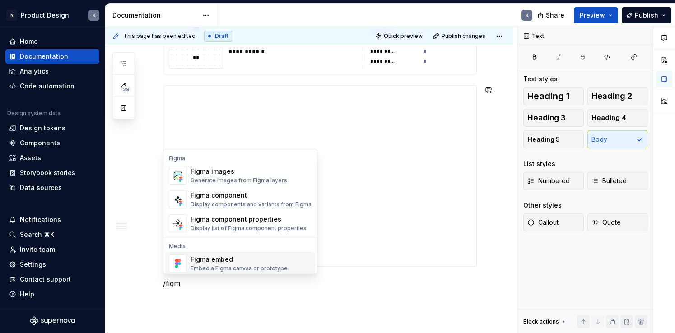
scroll to position [9, 0]
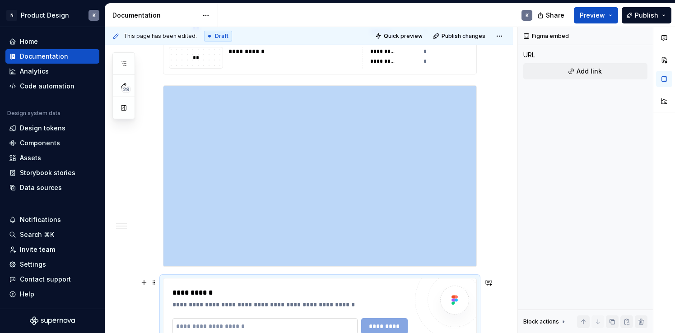
click at [291, 323] on input "text" at bounding box center [265, 326] width 185 height 16
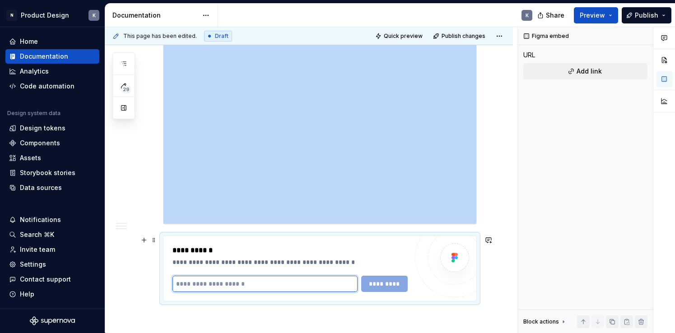
click at [286, 281] on input "text" at bounding box center [265, 284] width 185 height 16
paste input "**********"
type input "**********"
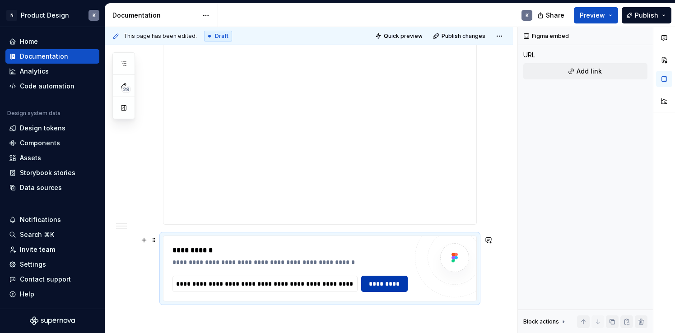
click at [384, 282] on span "*********" at bounding box center [384, 284] width 35 height 9
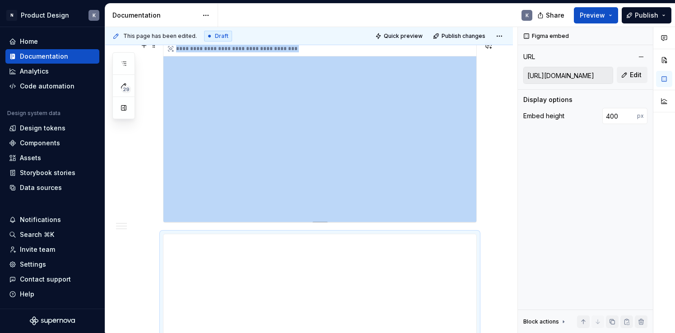
scroll to position [648, 0]
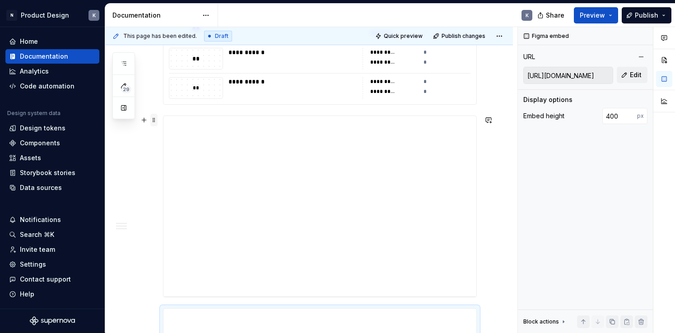
click at [155, 121] on span at bounding box center [153, 120] width 7 height 13
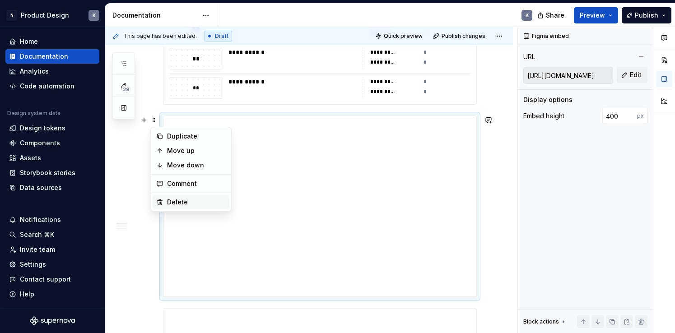
click at [178, 200] on div "Delete" at bounding box center [196, 202] width 59 height 9
type input "https://embed.figma.com/design/92H0x8APjCJif6Geqmu64E/DS---Main?m=auto&node-id=…"
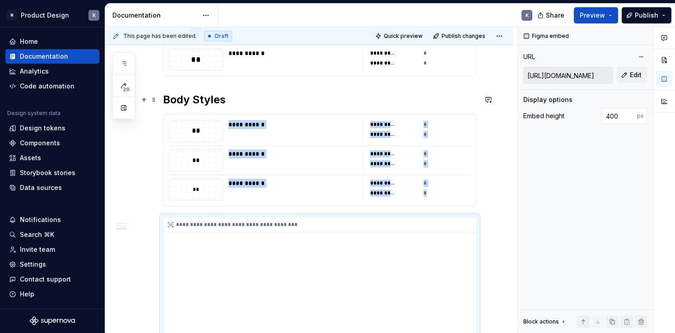
scroll to position [389, 0]
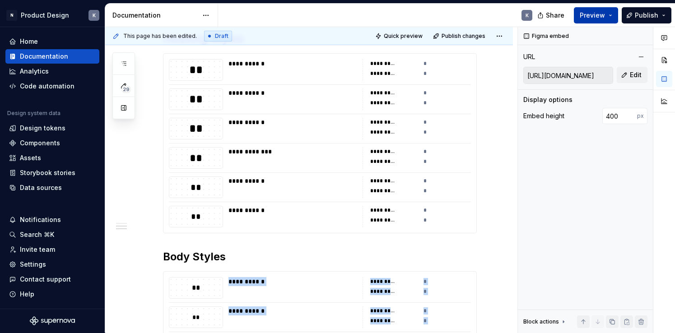
click at [611, 16] on button "Preview" at bounding box center [596, 15] width 44 height 16
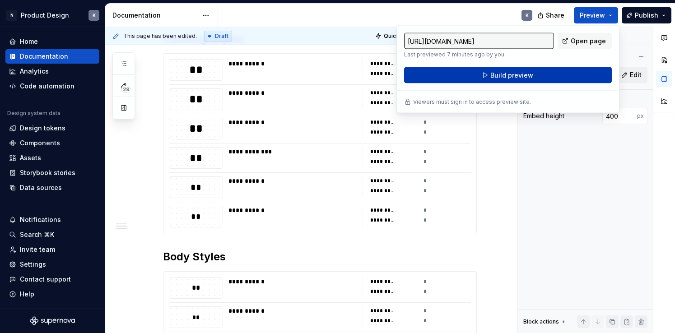
click at [541, 75] on button "Build preview" at bounding box center [508, 75] width 208 height 16
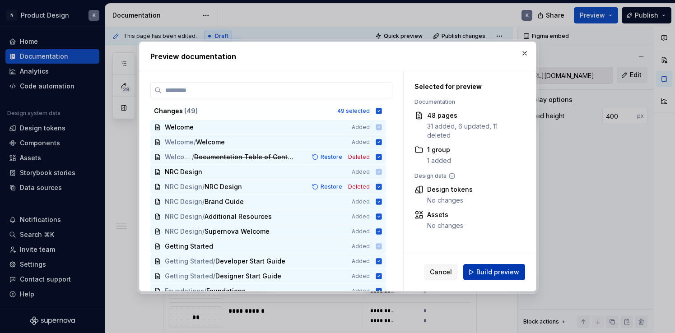
click at [488, 271] on span "Build preview" at bounding box center [497, 272] width 43 height 9
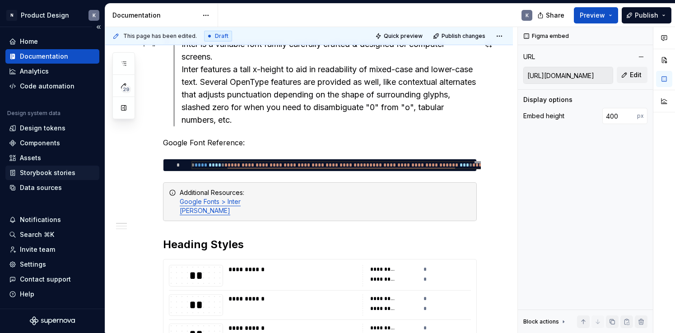
scroll to position [0, 0]
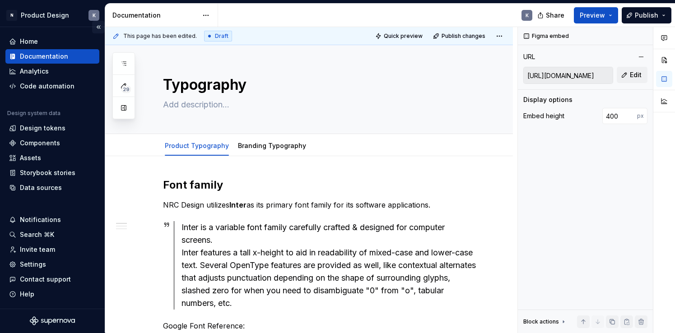
click at [98, 27] on button "Collapse sidebar" at bounding box center [98, 27] width 13 height 13
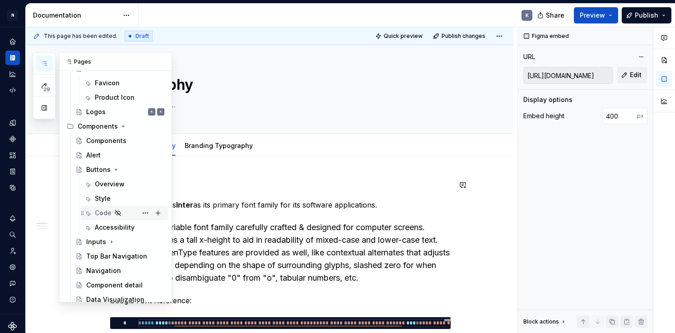
scroll to position [243, 0]
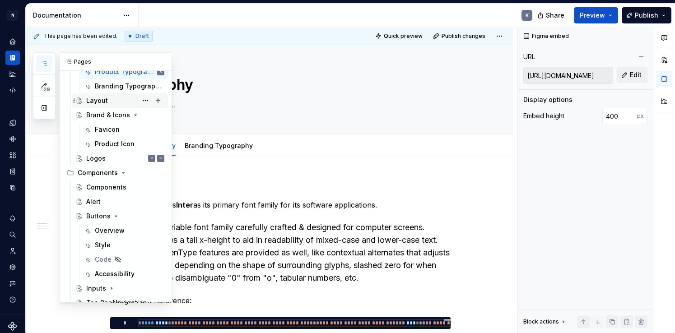
click at [102, 102] on div "Layout" at bounding box center [97, 100] width 22 height 9
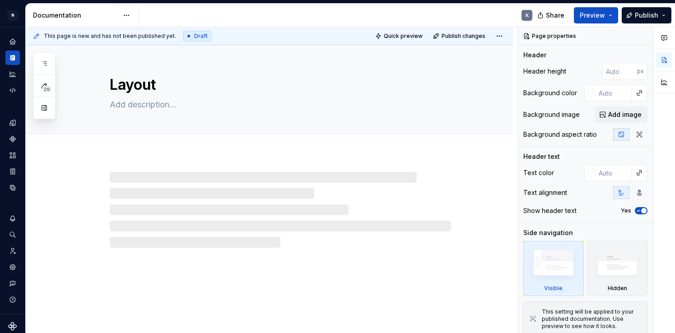
type textarea "*"
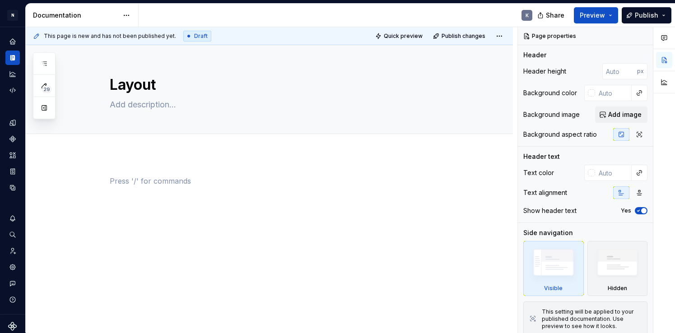
click at [224, 181] on p at bounding box center [280, 181] width 341 height 11
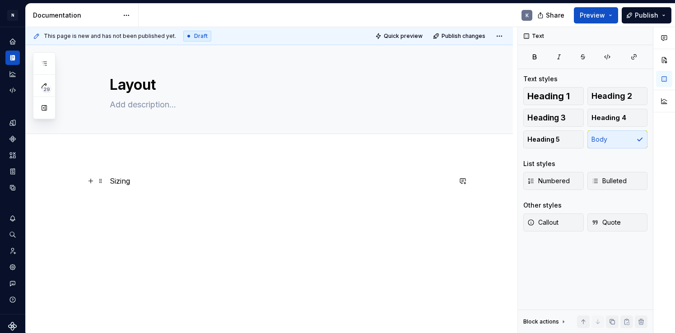
click at [126, 180] on p "Sizing" at bounding box center [280, 181] width 341 height 11
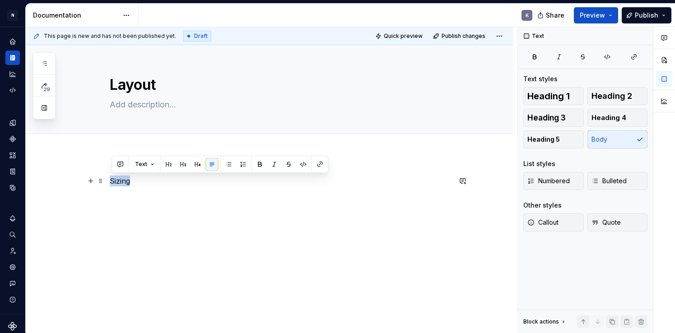
click at [126, 180] on p "Sizing" at bounding box center [280, 181] width 341 height 11
click at [183, 164] on button "button" at bounding box center [183, 164] width 13 height 13
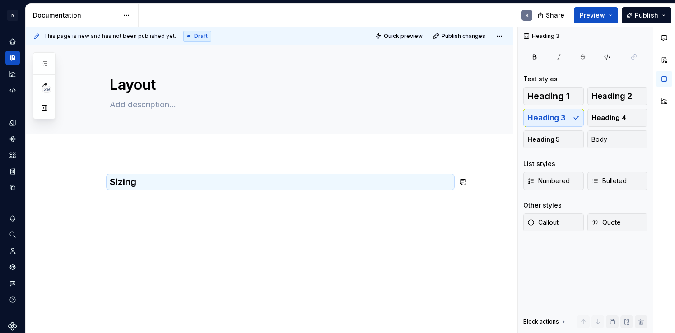
click at [184, 202] on div "Sizing" at bounding box center [280, 193] width 341 height 34
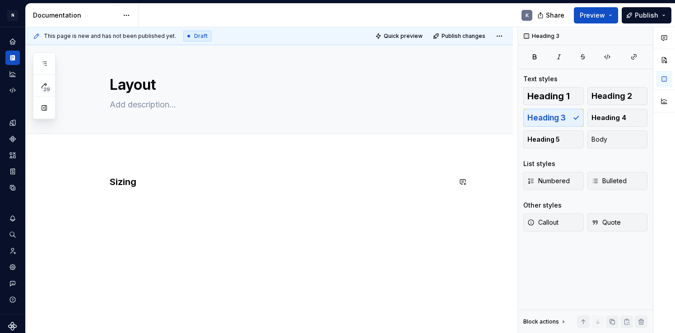
click at [177, 198] on div "Sizing" at bounding box center [280, 193] width 341 height 34
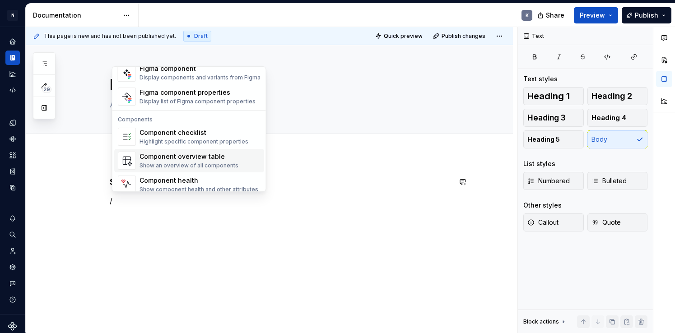
scroll to position [898, 0]
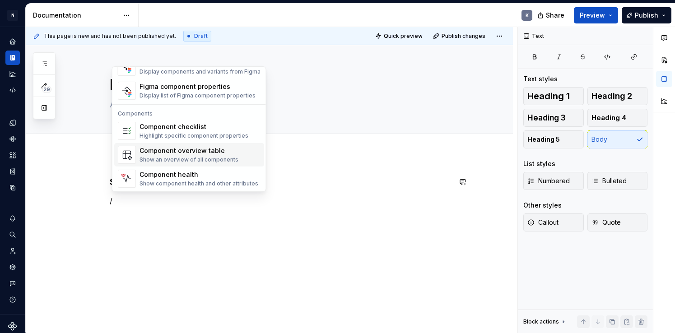
click at [194, 200] on p "/" at bounding box center [280, 201] width 341 height 11
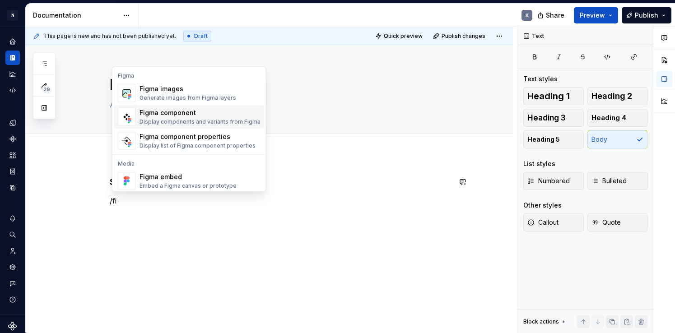
click at [206, 117] on div "Figma component" at bounding box center [200, 112] width 121 height 9
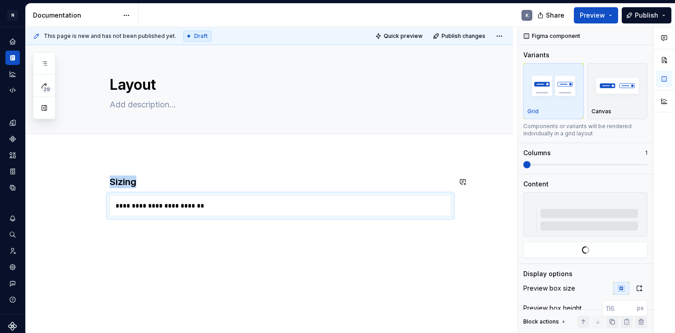
type textarea "*"
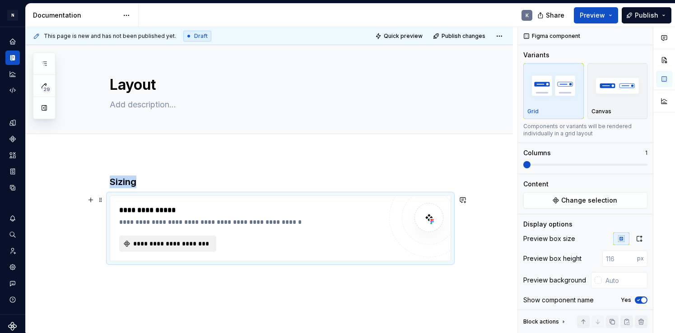
click at [187, 242] on span "**********" at bounding box center [171, 243] width 78 height 9
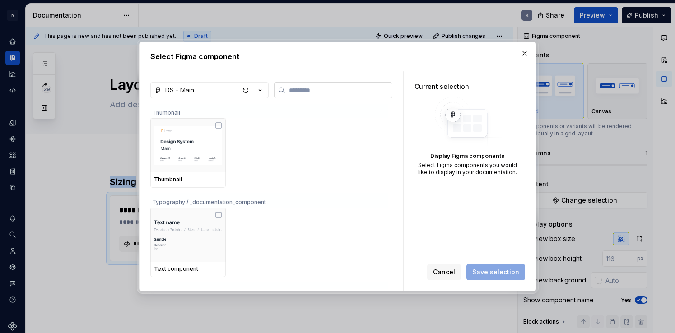
click at [304, 93] on input "search" at bounding box center [338, 90] width 107 height 9
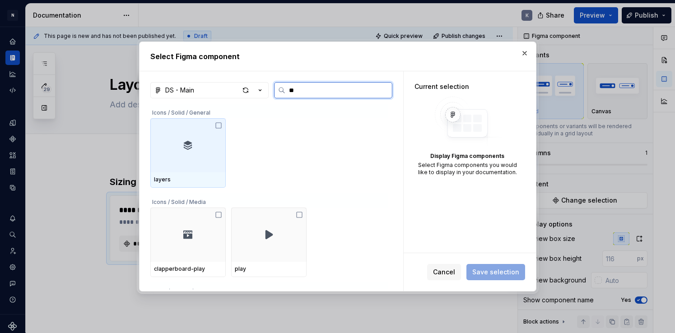
type input "*"
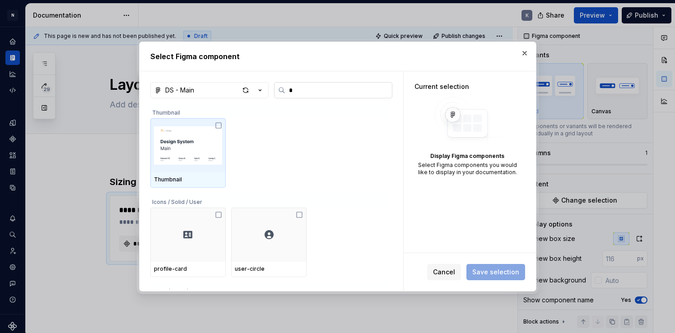
type textarea "*"
click at [300, 90] on input "*" at bounding box center [338, 90] width 107 height 9
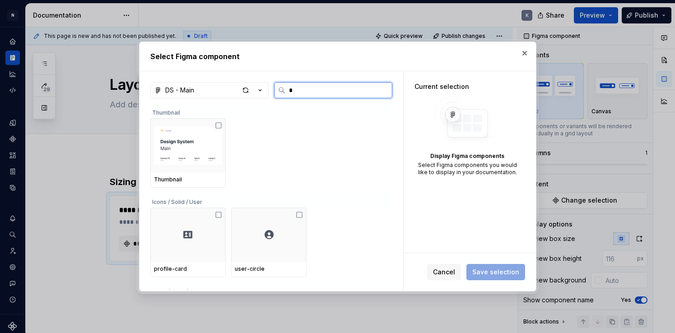
click at [331, 95] on input "*" at bounding box center [338, 90] width 107 height 9
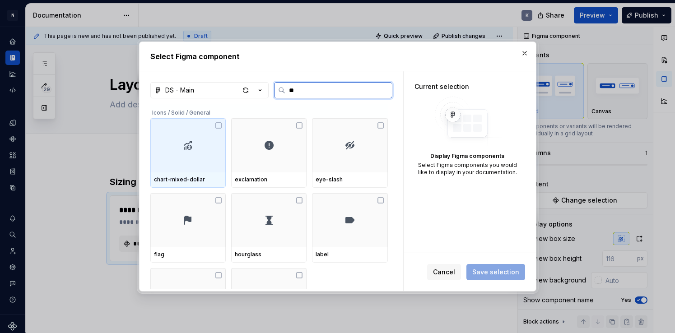
type input "*"
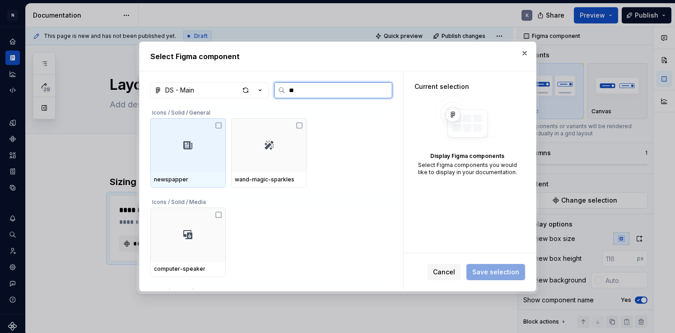
type input "*"
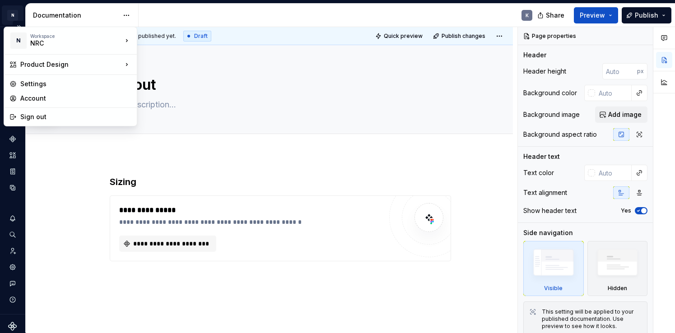
click at [10, 14] on html "N Product Design K Design system data Documentation K Share Preview Publish 29 …" at bounding box center [337, 166] width 675 height 333
click at [13, 14] on html "N Product Design K Design system data Documentation K Share Preview Publish 29 …" at bounding box center [337, 166] width 675 height 333
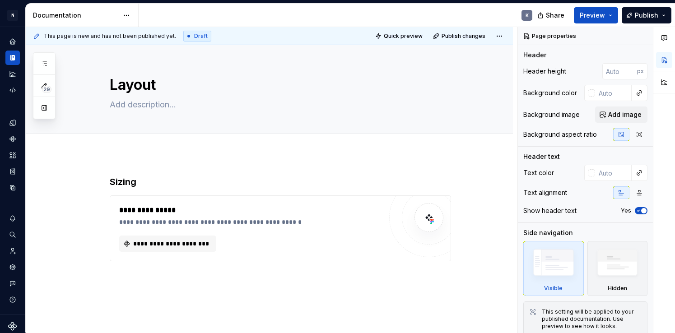
click at [13, 14] on html "N Product Design K Design system data Documentation K Share Preview Publish 29 …" at bounding box center [337, 166] width 675 height 333
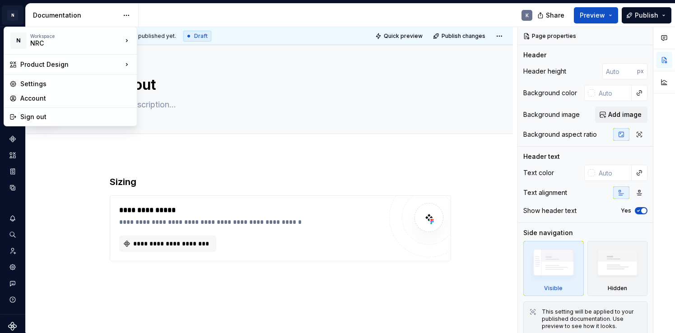
click at [17, 14] on html "N Product Design K Design system data Documentation K Share Preview Publish 29 …" at bounding box center [337, 166] width 675 height 333
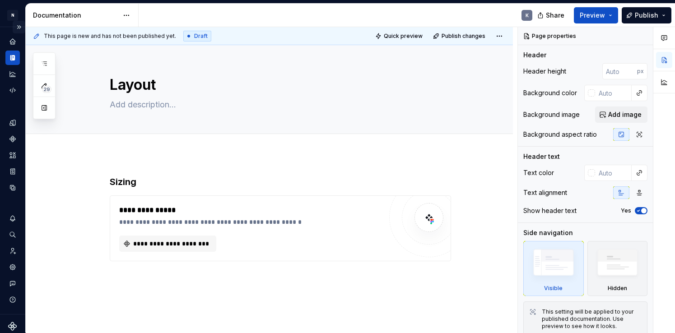
click at [21, 26] on button "Expand sidebar" at bounding box center [19, 27] width 13 height 13
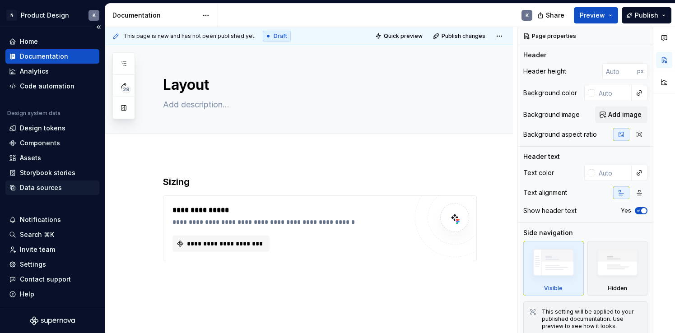
click at [51, 190] on div "Data sources" at bounding box center [41, 187] width 42 height 9
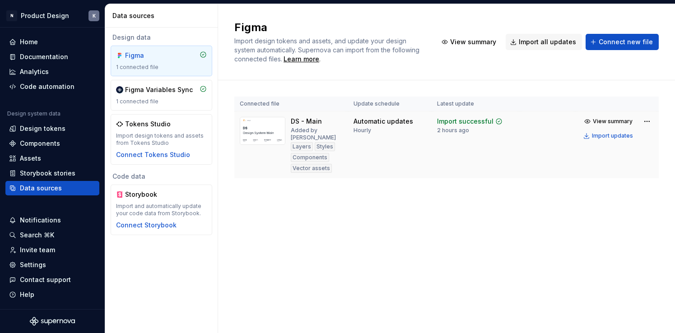
click at [556, 138] on td at bounding box center [547, 145] width 56 height 67
click at [596, 136] on div "Import updates" at bounding box center [612, 135] width 41 height 7
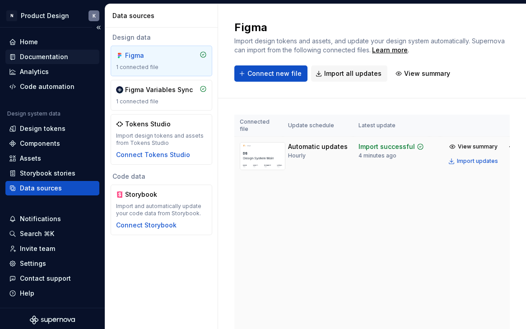
click at [54, 57] on div "Documentation" at bounding box center [44, 56] width 48 height 9
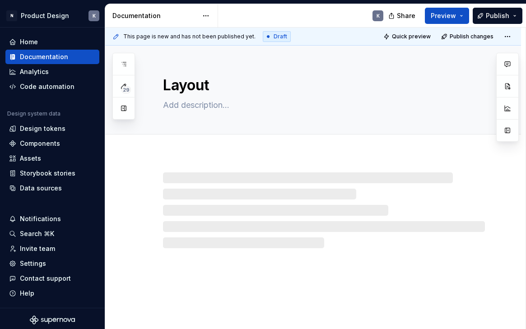
type textarea "*"
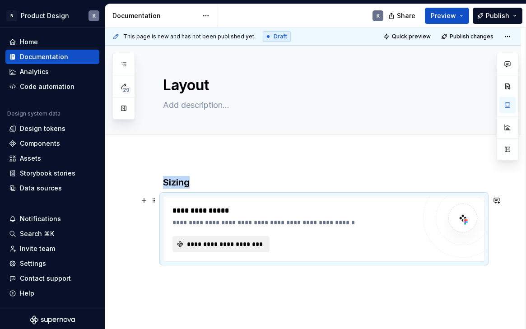
click at [241, 242] on span "**********" at bounding box center [225, 244] width 78 height 9
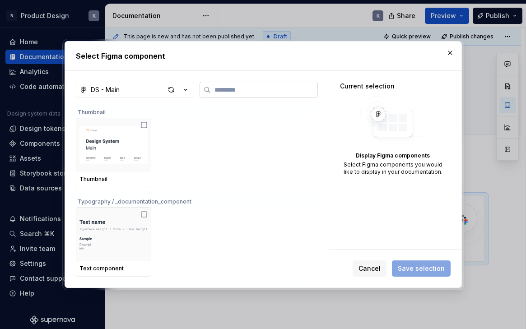
click at [256, 93] on input "search" at bounding box center [264, 89] width 107 height 9
type input "*"
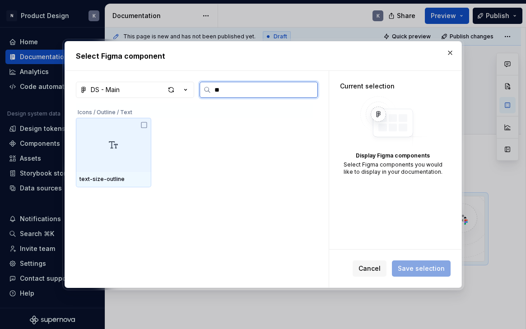
type input "*"
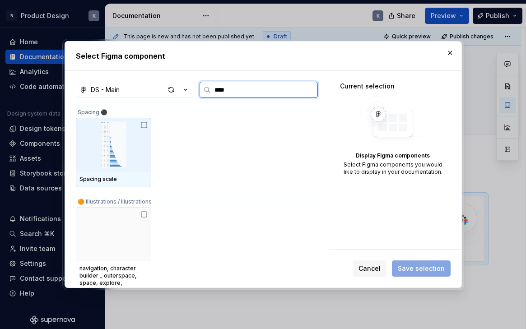
type input "*****"
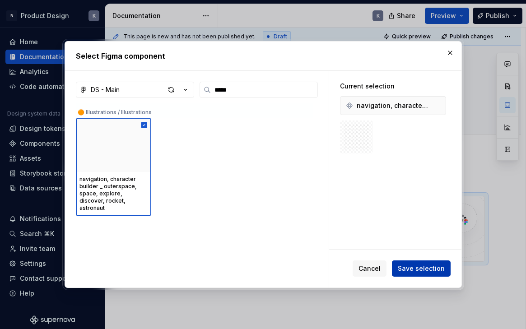
click at [438, 267] on span "Save selection" at bounding box center [421, 268] width 47 height 9
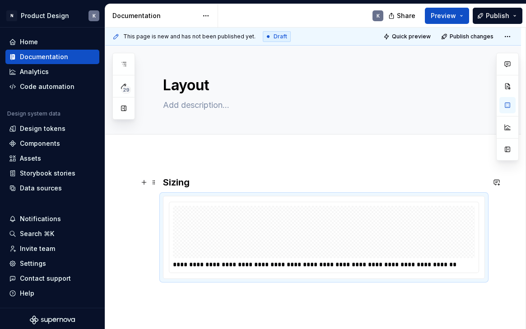
scroll to position [30, 0]
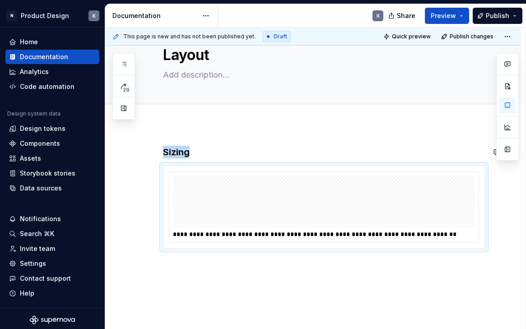
click at [321, 142] on div "**********" at bounding box center [313, 241] width 416 height 234
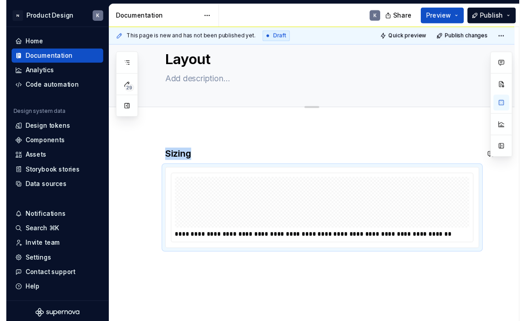
scroll to position [19, 0]
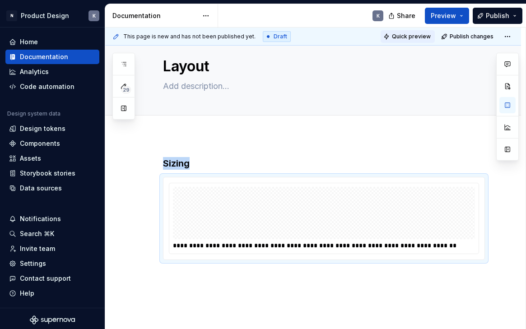
click at [402, 37] on span "Quick preview" at bounding box center [411, 36] width 39 height 7
click at [446, 14] on span "Preview" at bounding box center [443, 15] width 25 height 9
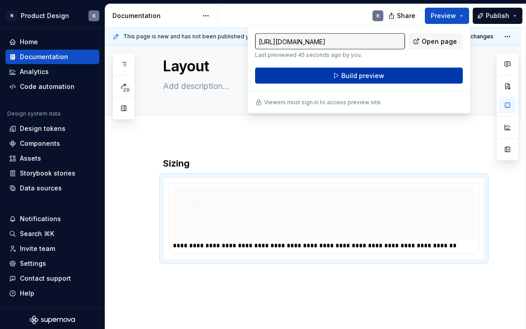
click at [405, 72] on button "Build preview" at bounding box center [359, 76] width 208 height 16
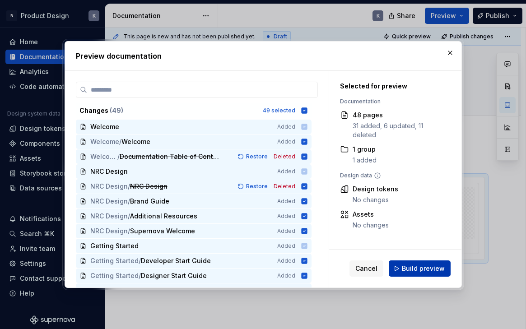
click at [420, 270] on span "Build preview" at bounding box center [423, 268] width 43 height 9
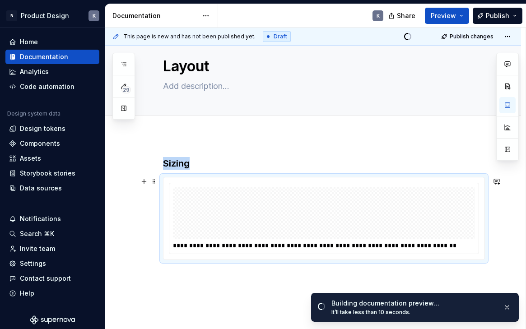
click at [305, 216] on img at bounding box center [324, 213] width 295 height 45
click at [264, 145] on div "**********" at bounding box center [313, 252] width 416 height 234
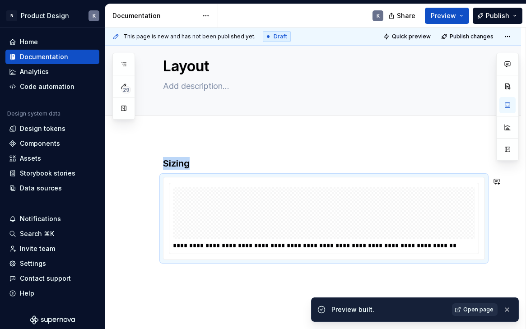
click at [488, 309] on span "Open page" at bounding box center [478, 309] width 30 height 7
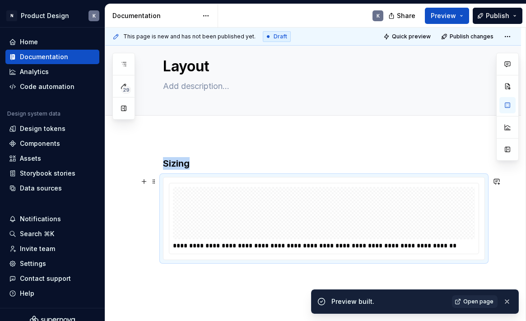
click at [345, 179] on div "**********" at bounding box center [323, 218] width 321 height 82
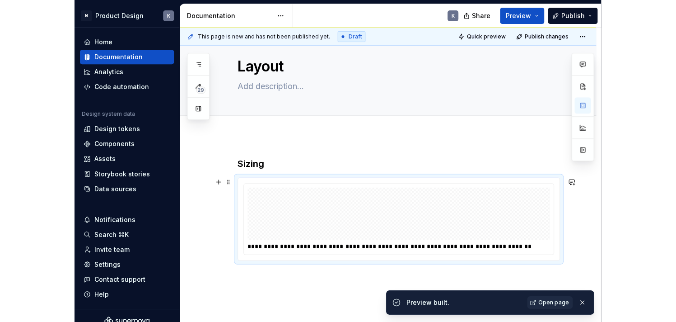
scroll to position [0, 0]
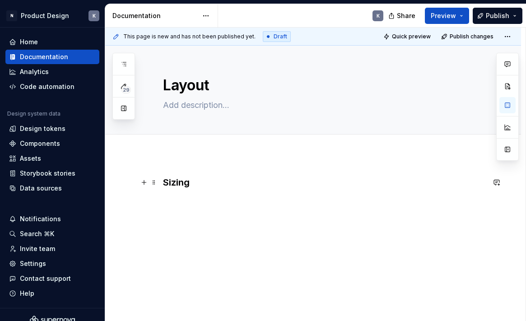
type textarea "*"
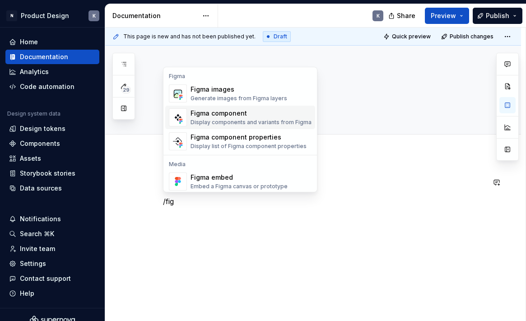
click at [274, 117] on div "Figma component" at bounding box center [251, 113] width 121 height 9
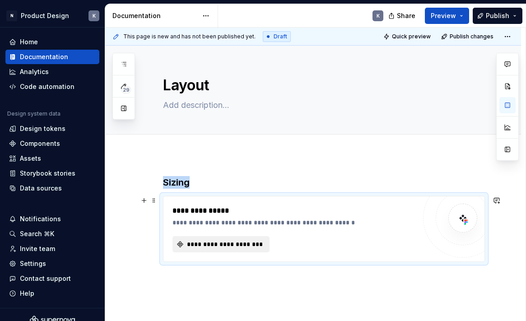
click at [223, 242] on span "**********" at bounding box center [225, 244] width 78 height 9
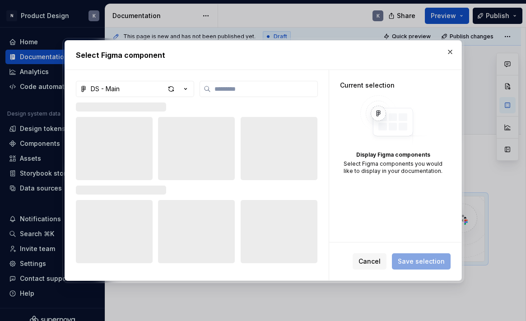
type textarea "*"
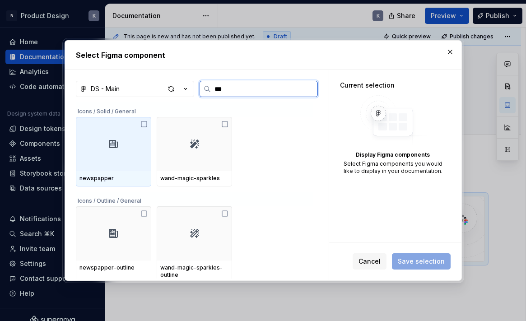
type input "****"
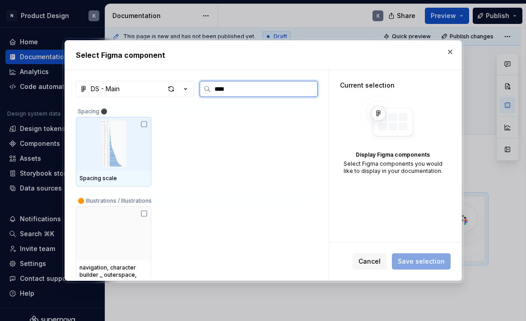
click at [148, 124] on icon at bounding box center [143, 124] width 7 height 7
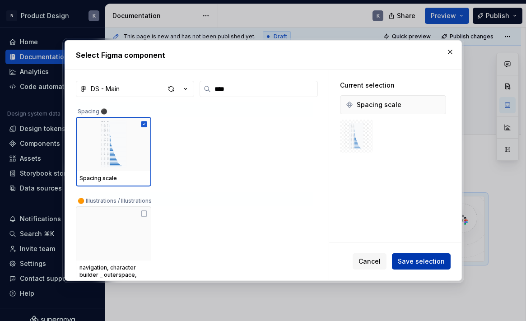
click at [408, 261] on span "Save selection" at bounding box center [421, 261] width 47 height 9
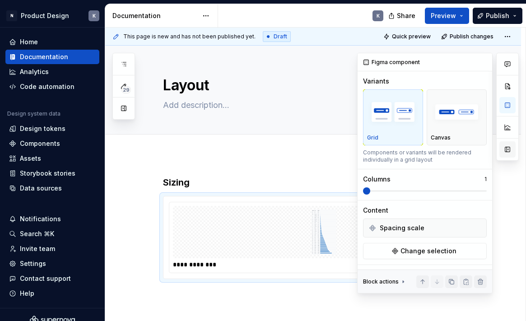
click at [508, 153] on button "button" at bounding box center [507, 149] width 16 height 16
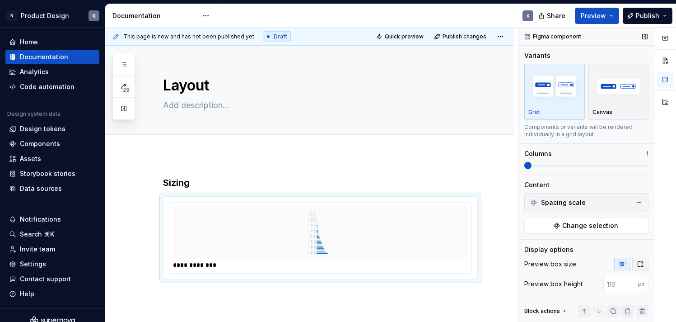
click at [641, 266] on icon "button" at bounding box center [640, 263] width 7 height 7
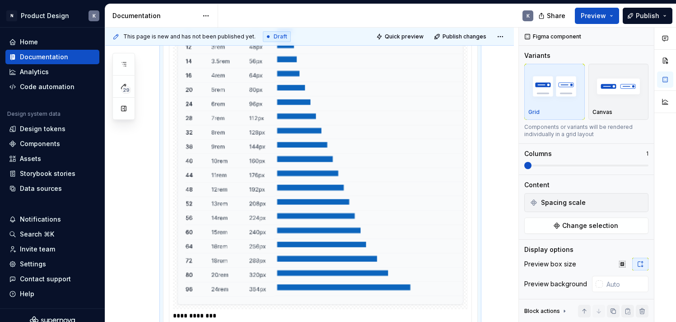
scroll to position [555, 0]
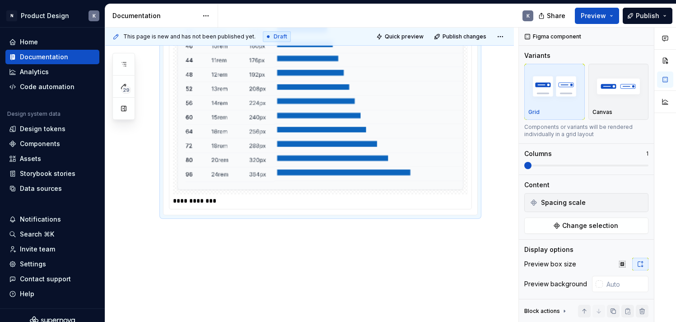
click at [609, 93] on img "button" at bounding box center [618, 86] width 52 height 33
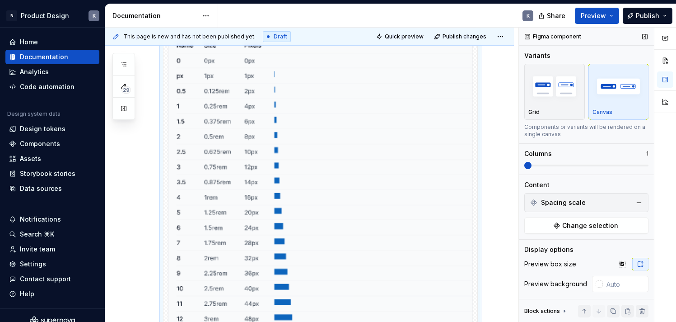
click at [609, 93] on img "button" at bounding box center [618, 86] width 52 height 33
click at [554, 96] on img "button" at bounding box center [554, 86] width 52 height 33
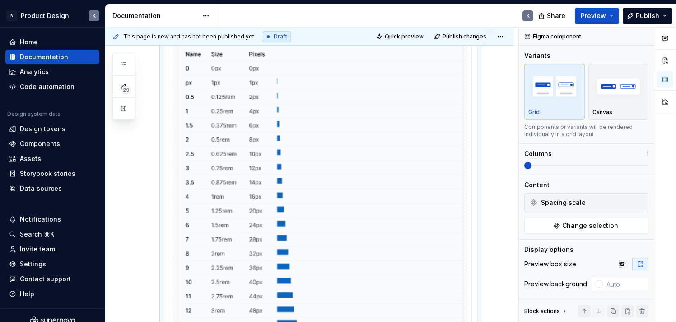
scroll to position [0, 0]
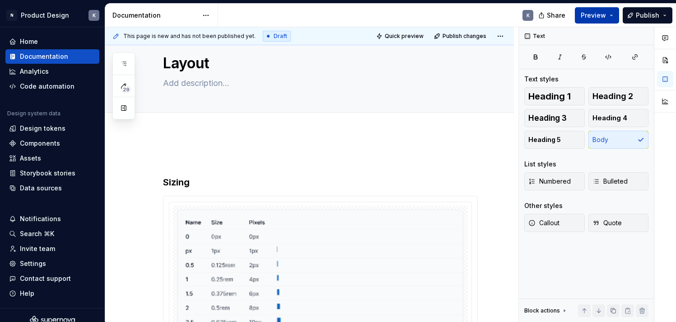
drag, startPoint x: 615, startPoint y: 13, endPoint x: 612, endPoint y: 21, distance: 8.0
click at [615, 13] on button "Preview" at bounding box center [597, 15] width 44 height 16
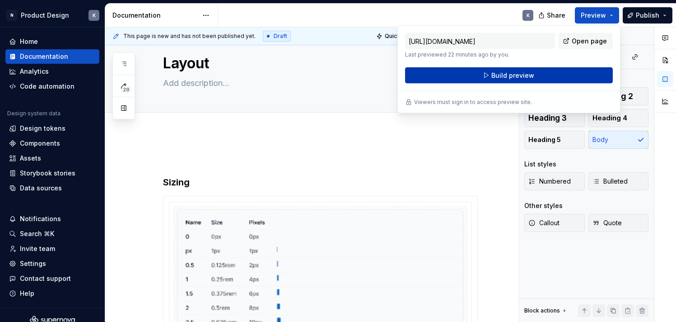
click at [554, 72] on button "Build preview" at bounding box center [509, 75] width 208 height 16
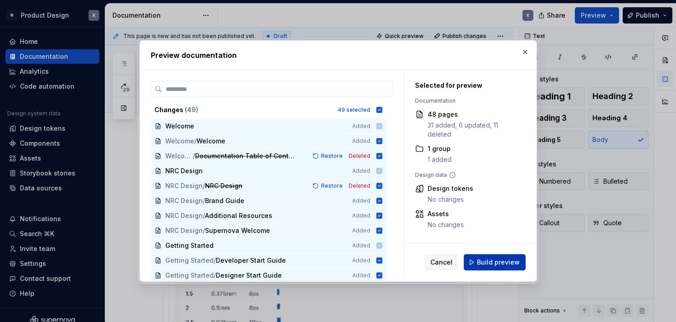
click at [492, 258] on span "Build preview" at bounding box center [498, 261] width 43 height 9
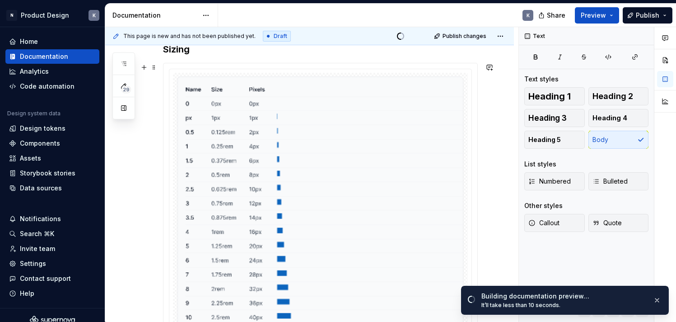
scroll to position [352, 0]
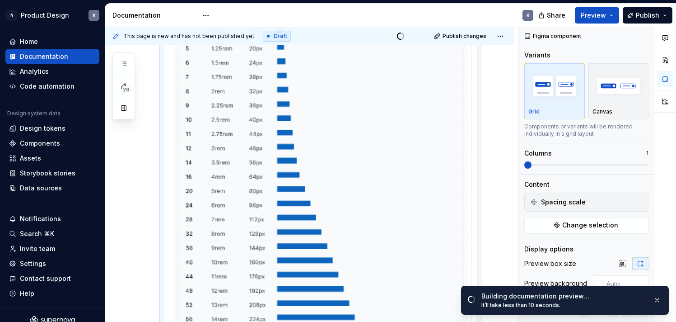
click at [335, 169] on img at bounding box center [321, 142] width 288 height 527
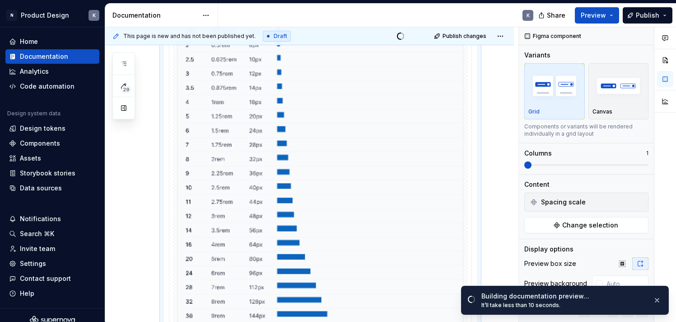
scroll to position [555, 0]
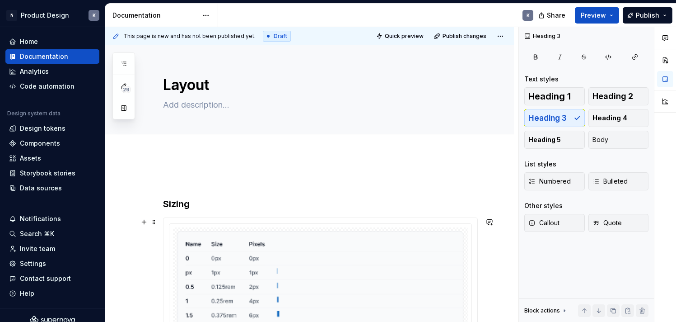
scroll to position [104, 0]
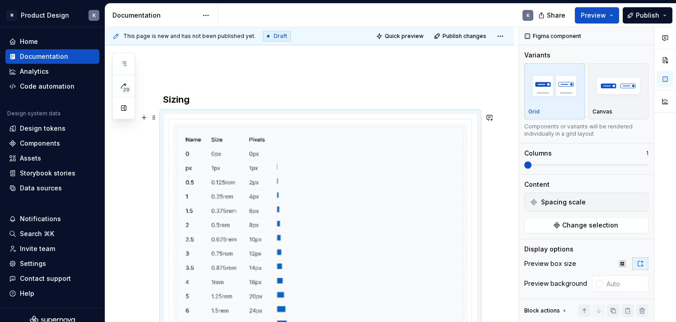
scroll to position [0, 0]
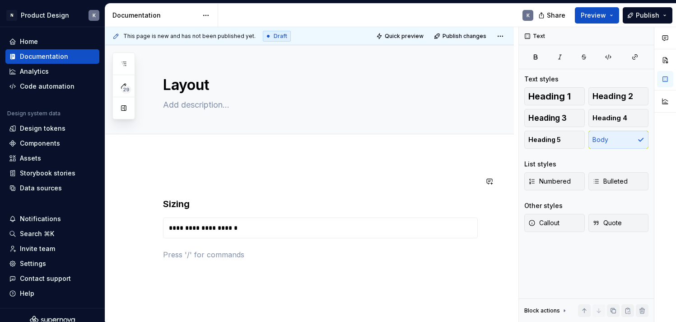
type textarea "*"
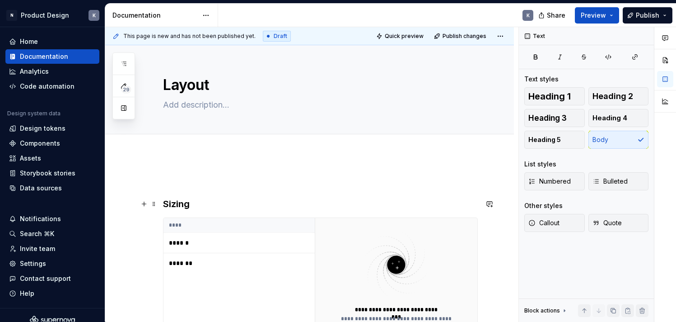
click at [213, 206] on h3 "Sizing" at bounding box center [320, 203] width 315 height 13
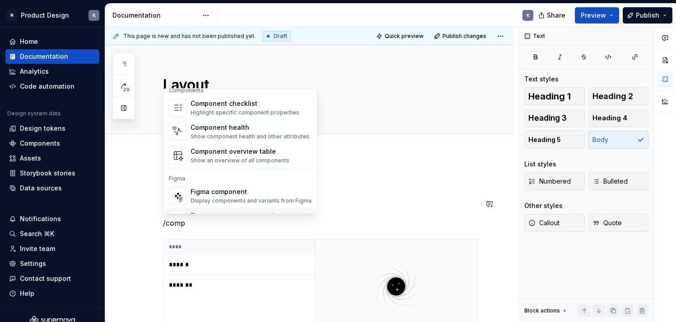
scroll to position [27, 0]
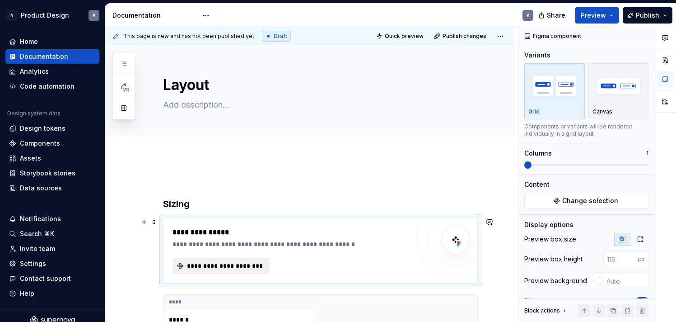
click at [231, 263] on span "**********" at bounding box center [225, 265] width 78 height 9
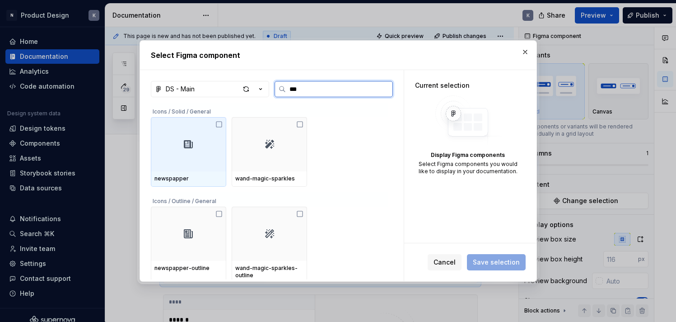
type input "****"
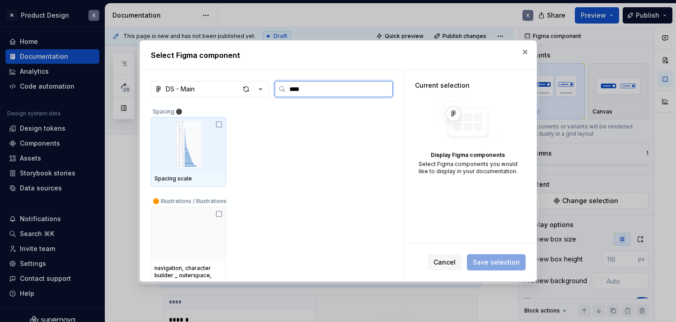
drag, startPoint x: 204, startPoint y: 147, endPoint x: 187, endPoint y: 153, distance: 17.4
click at [204, 147] on img at bounding box center [188, 144] width 68 height 47
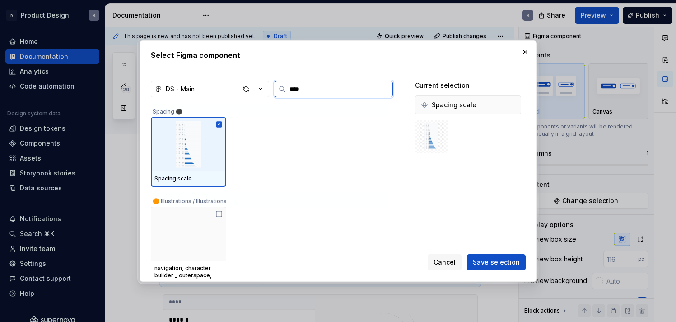
click at [187, 153] on img at bounding box center [188, 144] width 68 height 47
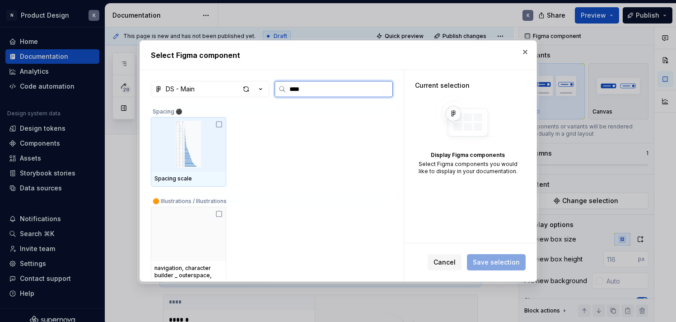
click at [187, 153] on img at bounding box center [188, 144] width 68 height 47
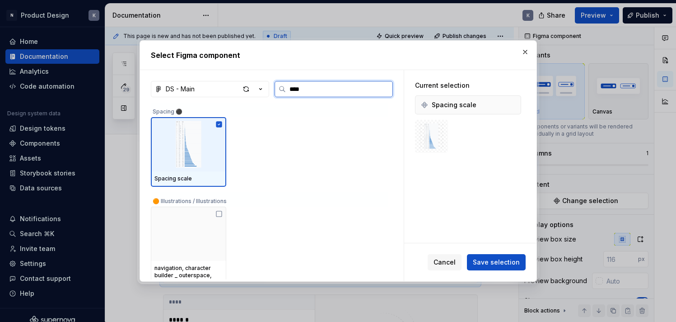
click at [187, 153] on img at bounding box center [188, 144] width 68 height 47
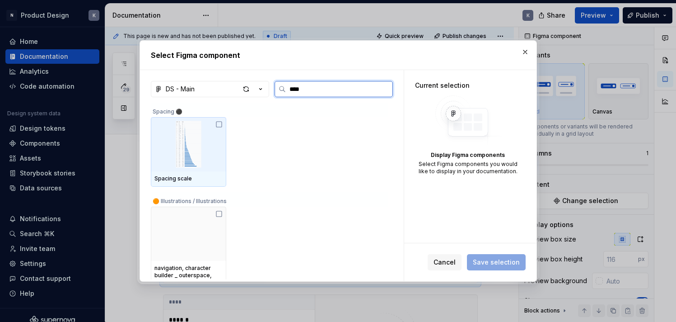
click at [187, 153] on img at bounding box center [188, 144] width 68 height 47
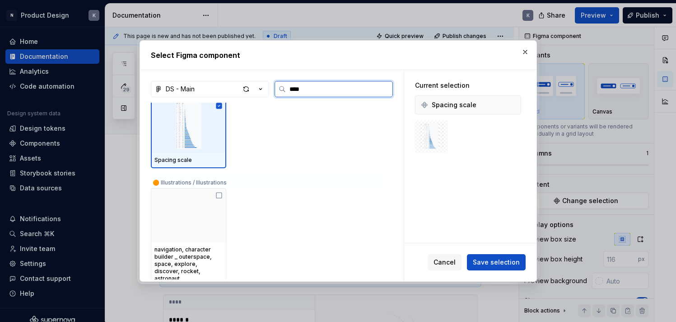
scroll to position [0, 0]
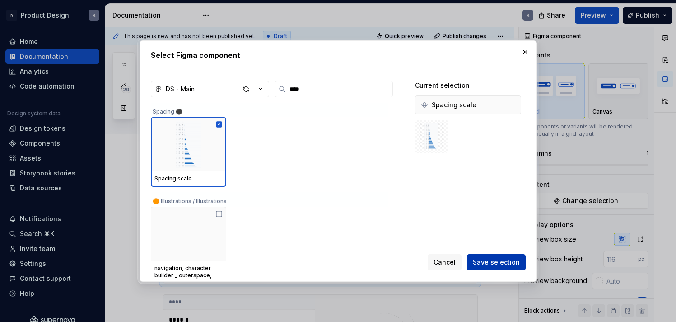
click at [495, 258] on span "Save selection" at bounding box center [496, 261] width 47 height 9
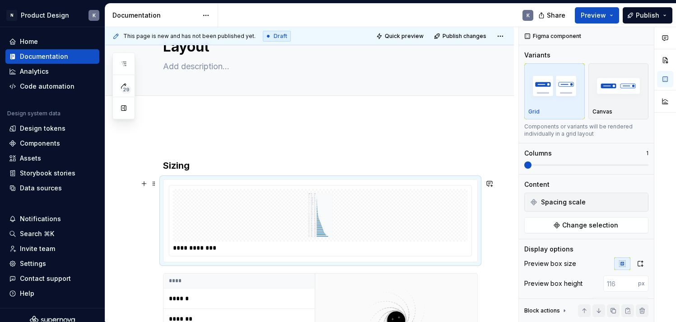
scroll to position [65, 0]
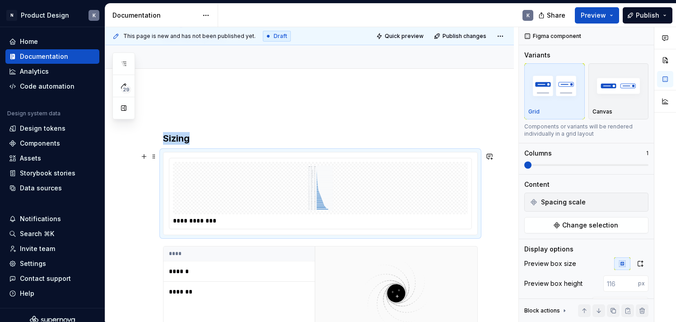
click at [324, 196] on img at bounding box center [321, 187] width 288 height 45
click at [601, 100] on img "button" at bounding box center [618, 85] width 52 height 33
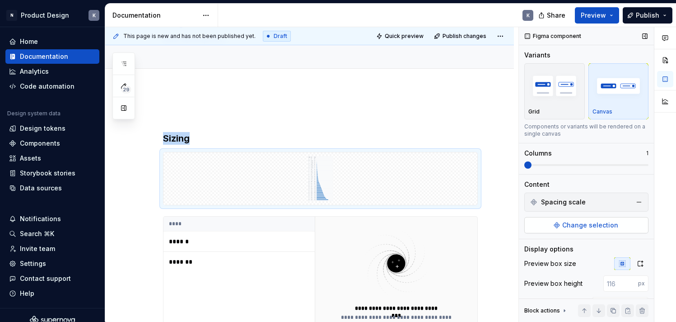
scroll to position [18, 0]
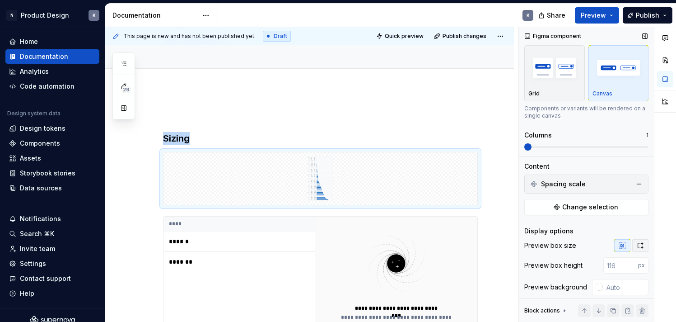
click at [643, 247] on icon "button" at bounding box center [640, 245] width 7 height 7
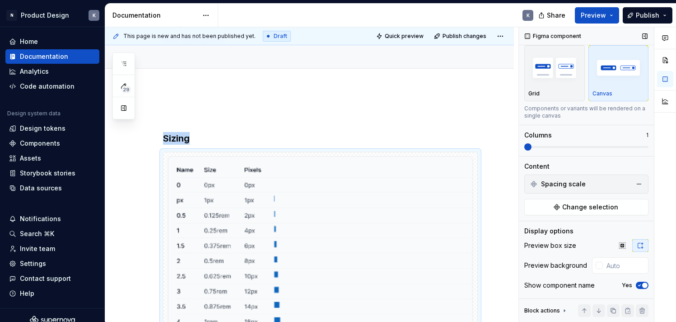
click at [643, 247] on icon "button" at bounding box center [640, 245] width 7 height 7
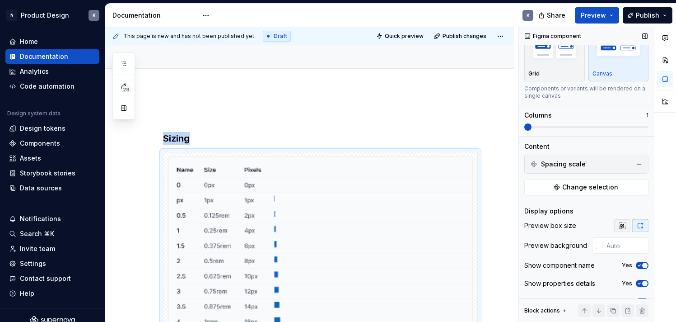
click at [622, 225] on icon "button" at bounding box center [622, 225] width 7 height 7
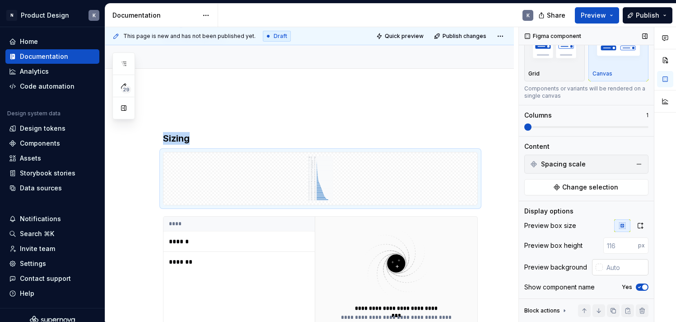
scroll to position [75, 0]
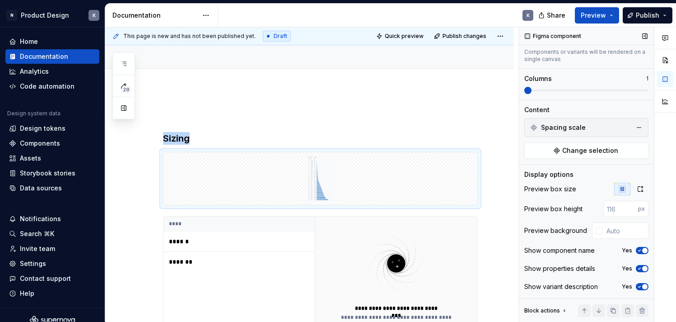
click at [644, 252] on span "button" at bounding box center [644, 249] width 5 height 5
click at [644, 252] on button "No" at bounding box center [642, 250] width 13 height 7
click at [448, 159] on img at bounding box center [320, 178] width 307 height 45
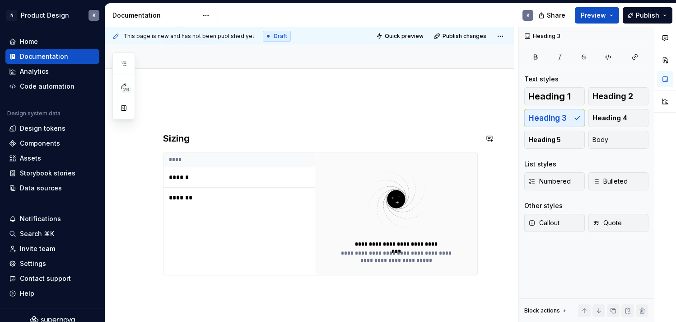
scroll to position [34, 0]
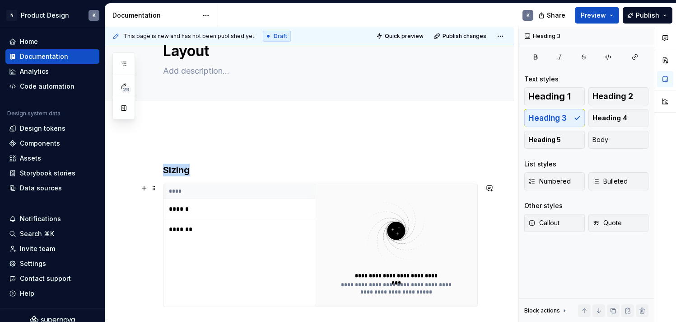
click at [308, 207] on td "******" at bounding box center [240, 209] width 154 height 20
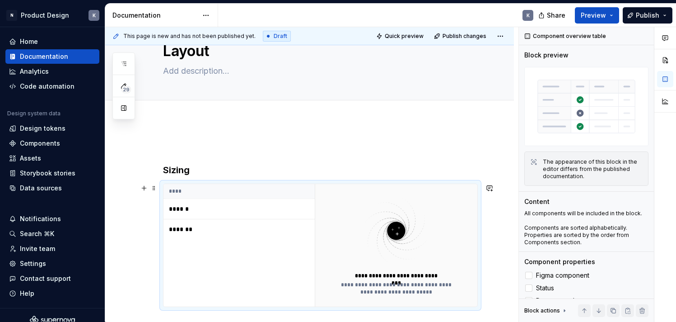
scroll to position [0, 0]
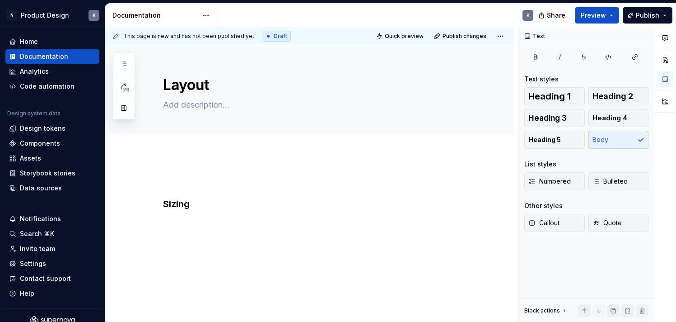
type textarea "*"
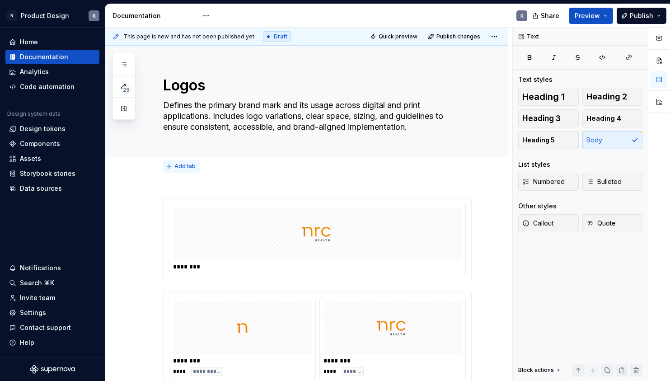
scroll to position [29, 0]
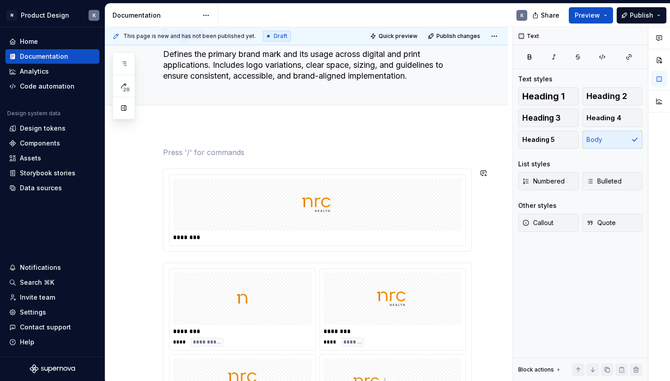
scroll to position [72, 0]
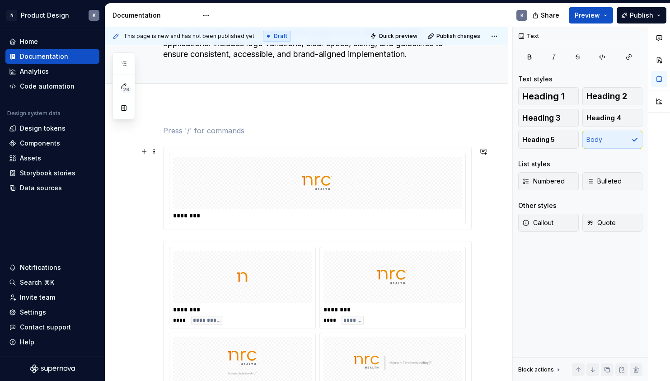
click at [378, 174] on div at bounding box center [317, 183] width 289 height 52
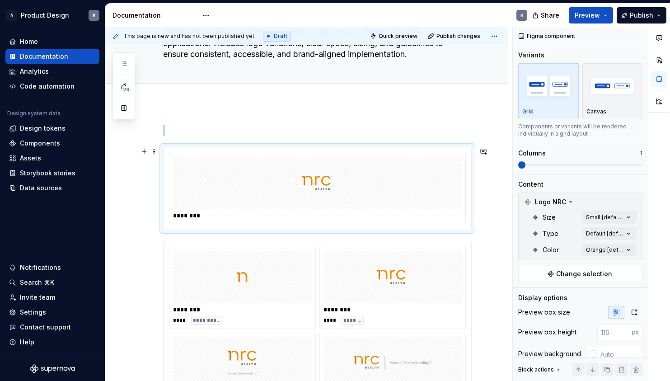
type textarea "*"
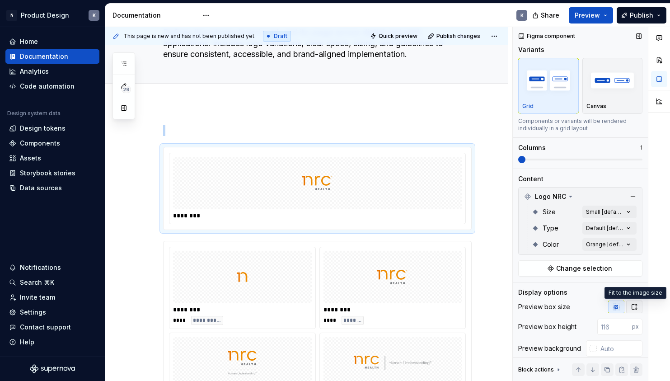
scroll to position [33, 0]
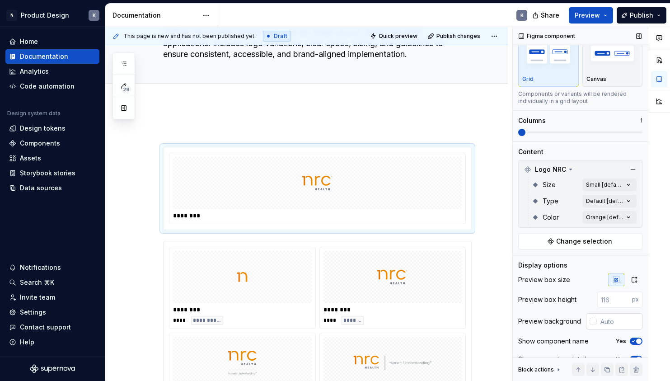
click at [591, 322] on div at bounding box center [592, 320] width 7 height 7
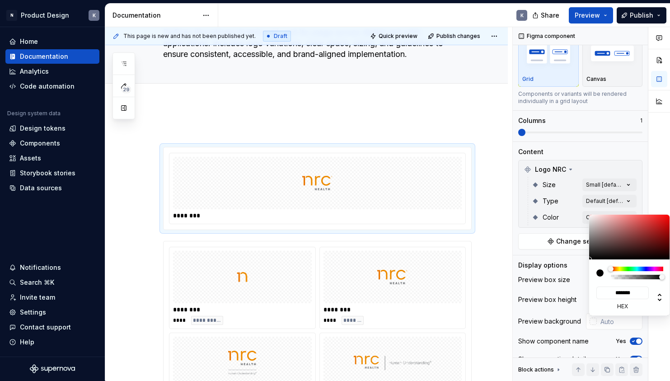
type input "#0A0A0A"
type input "*******"
type input "#3E3E3E"
type input "*******"
type input "#7E7E7E"
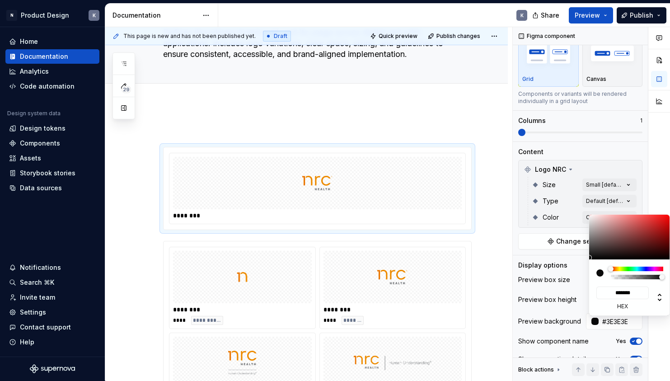
type input "*******"
type input "#FFFFFF"
type input "*******"
drag, startPoint x: 590, startPoint y: 257, endPoint x: 581, endPoint y: 200, distance: 57.7
click at [581, 200] on body "N Product Design K Home Documentation Analytics Code automation Design system d…" at bounding box center [335, 190] width 670 height 381
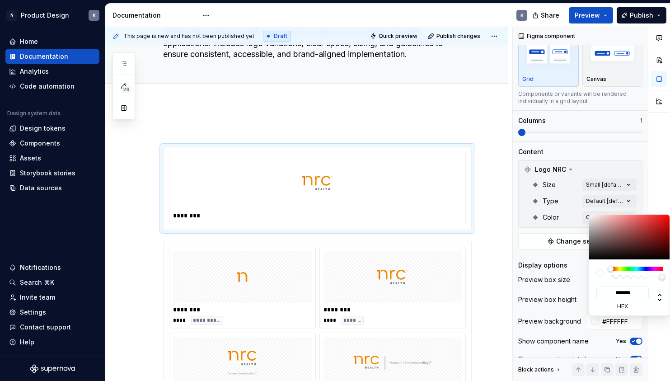
click at [499, 234] on html "N Product Design K Home Documentation Analytics Code automation Design system d…" at bounding box center [335, 190] width 670 height 381
click at [624, 182] on div "Comments Open comments No comments yet Select ‘Comment’ from the block context …" at bounding box center [591, 204] width 157 height 354
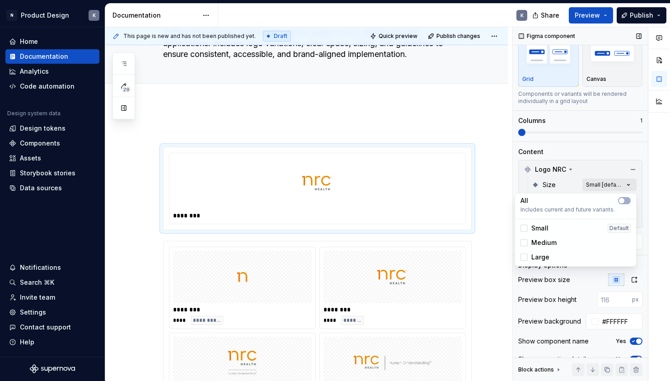
click at [626, 183] on div "Comments Open comments No comments yet Select ‘Comment’ from the block context …" at bounding box center [591, 204] width 157 height 354
click at [572, 255] on div "Large" at bounding box center [575, 256] width 110 height 9
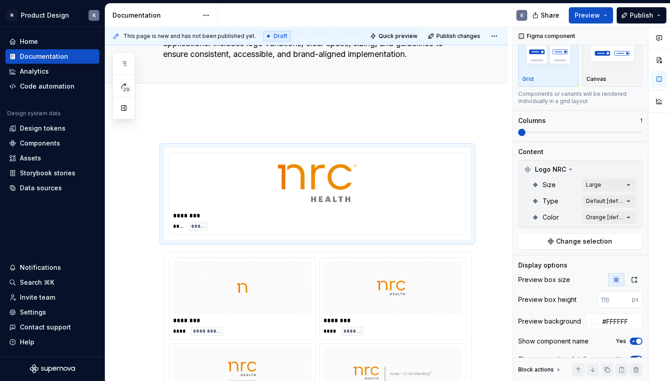
click at [499, 195] on html "N Product Design K Home Documentation Analytics Code automation Design system d…" at bounding box center [335, 190] width 670 height 381
click at [332, 218] on div "********" at bounding box center [319, 215] width 293 height 9
click at [631, 186] on div "Comments Open comments No comments yet Select ‘Comment’ from the block context …" at bounding box center [591, 204] width 157 height 354
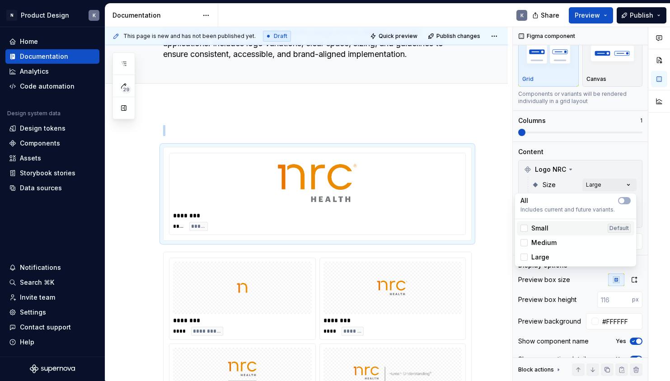
click at [583, 233] on div "Small Default" at bounding box center [575, 228] width 117 height 14
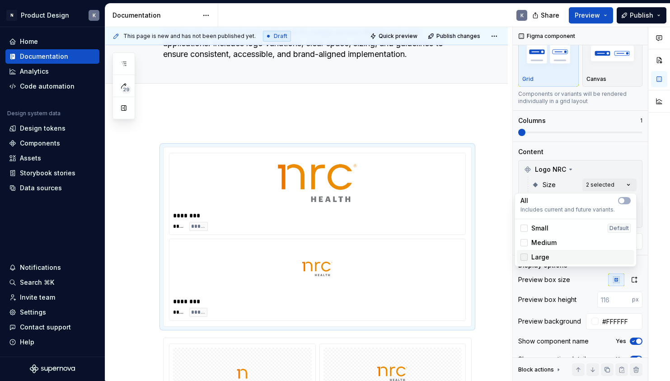
click at [524, 257] on icon at bounding box center [524, 257] width 0 height 0
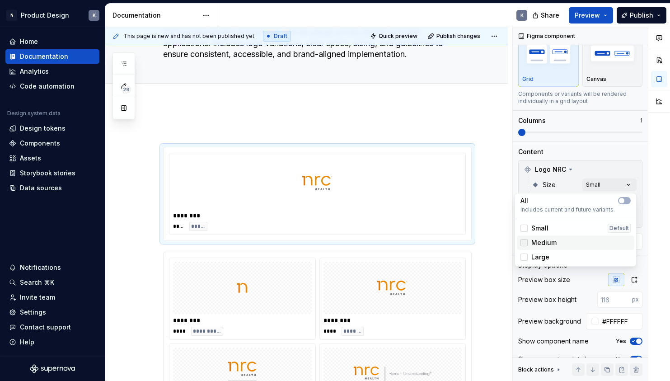
click at [525, 243] on div at bounding box center [523, 242] width 7 height 7
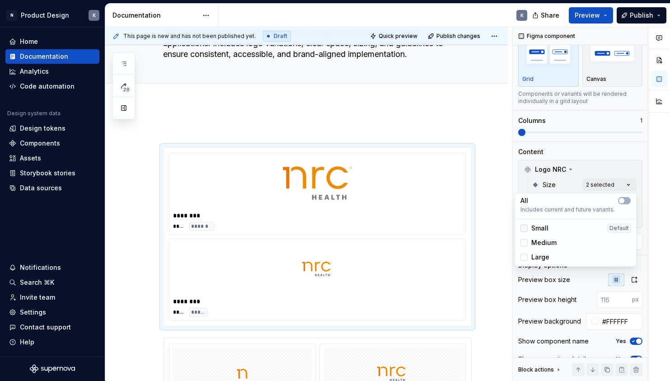
click at [524, 228] on icon at bounding box center [524, 228] width 0 height 0
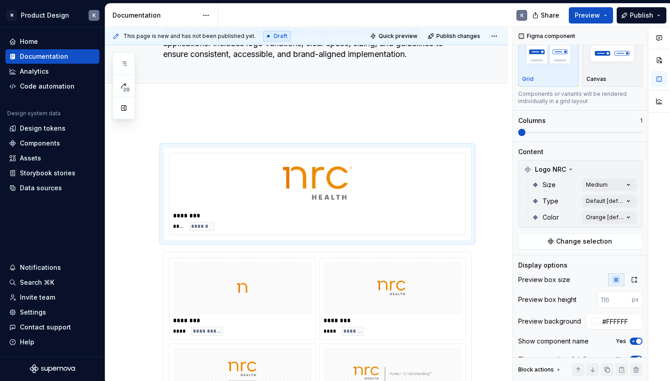
click at [451, 116] on html "N Product Design K Home Documentation Analytics Code automation Design system d…" at bounding box center [335, 190] width 670 height 381
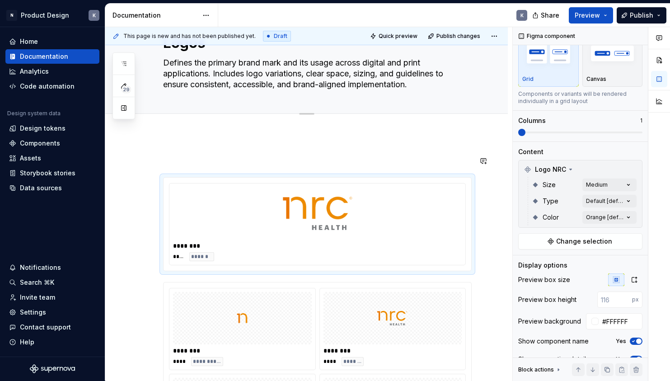
type textarea "*"
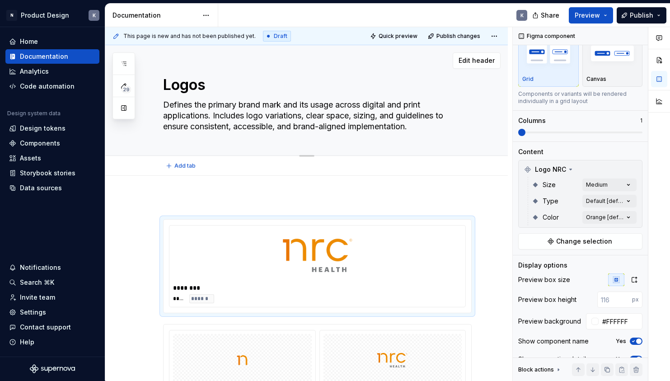
click at [272, 107] on textarea "Defines the primary brand mark and its usage across digital and print applicati…" at bounding box center [315, 116] width 308 height 36
click at [194, 108] on textarea "Defines the primary brand mark and its usage across digital and print applicati…" at bounding box center [315, 116] width 308 height 36
drag, startPoint x: 210, startPoint y: 106, endPoint x: 166, endPoint y: 105, distance: 43.8
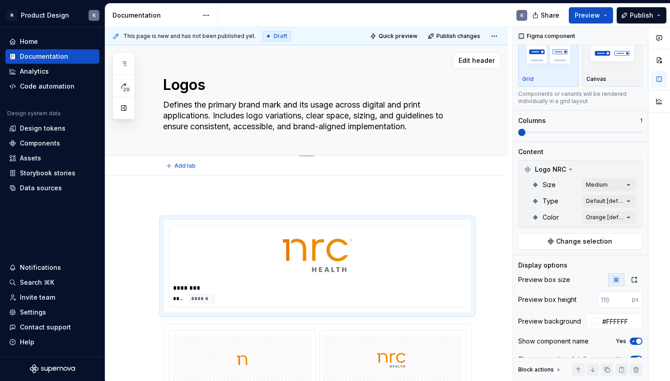
click at [166, 105] on textarea "Defines the primary brand mark and its usage across digital and print applicati…" at bounding box center [315, 116] width 308 height 36
click at [168, 104] on textarea "Defines the primary brand mark and its usage across digital and print applicati…" at bounding box center [315, 116] width 308 height 36
drag, startPoint x: 210, startPoint y: 106, endPoint x: 163, endPoint y: 108, distance: 47.5
click at [163, 108] on textarea "Defines the primary brand mark and its usage across digital and print applicati…" at bounding box center [315, 116] width 308 height 36
type textarea "Tprimary brand mark and its usage across digital and print applications. Includ…"
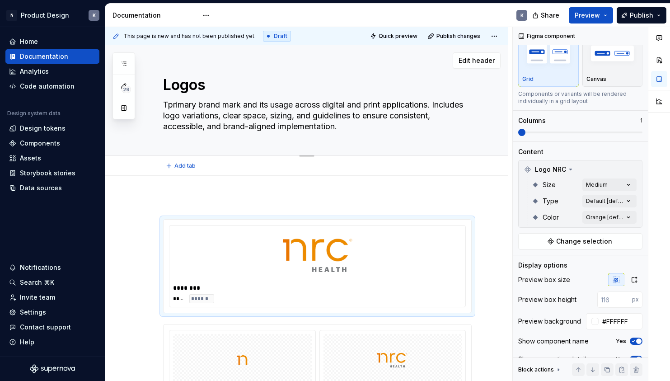
type textarea "*"
type textarea "Thprimary brand mark and its usage across digital and print applications. Inclu…"
type textarea "*"
type textarea "Theprimary brand mark and its usage across digital and print applications. Incl…"
type textarea "*"
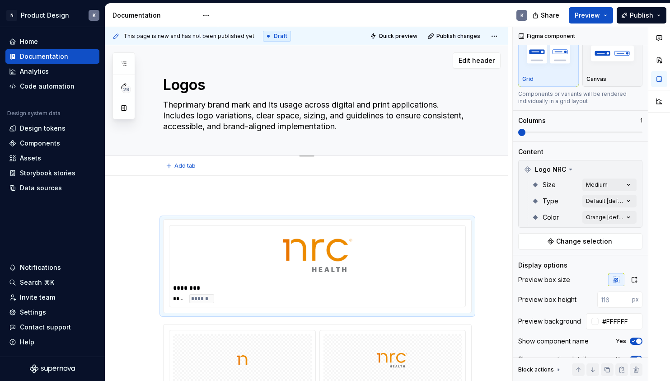
type textarea "The primary brand mark and its usage across digital and print applications. Inc…"
type textarea "*"
type textarea "The Nprimary brand mark and its usage across digital and print applications. In…"
type textarea "*"
type textarea "The NRprimary brand mark and its usage across digital and print applications. I…"
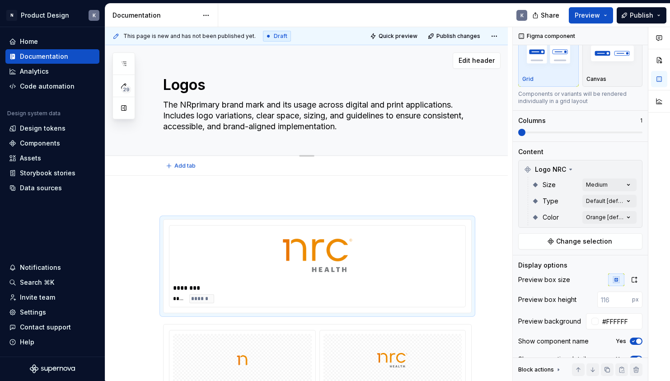
type textarea "*"
type textarea "The NRCprimary brand mark and its usage across digital and print applications. …"
type textarea "*"
type textarea "The NRC primary brand mark and its usage across digital and print applications.…"
type textarea "*"
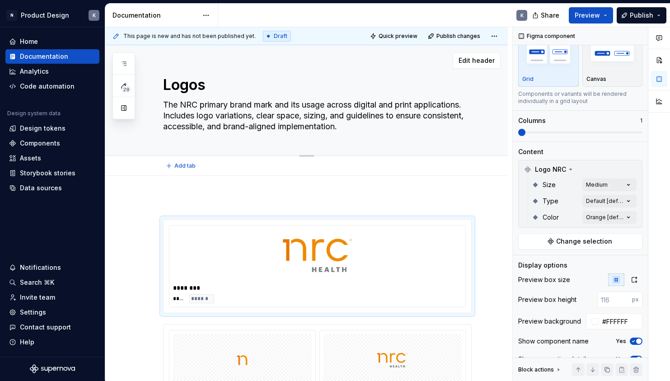
type textarea "The NRC Lprimary brand mark and its usage across digital and print applications…"
type textarea "*"
type textarea "The NRC Loprimary brand mark and its usage across digital and print application…"
type textarea "*"
type textarea "The NRC Logprimary brand mark and its usage across digital and print applicatio…"
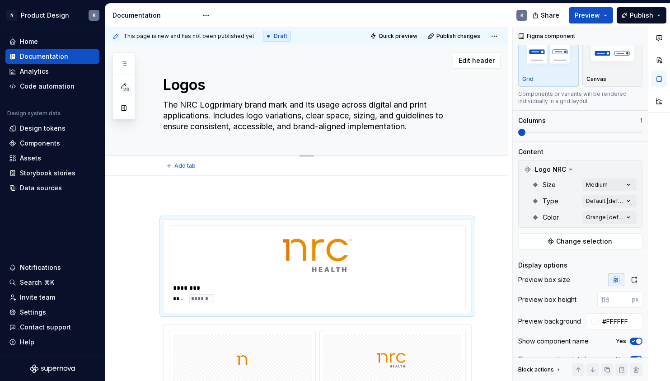
type textarea "*"
type textarea "The NRC Logoprimary brand mark and its usage across digital and print applicati…"
type textarea "*"
type textarea "The NRC Logo primary brand mark and its usage across digital and print applicat…"
type textarea "*"
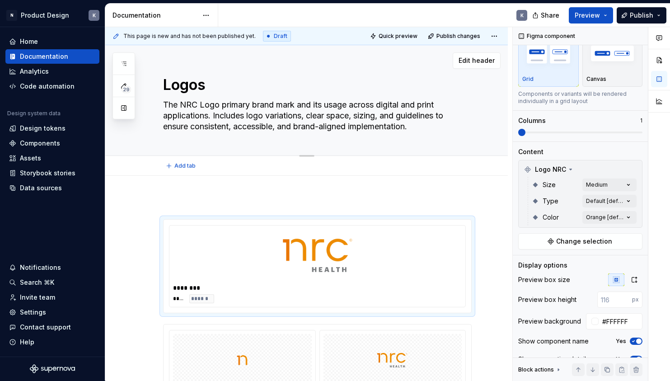
type textarea "The NRC Logo uprimary brand mark and its usage across digital and print applica…"
type textarea "*"
type textarea "The NRC Logo utprimary brand mark and its usage across digital and print applic…"
type textarea "*"
type textarea "The NRC Logo utlprimary brand mark and its usage across digital and print appli…"
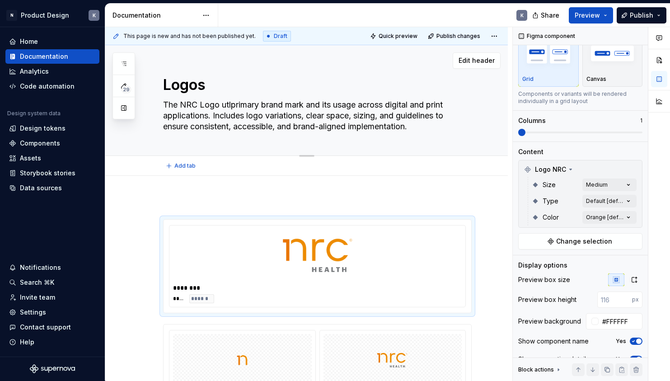
type textarea "*"
type textarea "The NRC Logo utliprimary brand mark and its usage across digital and print appl…"
type textarea "*"
type textarea "The NRC Logo utlizprimary brand mark and its usage across digital and print app…"
type textarea "*"
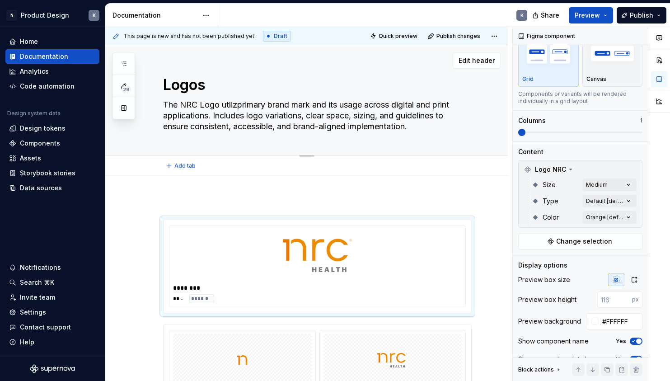
type textarea "The NRC Logo utlizeprimary brand mark and its usage across digital and print ap…"
type textarea "*"
type textarea "The NRC Logo utlizedprimary brand mark and its usage across digital and print a…"
type textarea "*"
type textarea "The NRC Logo utilized primary brand mark and its usage across digital and print…"
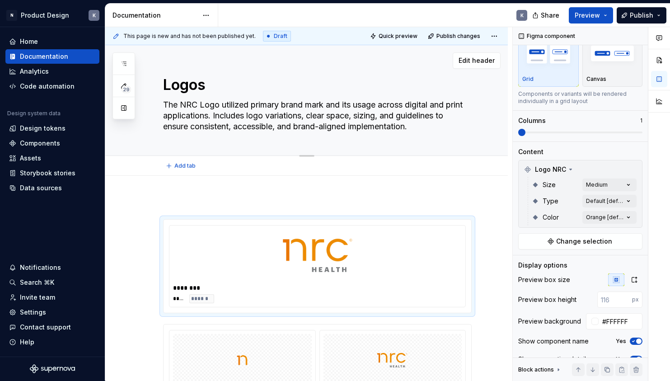
type textarea "*"
type textarea "The NRC Logo utilized iprimary brand mark and its usage across digital and prin…"
type textarea "*"
type textarea "The NRC Logo utilized inprimary brand mark and its usage across digital and pri…"
type textarea "*"
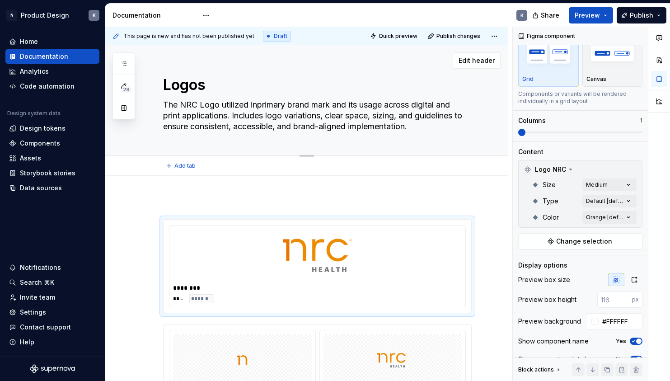
type textarea "The NRC Logo utilized in primary brand mark and its usage across digital and pr…"
type textarea "*"
type textarea "The NRC Logo utilized in oprimary brand mark and its usage across digital and p…"
type textarea "*"
type textarea "The NRC Logo utilized in ouprimary brand mark and its usage across digital and …"
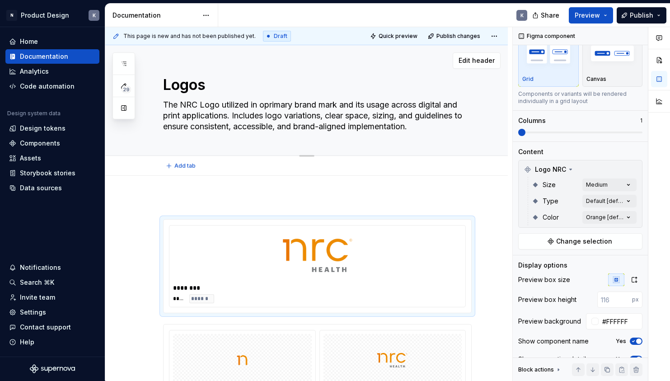
type textarea "*"
type textarea "The NRC Logo utilized in ourprimary brand mark and its usage across digital and…"
type textarea "*"
type textarea "The NRC Logo utilized in our primary brand mark and its usage across digital an…"
type textarea "*"
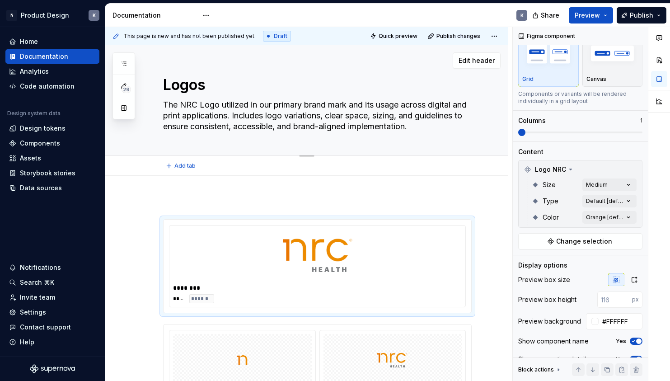
type textarea "The NRC Logo utilized in our dprimary brand mark and its usage across digital a…"
type textarea "*"
type textarea "The NRC Logo utilized in our primary brand mark and its usage across digital an…"
type textarea "*"
type textarea "The NRC Logo utilized in our sprimary brand mark and its usage across digital a…"
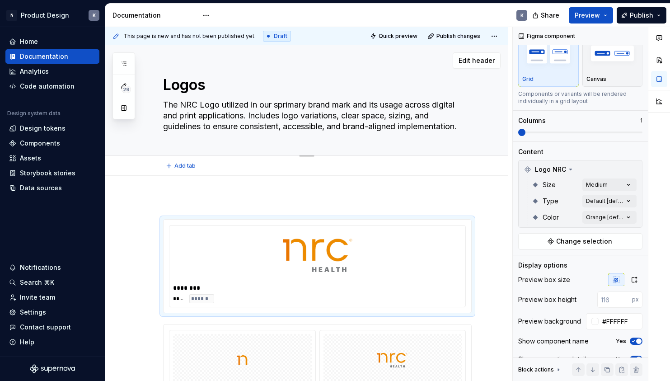
type textarea "*"
type textarea "The NRC Logo utilized in our sfprimary brand mark and its usage across digital …"
type textarea "*"
type textarea "The NRC Logo utilized in our sfoprimary brand mark and its usage across digital…"
type textarea "*"
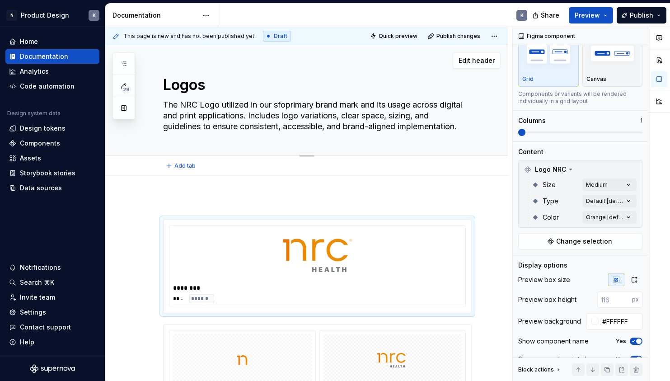
type textarea "The NRC Logo utilized in our sfprimary brand mark and its usage across digital …"
type textarea "*"
type textarea "The NRC Logo utilized in our sprimary brand mark and its usage across digital a…"
type textarea "*"
type textarea "The NRC Logo utilized in our soprimary brand mark and its usage across digital …"
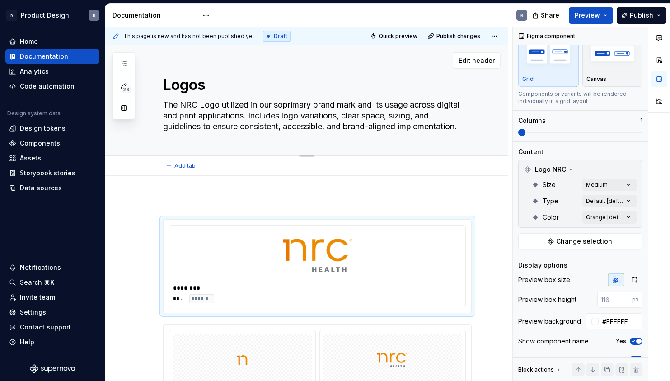
type textarea "*"
type textarea "The NRC Logo utilized in our sofprimary brand mark and its usage across digital…"
type textarea "*"
type textarea "The NRC Logo utilized in our sofwprimary brand mark and its usage across digita…"
type textarea "*"
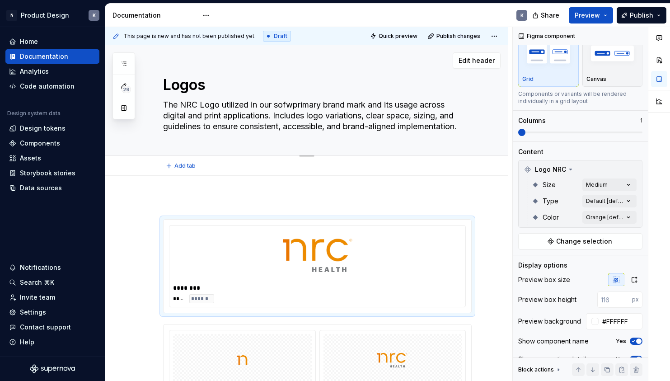
type textarea "The NRC Logo utilized in our sofprimary brand mark and its usage across digital…"
type textarea "*"
type textarea "The NRC Logo utilized in our softprimary brand mark and its usage across digita…"
type textarea "*"
type textarea "The NRC Logo utilized in our softwprimary brand mark and its usage across digit…"
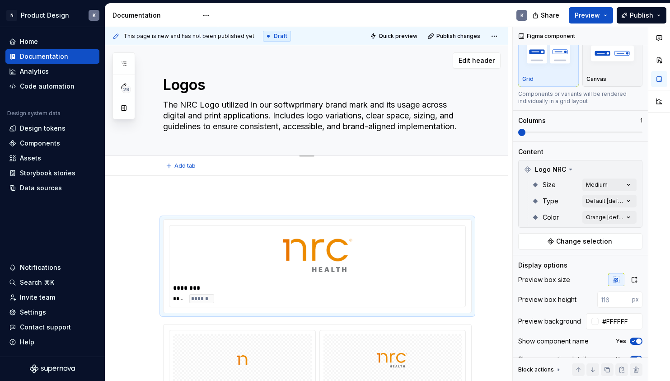
type textarea "*"
type textarea "The NRC Logo utilized in our softwaprimary brand mark and its usage across digi…"
type textarea "*"
type textarea "The NRC Logo utilized in our softwarprimary brand mark and its usage across dig…"
type textarea "*"
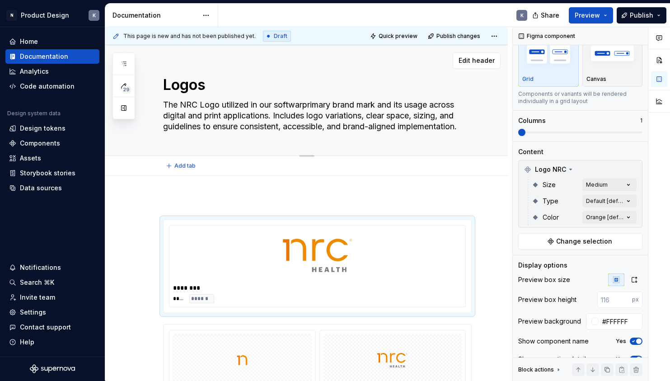
type textarea "The NRC Logo utilized in our softwareprimary brand mark and its usage across di…"
type textarea "*"
type textarea "The NRC Logo utilized in our software primary brand mark and its usage across d…"
type textarea "*"
drag, startPoint x: 311, startPoint y: 106, endPoint x: 386, endPoint y: 104, distance: 74.5
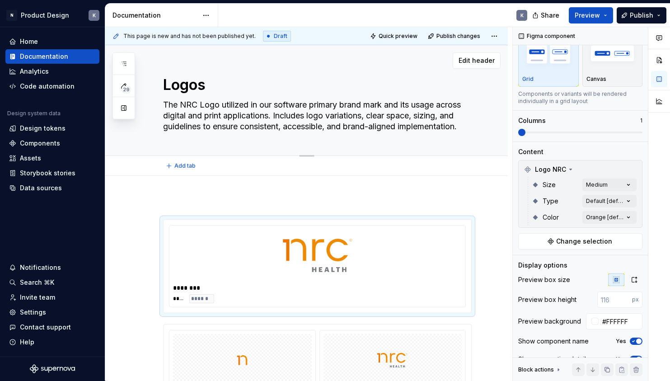
click at [386, 104] on textarea "The NRC Logo utilized in our software primary brand mark and its usage across d…" at bounding box center [315, 116] width 308 height 36
type textarea "The NRC Logo utilized in our software and its usage across digital and print ap…"
type textarea "*"
click at [221, 106] on textarea "The NRC Logo utilized in our software and its usage across digital and print ap…" at bounding box center [315, 116] width 308 height 36
type textarea "The NRC Logo iutilized in our software and its usage across digital and print a…"
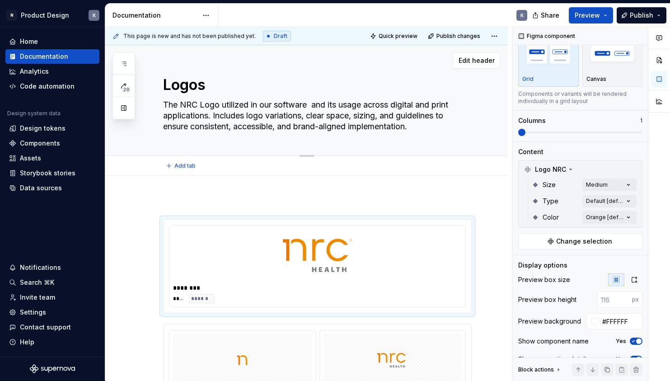
type textarea "*"
type textarea "The NRC Logo isutilized in our software and its usage across digital and print …"
type textarea "*"
type textarea "The NRC Logo is utilized in our software and its usage across digital and print…"
type textarea "*"
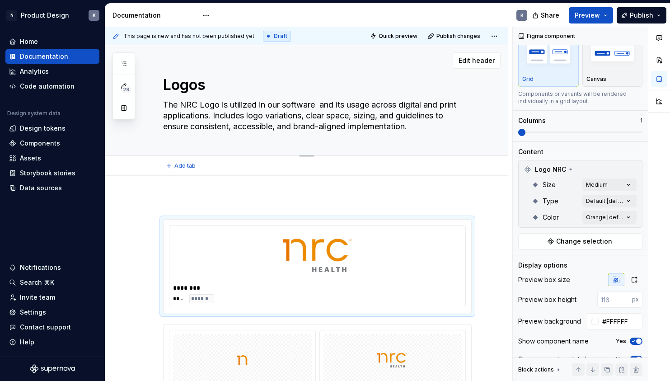
type textarea "The NRC Logo is tutilized in our software and its usage across digital and prin…"
type textarea "*"
type textarea "The NRC Logo is thutilized in our software and its usage across digital and pri…"
type textarea "*"
type textarea "The NRC Logo is theutilized in our software and its usage across digital and pr…"
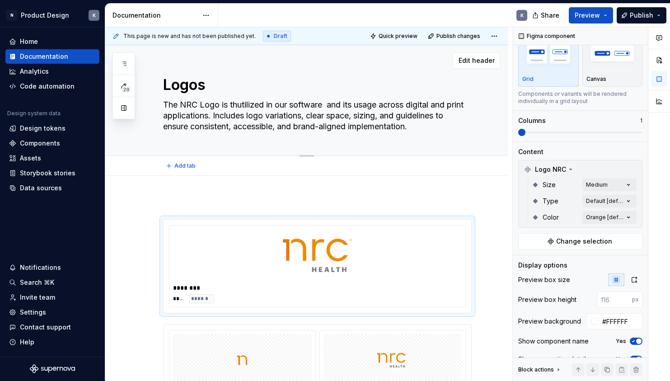
type textarea "*"
type textarea "The NRC Logo is the utilized in our software and its usage across digital and p…"
type textarea "*"
paste textarea "primary brand mark"
type textarea "The NRC Logo is the primary brand markutilized in our software and its usage ac…"
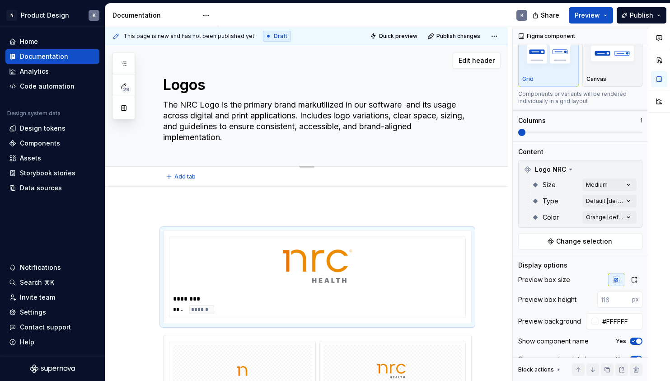
type textarea "*"
type textarea "The NRC Logo is the primary brand mark utilized in our software and its usage a…"
type textarea "*"
drag, startPoint x: 377, startPoint y: 106, endPoint x: 287, endPoint y: 118, distance: 90.3
click at [287, 118] on textarea "The NRC Logo is the primary brand mark utilized in our software and its usage a…" at bounding box center [315, 121] width 308 height 47
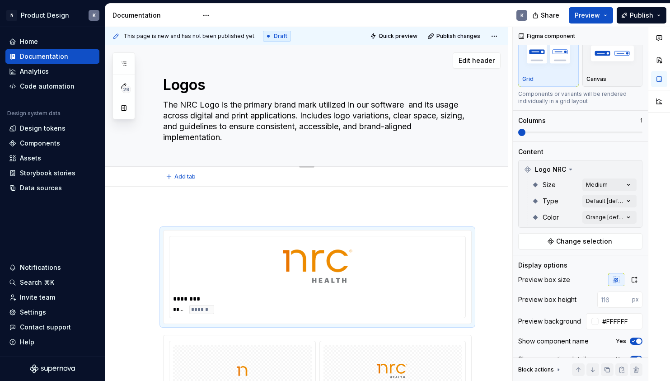
click at [303, 118] on textarea "The NRC Logo is the primary brand mark utilized in our software and its usage a…" at bounding box center [315, 121] width 308 height 47
drag, startPoint x: 415, startPoint y: 104, endPoint x: 254, endPoint y: 116, distance: 160.7
click at [254, 116] on textarea "The NRC Logo is the primary brand mark utilized in our software and its usage a…" at bounding box center [315, 121] width 308 height 47
type textarea "The NRC Logo is the primary brand mark utilized in our software applications. I…"
type textarea "*"
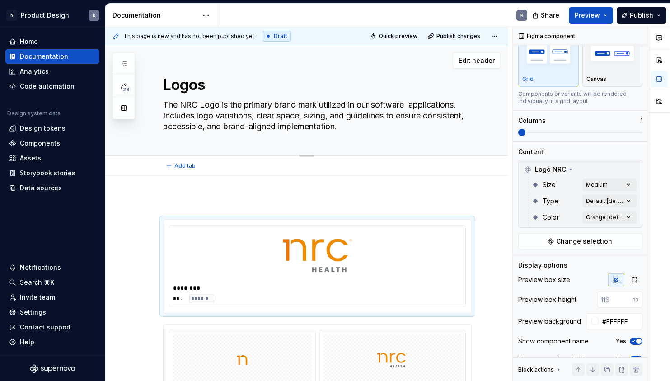
type textarea "The NRC Logo is the primary brand mark utilized in our software applications. I…"
type textarea "*"
click at [379, 107] on textarea "The NRC Logo is the primary brand mark utilized in our software applications. I…" at bounding box center [315, 116] width 308 height 36
click at [375, 105] on textarea "The NRC Logo is the primary brand mark utilized in our software applications. I…" at bounding box center [315, 116] width 308 height 36
type textarea "The NRC Logo is the primary brand mark utilized in our psoftware applications. …"
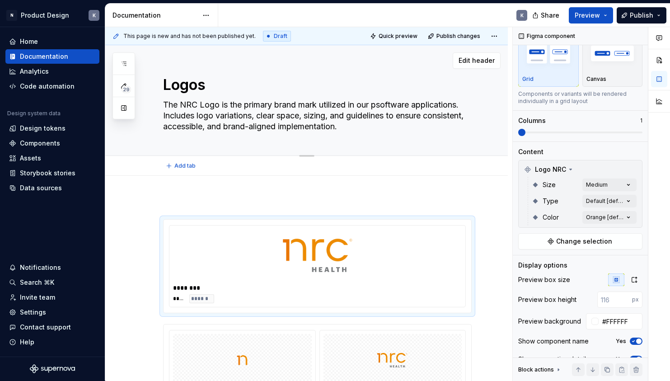
type textarea "*"
type textarea "The NRC Logo is the primary brand mark utilized in our software applications. I…"
type textarea "*"
type textarea "The NRC Logo is the primary brand mark utilized in our dsoftware applications. …"
type textarea "*"
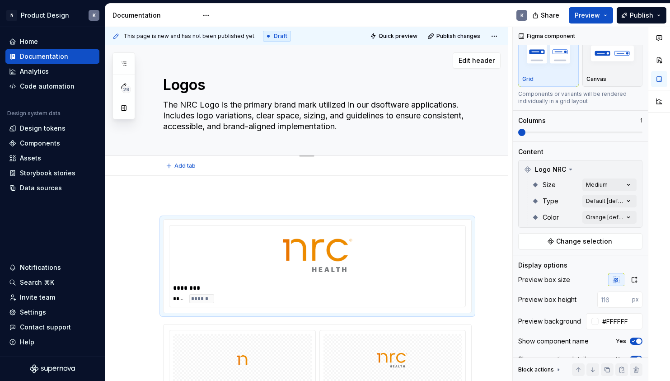
type textarea "The NRC Logo is the primary brand mark utilized in our disoftware applications.…"
type textarea "*"
type textarea "The NRC Logo is the primary brand mark utilized in our digsoftware applications…"
type textarea "*"
type textarea "The NRC Logo is the primary brand mark utilized in our digisoftware application…"
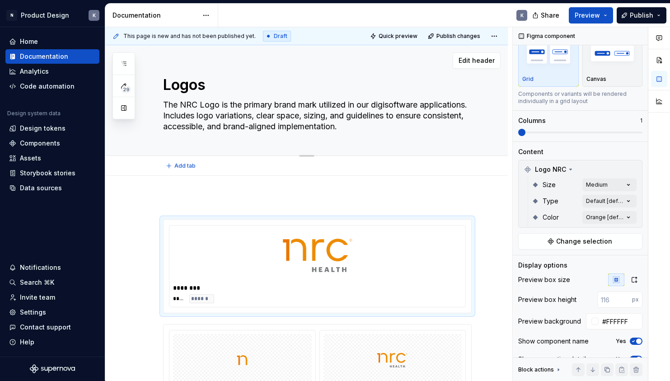
type textarea "*"
type textarea "The NRC Logo is the primary brand mark utilized in our digitsoftware applicatio…"
type textarea "*"
type textarea "The NRC Logo is the primary brand mark utilized in our digitasoftware applicati…"
type textarea "*"
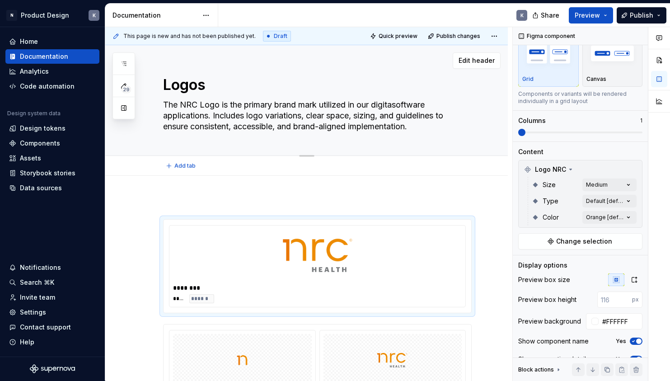
type textarea "The NRC Logo is the primary brand mark utilized in our digitalsoftware applicat…"
type textarea "*"
type textarea "The NRC Logo is the primary brand mark utilized in our digital software applica…"
type textarea "*"
type textarea "The NRC Logo is the primary brand mark utilized in our digital osoftware applic…"
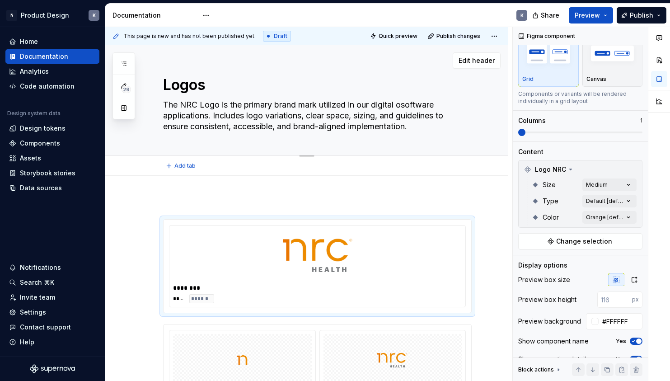
type textarea "*"
type textarea "The NRC Logo is the primary brand mark utilized in our digital orsoftware appli…"
type textarea "*"
type textarea "The NRC Logo is the primary brand mark utilized in our digital osoftware applic…"
type textarea "*"
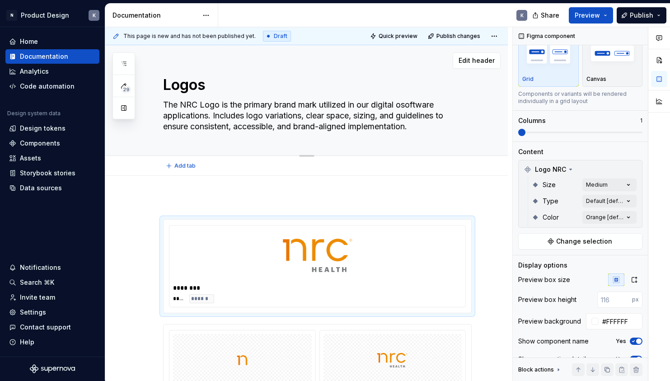
type textarea "The NRC Logo is the primary brand mark utilized in our digital software applica…"
type textarea "*"
type textarea "The NRC Logo is the primary brand mark utilized in our digital psoftware applic…"
type textarea "*"
type textarea "The NRC Logo is the primary brand mark utilized in our digital prsoftware appli…"
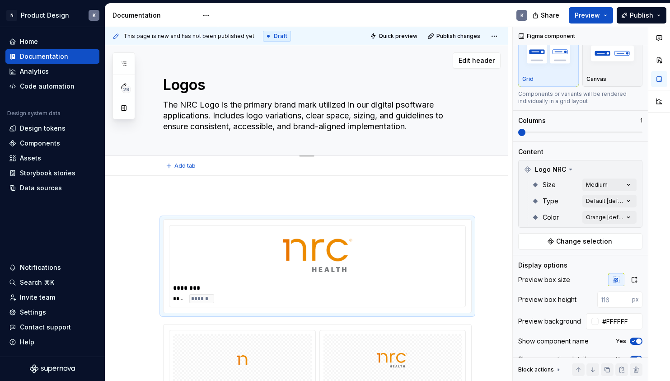
type textarea "*"
type textarea "The NRC Logo is the primary brand mark utilized in our digital prosoftware appl…"
type textarea "*"
type textarea "The NRC Logo is the primary brand mark utilized in our digital prodsoftware app…"
type textarea "*"
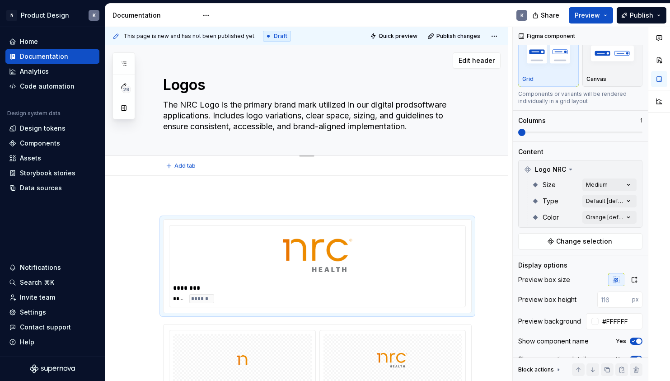
type textarea "The NRC Logo is the primary brand mark utilized in our digital produsoftware ap…"
type textarea "*"
type textarea "The NRC Logo is the primary brand mark utilized in our digital producsoftware a…"
type textarea "*"
type textarea "The NRC Logo is the primary brand mark utilized in our digital productsoftware …"
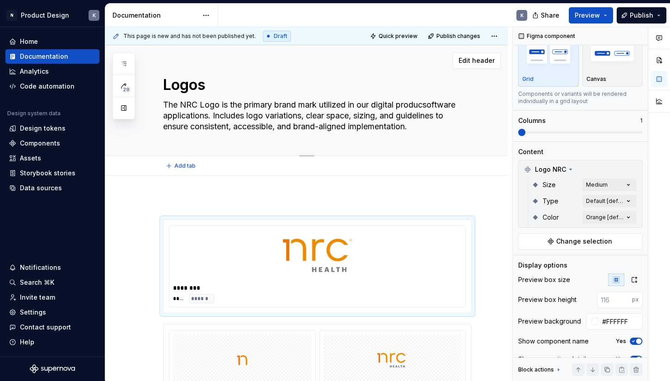
type textarea "*"
type textarea "The NRC Logo is the primary brand mark utilized in our digital product software…"
type textarea "*"
type textarea "The NRC Logo is the primary brand mark utilized in our digital product ssoftwar…"
type textarea "*"
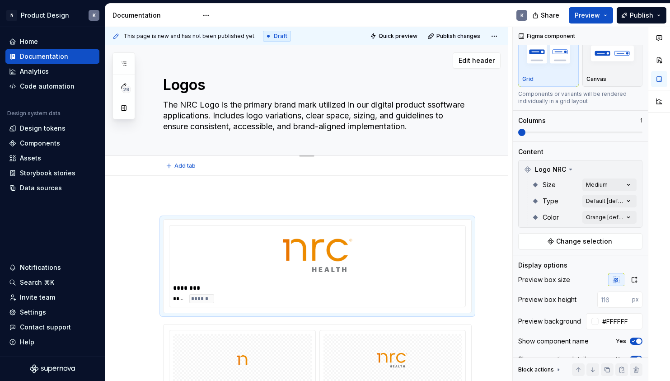
type textarea "The NRC Logo is the primary brand mark utilized in our digital product susoftwa…"
type textarea "*"
type textarea "The NRC Logo is the primary brand mark utilized in our digital product suisoftw…"
type textarea "*"
type textarea "The NRC Logo is the primary brand mark utilized in our digital product suitsoft…"
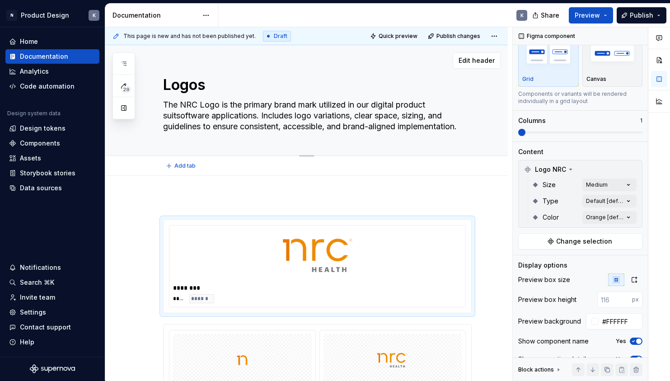
type textarea "*"
type textarea "The NRC Logo is the primary brand mark utilized in our digital product suitesof…"
type textarea "*"
type textarea "The NRC Logo is the primary brand mark utilized in our digital product suite.so…"
type textarea "*"
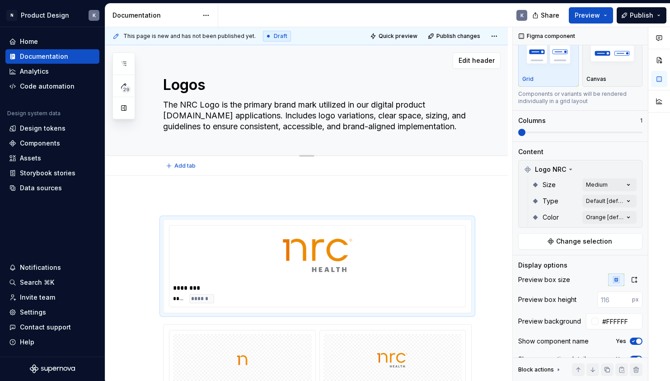
type textarea "The NRC Logo is the primary brand mark utilized in our digital product suite. s…"
drag, startPoint x: 249, startPoint y: 115, endPoint x: 165, endPoint y: 117, distance: 84.0
click at [165, 117] on textarea "The NRC Logo is the primary brand mark utilized in our digital product suite. s…" at bounding box center [315, 116] width 308 height 36
type textarea "*"
type textarea "The NRC Logo is the primary brand mark utilized in our digital product suite. s…"
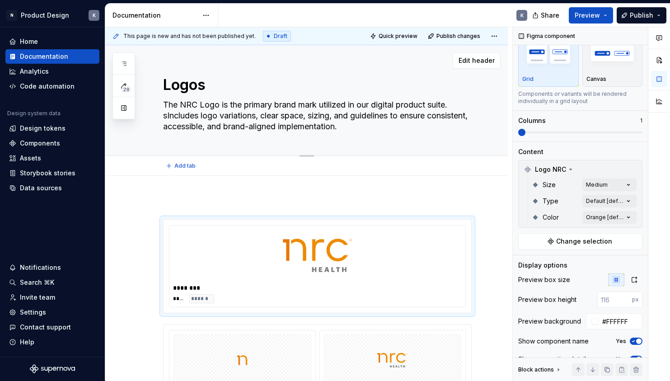
type textarea "*"
type textarea "The NRC Logo is the primary brand mark utilized in our digital product suite. I…"
click at [196, 103] on textarea "The NRC Logo is the primary brand mark utilized in our digital product suite. I…" at bounding box center [315, 116] width 308 height 36
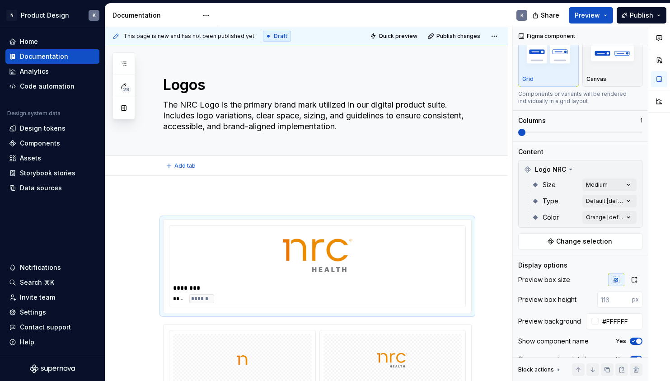
type textarea "*"
type textarea "The NRC Logo is the primary brand mark utilized in our digital product suite. I…"
click at [182, 190] on div "**********" at bounding box center [308, 204] width 407 height 354
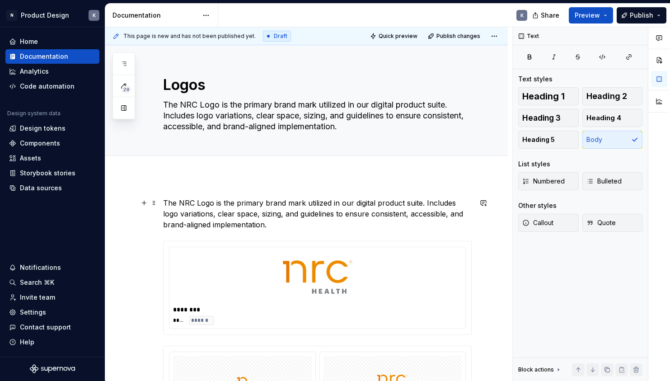
scroll to position [136, 0]
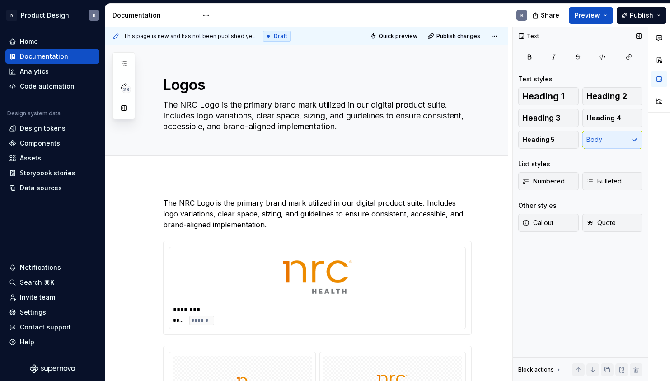
scroll to position [6, 0]
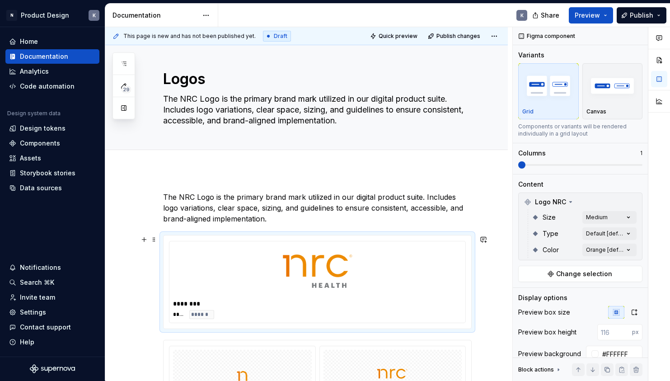
click at [388, 280] on div at bounding box center [317, 271] width 289 height 52
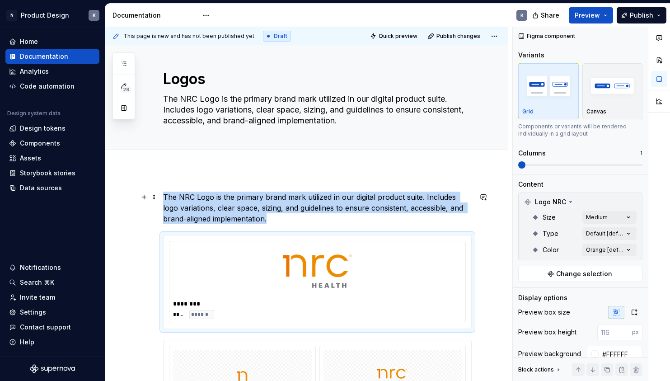
drag, startPoint x: 344, startPoint y: 280, endPoint x: 332, endPoint y: 225, distance: 56.9
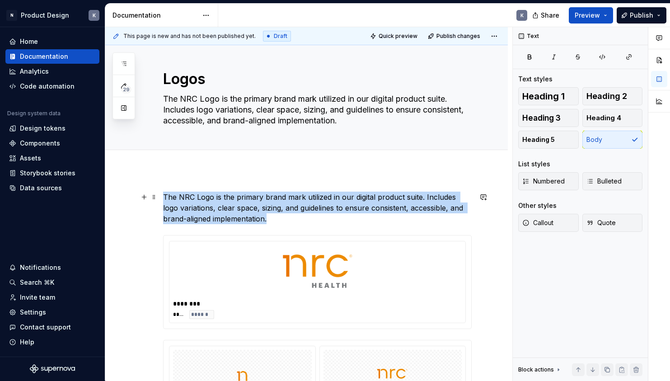
click at [173, 199] on p "The NRC Logo is the primary brand mark utilized in our digital product suite. I…" at bounding box center [317, 207] width 308 height 33
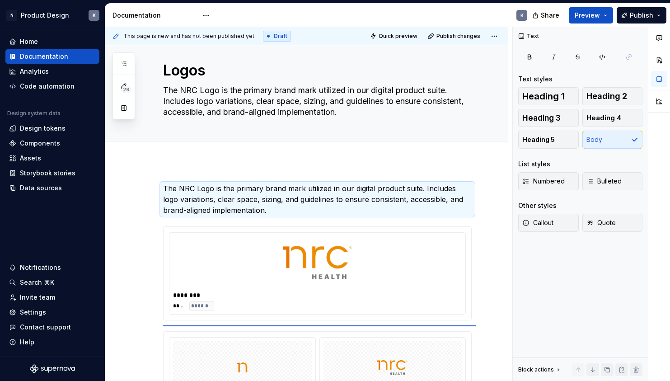
scroll to position [18, 0]
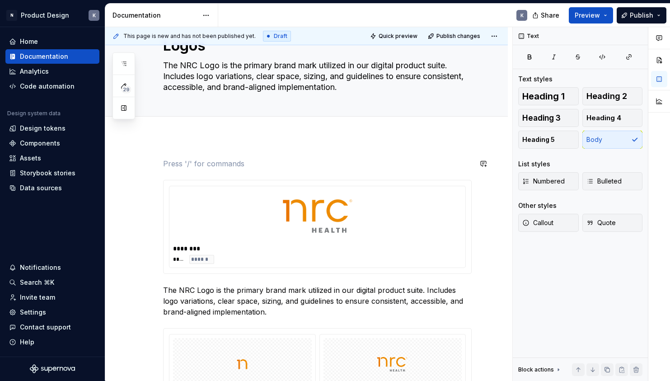
click at [462, 227] on div at bounding box center [317, 216] width 289 height 52
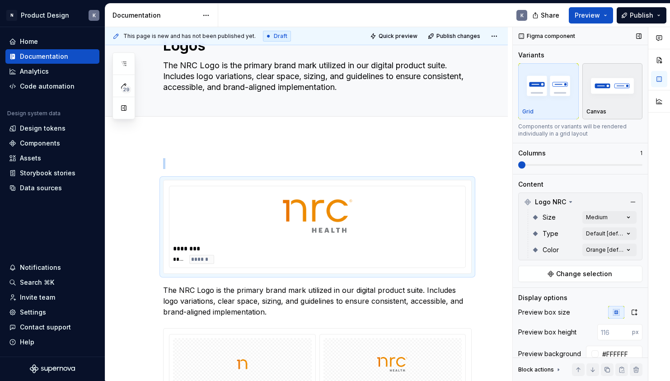
click at [616, 91] on img "button" at bounding box center [612, 85] width 52 height 33
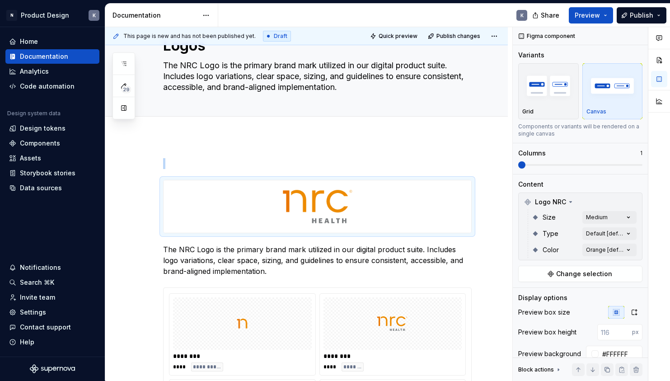
click at [312, 165] on div "Logo NRC" at bounding box center [320, 167] width 70 height 9
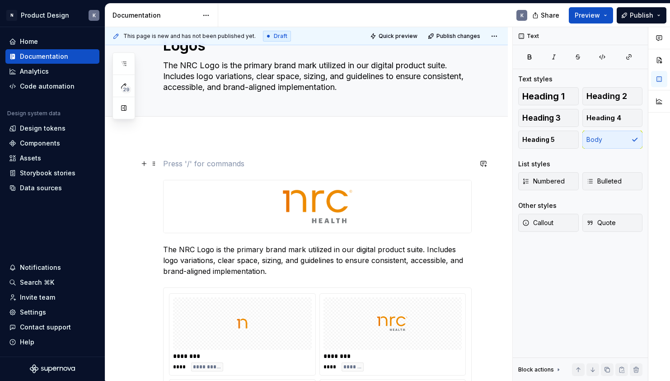
click at [207, 163] on p at bounding box center [317, 163] width 308 height 11
type textarea "*"
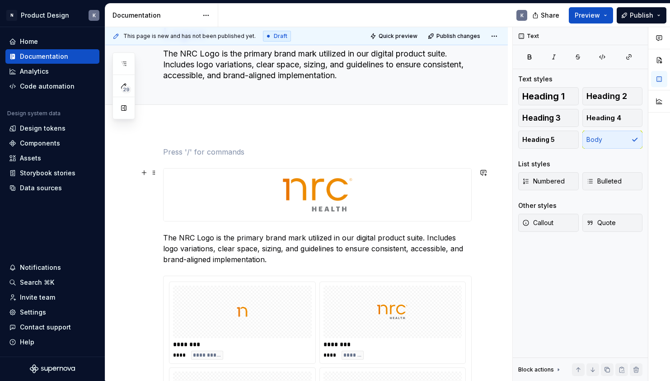
scroll to position [57, 0]
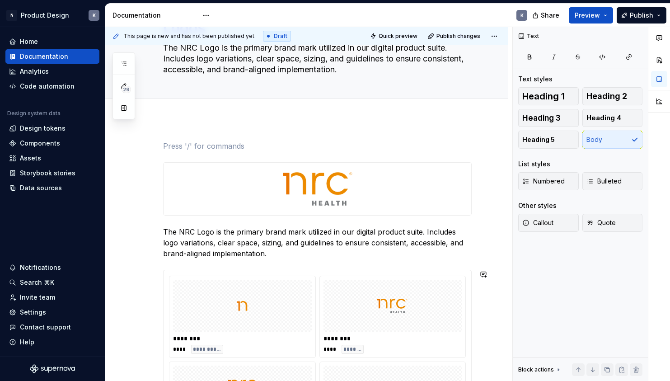
click at [339, 256] on p "The NRC Logo is the primary brand mark utilized in our digital product suite. I…" at bounding box center [317, 242] width 308 height 33
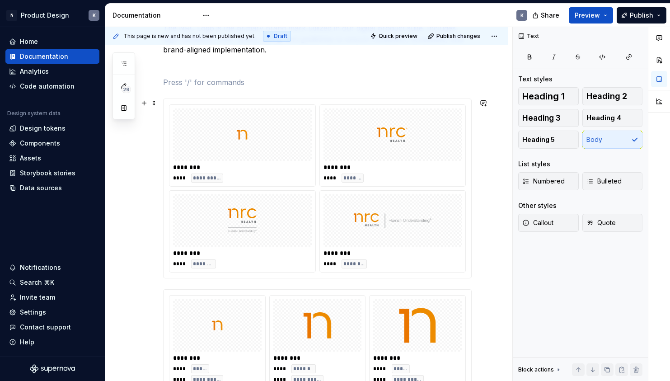
scroll to position [249, 0]
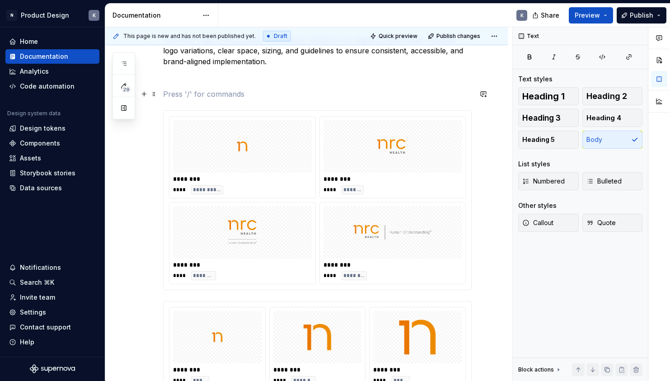
click at [267, 93] on p at bounding box center [317, 94] width 308 height 11
click at [201, 94] on p "Logo Varients" at bounding box center [317, 94] width 308 height 11
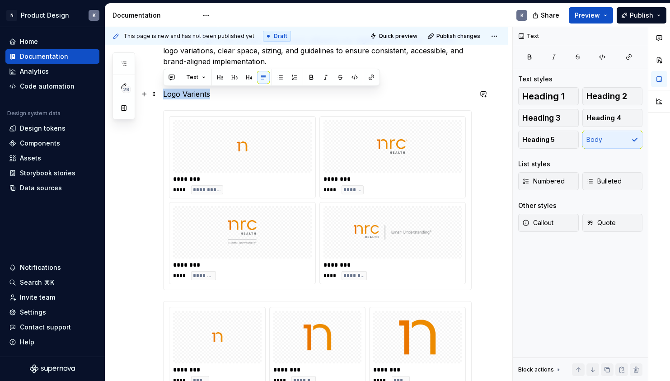
click at [201, 94] on p "Logo Varients" at bounding box center [317, 94] width 308 height 11
click at [233, 78] on button "button" at bounding box center [234, 77] width 13 height 13
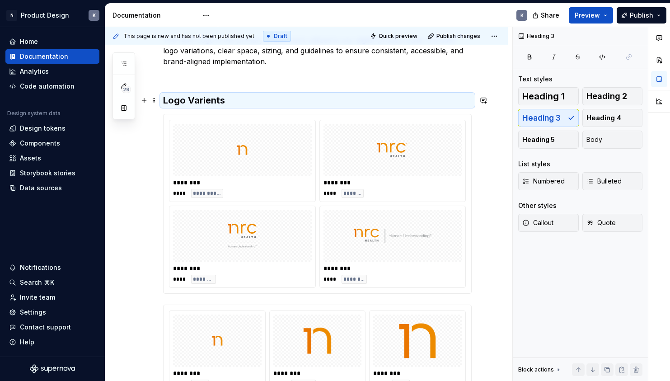
click at [211, 102] on h3 "Logo Varients" at bounding box center [317, 100] width 308 height 13
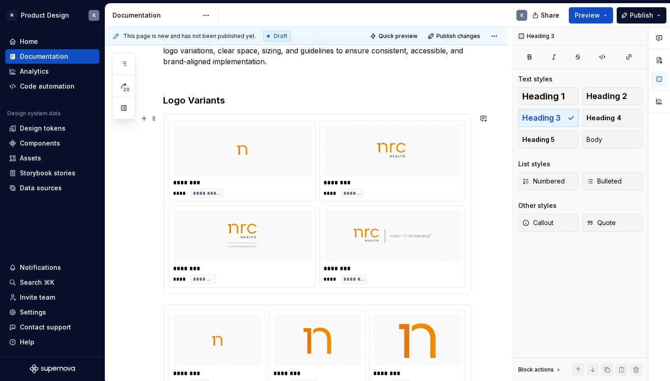
click at [488, 155] on div "**********" at bounding box center [308, 204] width 407 height 354
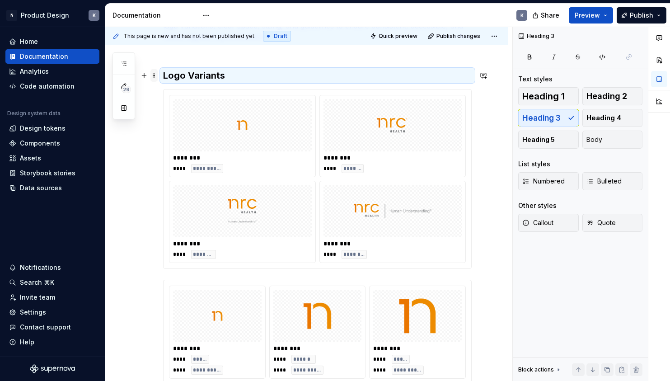
click at [152, 74] on span at bounding box center [153, 75] width 7 height 13
click at [178, 89] on div "Duplicate" at bounding box center [196, 91] width 59 height 9
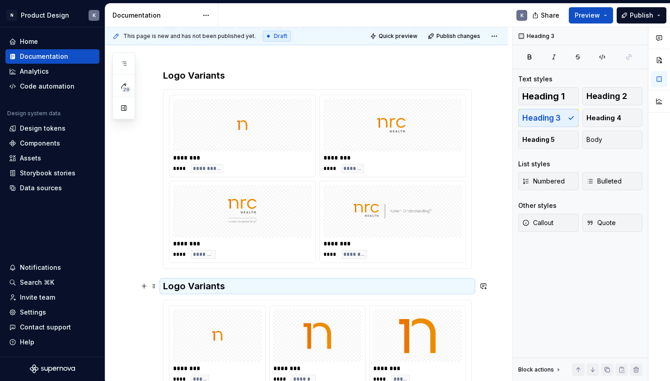
click at [196, 287] on h3 "Logo Variants" at bounding box center [317, 286] width 308 height 13
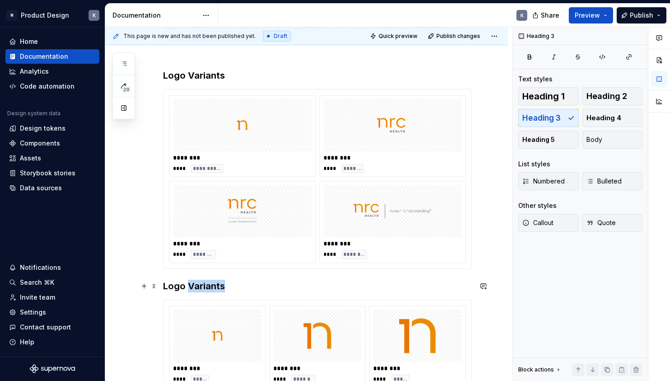
click at [196, 287] on h3 "Logo Variants" at bounding box center [317, 286] width 308 height 13
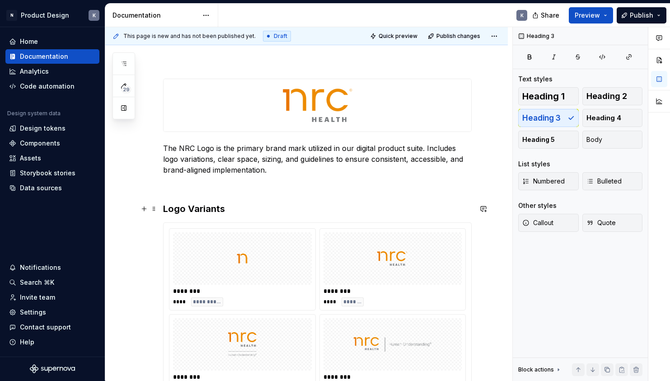
scroll to position [169, 0]
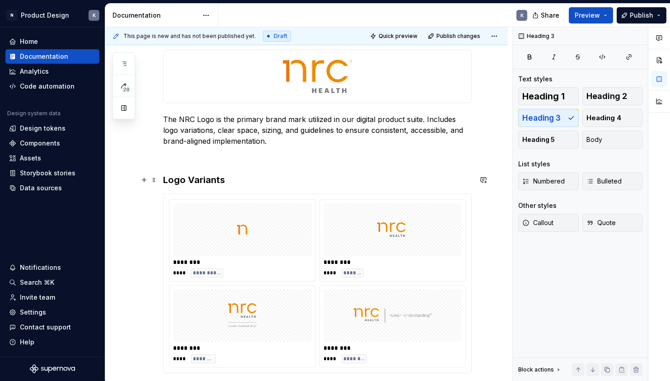
click at [264, 178] on h3 "Logo Variants" at bounding box center [317, 179] width 308 height 13
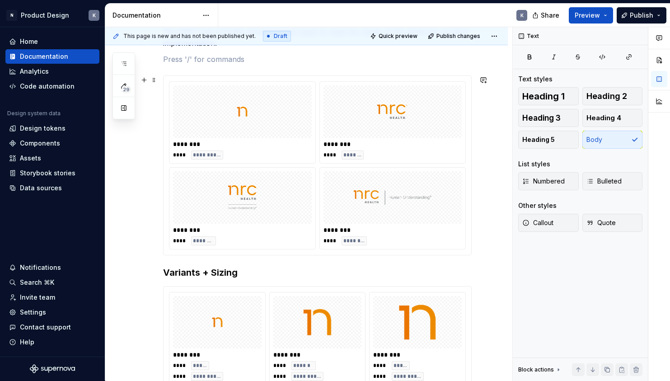
scroll to position [289, 0]
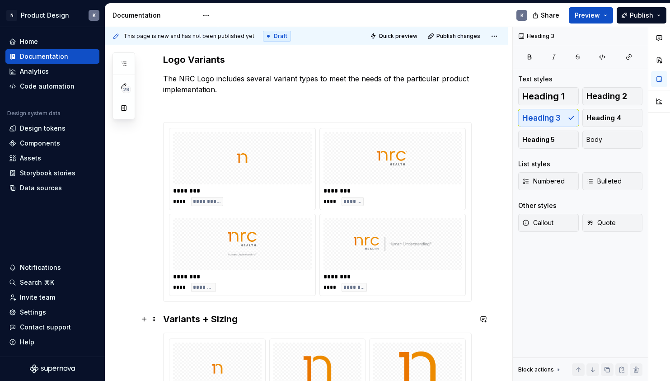
click at [256, 315] on h3 "Variants + Sizing" at bounding box center [317, 318] width 308 height 13
click at [227, 90] on p "The NRC Logo includes several variant types to meet the needs of the particular…" at bounding box center [317, 84] width 308 height 22
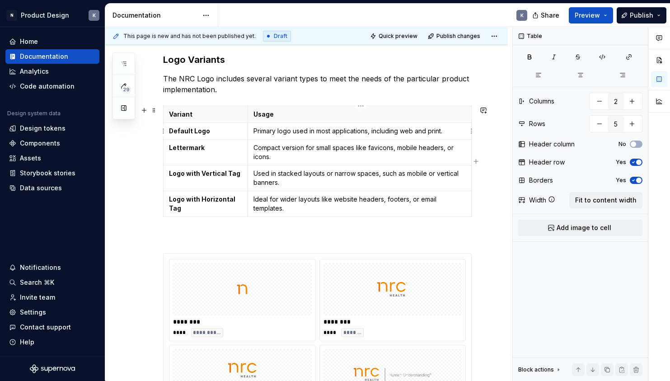
click at [378, 135] on td "Primary logo used in most applications, including web and print." at bounding box center [360, 131] width 224 height 17
click at [412, 146] on p "Compact version for small spaces like favicons, mobile headers, or icons." at bounding box center [359, 152] width 212 height 18
drag, startPoint x: 416, startPoint y: 148, endPoint x: 396, endPoint y: 149, distance: 20.3
click at [396, 149] on p "Compact version for small spaces like favicons, mobile headers, or icons." at bounding box center [359, 152] width 212 height 18
click at [384, 147] on p "Compact version for small spaces like favicons, application headers, or icons." at bounding box center [359, 152] width 212 height 18
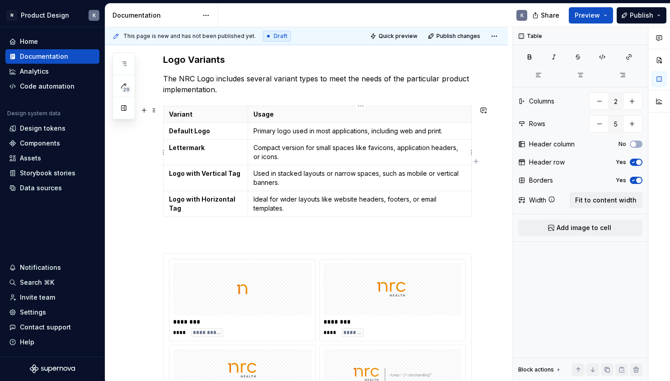
click at [384, 150] on p "Compact version for small spaces like favicons, application headers, or icons." at bounding box center [359, 152] width 212 height 18
click at [390, 149] on p "Compact version for small spaces like favicons, application headers, or icons." at bounding box center [359, 152] width 212 height 18
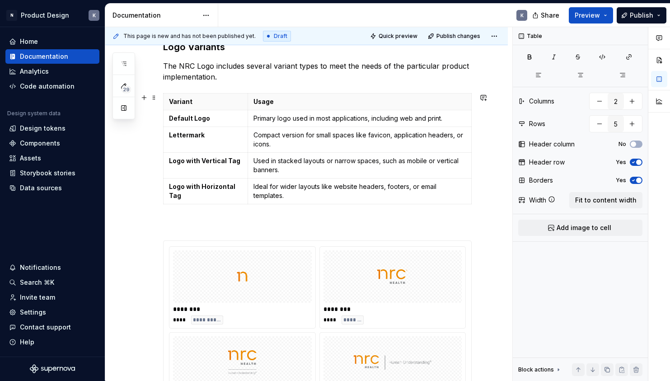
scroll to position [290, 0]
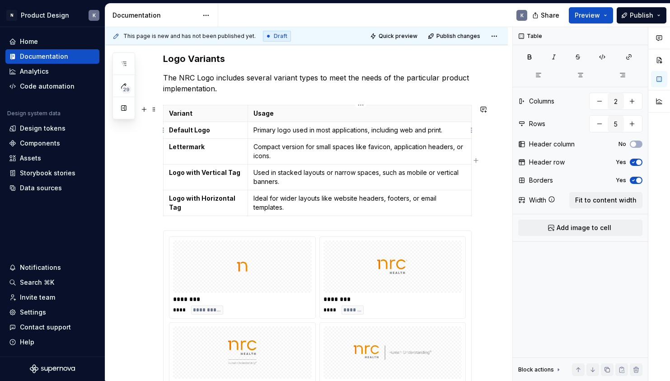
click at [330, 130] on p "Primary logo used in most applications, including web and print." at bounding box center [359, 130] width 212 height 9
click at [250, 146] on td "Compact version for small spaces like favicon, application headers, or icons." at bounding box center [360, 152] width 224 height 26
drag, startPoint x: 148, startPoint y: 165, endPoint x: 152, endPoint y: 160, distance: 6.5
click at [148, 165] on div "This page is new and has not been published yet. Draft Quick preview Publish ch…" at bounding box center [308, 204] width 407 height 354
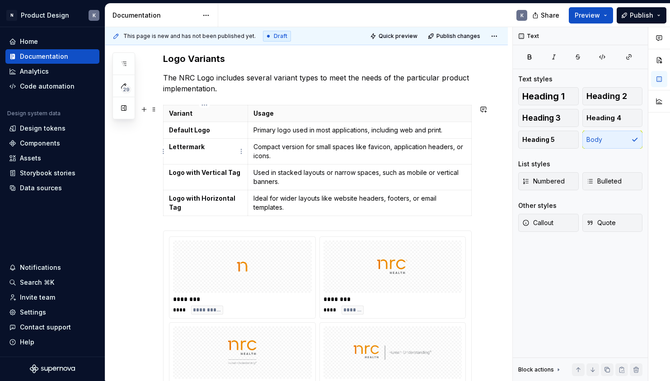
click at [164, 151] on html "N Product Design K Home Documentation Analytics Code automation Design system d…" at bounding box center [335, 190] width 670 height 381
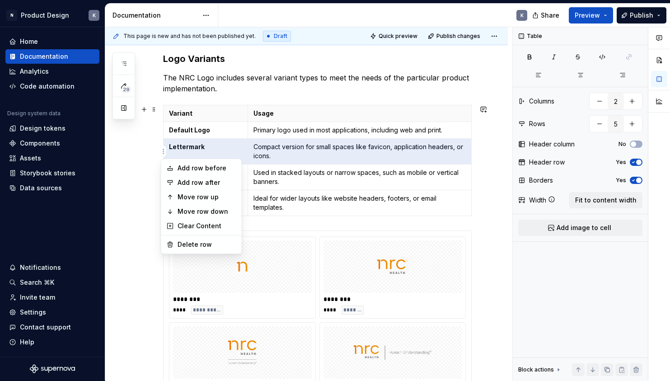
click at [197, 129] on html "N Product Design K Home Documentation Analytics Code automation Design system d…" at bounding box center [335, 190] width 670 height 381
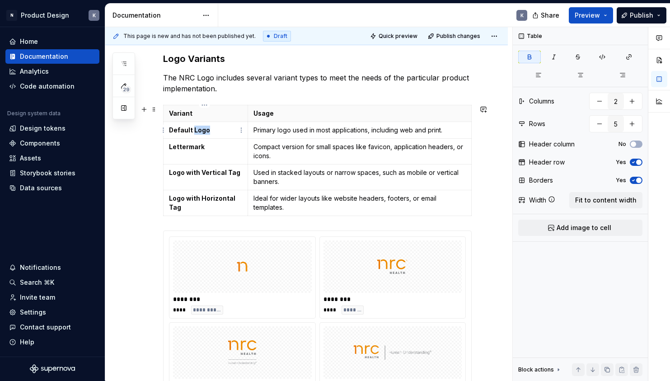
click at [197, 129] on strong "Default Logo" at bounding box center [189, 130] width 41 height 8
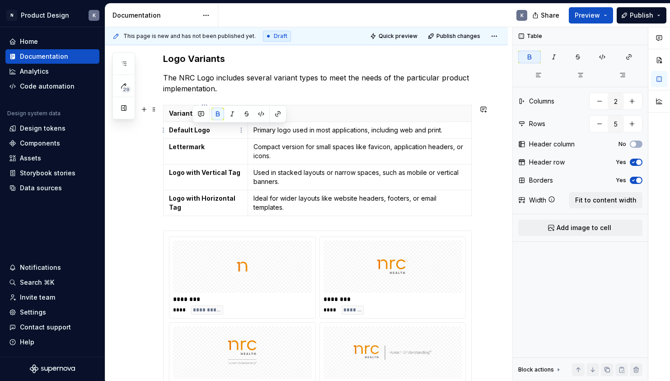
click at [197, 129] on strong "Default Logo" at bounding box center [189, 130] width 41 height 8
click at [164, 130] on html "N Product Design K Home Documentation Analytics Code automation Design system d…" at bounding box center [335, 190] width 670 height 381
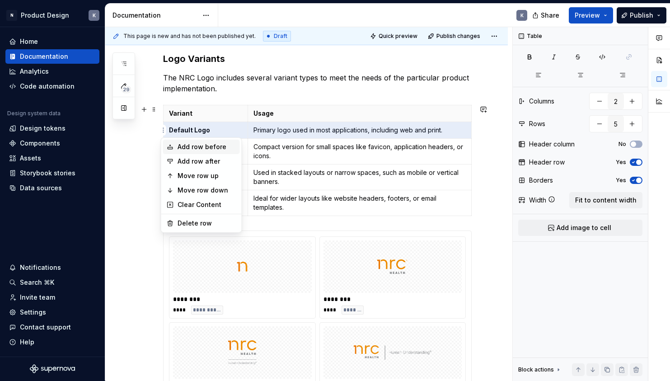
click at [193, 150] on div "Add row before" at bounding box center [206, 146] width 59 height 9
type input "6"
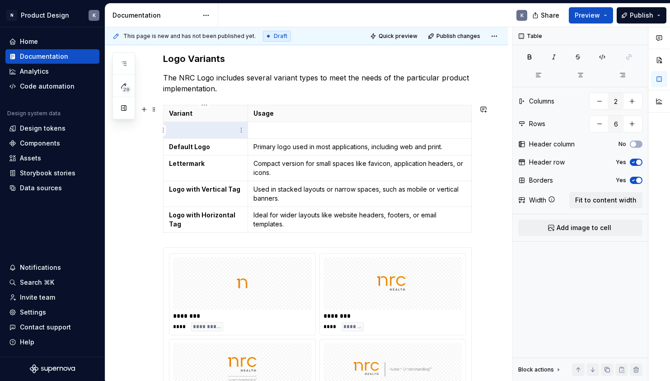
click at [204, 130] on p at bounding box center [205, 130] width 73 height 9
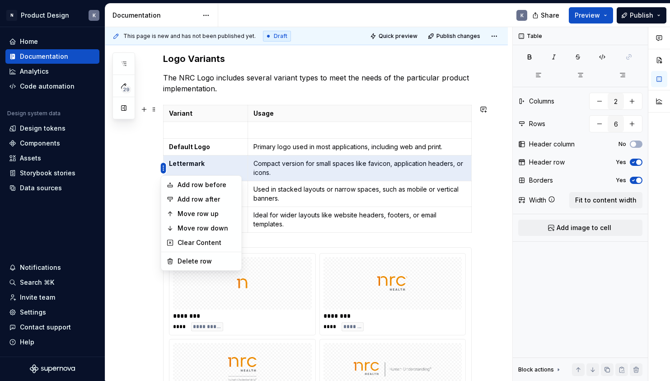
click at [167, 147] on html "N Product Design K Home Documentation Analytics Code automation Design system d…" at bounding box center [335, 190] width 670 height 381
click at [181, 211] on div "Move row up" at bounding box center [206, 213] width 59 height 9
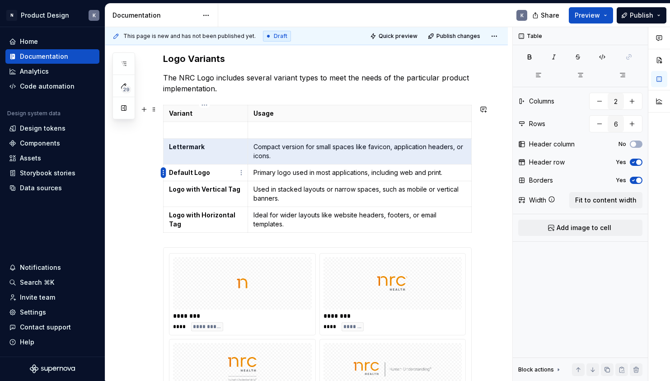
click at [163, 171] on html "N Product Design K Home Documentation Analytics Code automation Design system d…" at bounding box center [335, 190] width 670 height 381
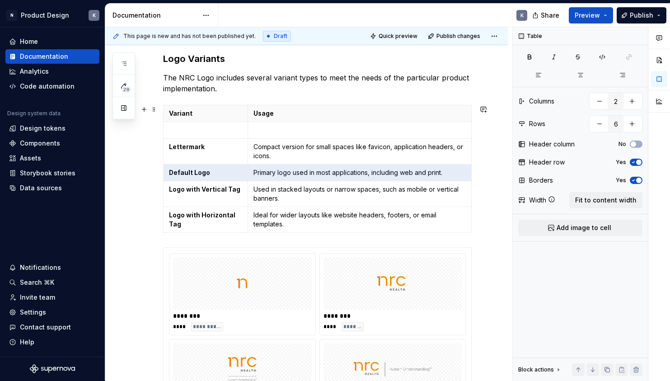
click at [269, 171] on html "N Product Design K Home Documentation Analytics Code automation Design system d…" at bounding box center [335, 190] width 670 height 381
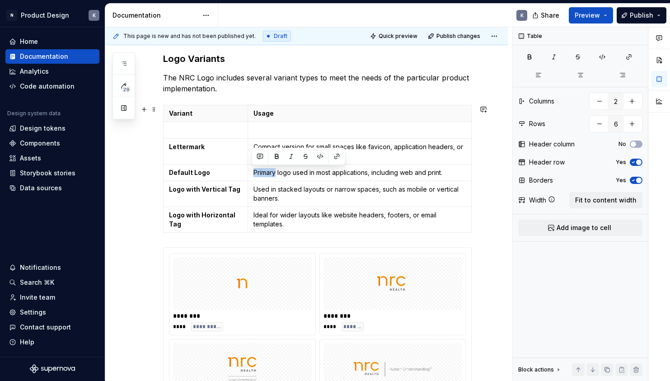
click at [269, 171] on p "Primary logo used in most applications, including web and print." at bounding box center [359, 172] width 212 height 9
click at [295, 173] on p "Primary logo used in most applications, including web and print." at bounding box center [359, 172] width 212 height 9
click at [290, 174] on p "Primary logo used in most applications, including web and print." at bounding box center [359, 172] width 212 height 9
click at [312, 173] on p "Primary logo used in most applications, including web and print." at bounding box center [359, 172] width 212 height 9
click at [328, 173] on p "Primary logo used in most applications, including web and print." at bounding box center [359, 172] width 212 height 9
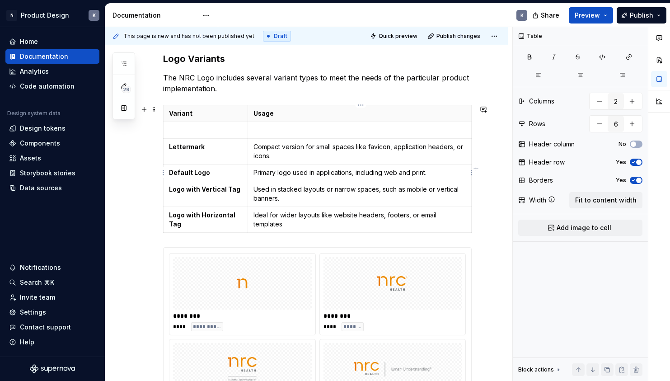
click at [289, 172] on p "Primary logo used in applications, including web and print." at bounding box center [359, 172] width 212 height 9
drag, startPoint x: 274, startPoint y: 173, endPoint x: 252, endPoint y: 174, distance: 22.2
click at [253, 174] on p "Primary logo treatment used in applications, including web and print." at bounding box center [359, 172] width 212 height 9
click at [327, 171] on p "Full brand logo treatment used in applications, including web and print." at bounding box center [359, 172] width 212 height 9
click at [300, 174] on p "Full brand logo used in digital applications including web and print." at bounding box center [359, 172] width 212 height 9
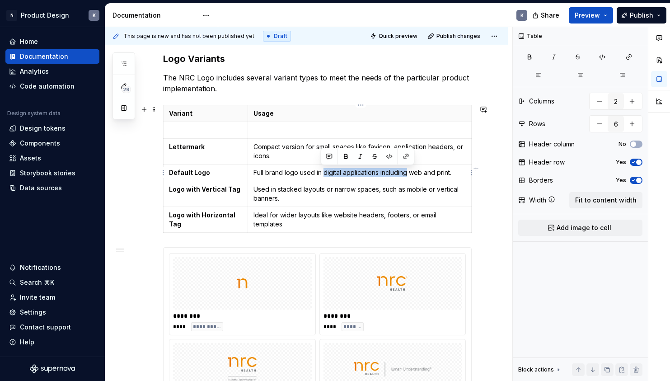
drag, startPoint x: 321, startPoint y: 173, endPoint x: 406, endPoint y: 173, distance: 84.9
click at [406, 173] on p "Full brand logo used in digital applications including web and print." at bounding box center [359, 172] width 212 height 9
click at [388, 174] on p "Full brand logo utilized in web and print." at bounding box center [359, 172] width 212 height 9
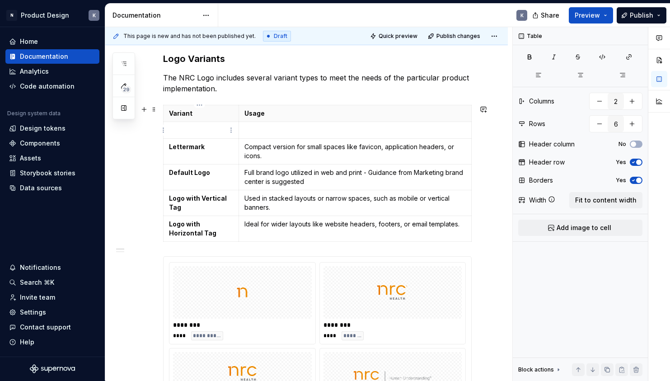
click at [210, 128] on p at bounding box center [201, 130] width 64 height 9
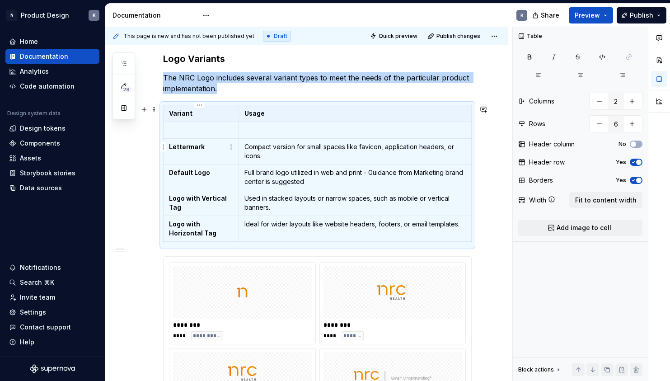
click at [177, 145] on strong "Lettermark" at bounding box center [187, 147] width 36 height 8
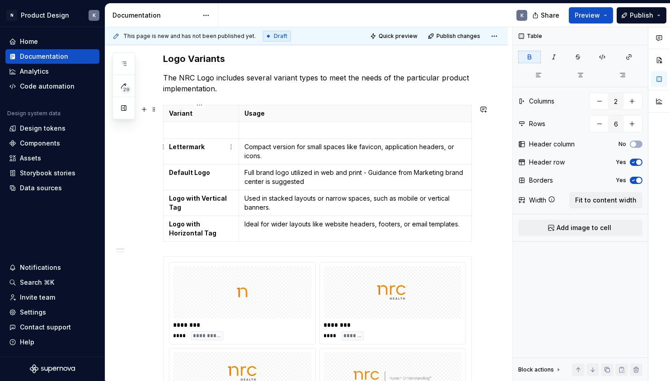
click at [176, 145] on strong "Lettermark" at bounding box center [187, 147] width 36 height 8
click at [186, 144] on strong "Lettermark" at bounding box center [187, 147] width 36 height 8
copy strong "Lettermark"
click at [292, 127] on p at bounding box center [354, 130] width 221 height 9
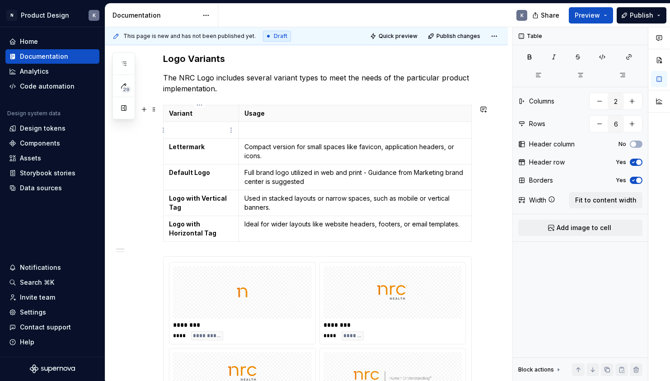
click at [204, 126] on p at bounding box center [201, 130] width 64 height 9
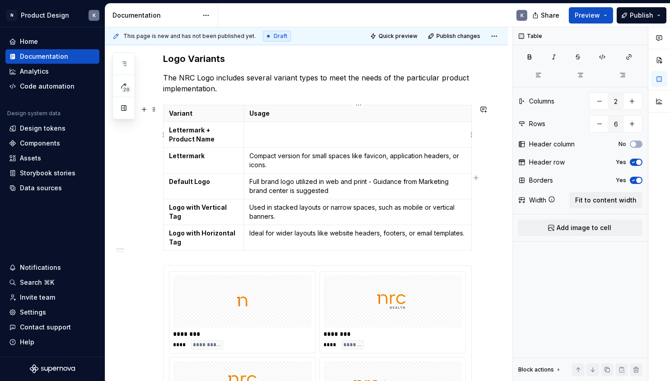
click at [258, 130] on p at bounding box center [357, 130] width 216 height 9
click at [192, 181] on strong "Default Logo" at bounding box center [189, 181] width 41 height 8
drag, startPoint x: 191, startPoint y: 181, endPoint x: 170, endPoint y: 183, distance: 21.3
click at [170, 183] on strong "Default Logo" at bounding box center [189, 181] width 41 height 8
click at [280, 129] on p "Default" at bounding box center [357, 130] width 216 height 9
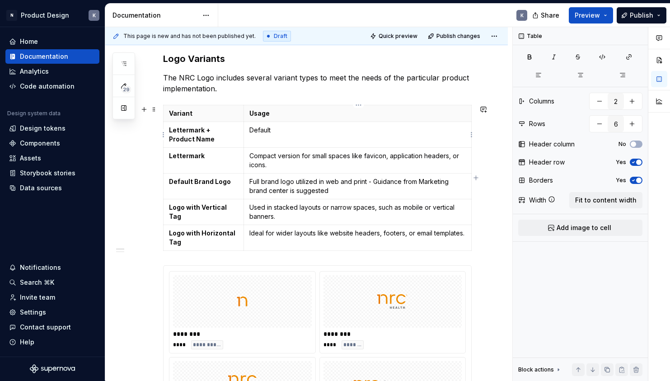
click at [280, 129] on p "Default" at bounding box center [357, 130] width 216 height 9
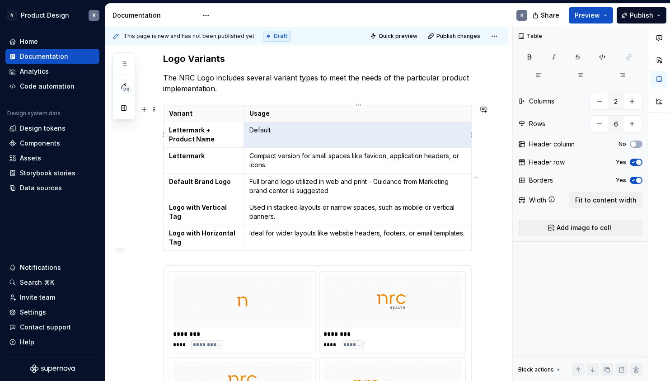
click at [280, 129] on p "Default" at bounding box center [357, 130] width 216 height 9
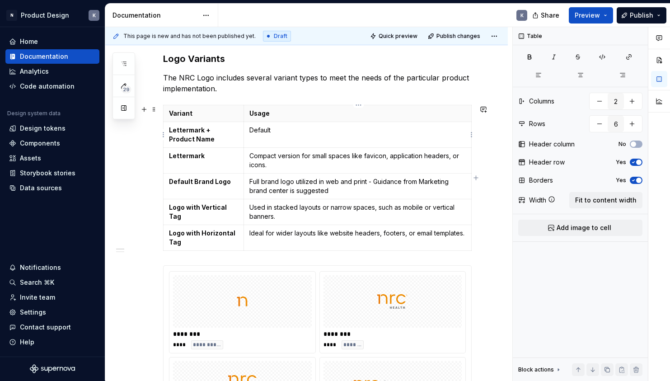
click at [263, 127] on p "Default" at bounding box center [357, 130] width 216 height 9
click at [274, 131] on p "Primary logo used in most applications, including web and print." at bounding box center [357, 130] width 216 height 9
click at [284, 131] on p "Primary logo used in most applications, including web and print." at bounding box center [357, 130] width 216 height 9
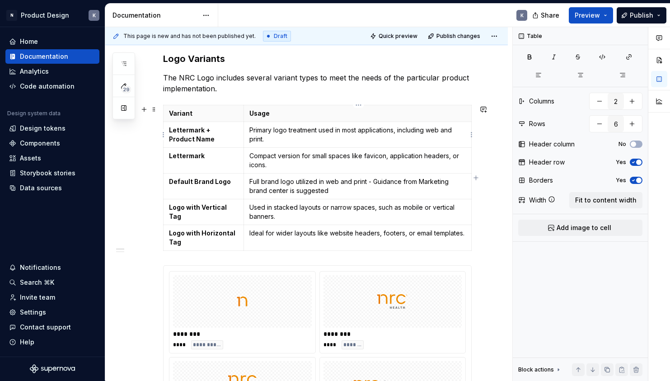
click at [427, 135] on td "Primary logo treatment used in most applications, including web and print." at bounding box center [358, 135] width 228 height 26
drag, startPoint x: 466, startPoint y: 130, endPoint x: 393, endPoint y: 133, distance: 72.3
click at [393, 133] on p "Primary logo treatment used in most applications, including web and print." at bounding box center [357, 135] width 216 height 18
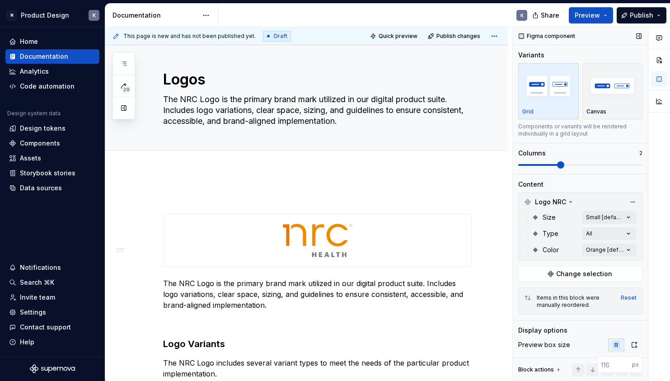
scroll to position [12, 0]
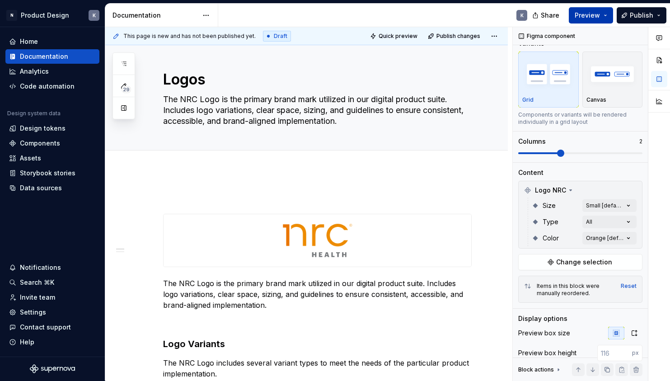
click at [607, 14] on button "Preview" at bounding box center [591, 15] width 44 height 16
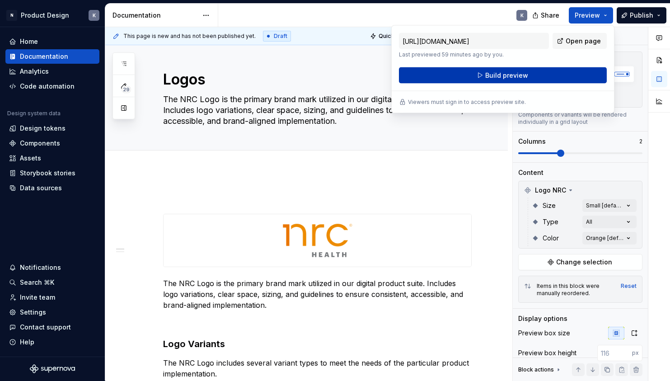
click at [545, 71] on button "Build preview" at bounding box center [503, 75] width 208 height 16
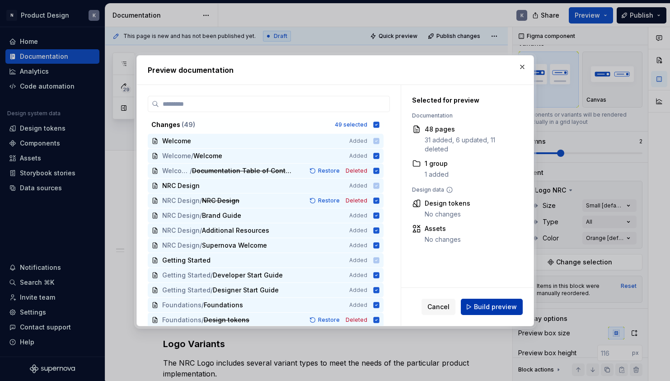
click at [474, 307] on button "Build preview" at bounding box center [492, 306] width 62 height 16
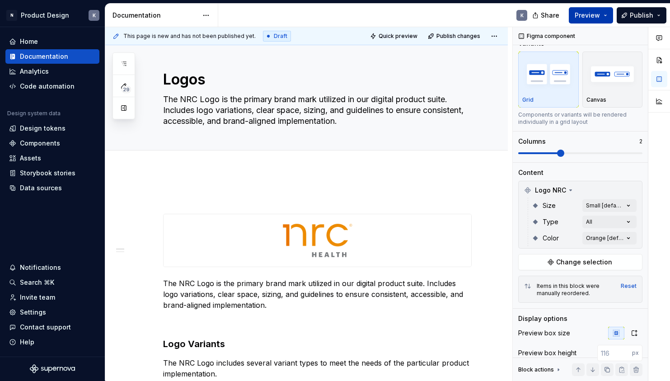
click at [607, 15] on button "Preview" at bounding box center [591, 15] width 44 height 16
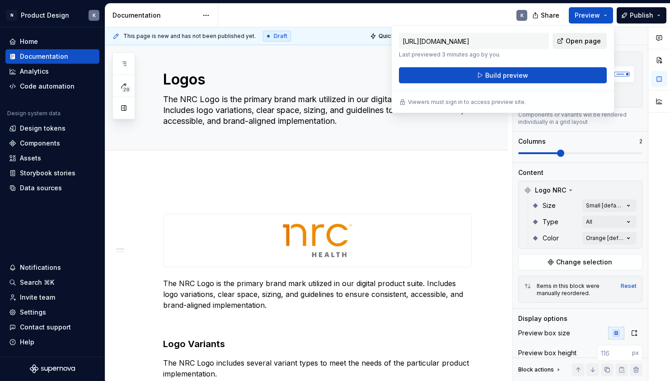
click at [591, 38] on span "Open page" at bounding box center [582, 41] width 35 height 9
type textarea "*"
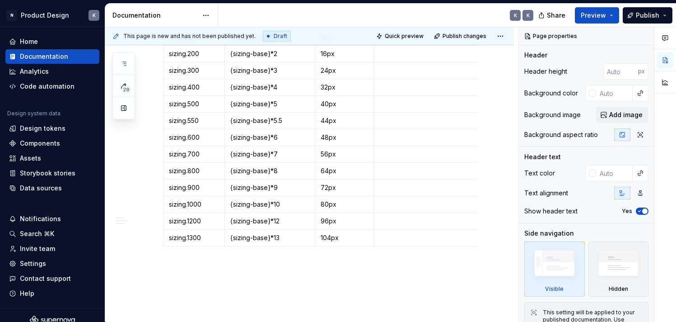
scroll to position [343, 0]
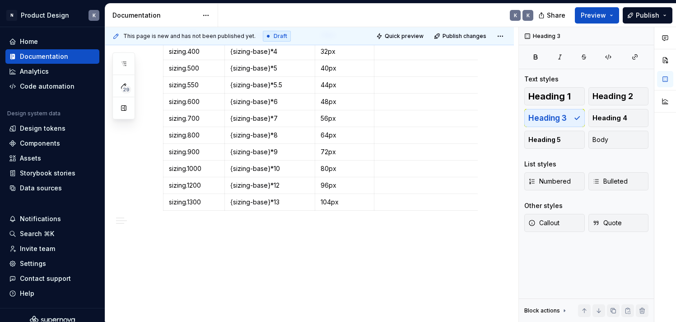
click at [221, 253] on div "Sizing Foundation tokens Foundation tokens define our global design language — …" at bounding box center [309, 66] width 409 height 510
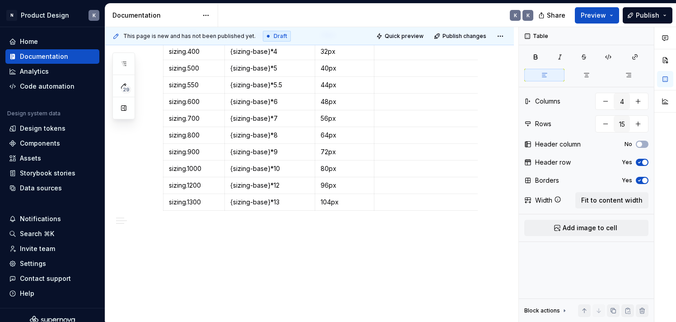
click at [205, 240] on div "Sizing Foundation tokens Foundation tokens define our global design language — …" at bounding box center [309, 66] width 409 height 510
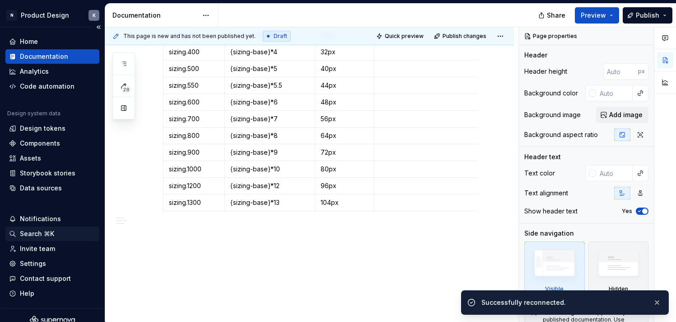
type textarea "*"
